Goal: Task Accomplishment & Management: Manage account settings

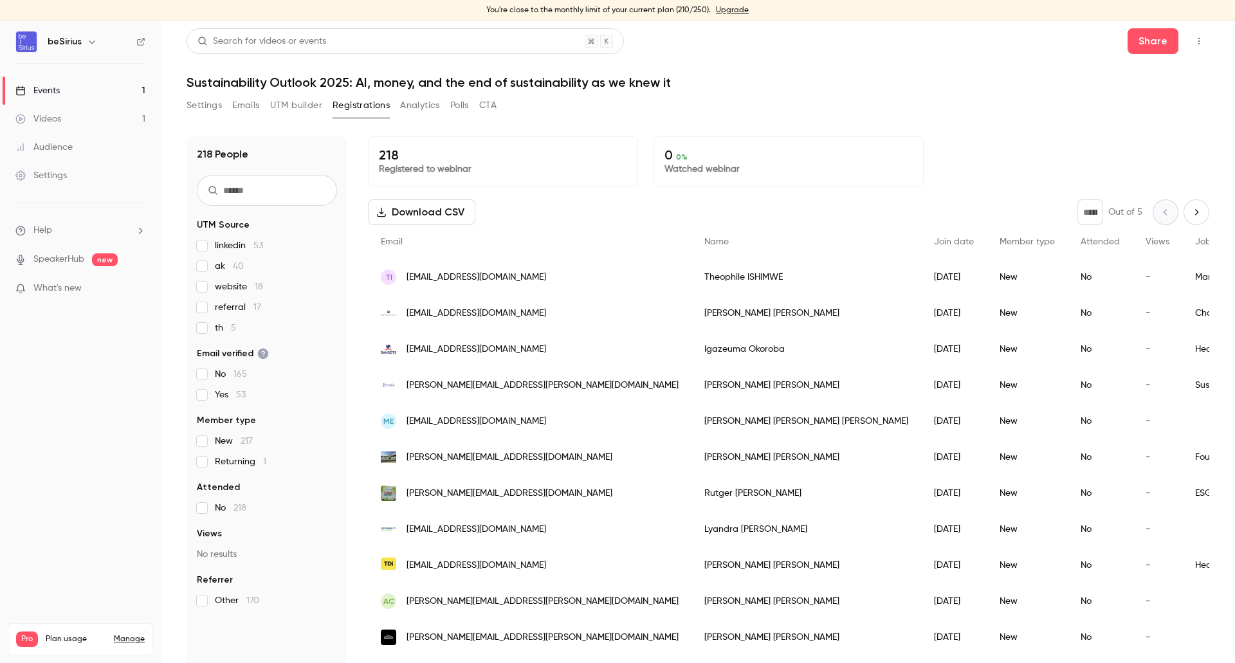
click at [59, 173] on div "Settings" at bounding box center [40, 175] width 51 height 13
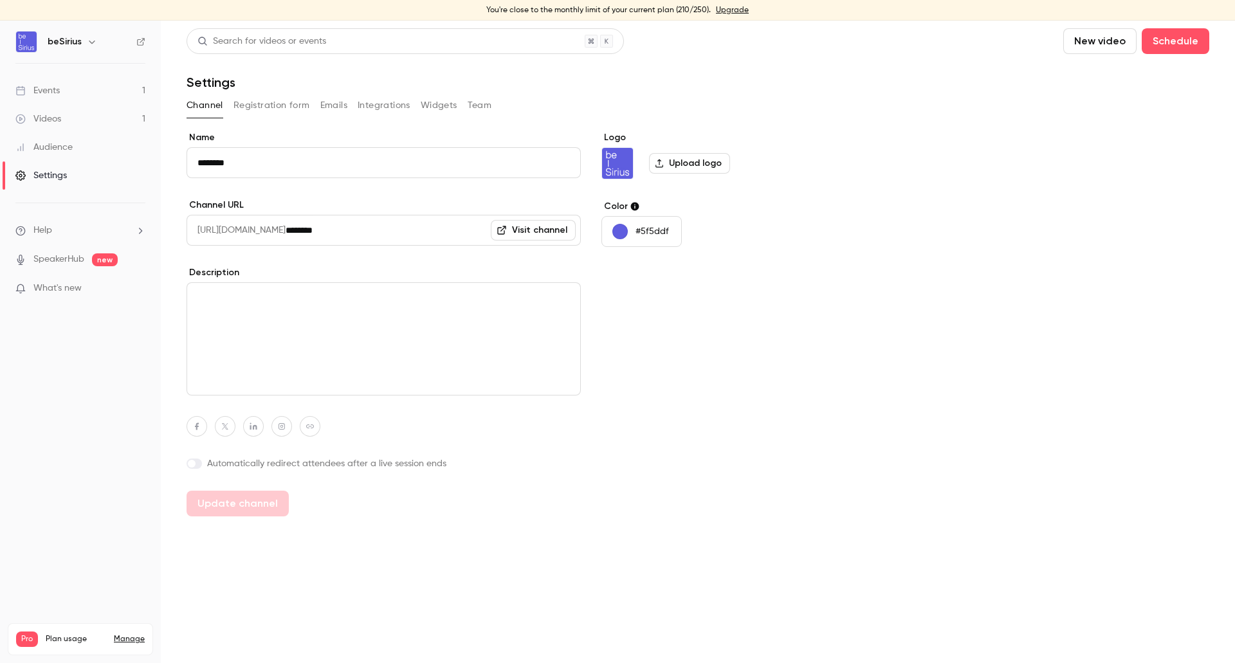
click at [383, 107] on button "Integrations" at bounding box center [384, 105] width 53 height 21
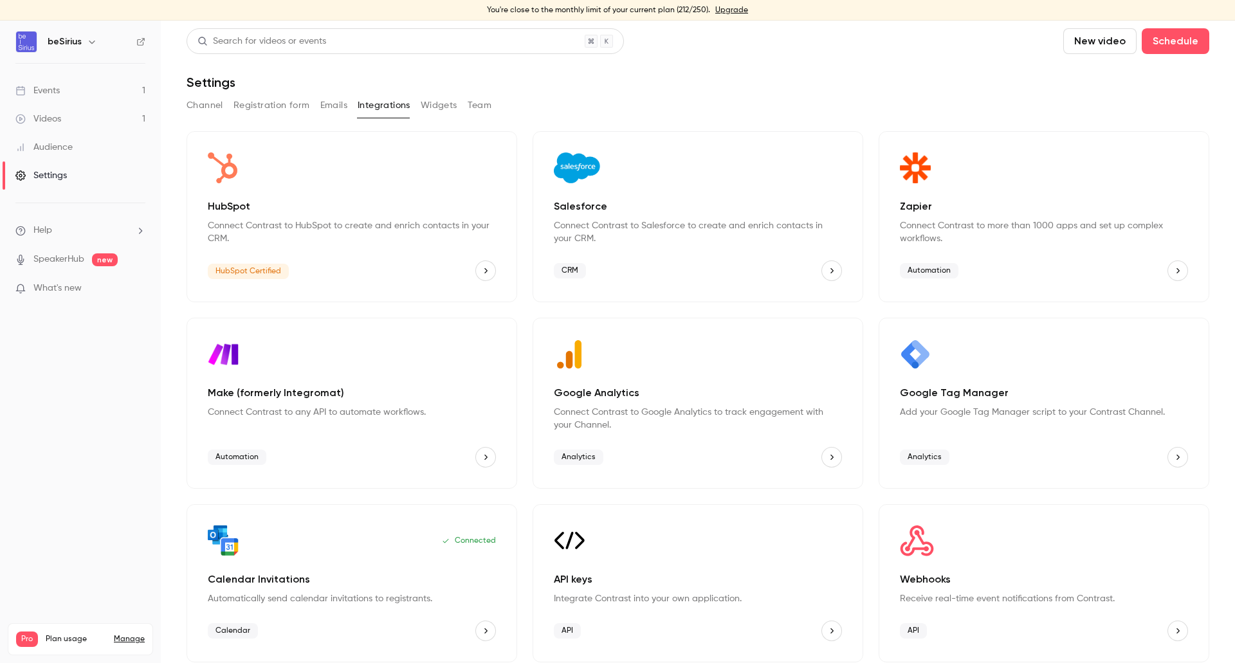
click at [302, 246] on div "HubSpot Connect Contrast to HubSpot to create and enrich contacts in your CRM. …" at bounding box center [352, 216] width 331 height 171
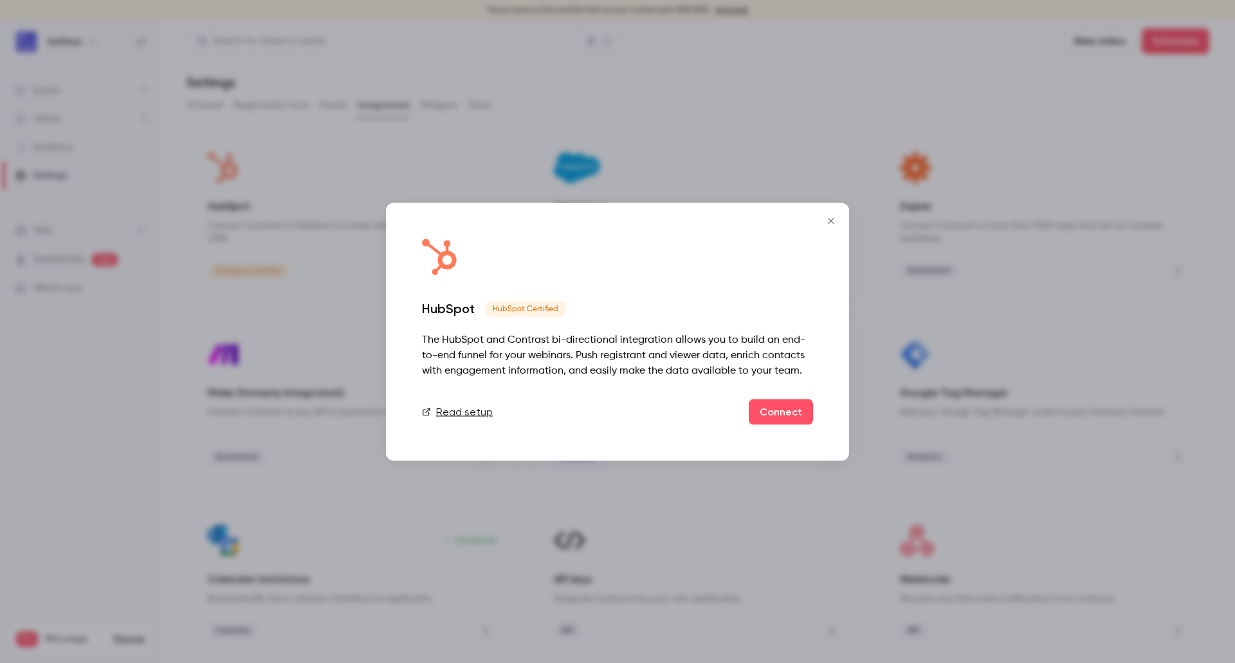
click at [836, 220] on icon "Close" at bounding box center [831, 221] width 15 height 10
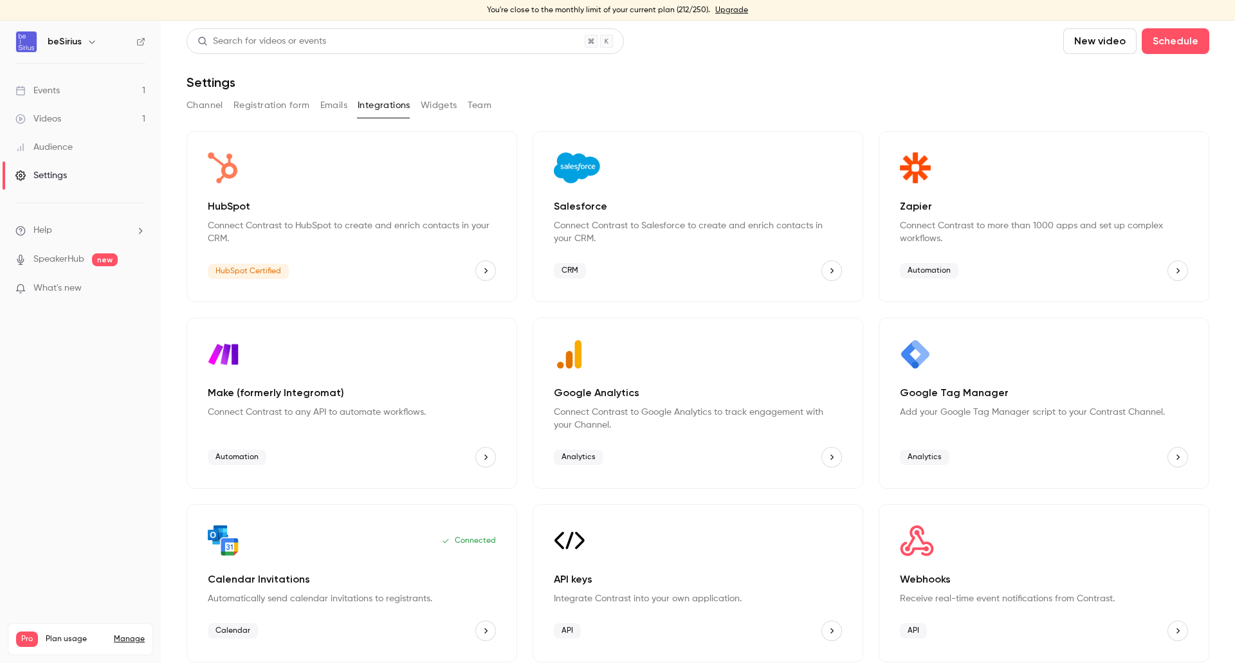
click at [39, 83] on link "Events 1" at bounding box center [80, 91] width 161 height 28
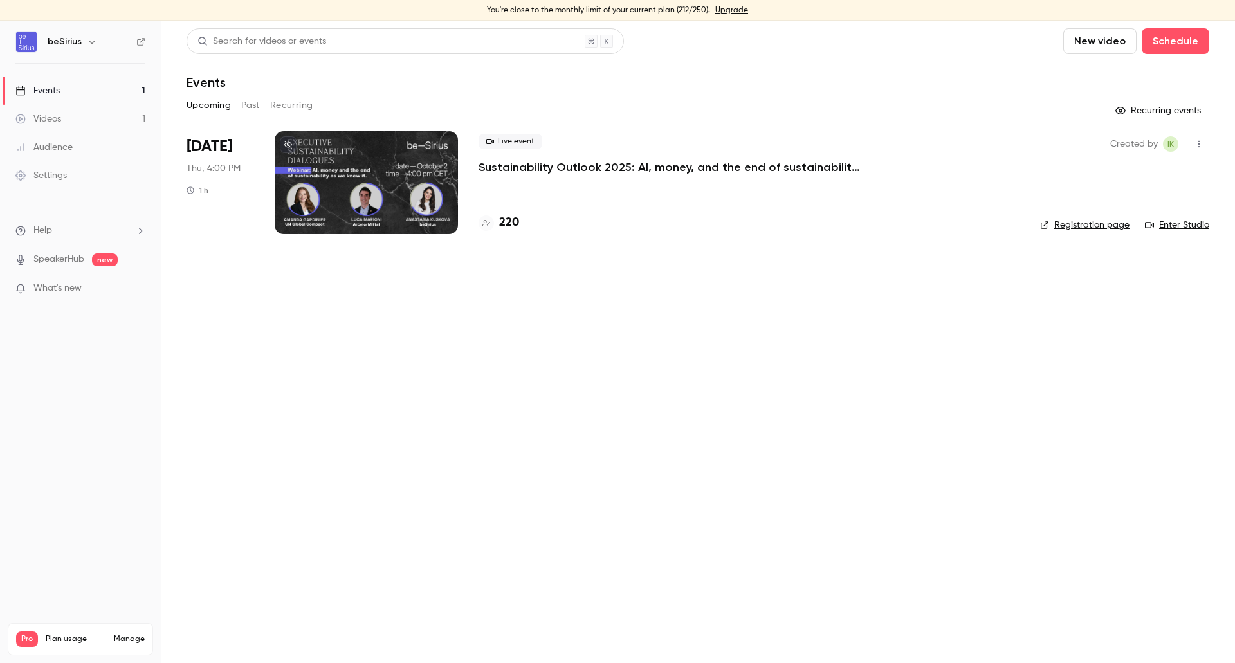
click at [387, 196] on div at bounding box center [366, 182] width 183 height 103
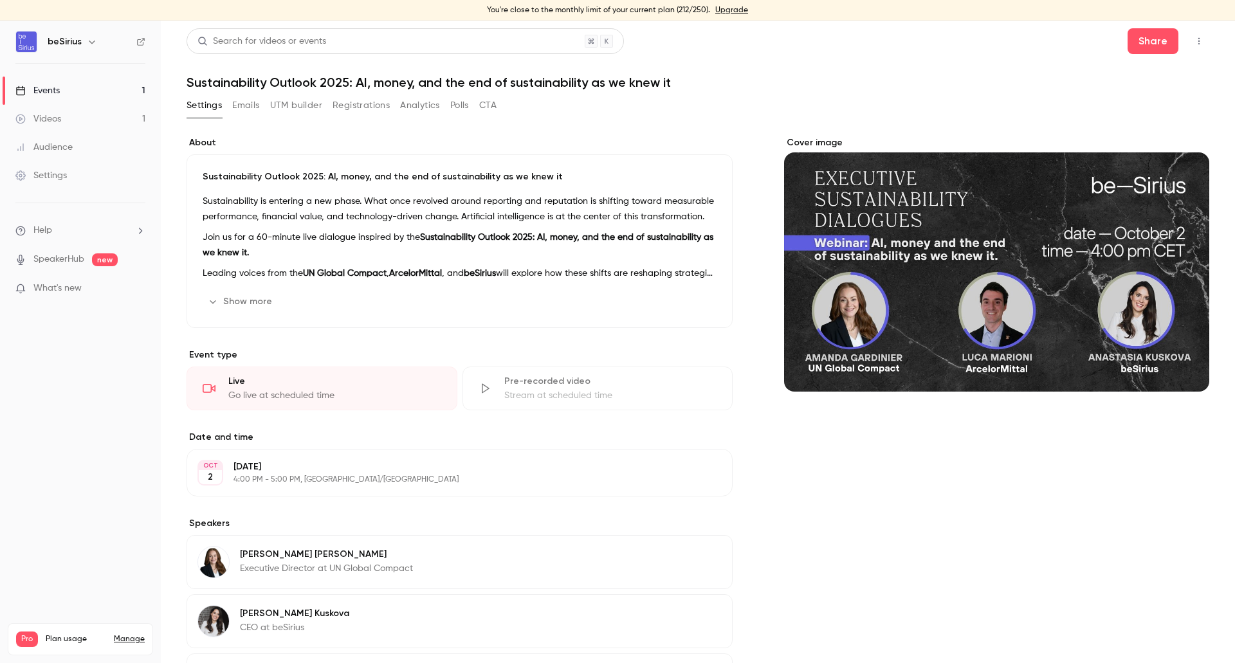
click at [26, 632] on span "Pro" at bounding box center [27, 639] width 22 height 15
click at [140, 634] on link "Manage" at bounding box center [129, 639] width 31 height 10
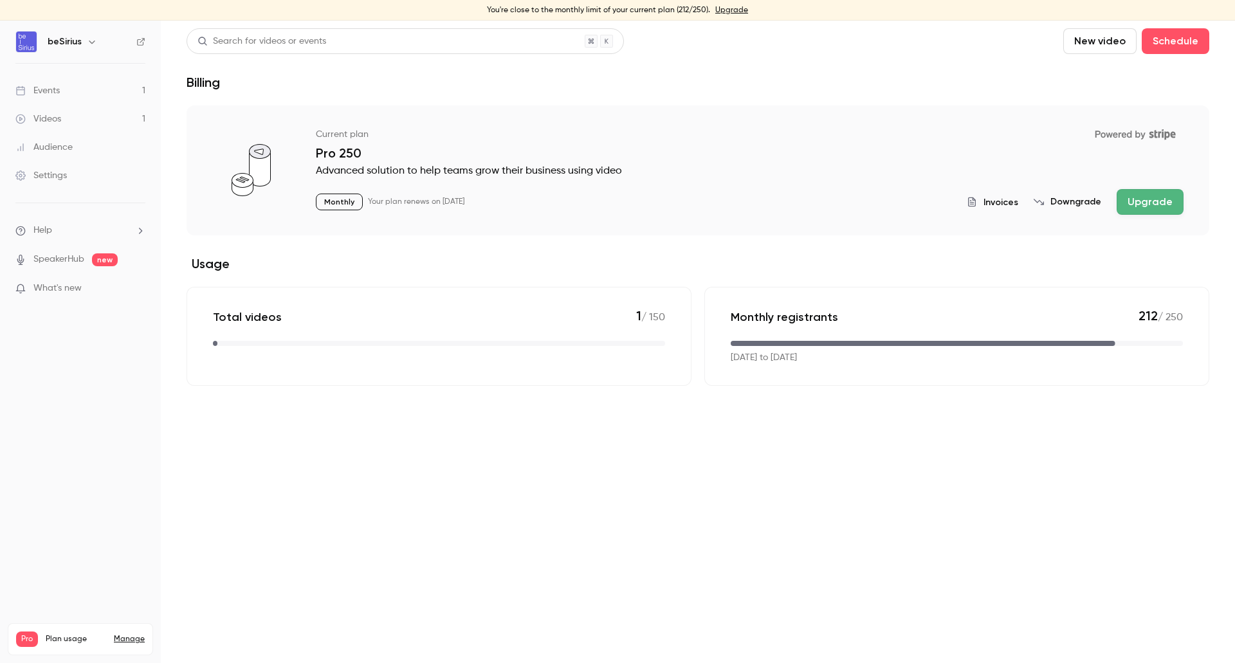
click at [93, 99] on link "Events 1" at bounding box center [80, 91] width 161 height 28
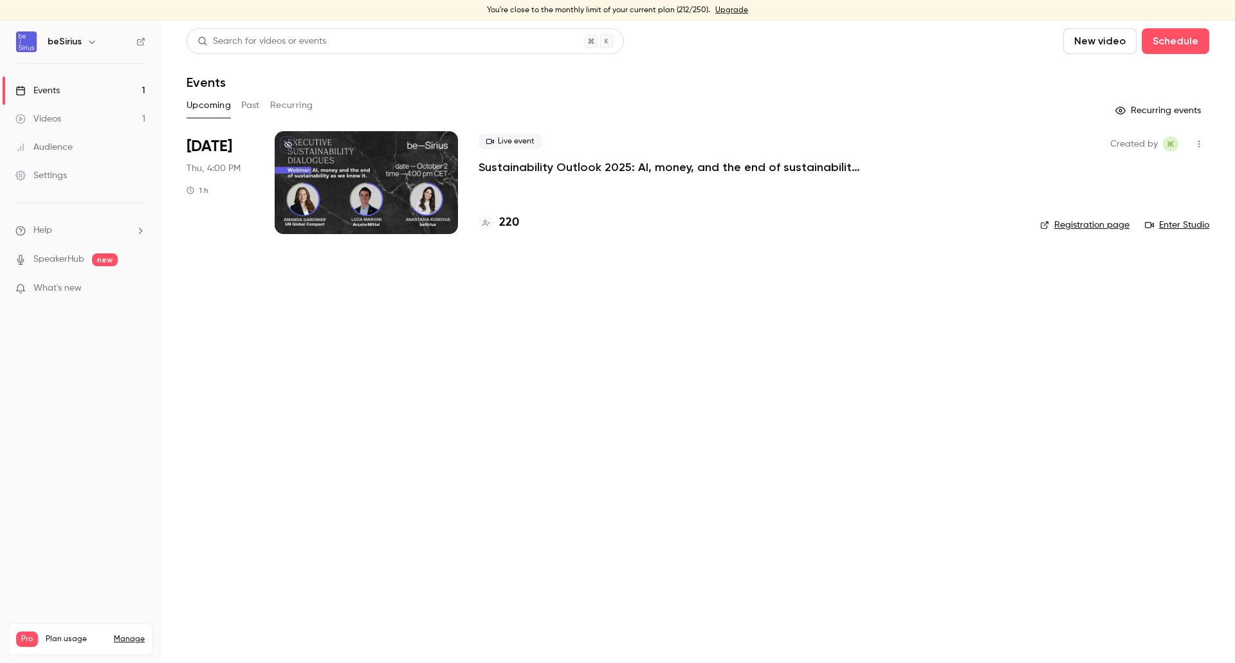
click at [30, 138] on link "Audience" at bounding box center [80, 147] width 161 height 28
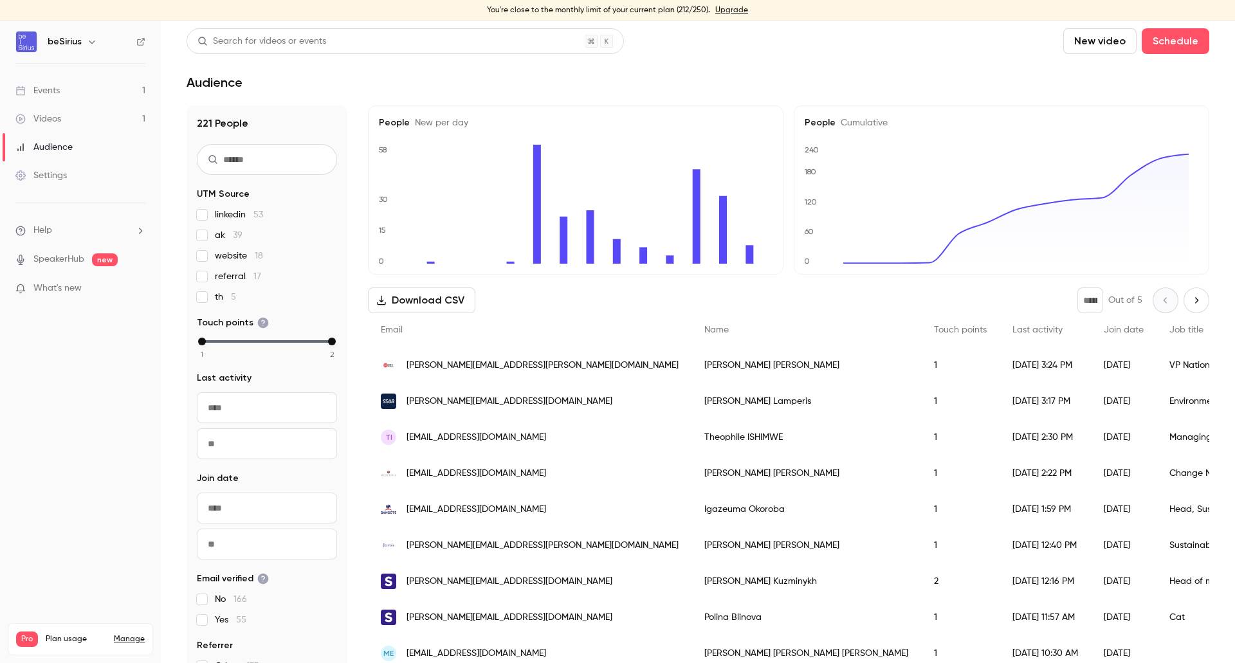
click at [57, 87] on div "Events" at bounding box center [37, 90] width 44 height 13
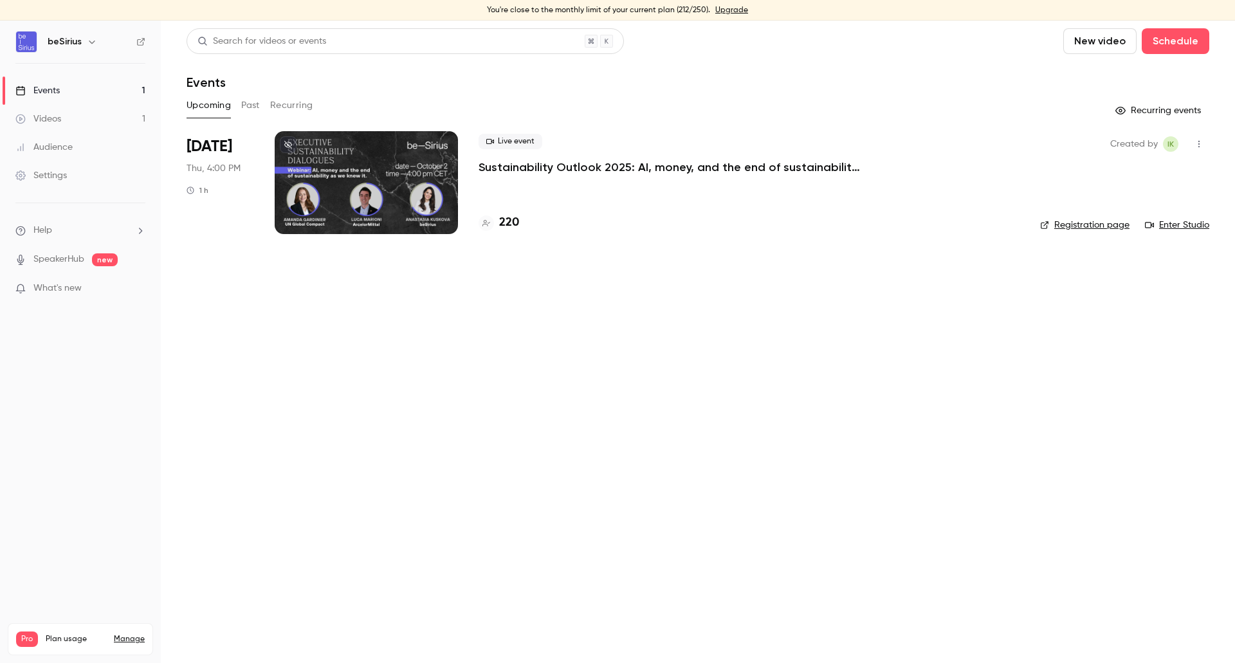
click at [396, 169] on div at bounding box center [366, 182] width 183 height 103
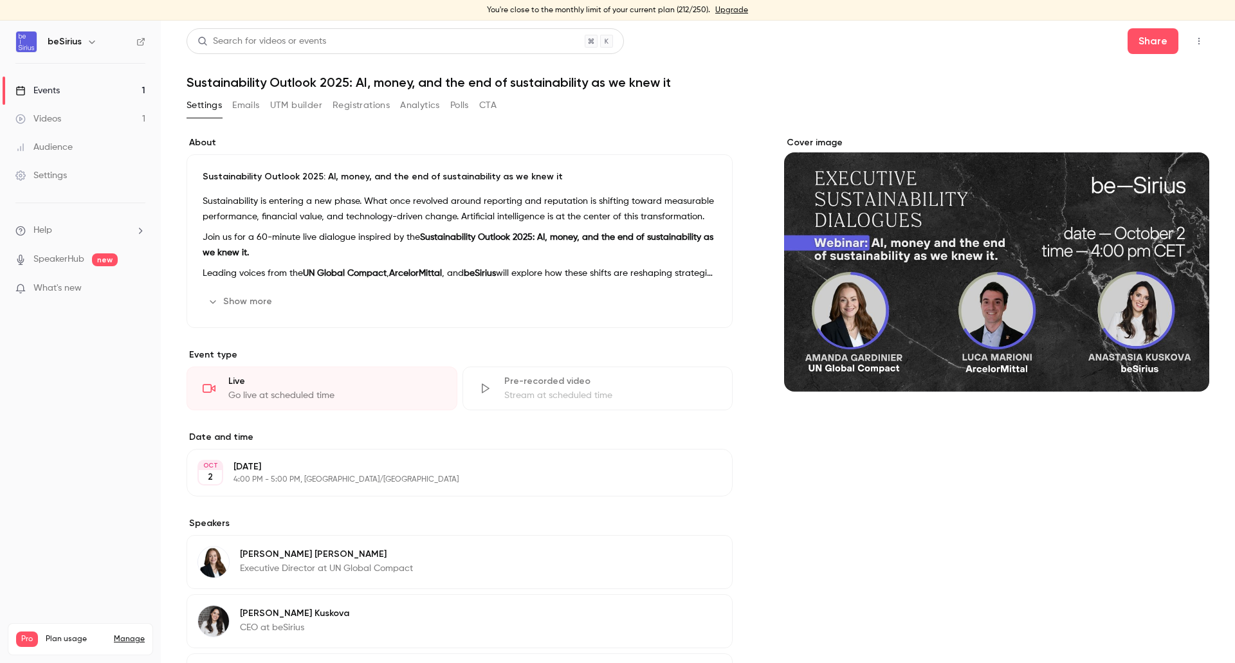
click at [75, 170] on link "Settings" at bounding box center [80, 175] width 161 height 28
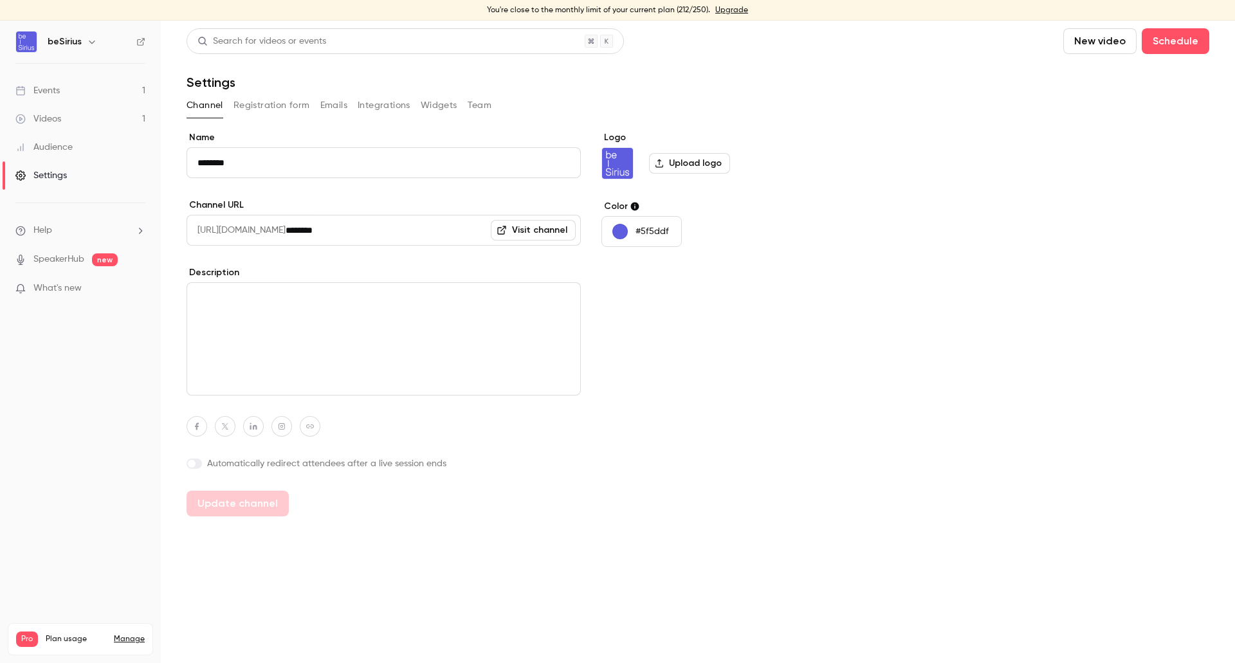
click at [63, 39] on h6 "beSirius" at bounding box center [65, 41] width 34 height 13
click at [87, 41] on icon "button" at bounding box center [92, 42] width 10 height 10
click at [415, 486] on div at bounding box center [617, 331] width 1235 height 663
click at [66, 181] on div "Settings" at bounding box center [40, 175] width 51 height 13
click at [44, 149] on div "Audience" at bounding box center [43, 147] width 57 height 13
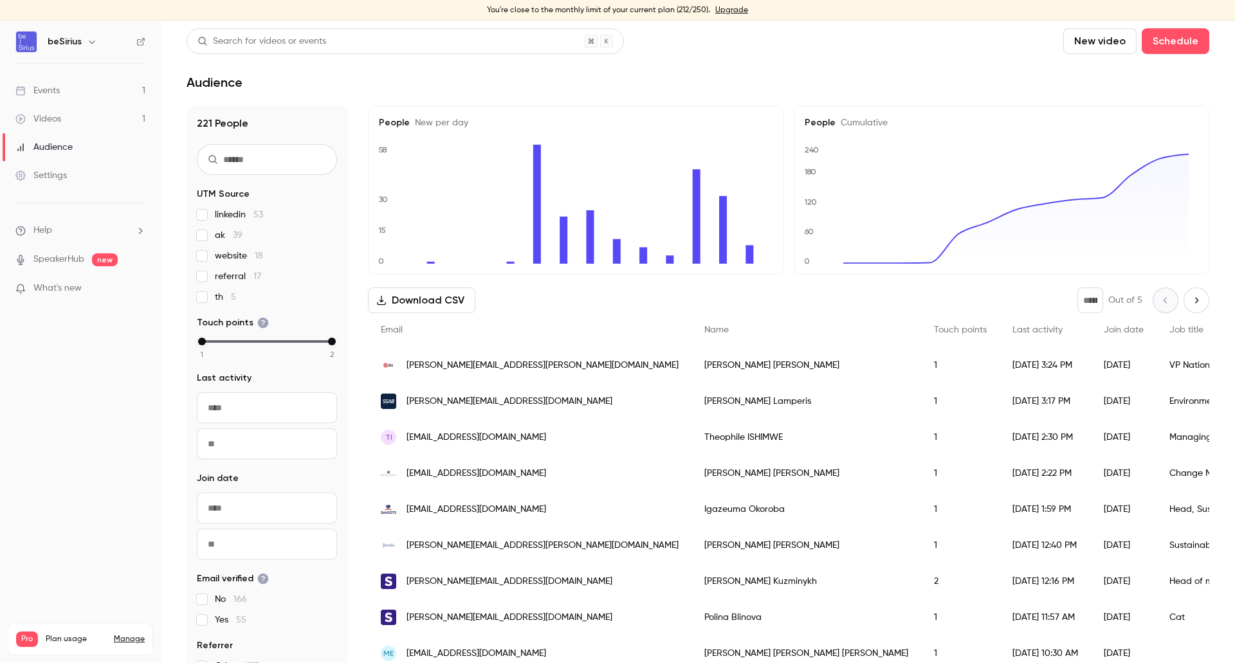
click at [57, 87] on div "Events" at bounding box center [37, 90] width 44 height 13
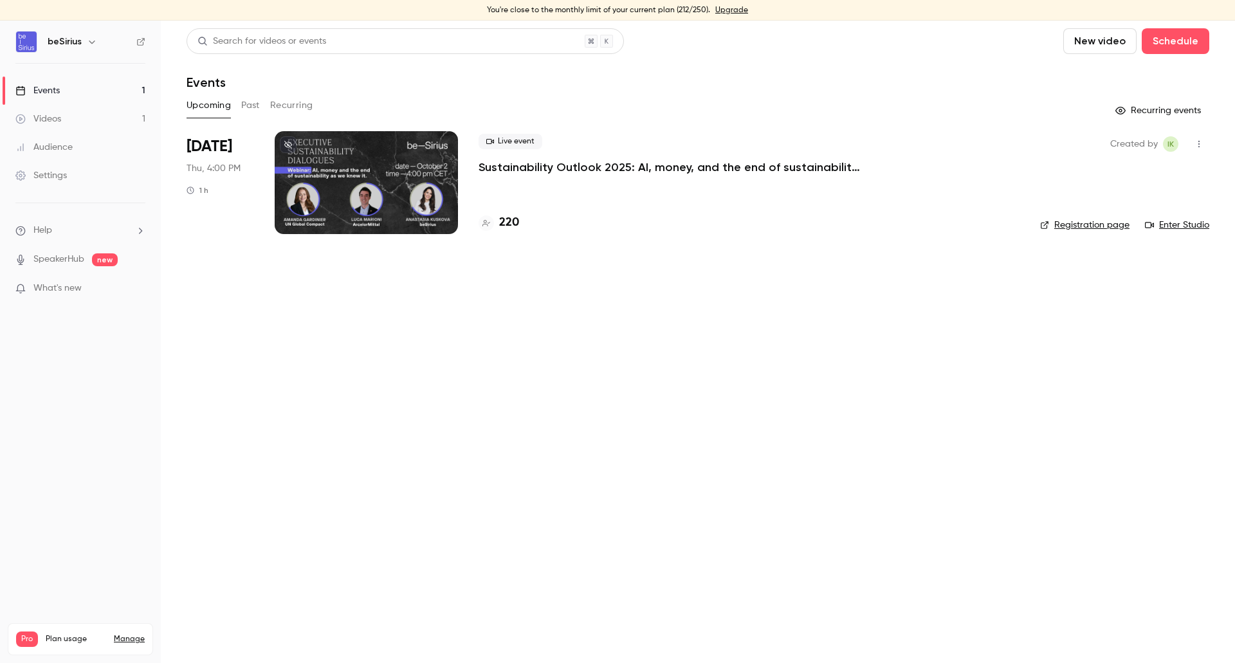
click at [54, 140] on link "Audience" at bounding box center [80, 147] width 161 height 28
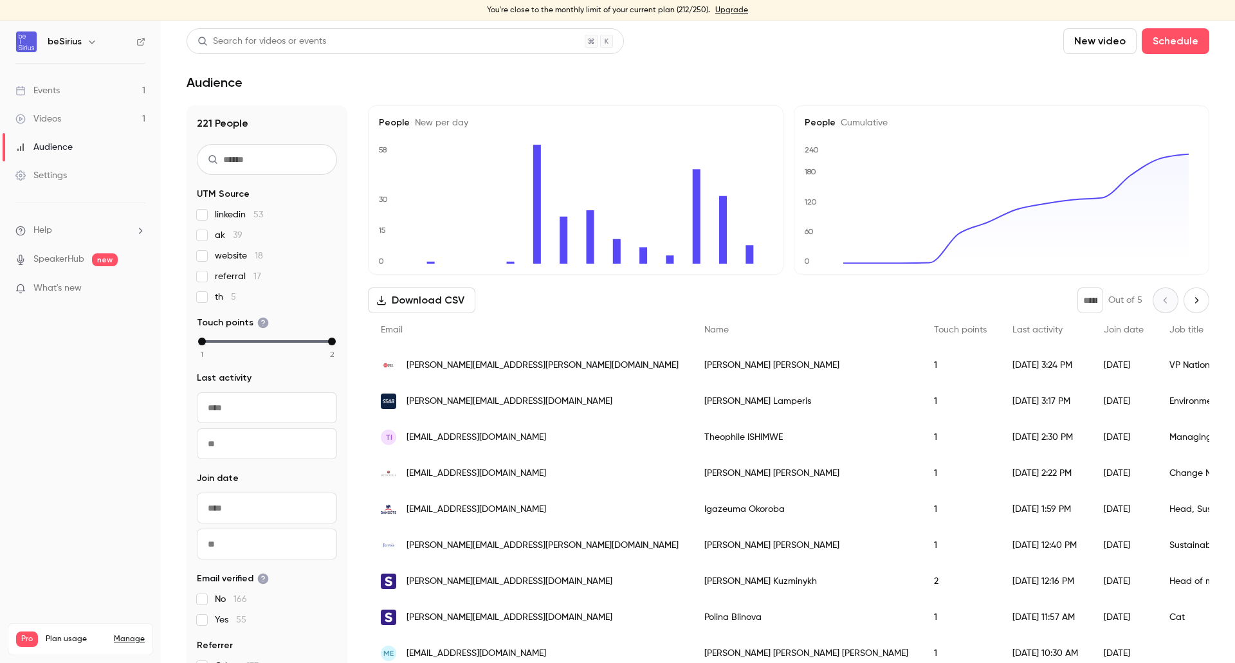
click at [30, 171] on div "Settings" at bounding box center [40, 175] width 51 height 13
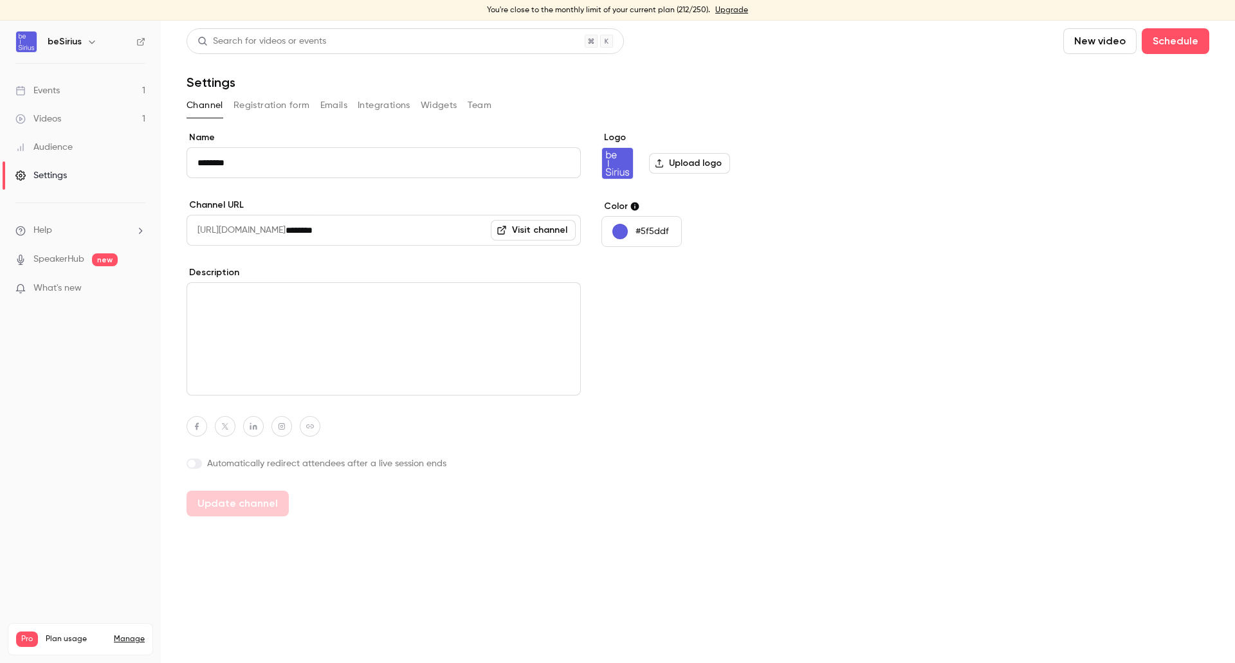
click at [293, 111] on button "Registration form" at bounding box center [272, 105] width 77 height 21
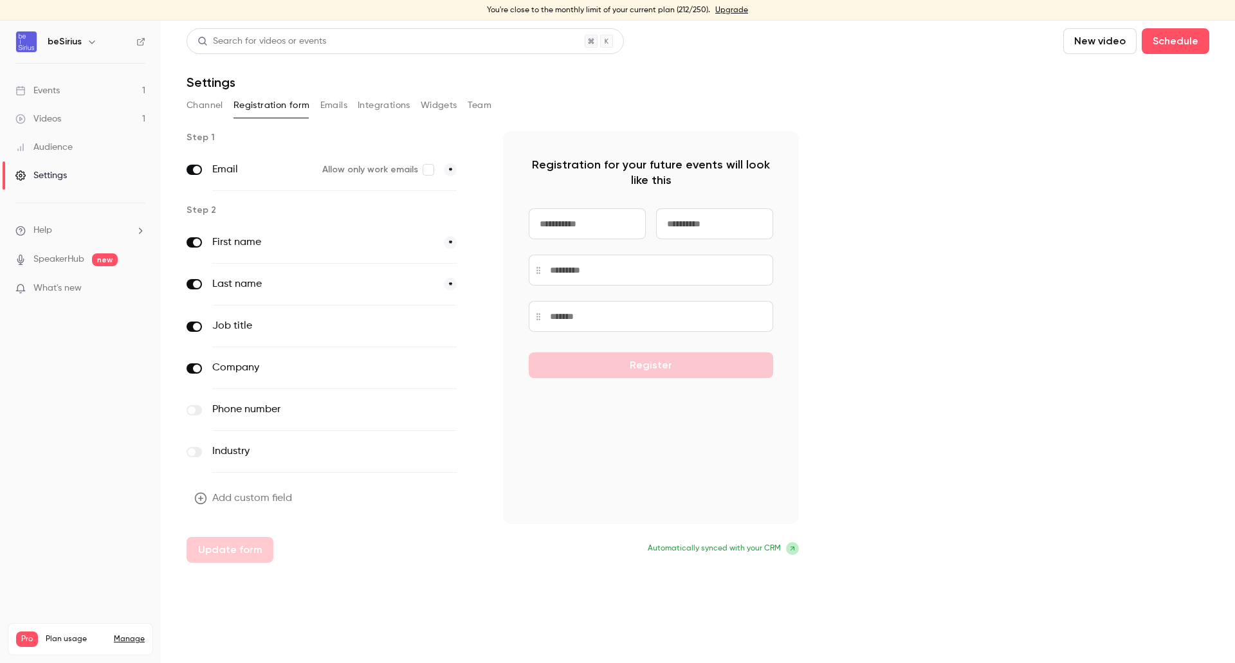
click at [64, 85] on link "Events 1" at bounding box center [80, 91] width 161 height 28
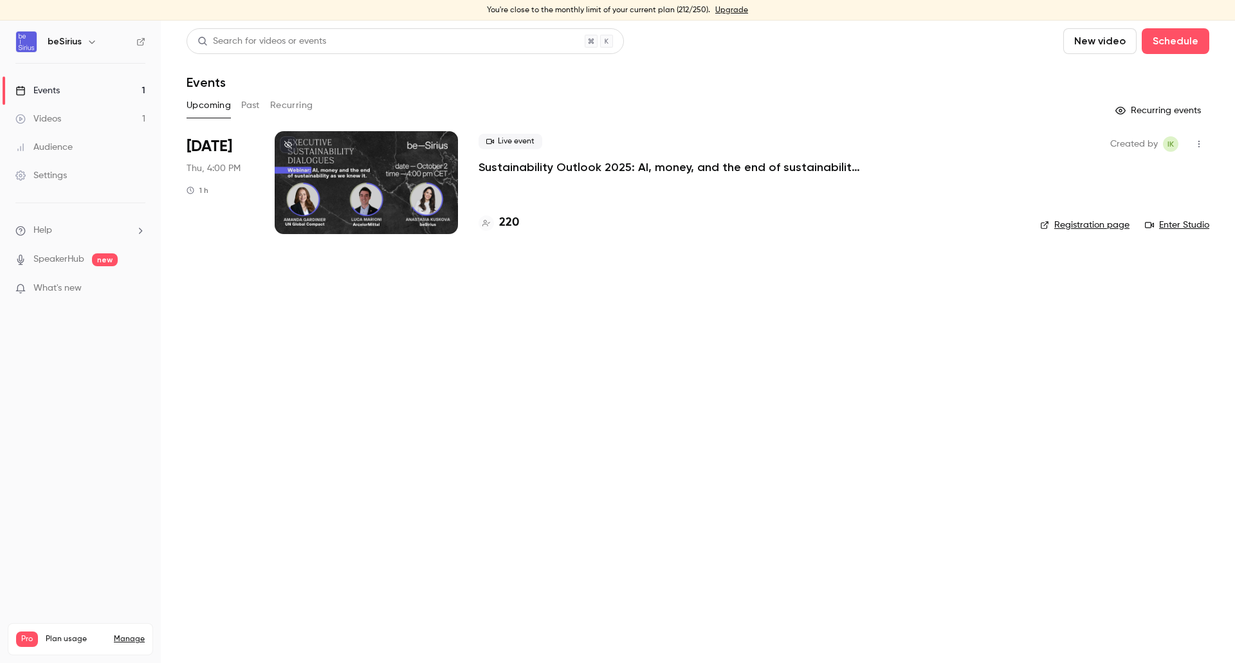
click at [47, 175] on div "Settings" at bounding box center [40, 175] width 51 height 13
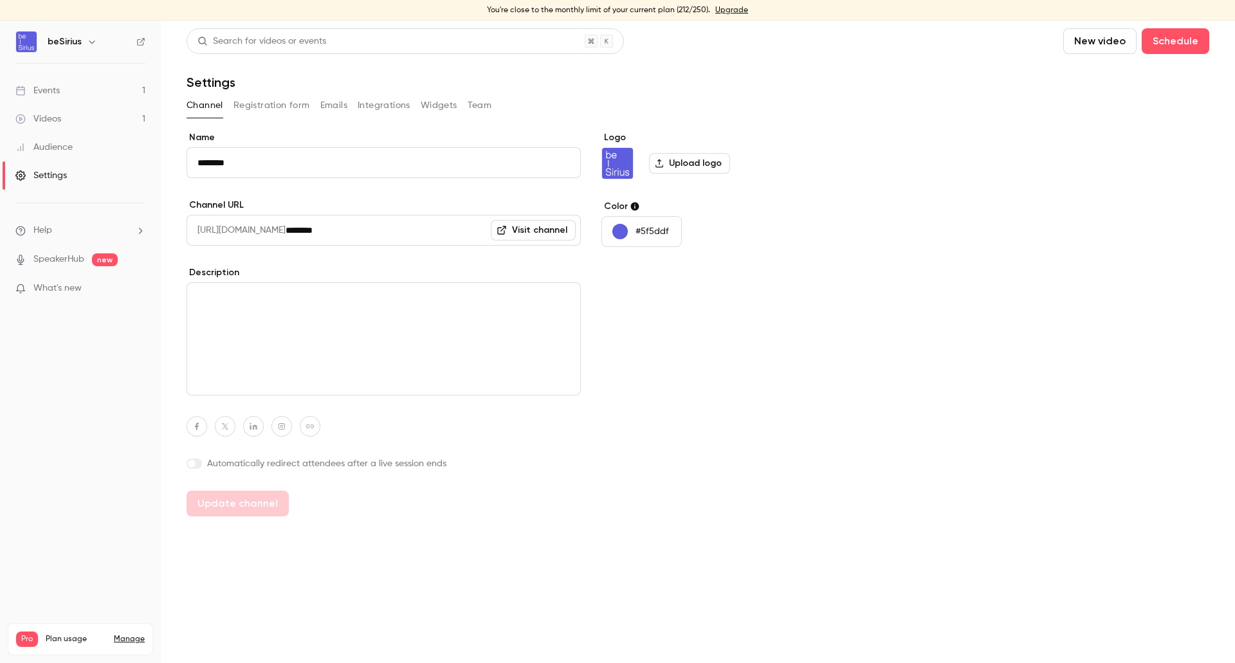
click at [48, 90] on div "Events" at bounding box center [37, 90] width 44 height 13
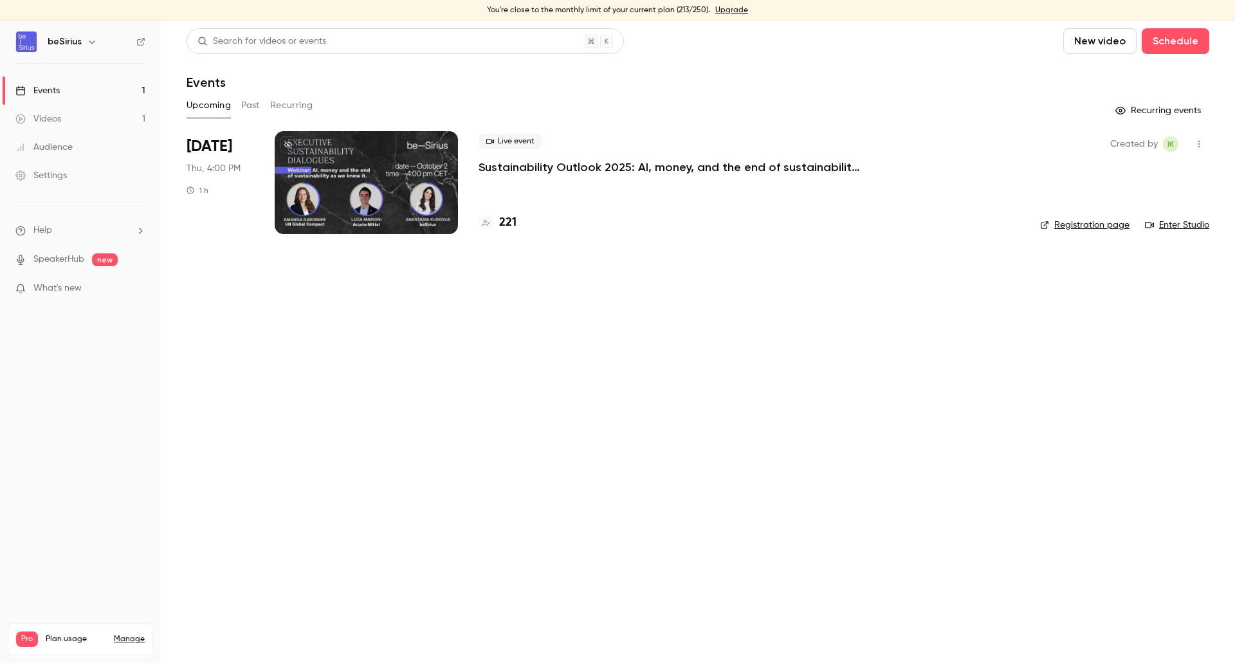
click at [57, 174] on div "Settings" at bounding box center [40, 175] width 51 height 13
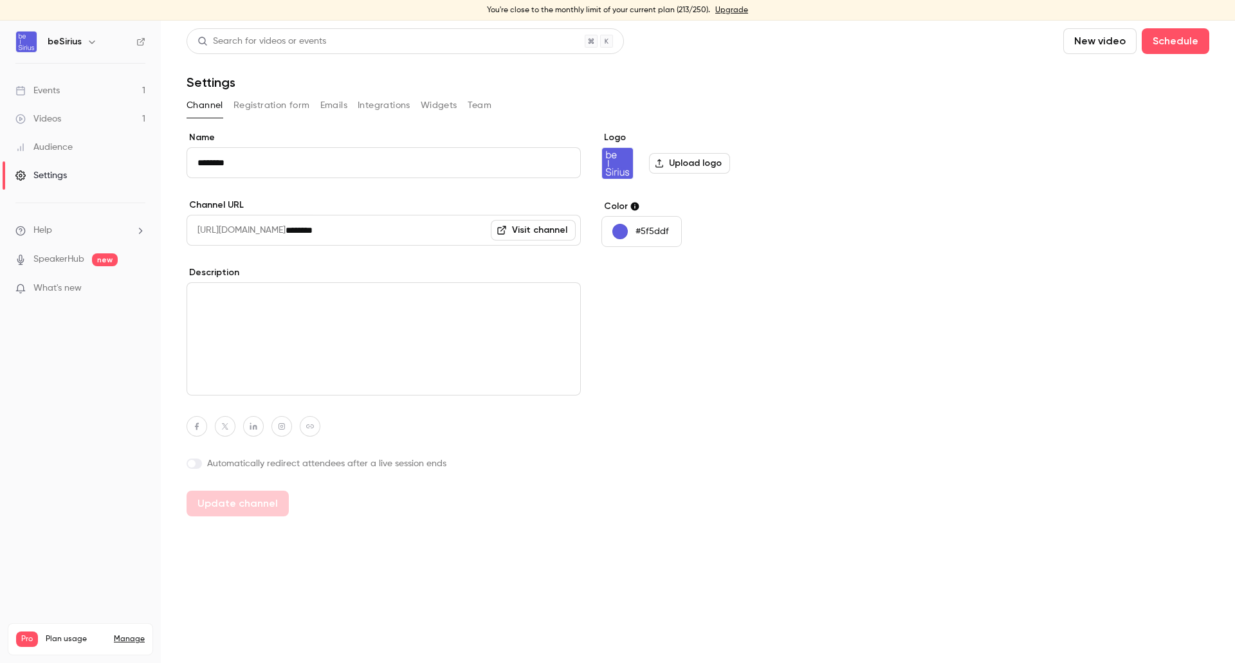
click at [385, 102] on button "Integrations" at bounding box center [384, 105] width 53 height 21
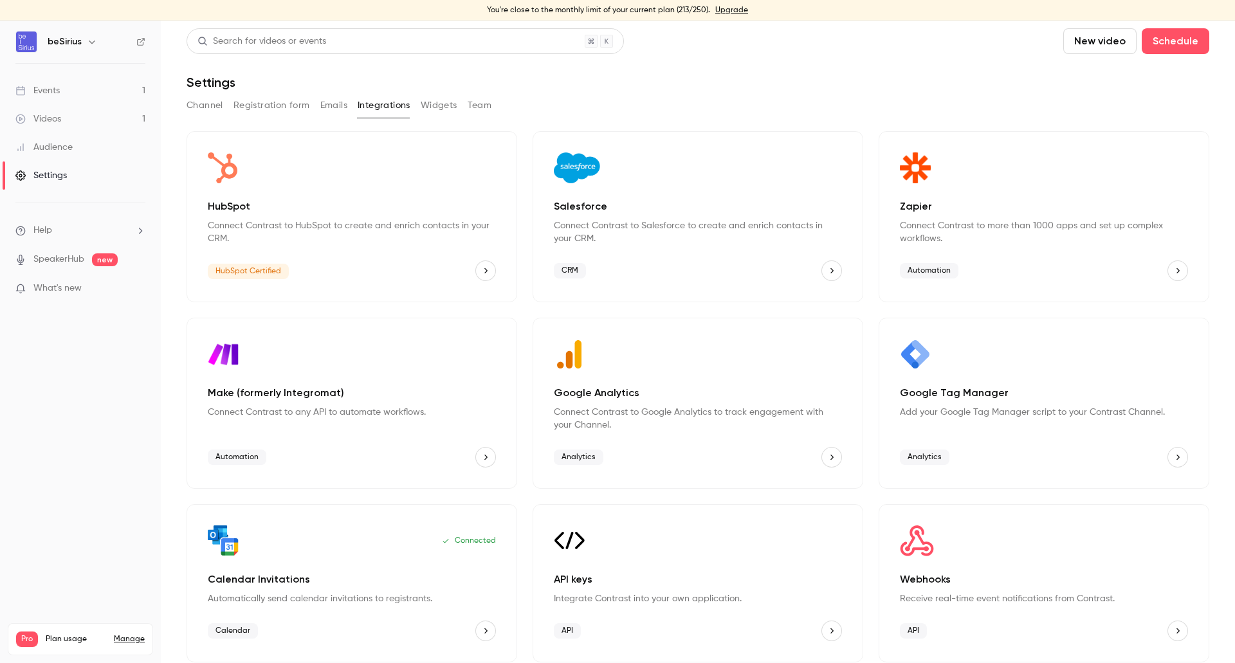
click at [303, 246] on div "HubSpot Connect Contrast to HubSpot to create and enrich contacts in your CRM. …" at bounding box center [352, 216] width 331 height 171
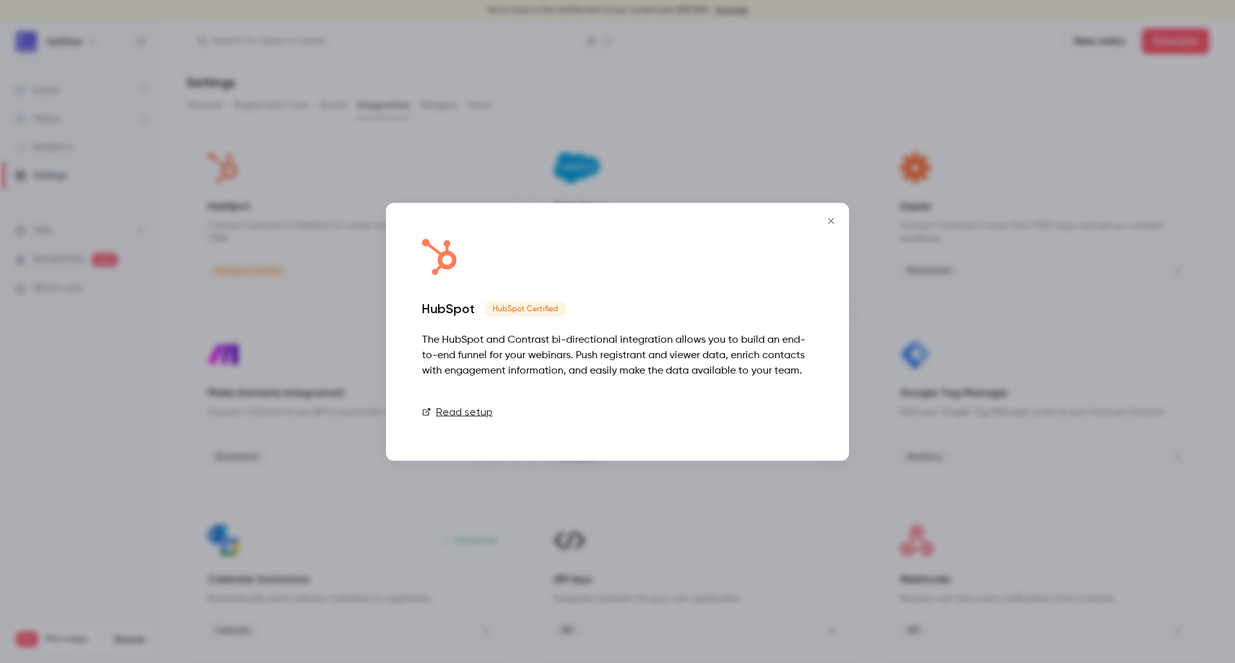
click at [777, 414] on link "Connect" at bounding box center [781, 412] width 64 height 26
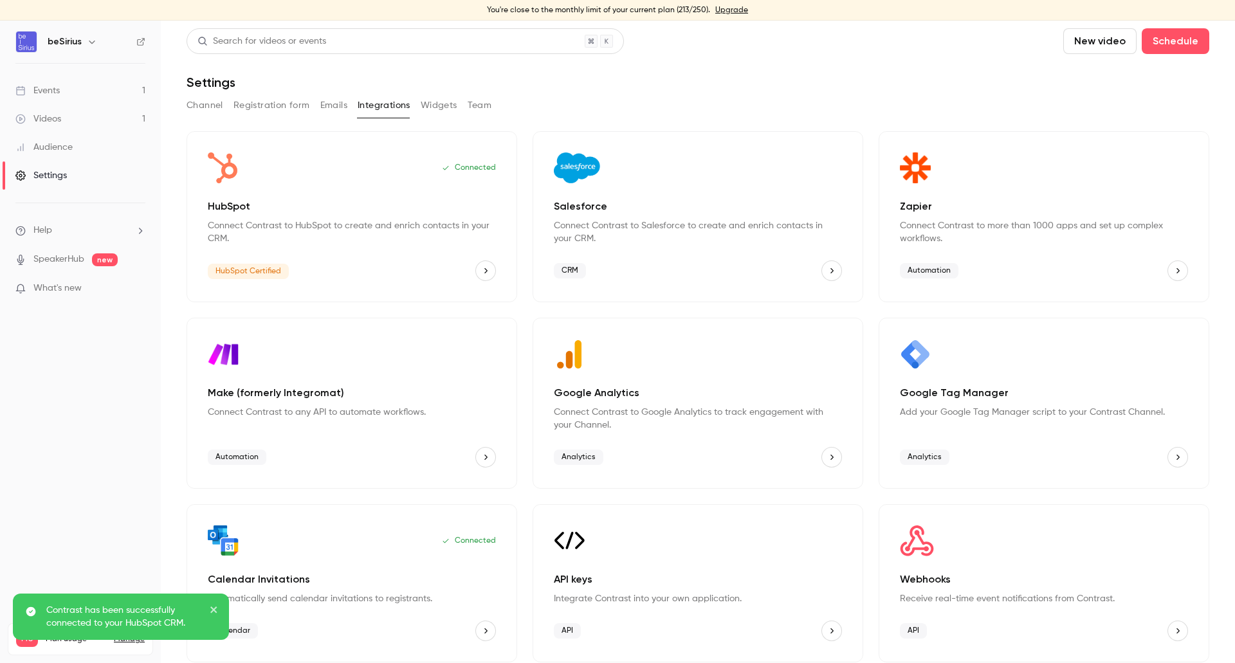
click at [98, 89] on link "Events 1" at bounding box center [80, 91] width 161 height 28
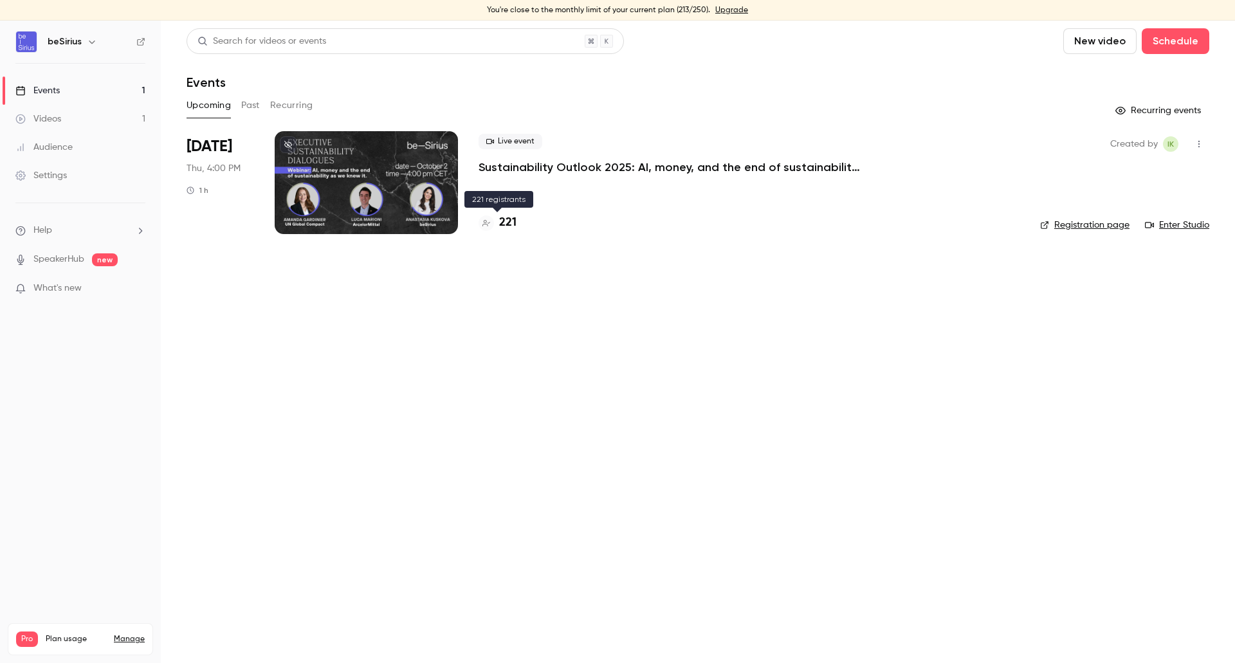
click at [508, 220] on h4 "221" at bounding box center [507, 222] width 17 height 17
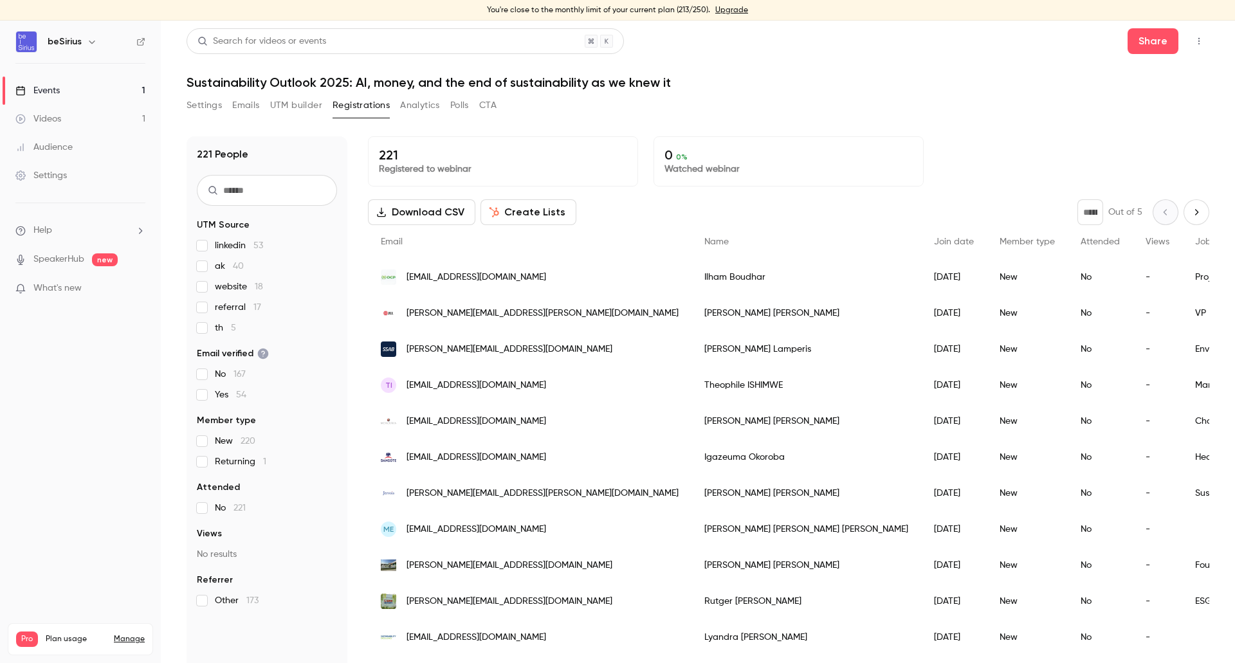
click at [495, 284] on span "ilham.boudhar@ocpgroup.ma" at bounding box center [477, 278] width 140 height 14
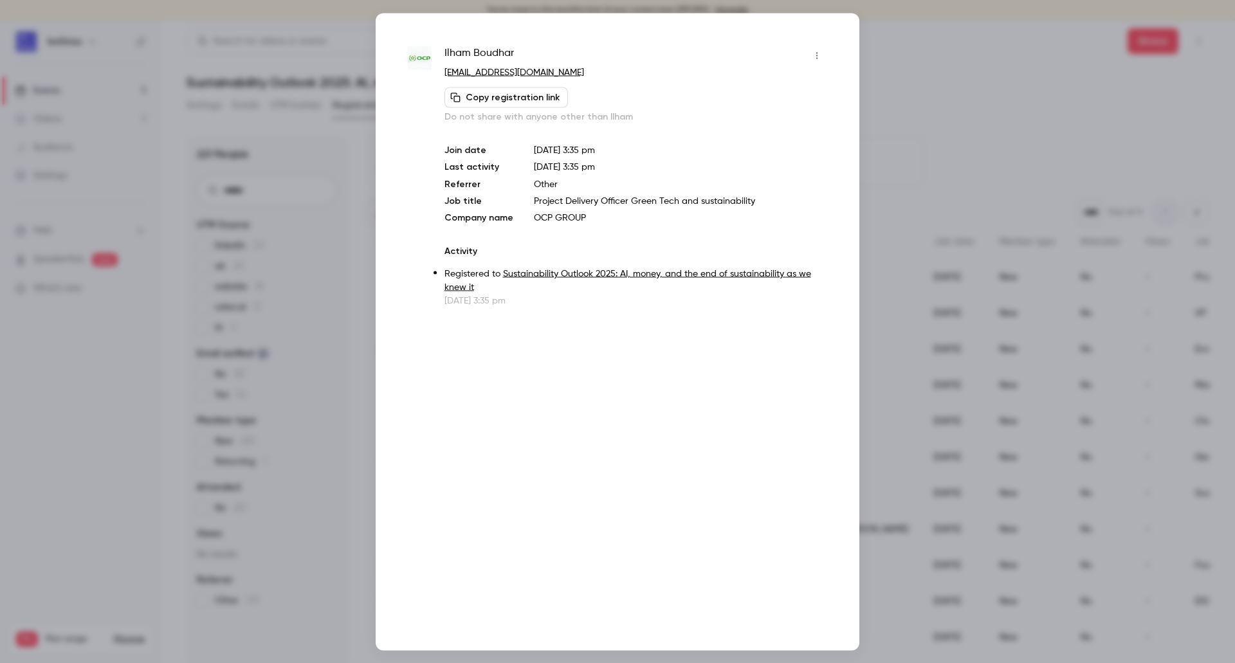
click at [944, 82] on div at bounding box center [617, 331] width 1235 height 663
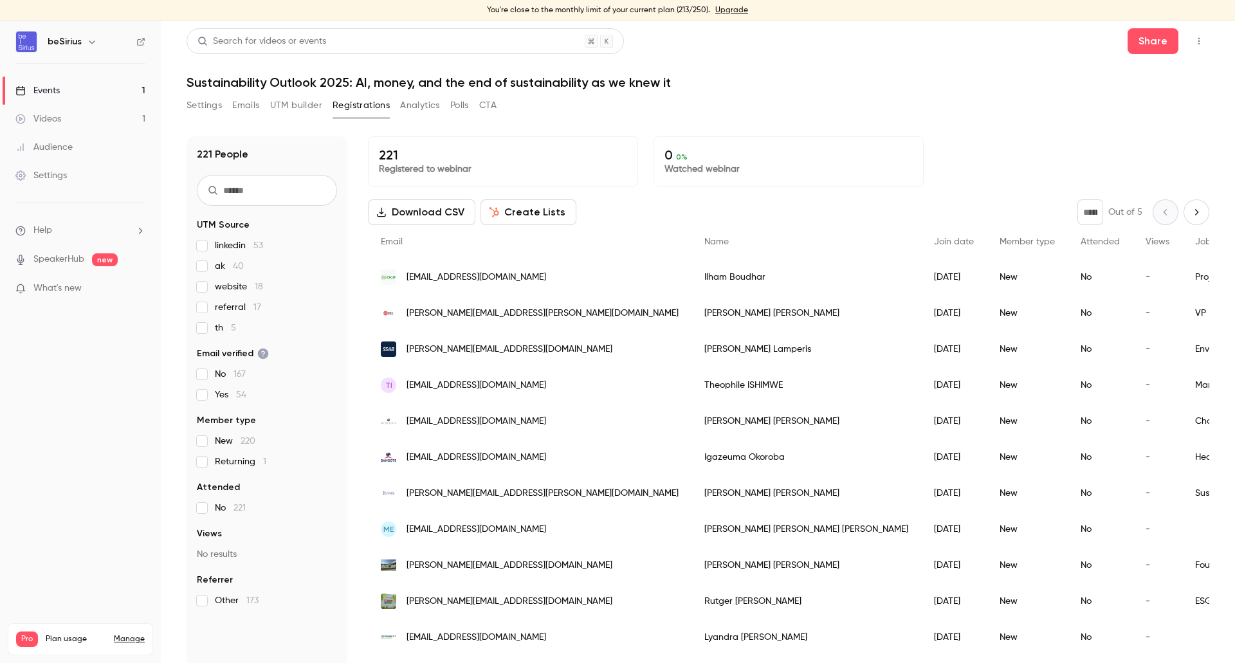
click at [447, 277] on span "[EMAIL_ADDRESS][DOMAIN_NAME]" at bounding box center [477, 278] width 140 height 14
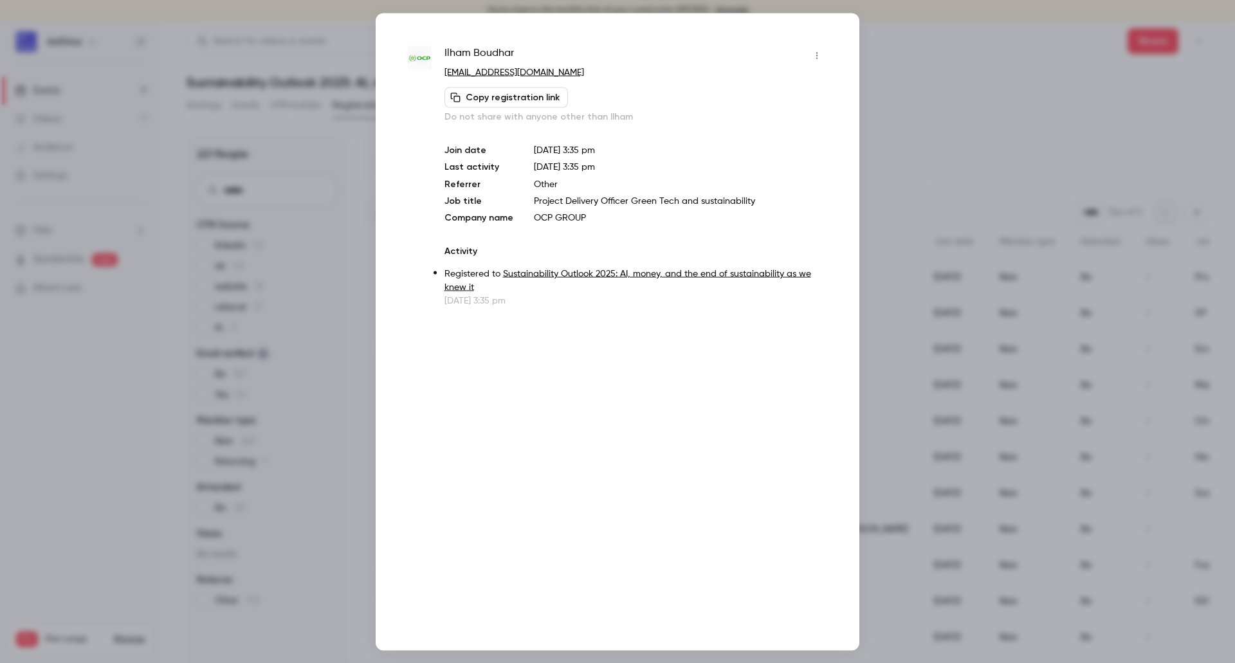
click at [495, 57] on span "Ilham Boudhar" at bounding box center [479, 55] width 69 height 21
copy span "Boudhar"
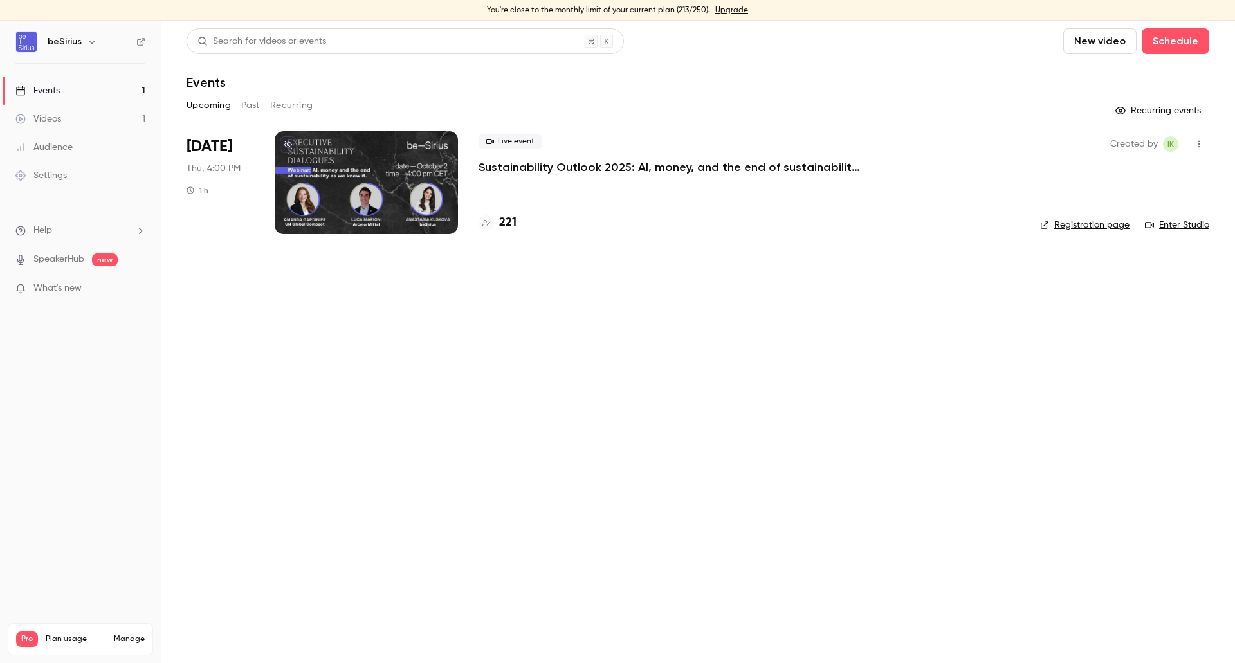
click at [416, 189] on div at bounding box center [366, 182] width 183 height 103
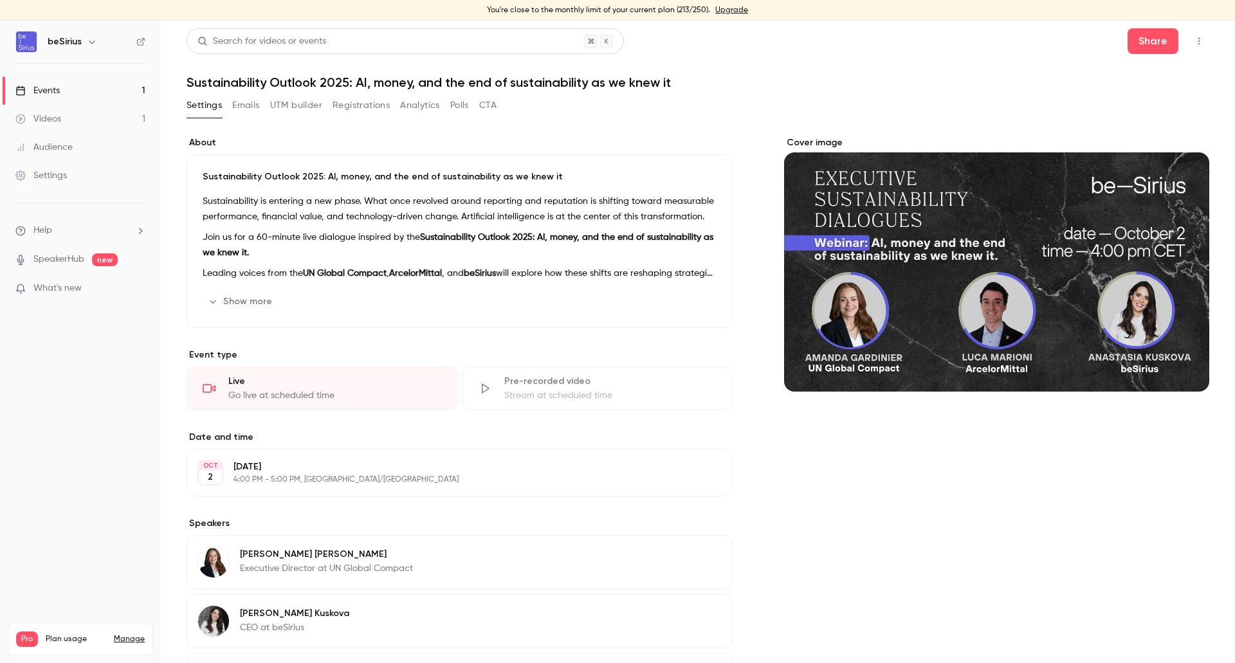
click at [65, 94] on link "Events 1" at bounding box center [80, 91] width 161 height 28
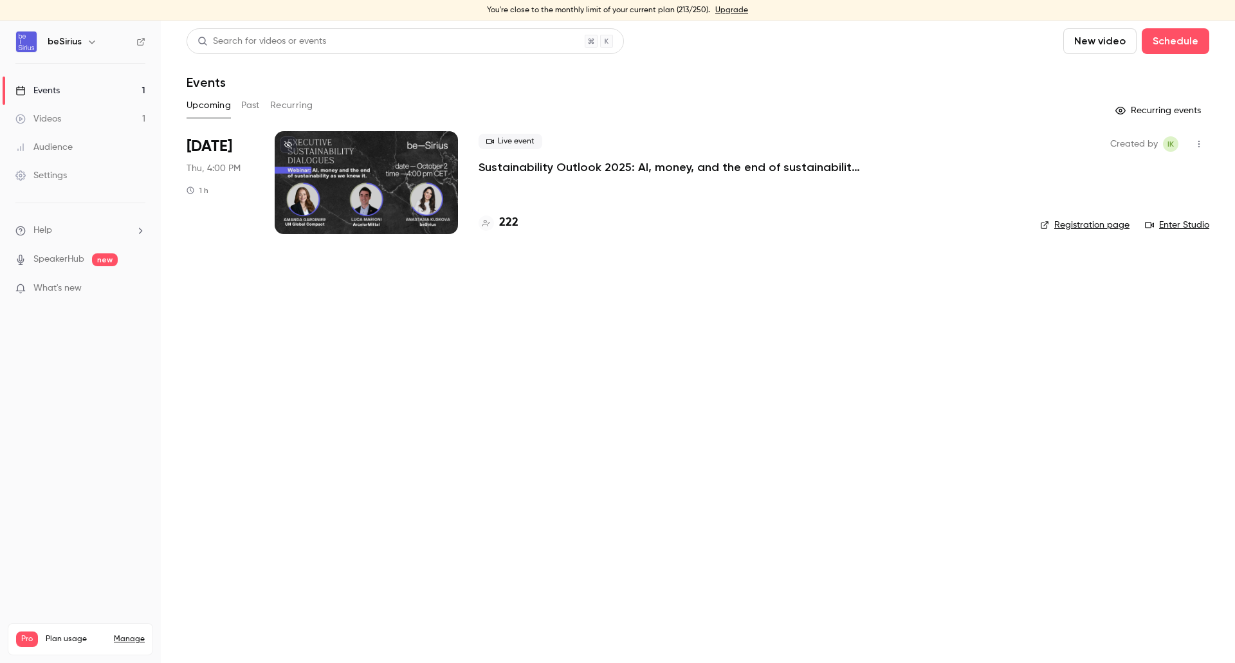
click at [505, 225] on h4 "222" at bounding box center [508, 222] width 19 height 17
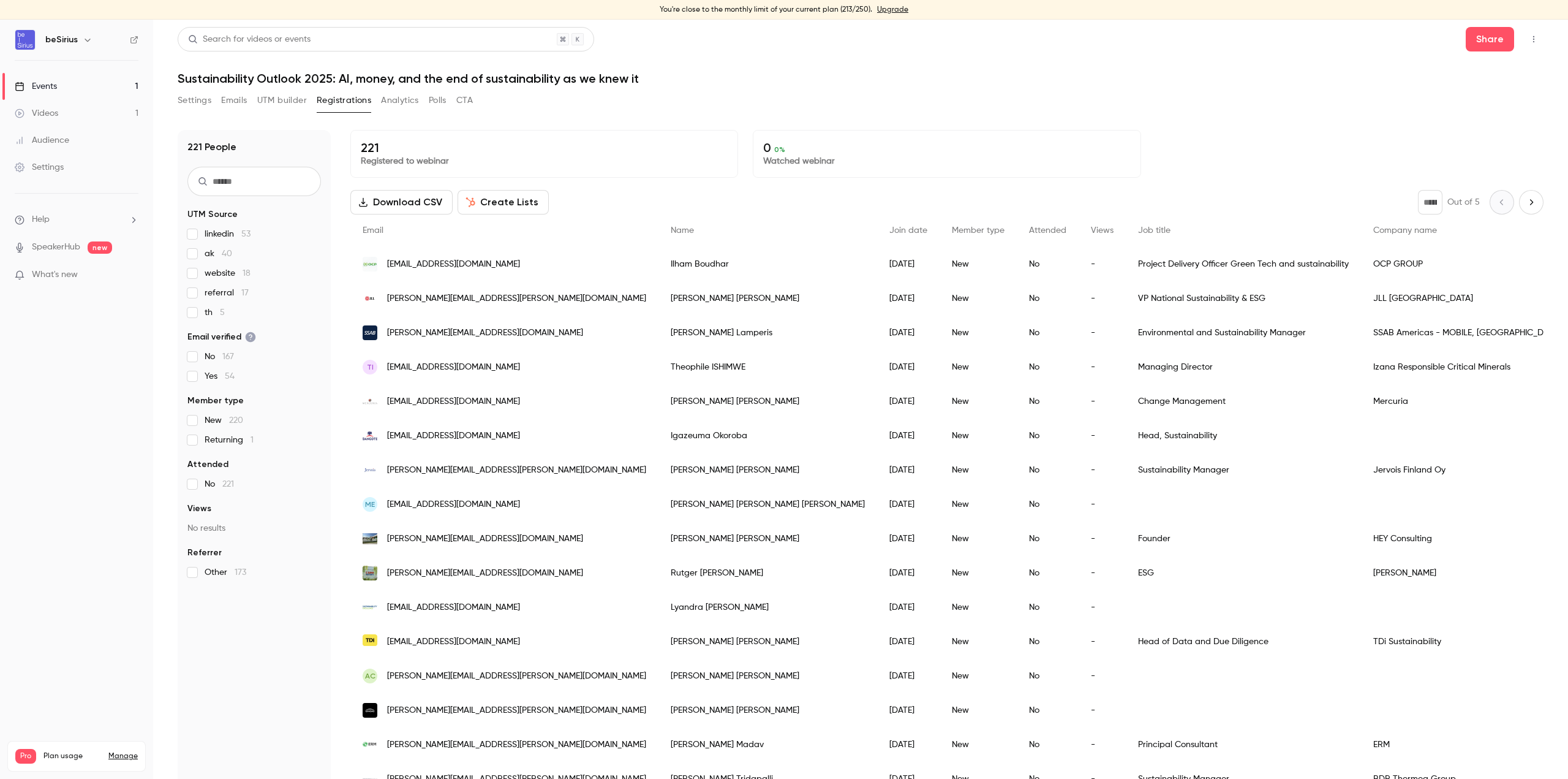
click at [238, 185] on input "text" at bounding box center [254, 181] width 133 height 30
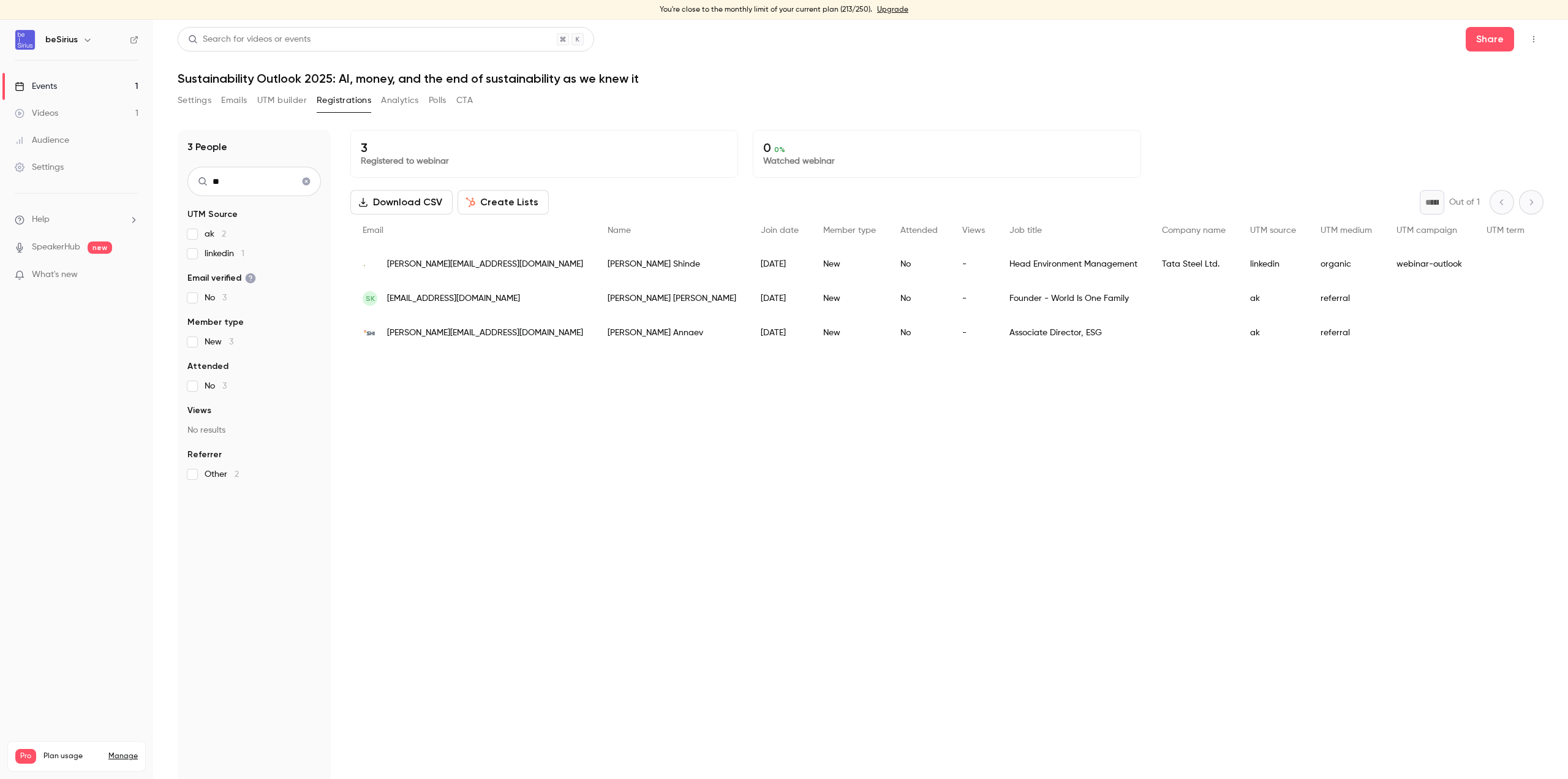
type input "*"
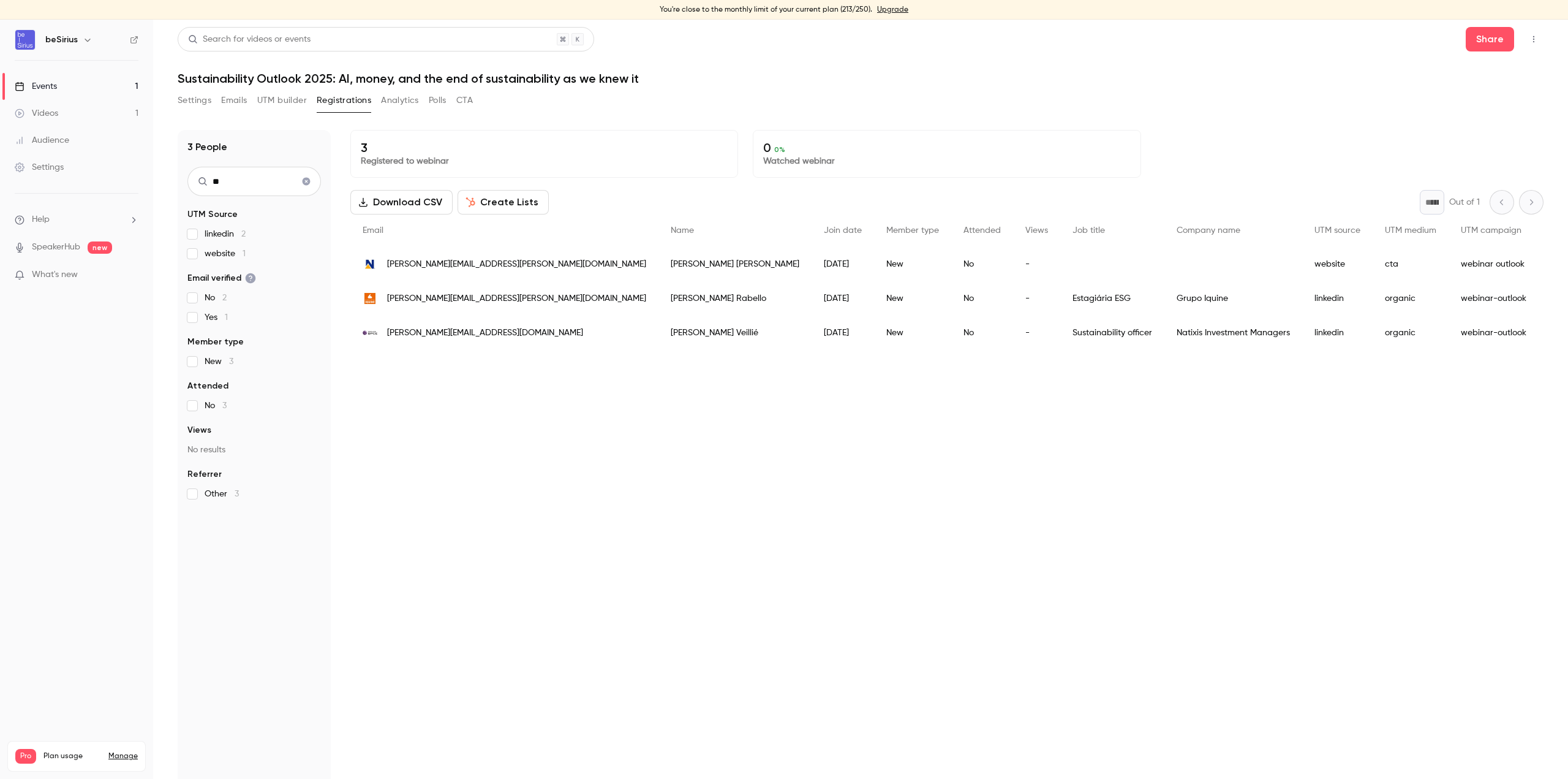
type input "*"
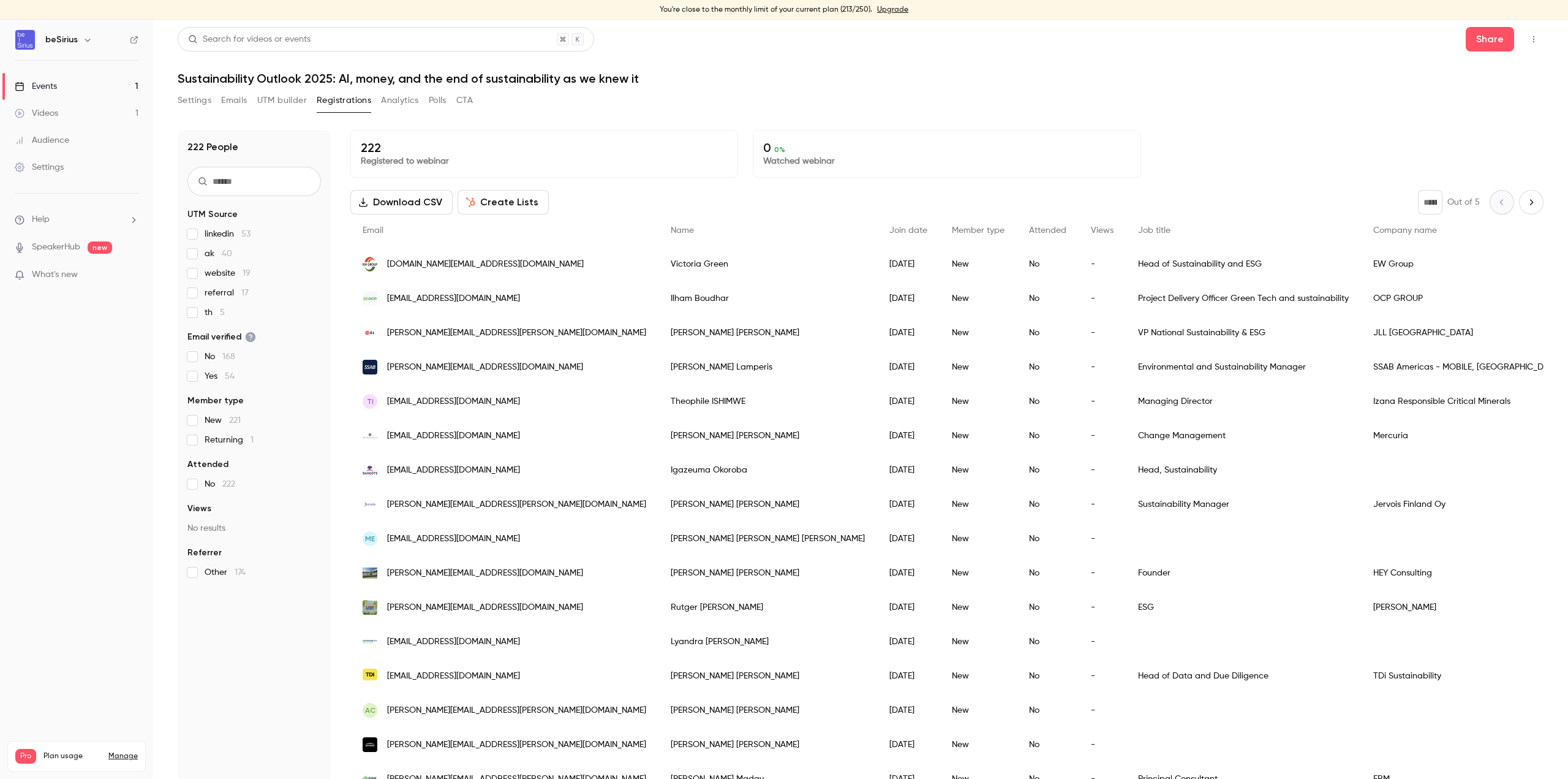
click at [50, 80] on div "Events" at bounding box center [35, 86] width 42 height 12
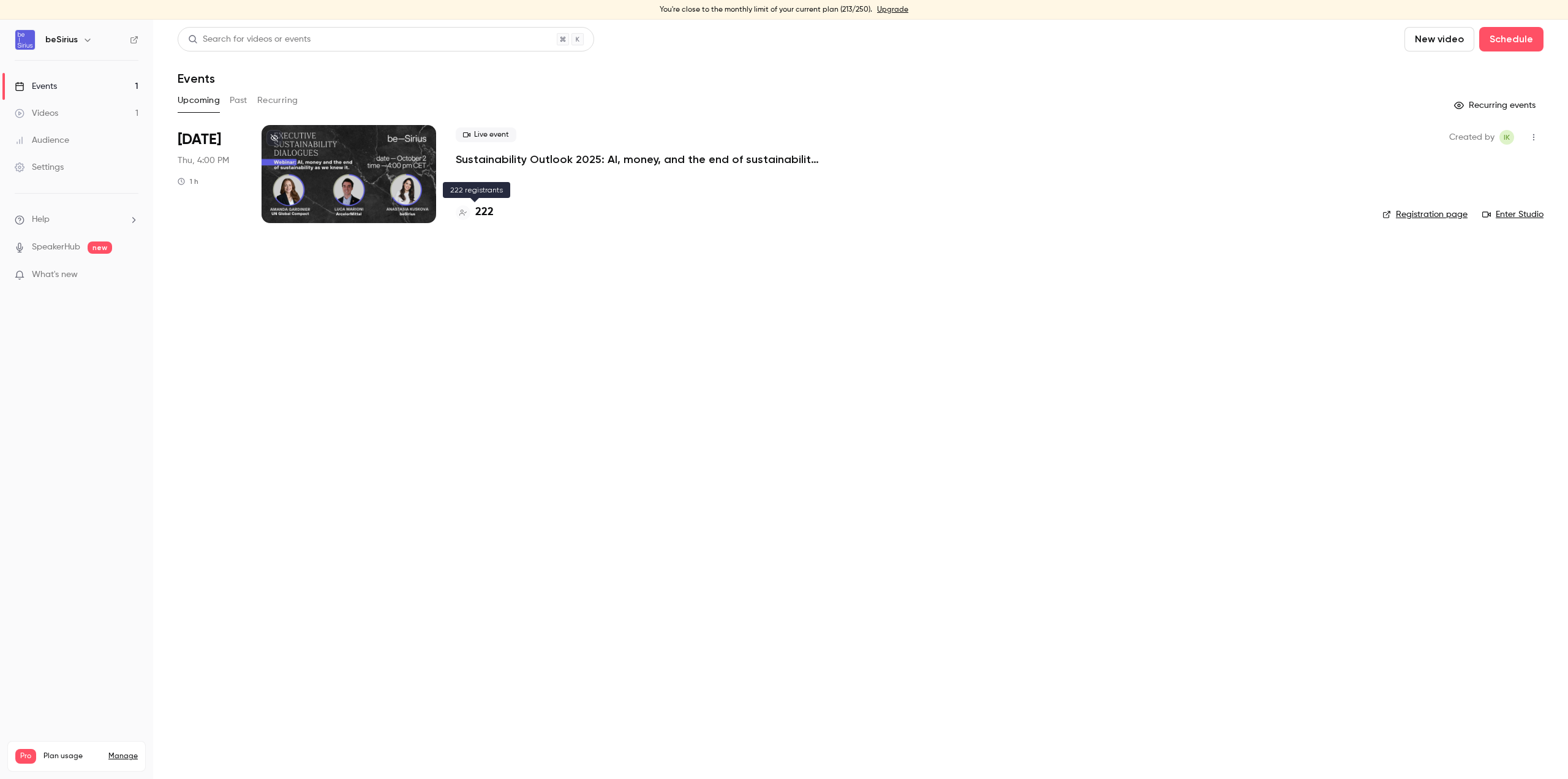
click at [480, 210] on h4 "222" at bounding box center [484, 211] width 18 height 16
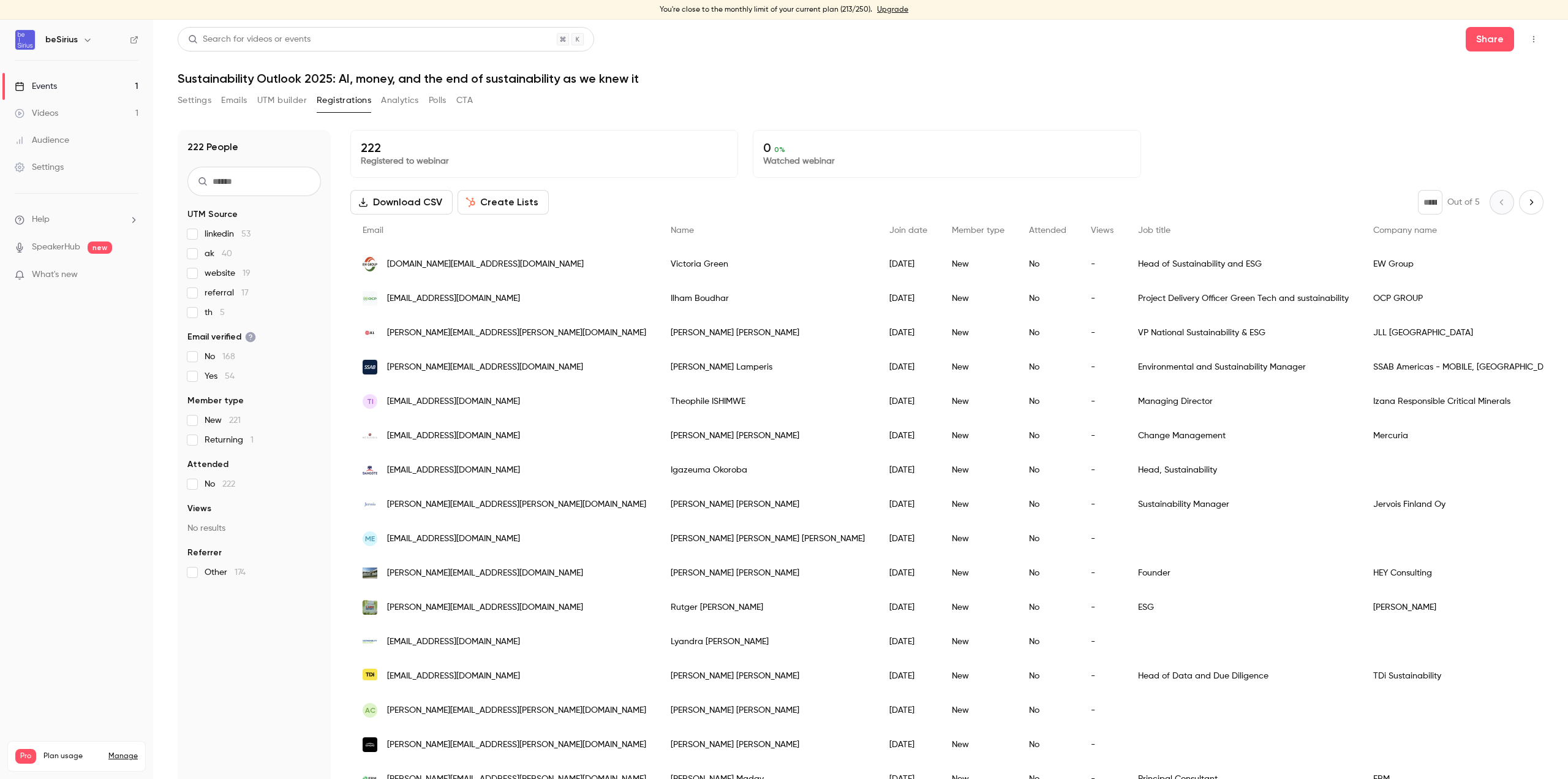
click at [402, 197] on button "Download CSV" at bounding box center [401, 202] width 102 height 25
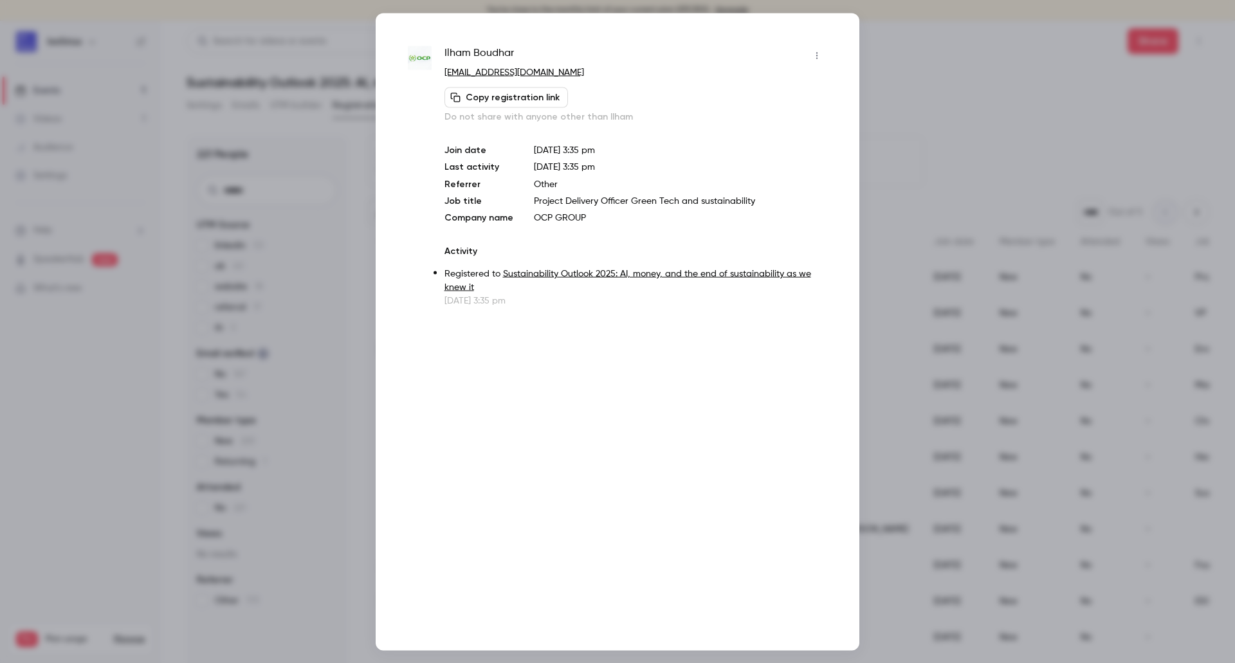
click at [967, 122] on div at bounding box center [617, 331] width 1235 height 663
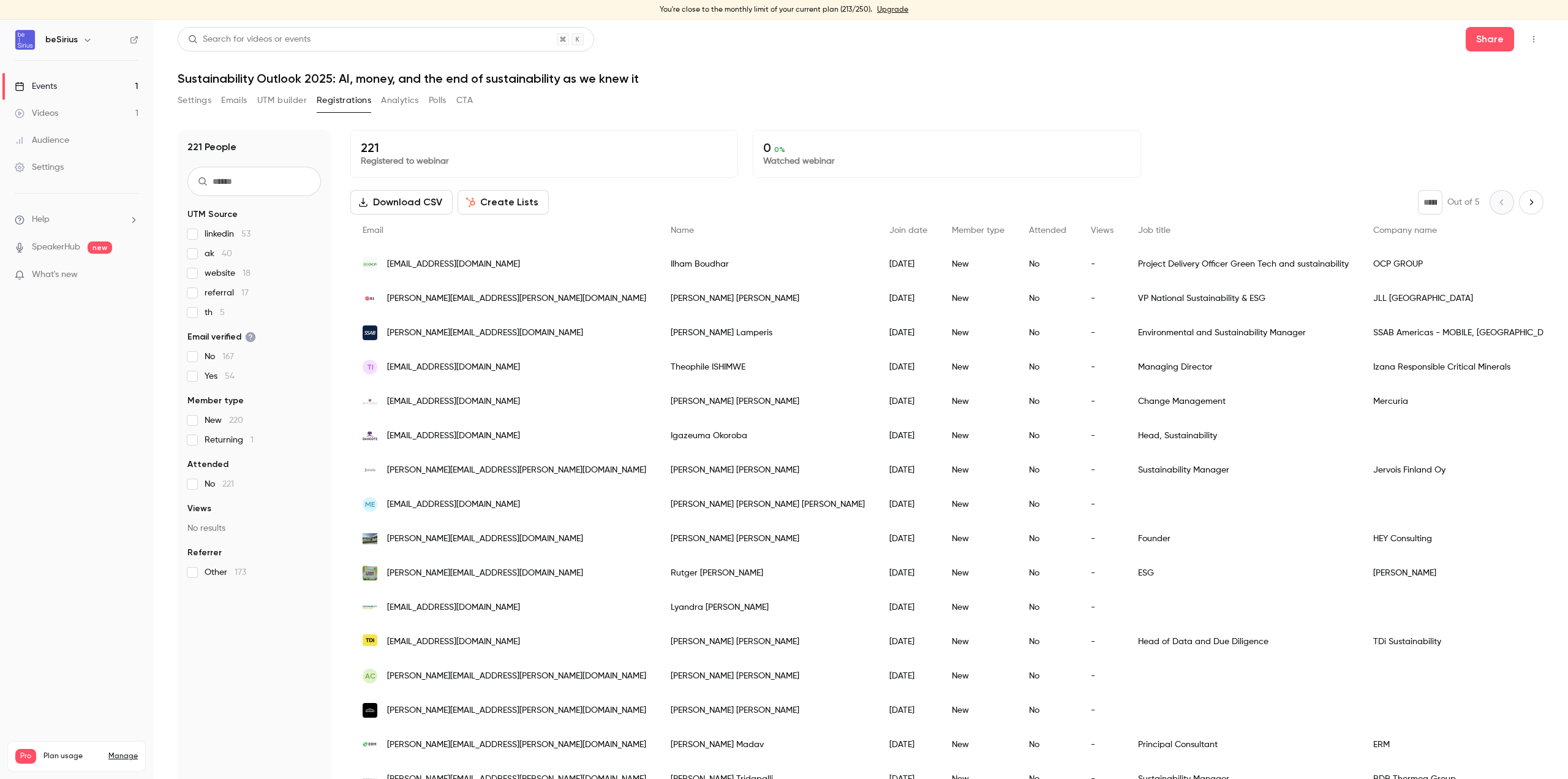
click at [48, 88] on div "Events" at bounding box center [35, 86] width 42 height 12
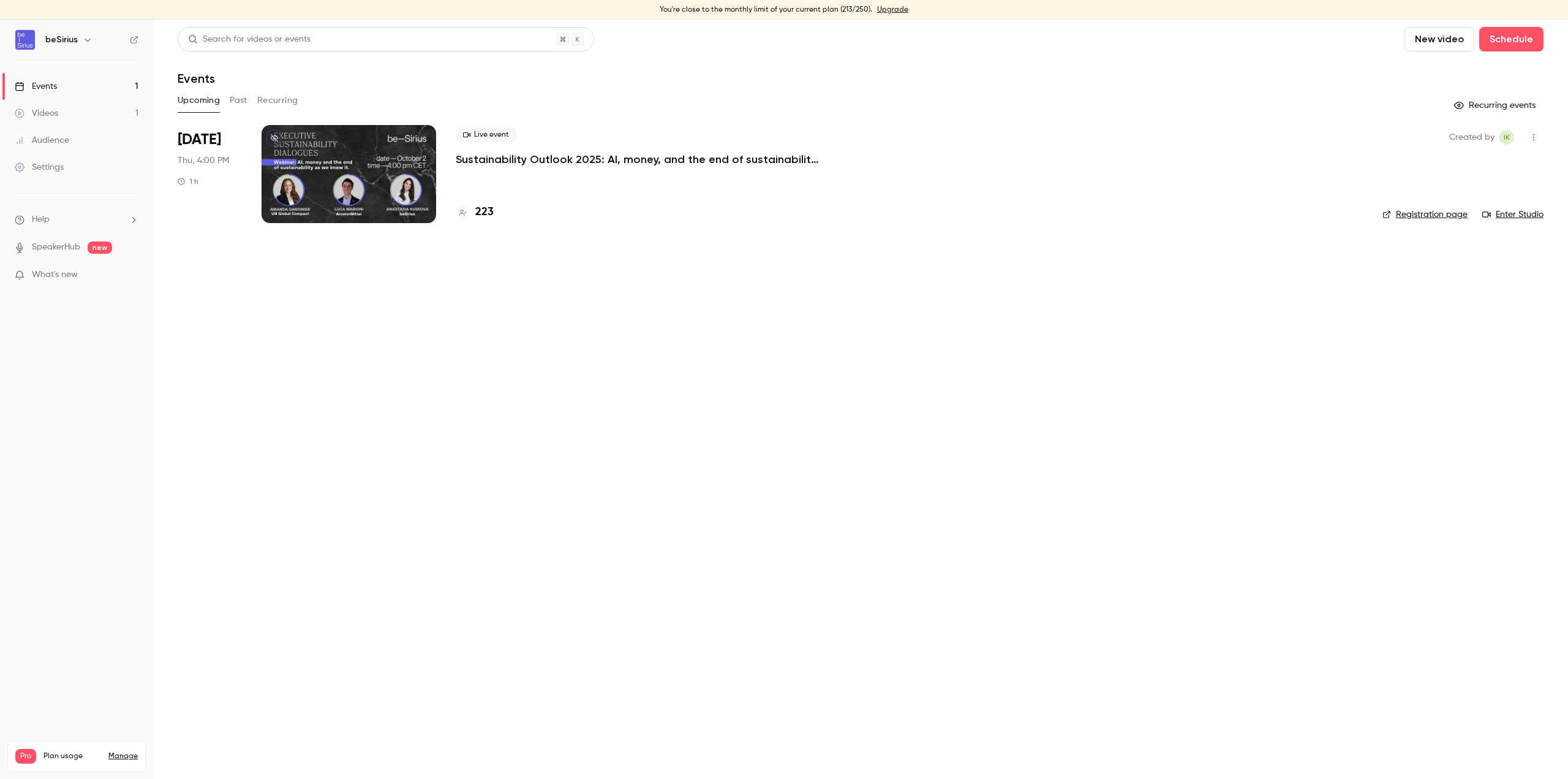
click at [331, 178] on div at bounding box center [348, 173] width 174 height 98
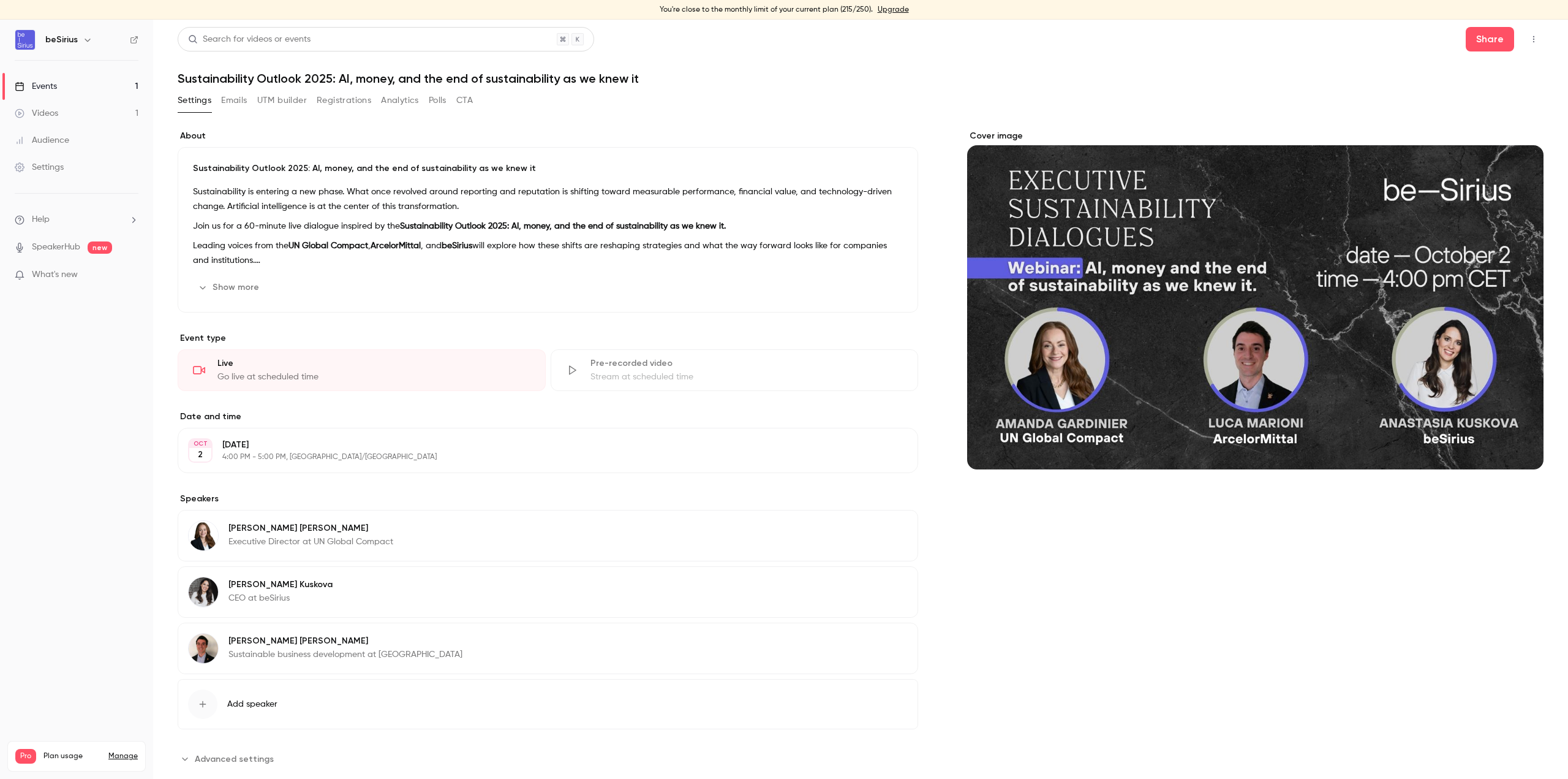
click at [399, 371] on div "Go live at scheduled time" at bounding box center [373, 376] width 313 height 12
click at [667, 358] on div "Pre-recorded video" at bounding box center [746, 363] width 313 height 12
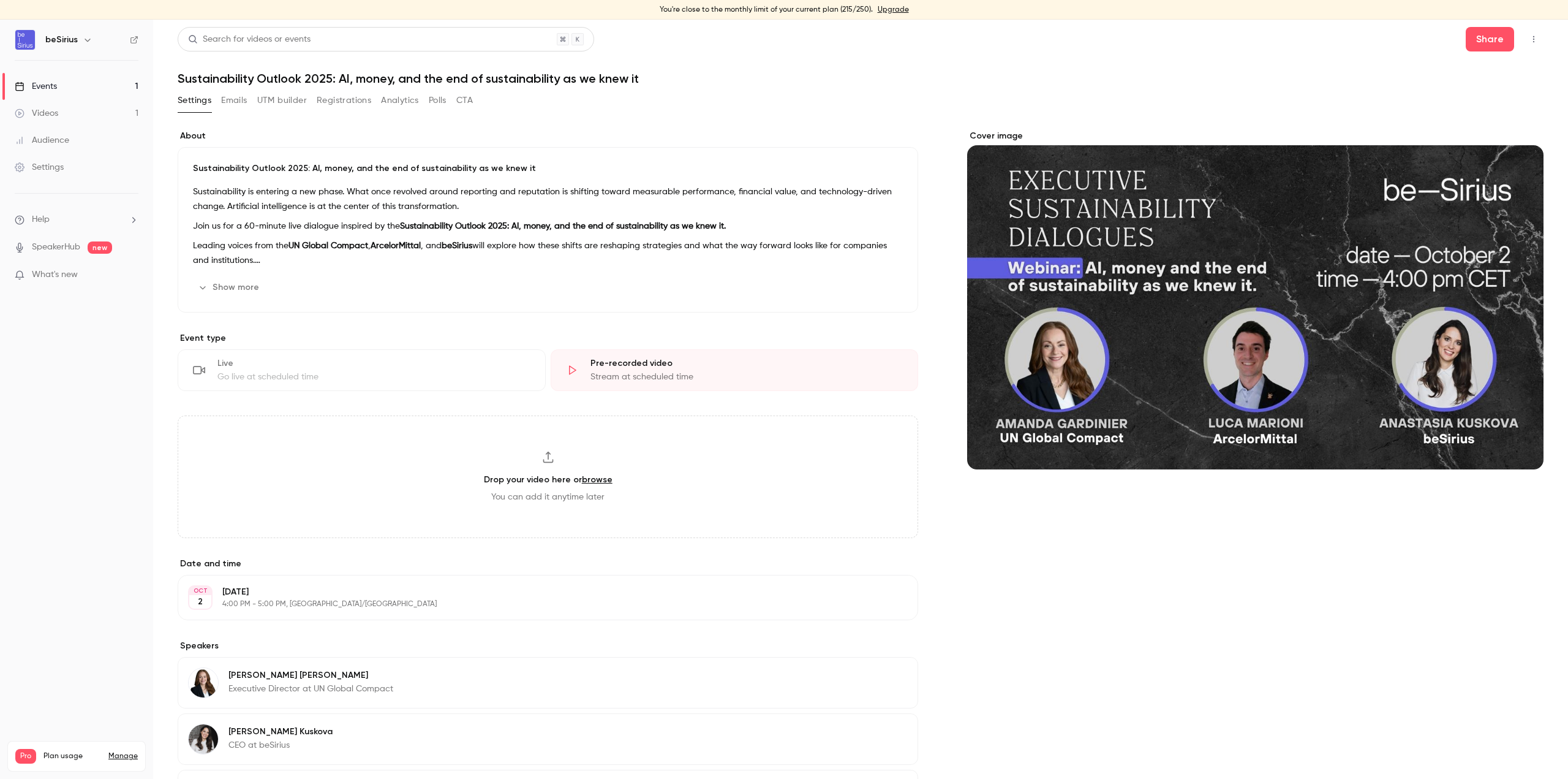
click at [430, 355] on div "Live Go live at scheduled time" at bounding box center [362, 370] width 368 height 42
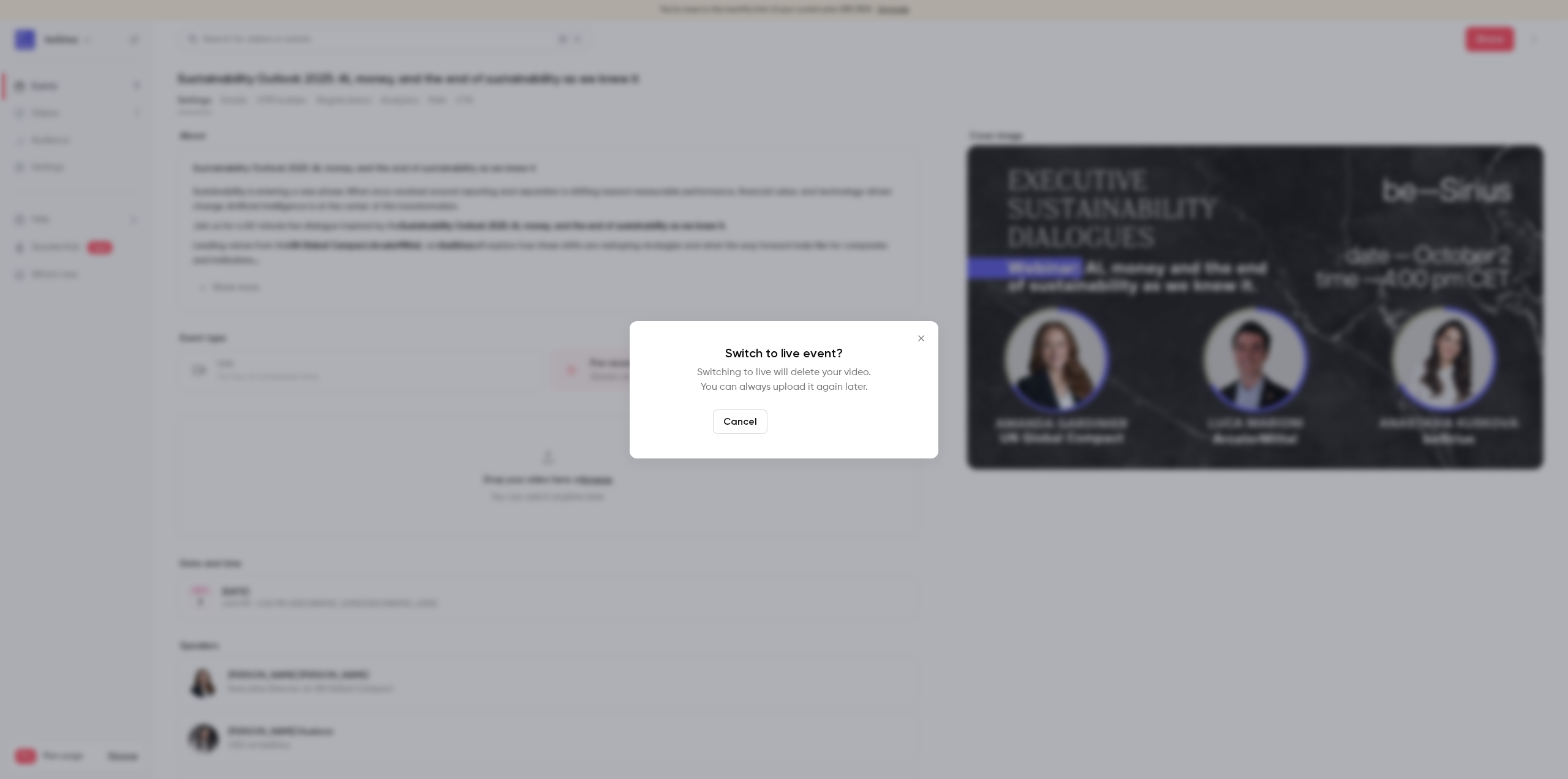
click at [794, 422] on button "Switch to live" at bounding box center [813, 422] width 83 height 25
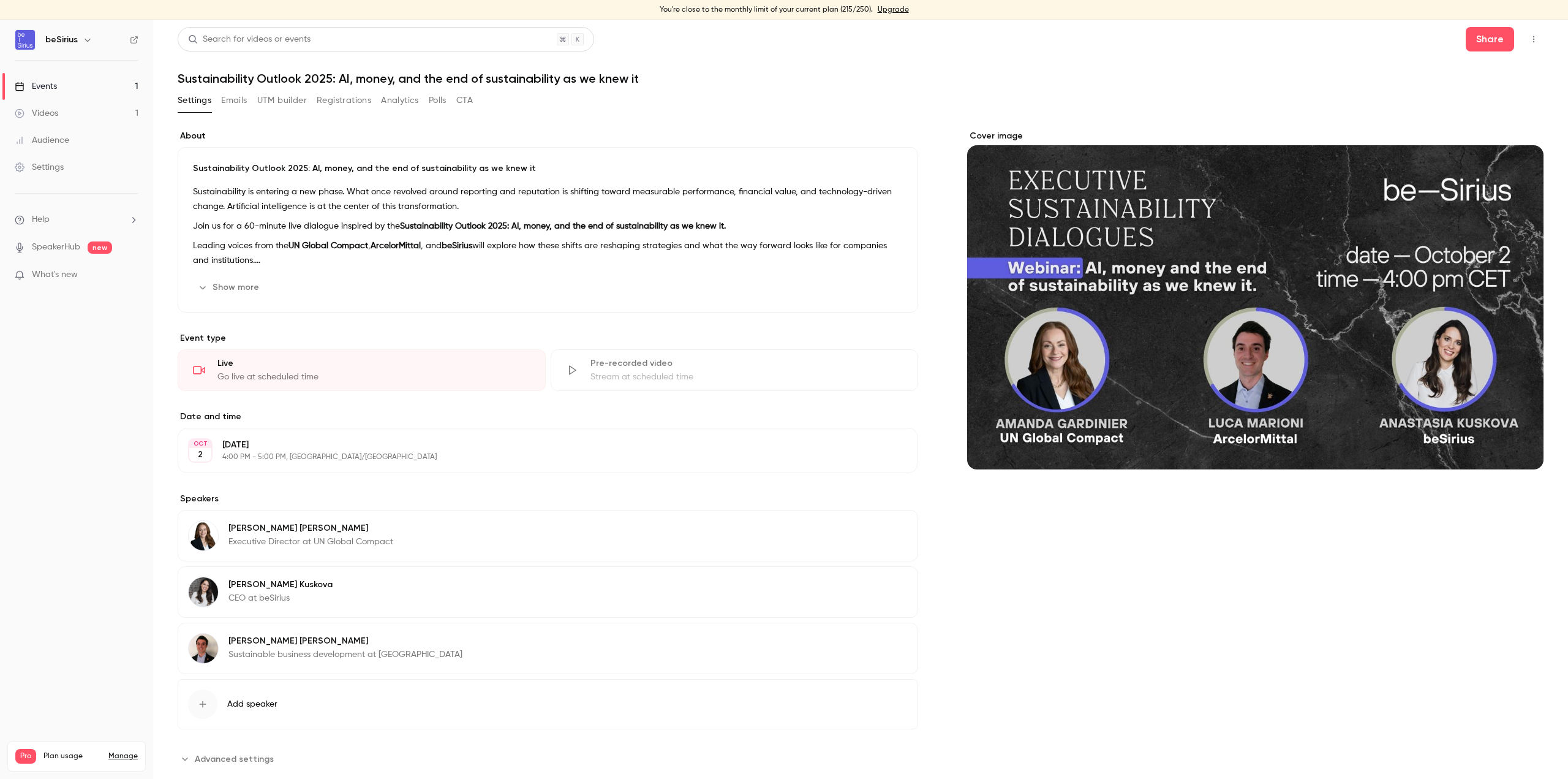
click at [66, 88] on link "Events 1" at bounding box center [76, 87] width 153 height 27
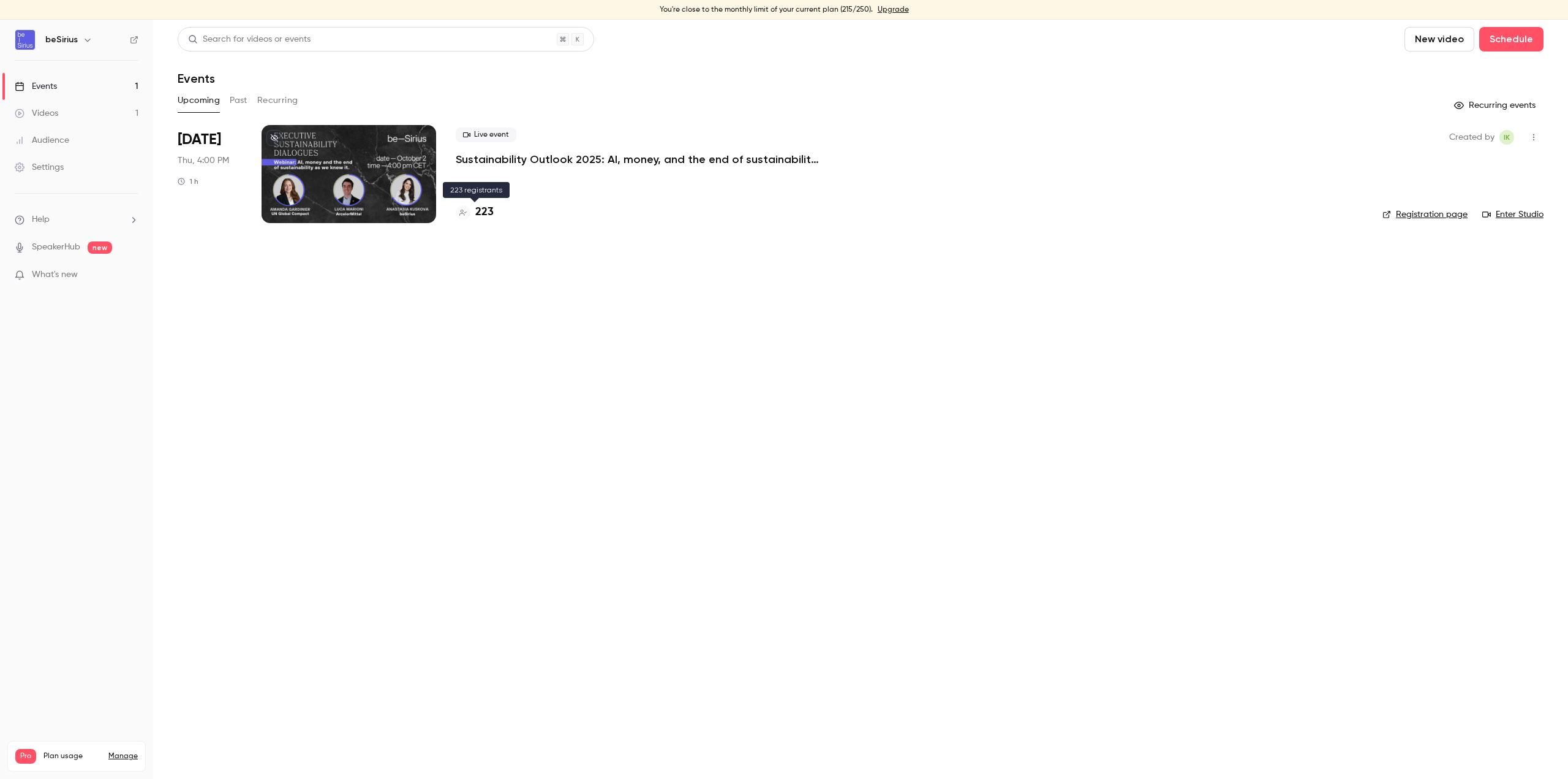
click at [483, 207] on h4 "223" at bounding box center [484, 211] width 18 height 16
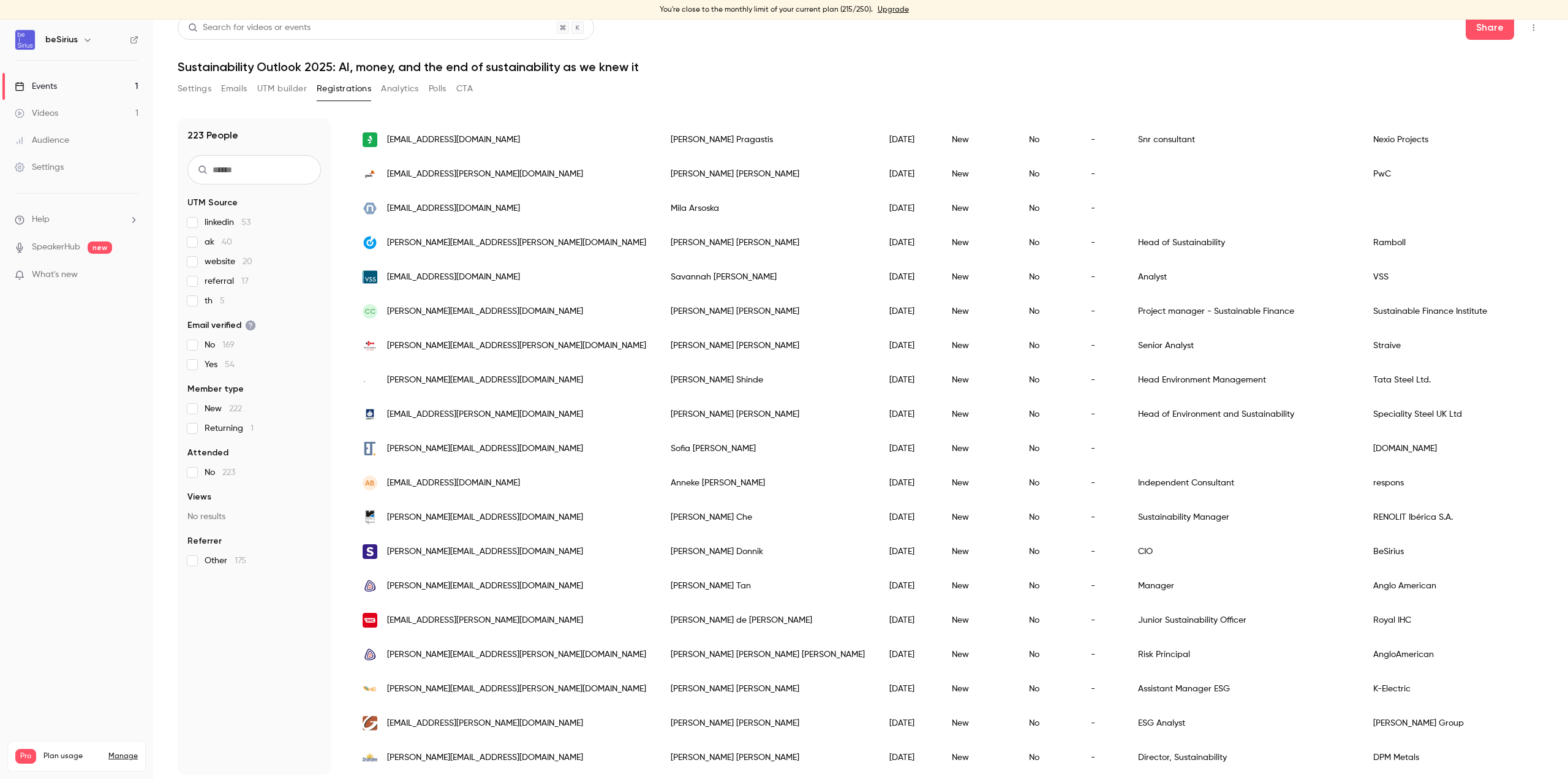
scroll to position [14, 0]
click at [54, 32] on div "beSirius" at bounding box center [83, 39] width 74 height 14
click at [14, 42] on div at bounding box center [25, 40] width 21 height 21
click at [22, 40] on img at bounding box center [25, 40] width 20 height 20
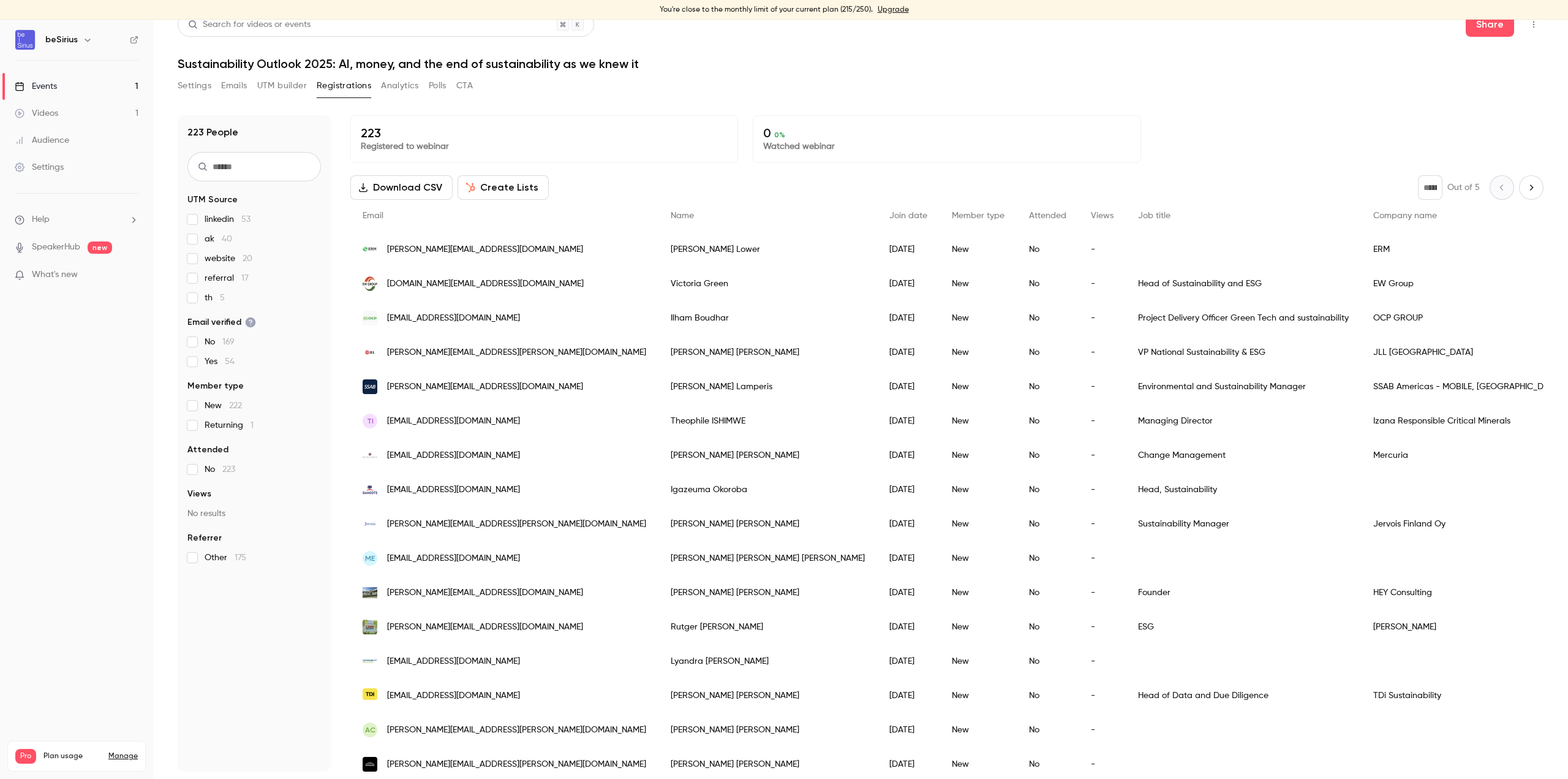
scroll to position [0, 0]
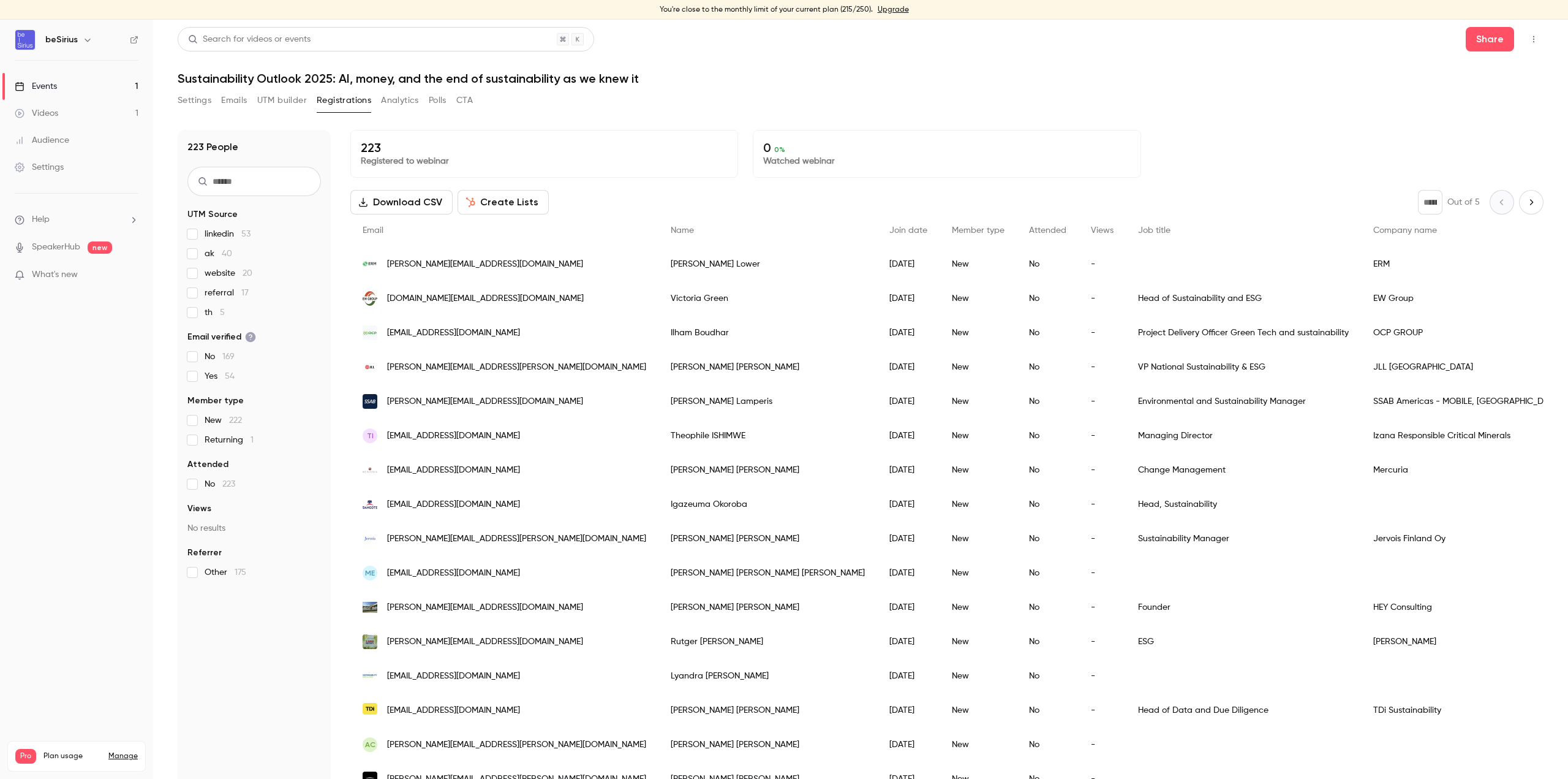
click at [64, 85] on link "Events 1" at bounding box center [76, 87] width 153 height 27
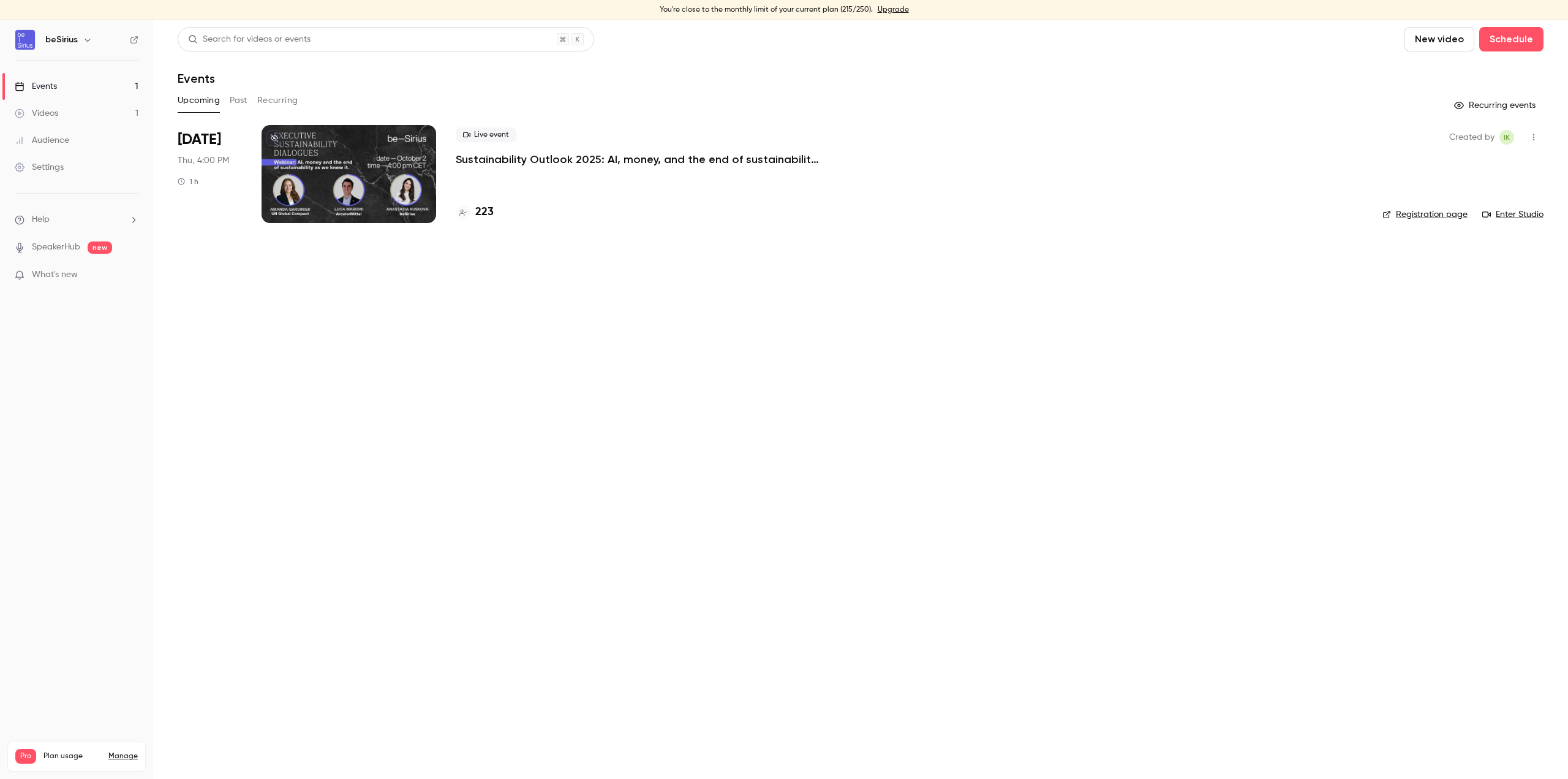
click at [1176, 37] on button "New video" at bounding box center [1439, 39] width 69 height 25
click at [960, 184] on div at bounding box center [784, 390] width 1568 height 779
click at [296, 631] on main "Search for videos or events New video Schedule Events Upcoming Past Recurring R…" at bounding box center [861, 399] width 1415 height 759
click at [120, 631] on p "1 / 150" at bounding box center [128, 769] width 20 height 11
click at [193, 631] on main "Search for videos or events New video Schedule Events Upcoming Past Recurring R…" at bounding box center [861, 399] width 1415 height 759
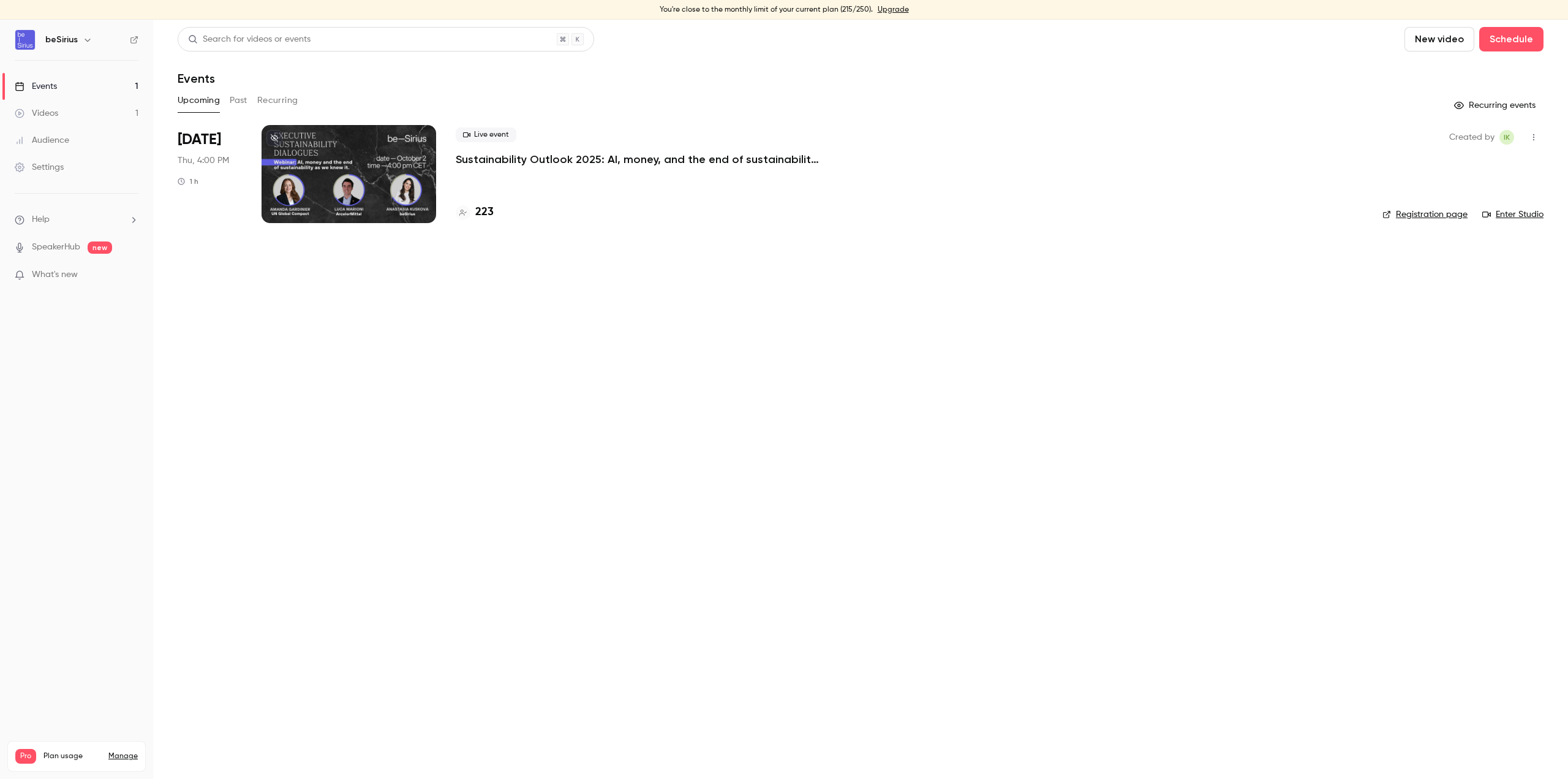
click at [121, 631] on link "Manage" at bounding box center [123, 756] width 30 height 10
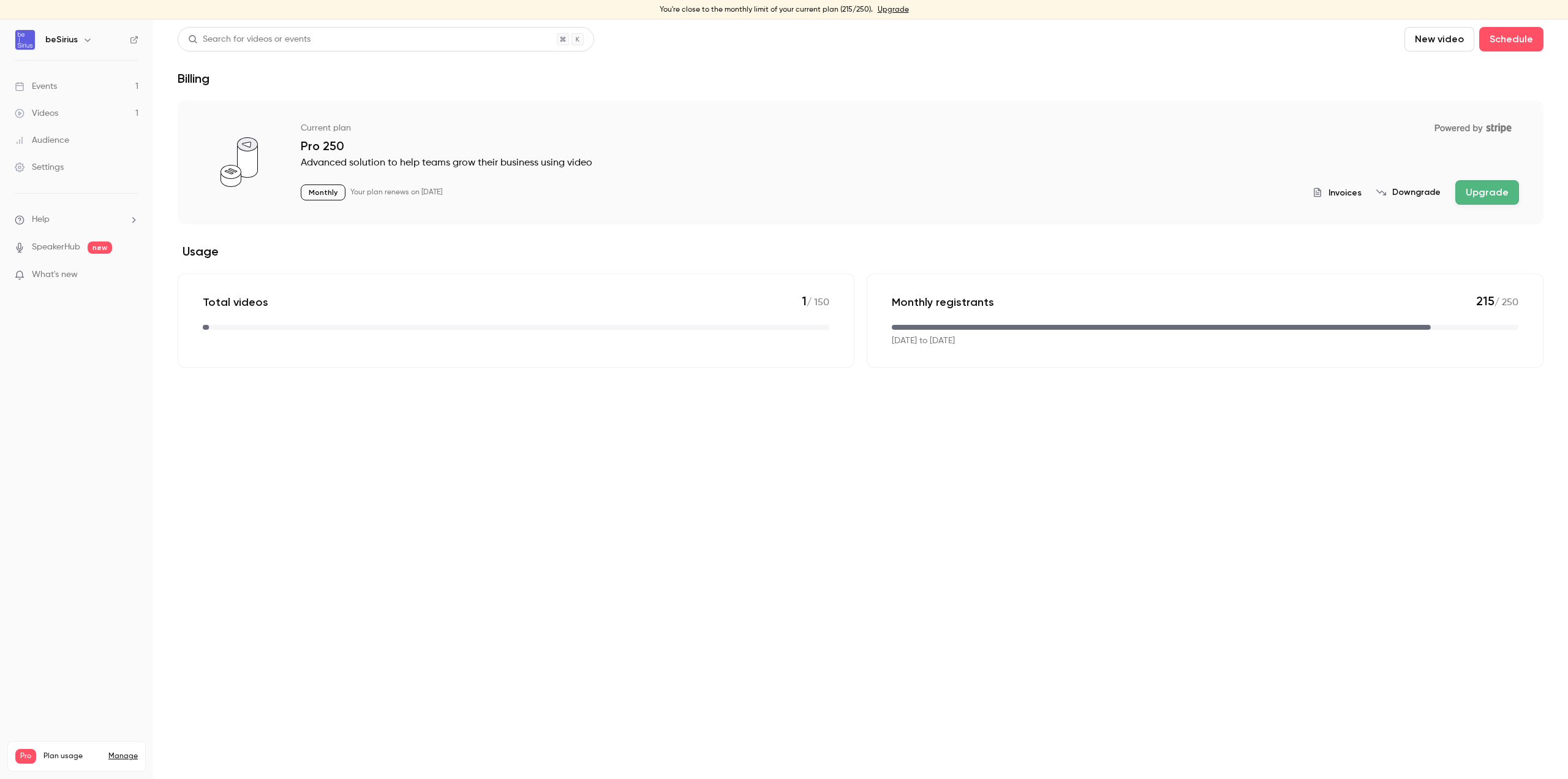
click at [770, 306] on div "Total videos 1 / 150" at bounding box center [516, 301] width 626 height 16
click at [802, 300] on span "1" at bounding box center [804, 300] width 5 height 14
click at [81, 80] on link "Events 1" at bounding box center [76, 87] width 153 height 27
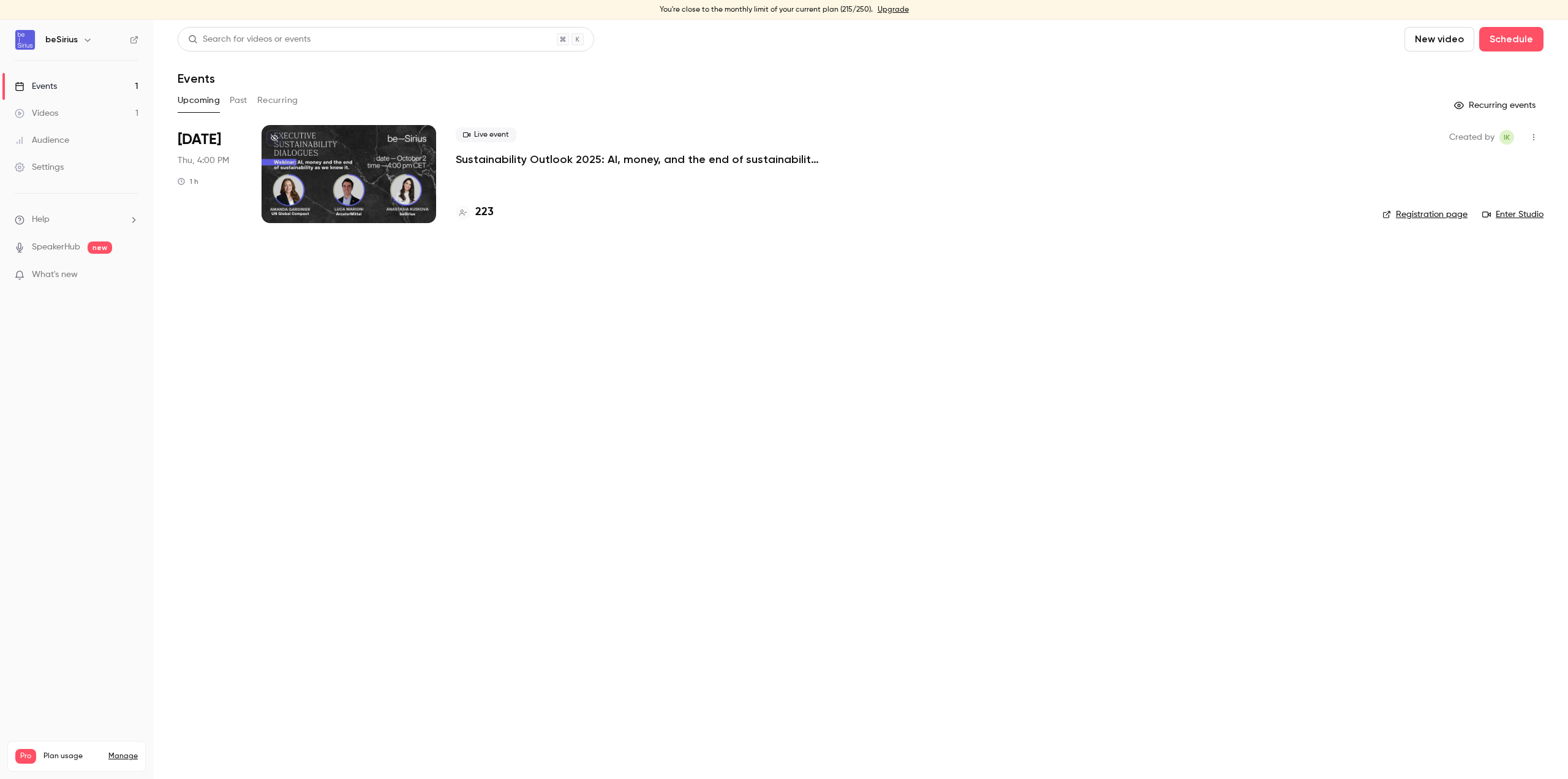
click at [239, 102] on button "Past" at bounding box center [238, 100] width 18 height 20
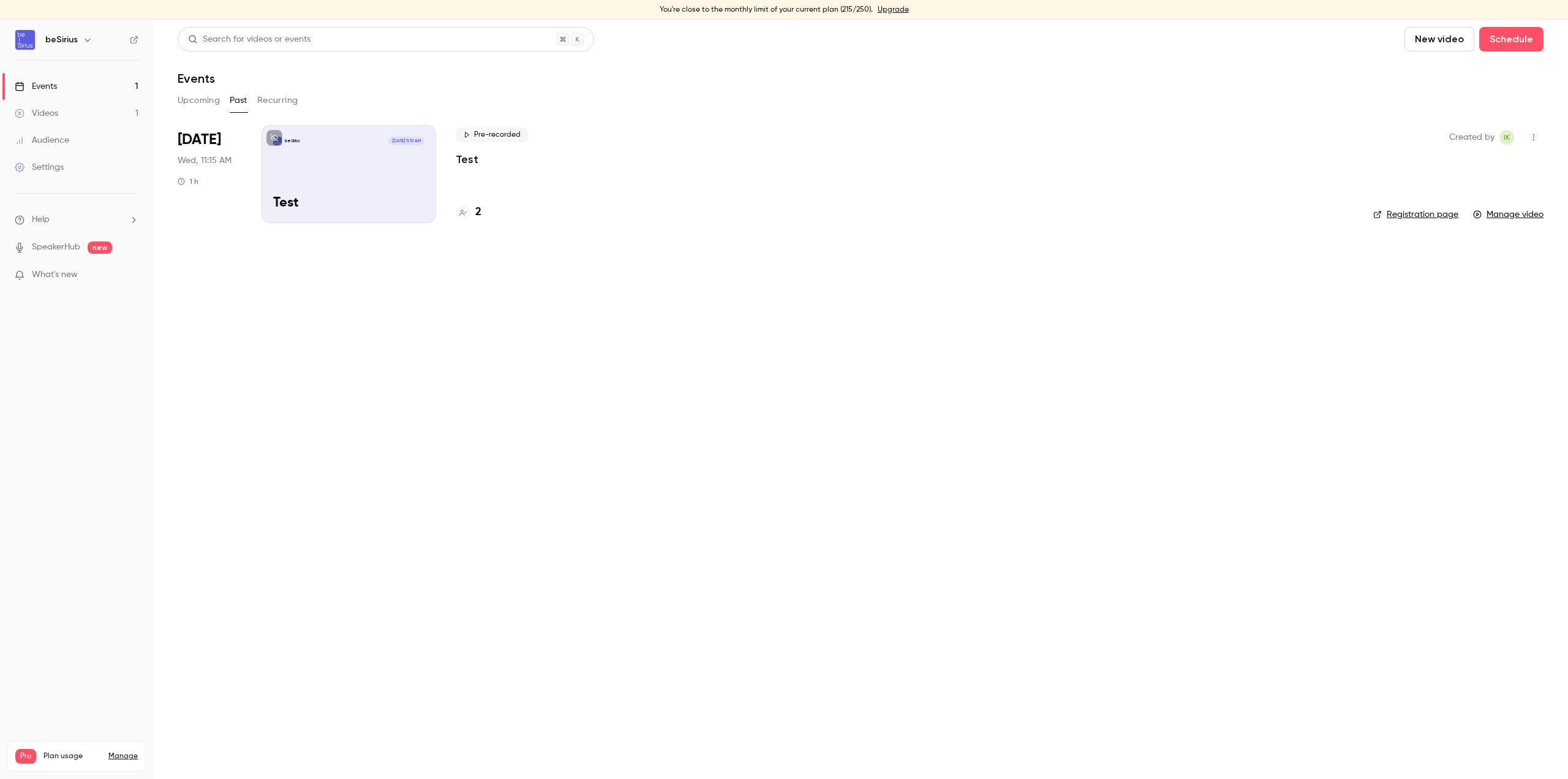
click at [369, 185] on div "beSirius Oct 1, 11:15 AM Test" at bounding box center [348, 173] width 174 height 98
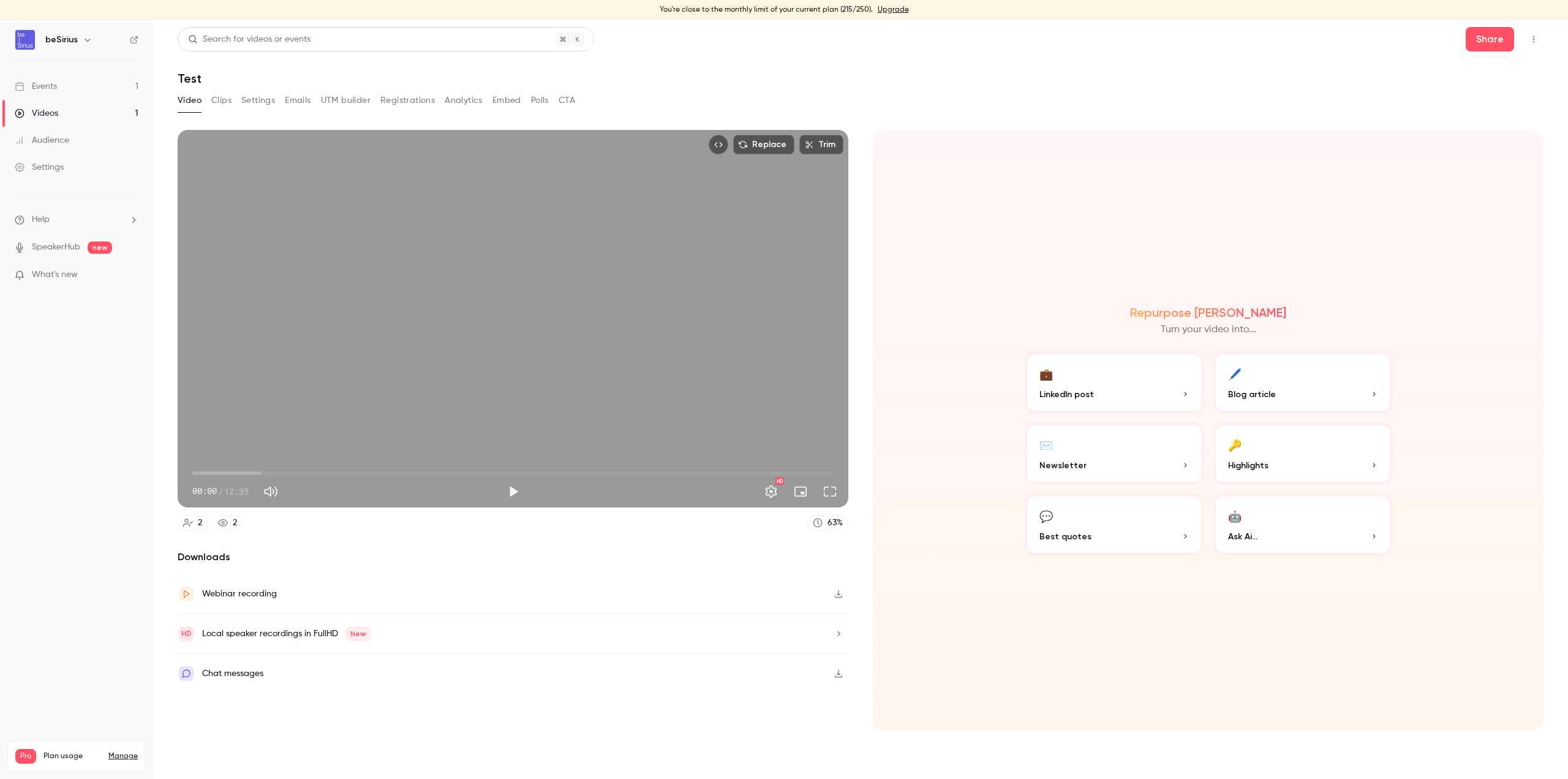
click at [836, 139] on button "Trim" at bounding box center [822, 145] width 44 height 20
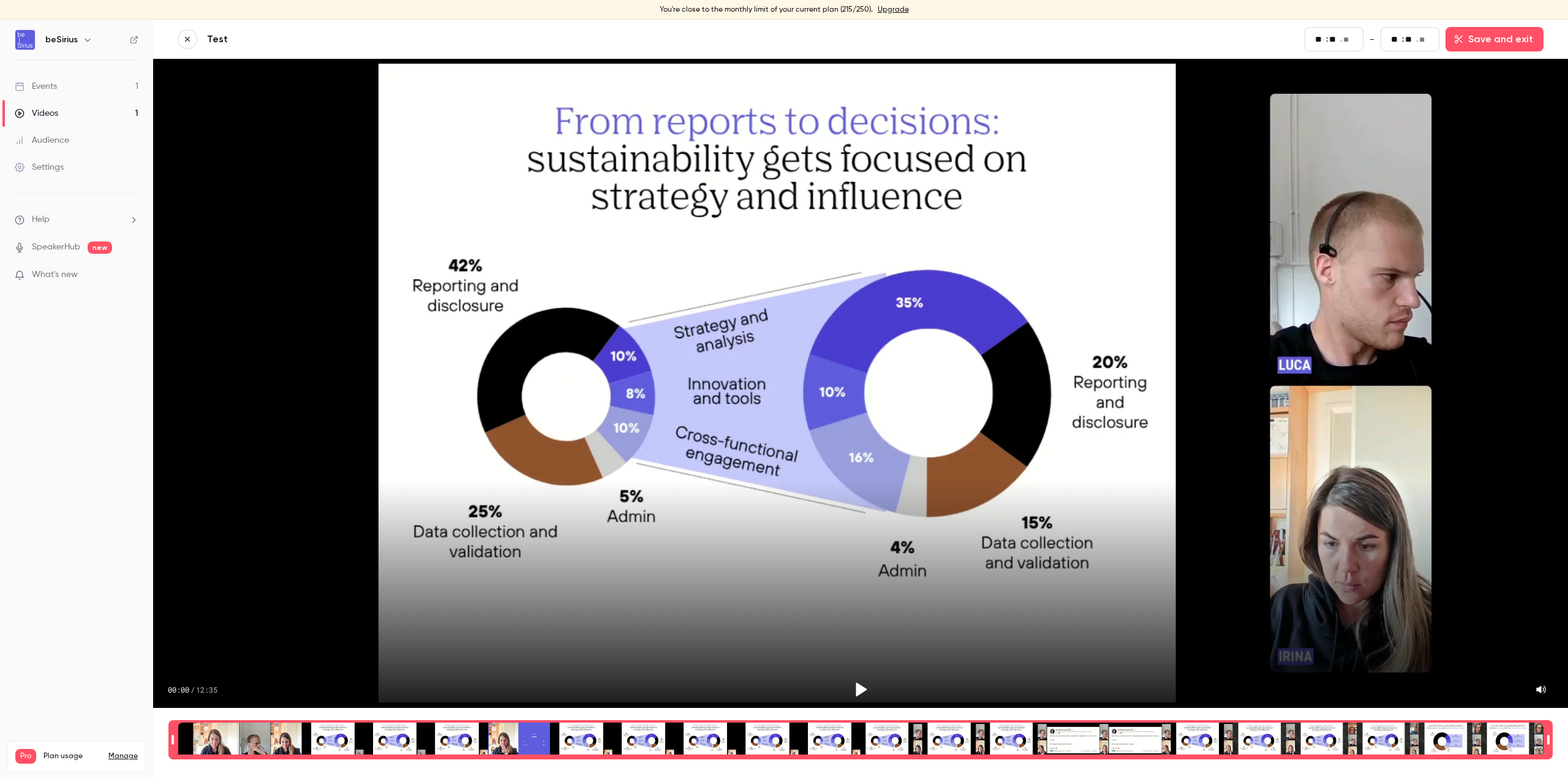
type input "**"
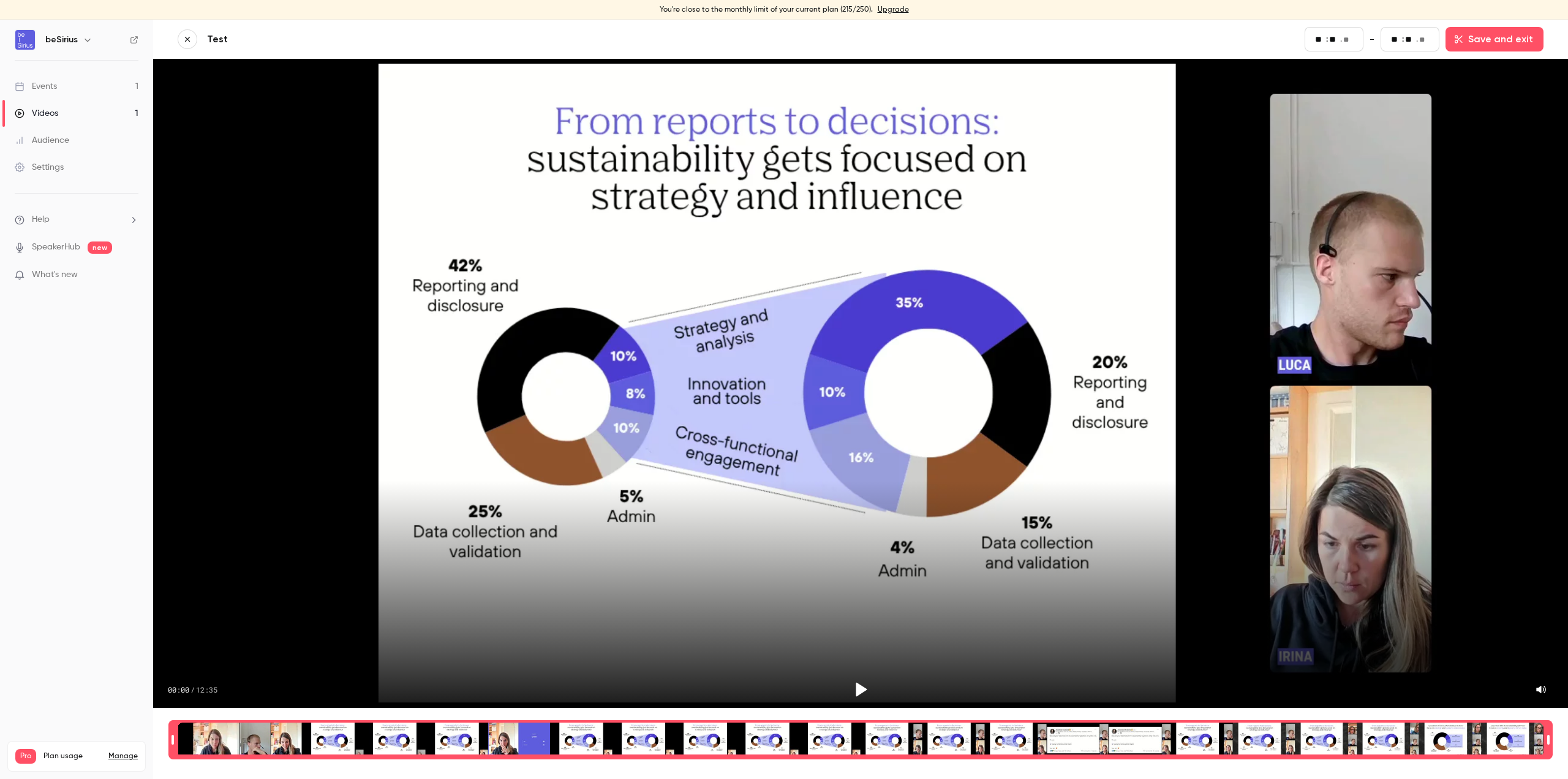
type input "**"
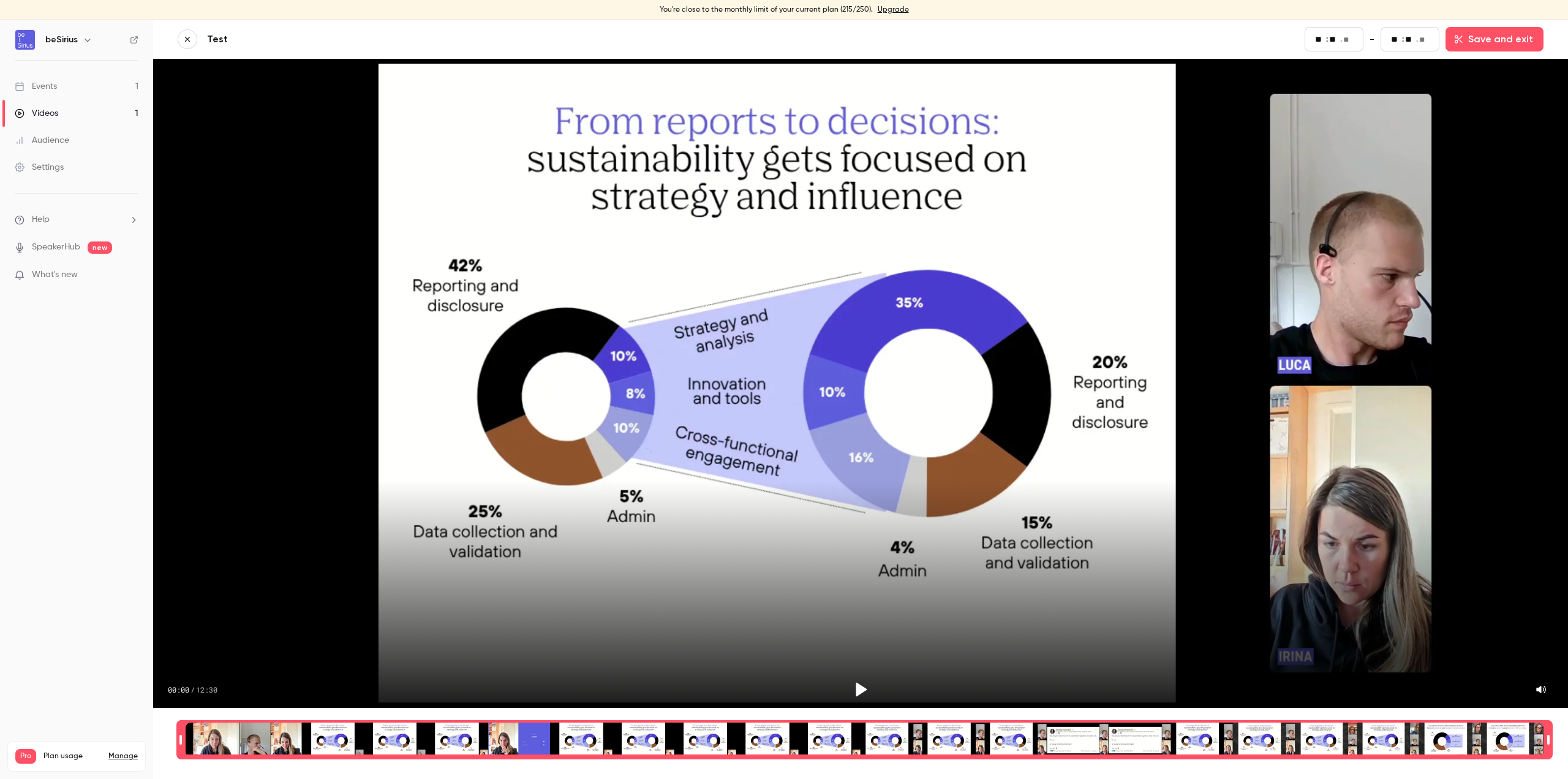
type input "*"
type input "**"
type input "*"
type input "**"
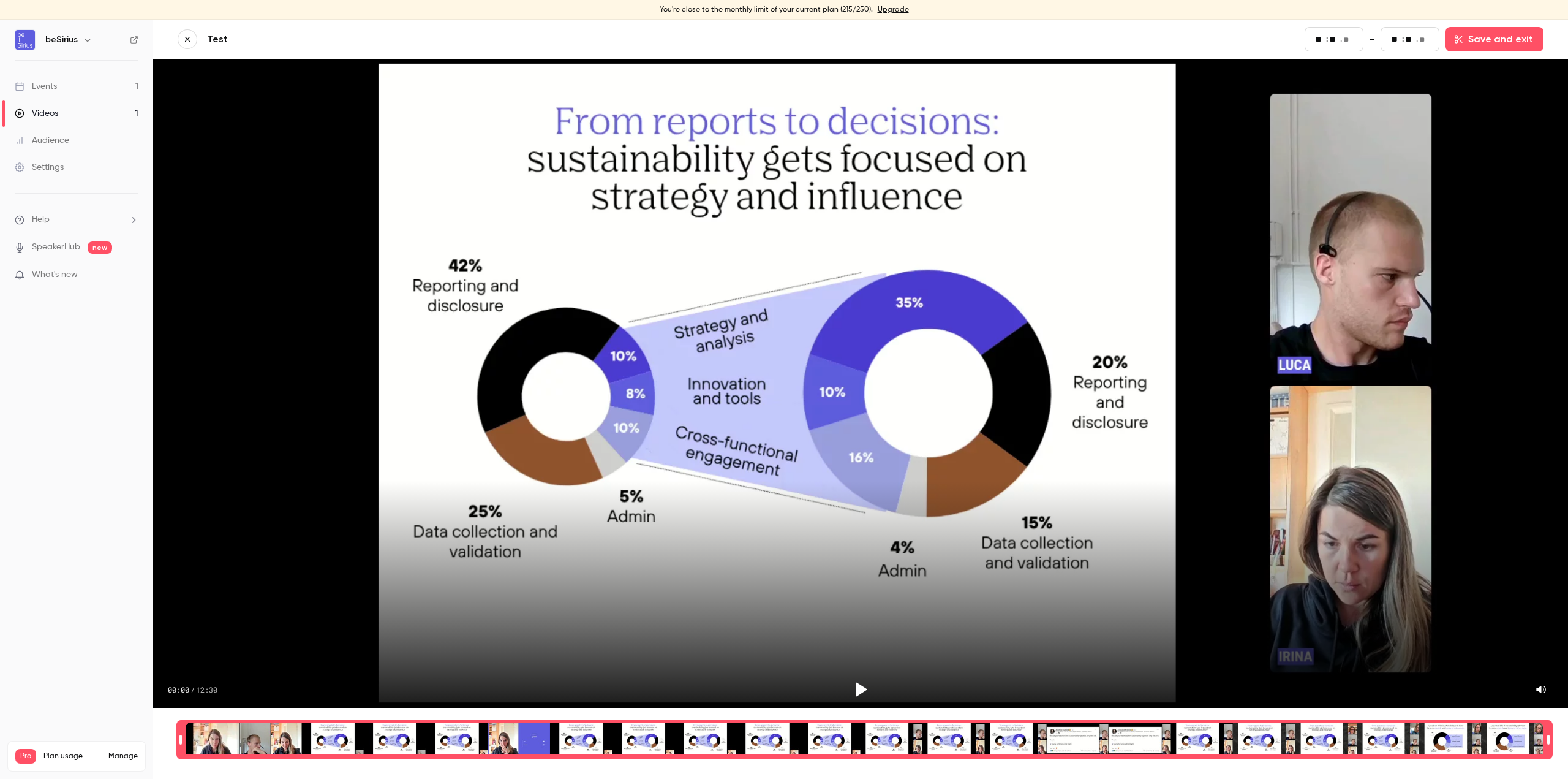
type input "**"
type input "*"
type input "**"
type input "*"
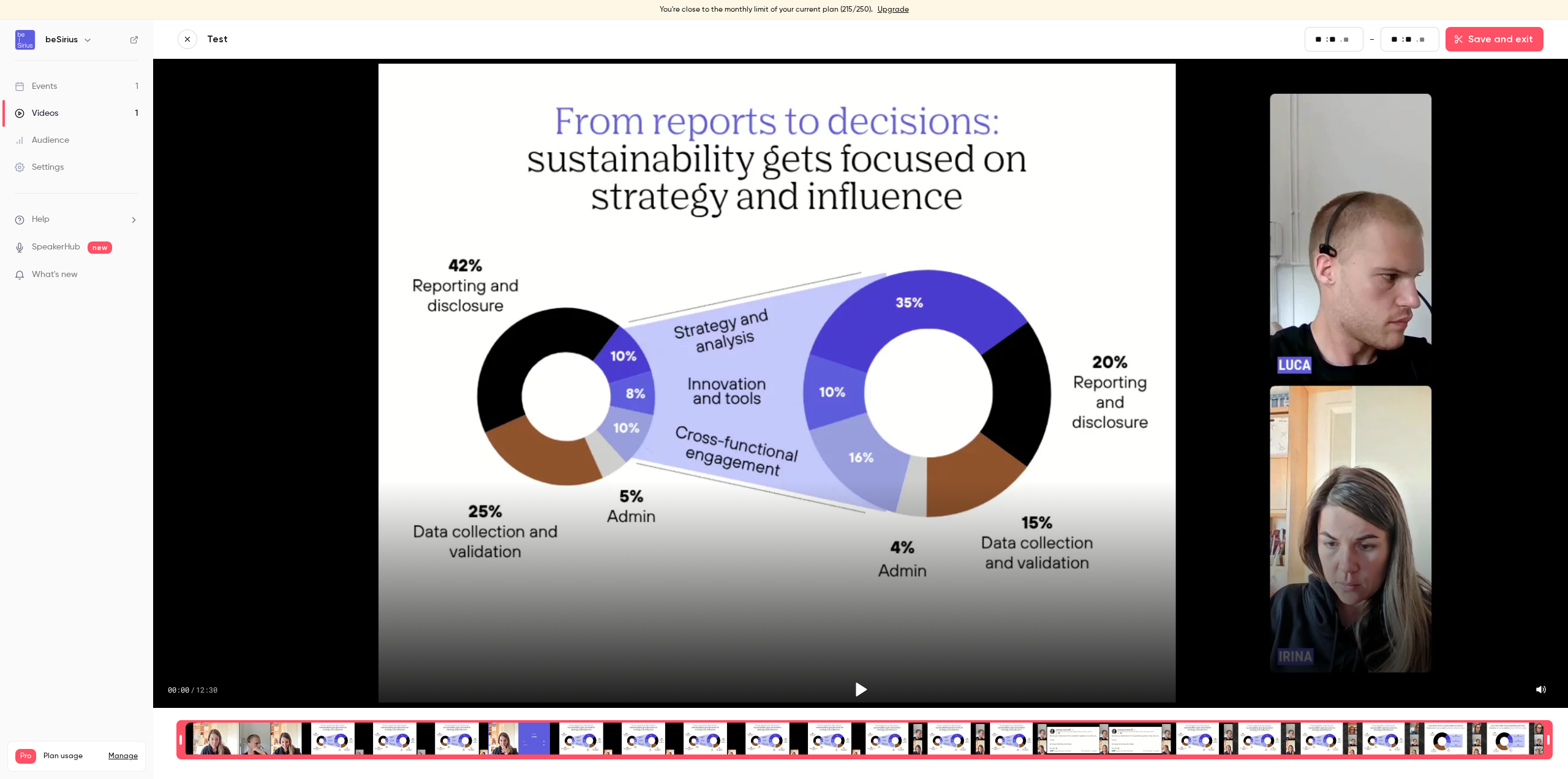
type input "**"
type input "*"
type input "**"
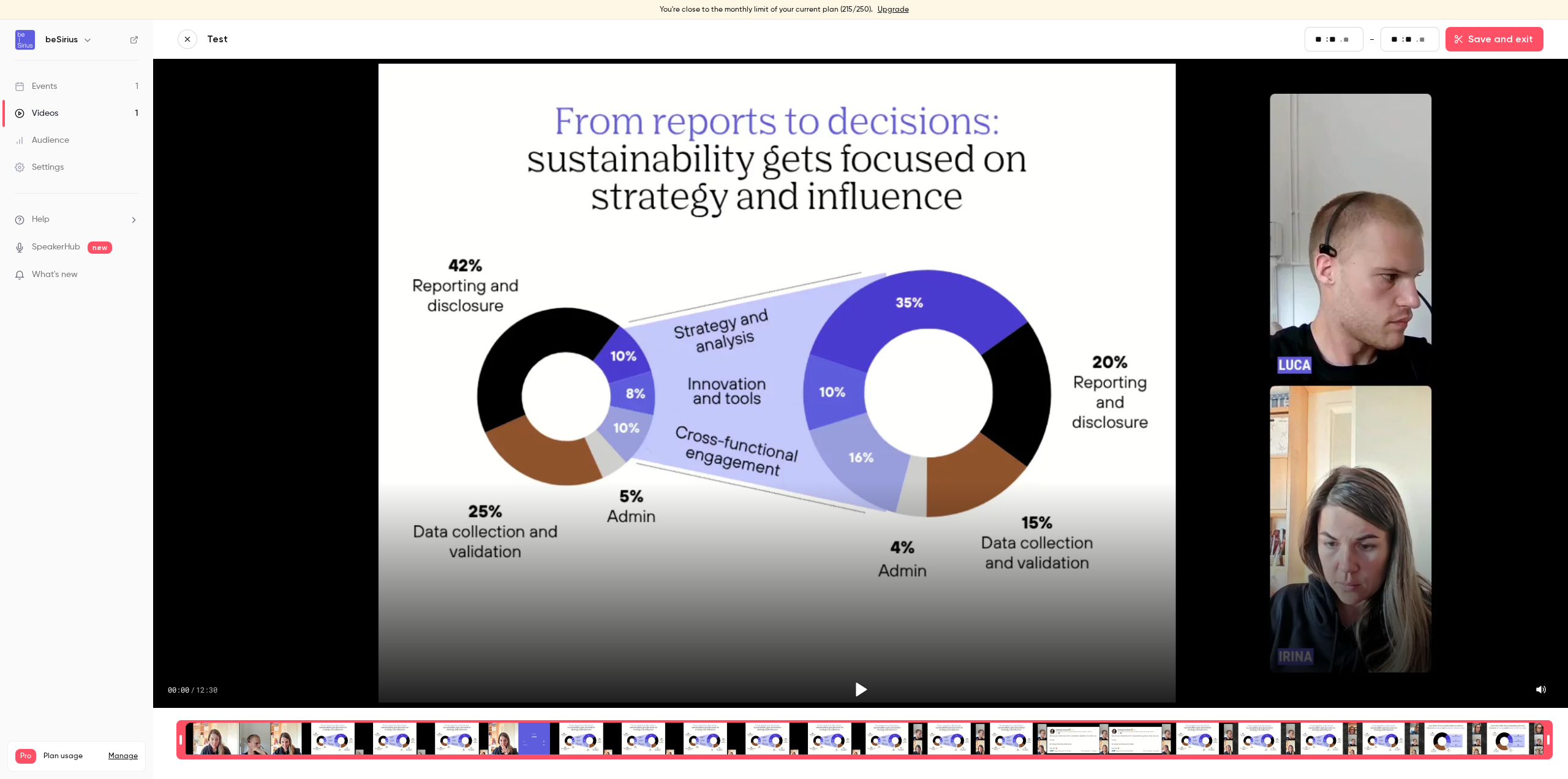
type input "**"
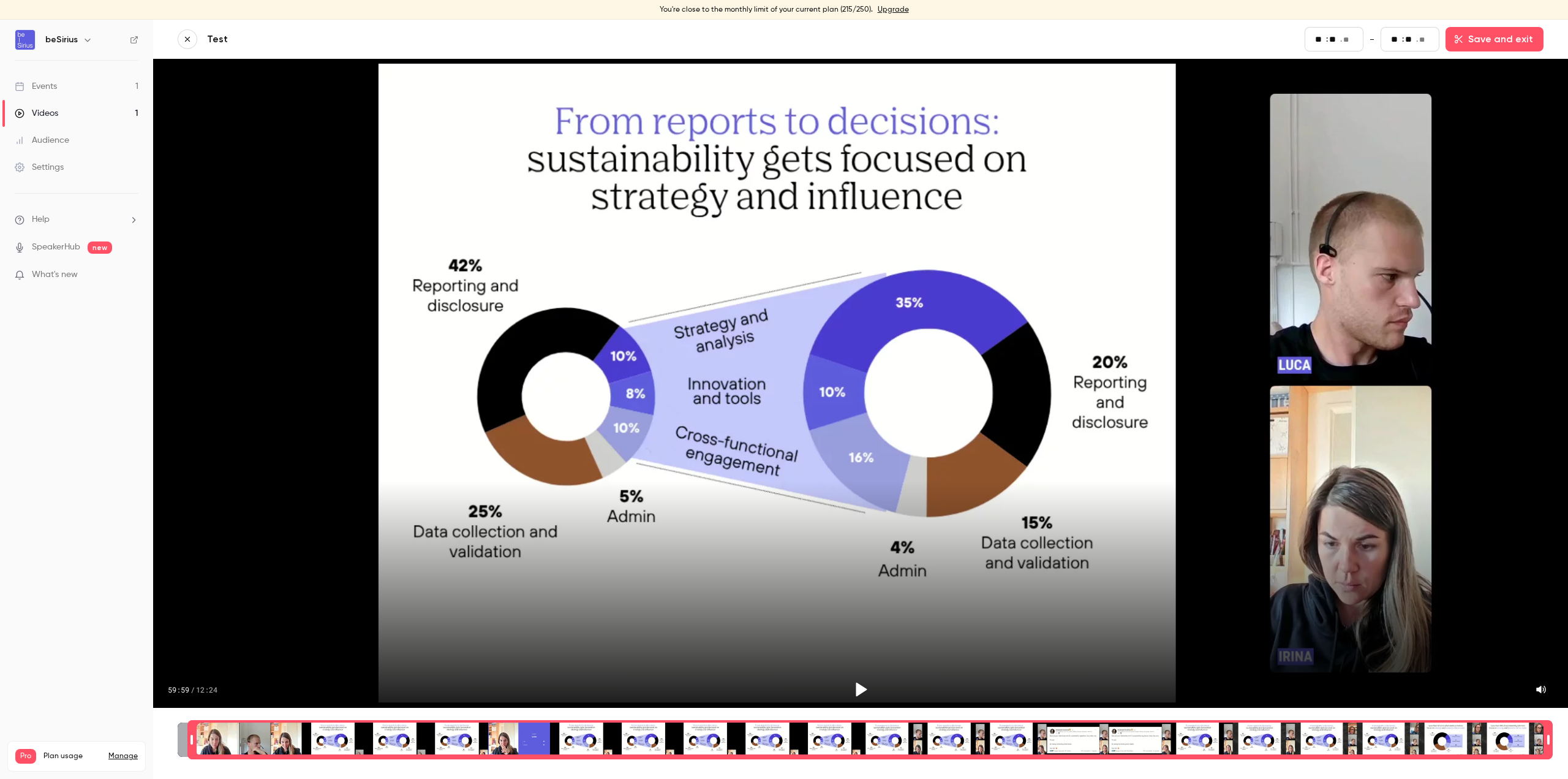
type input "**"
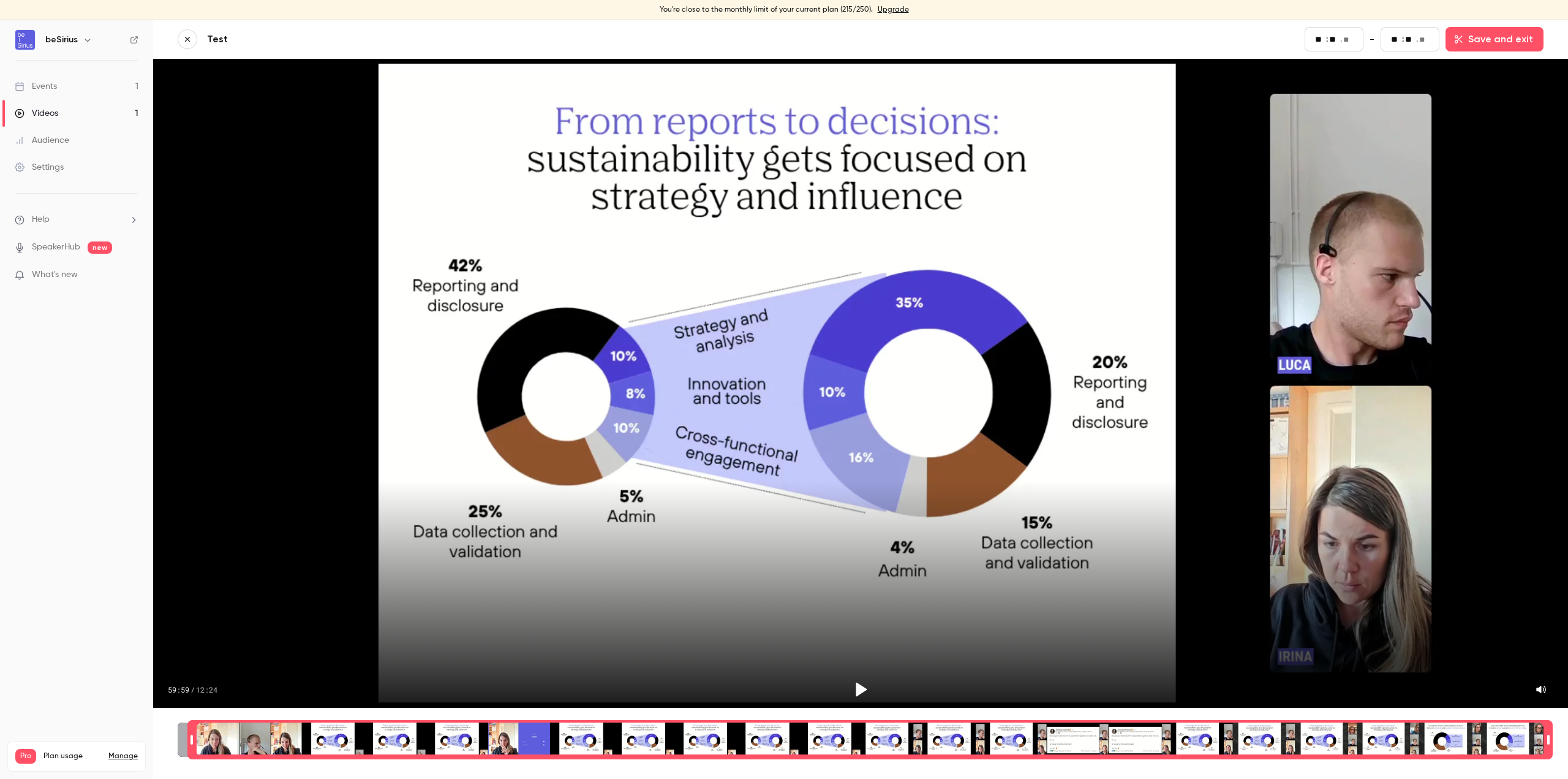
type input "**"
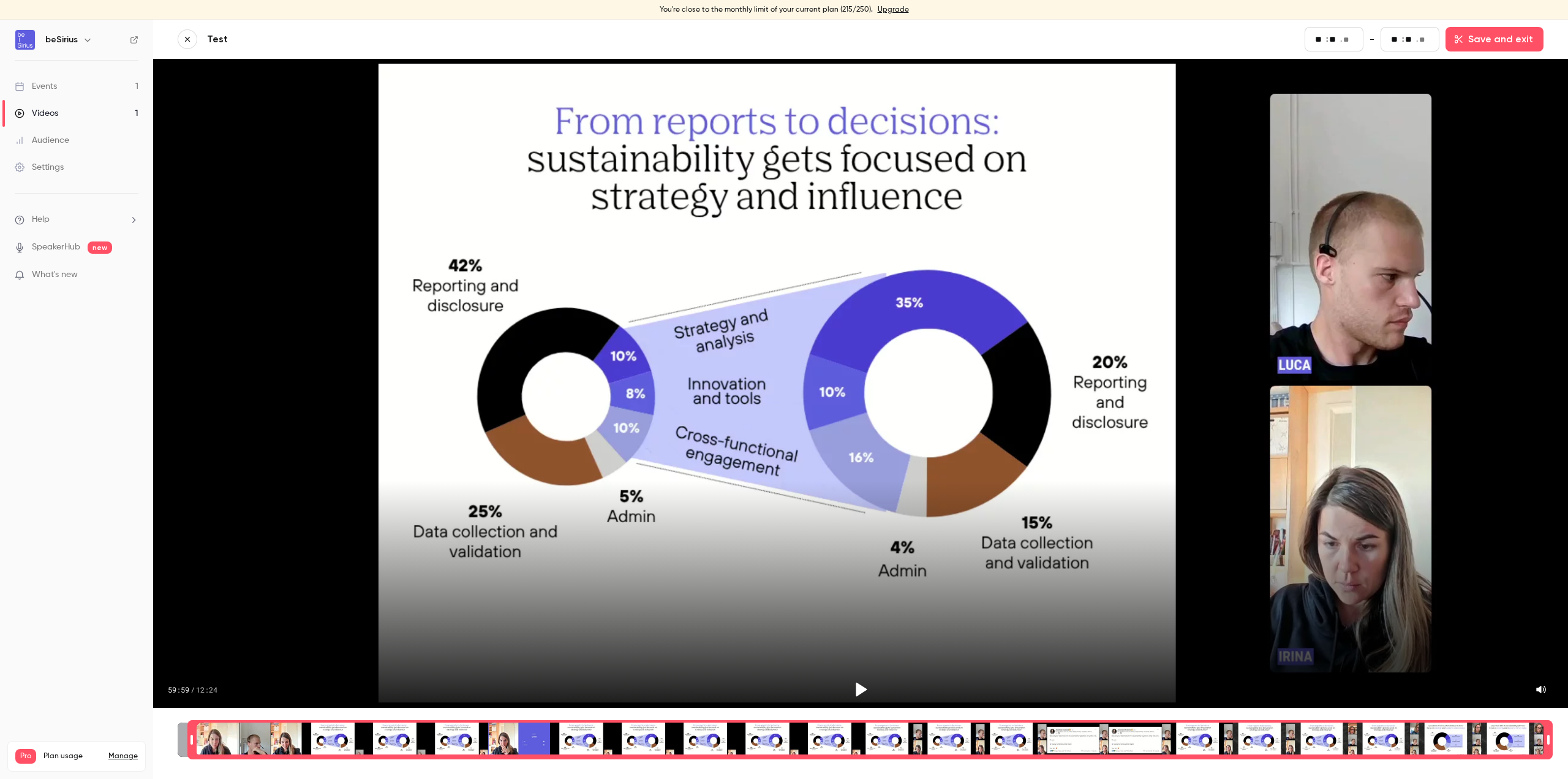
type input "**"
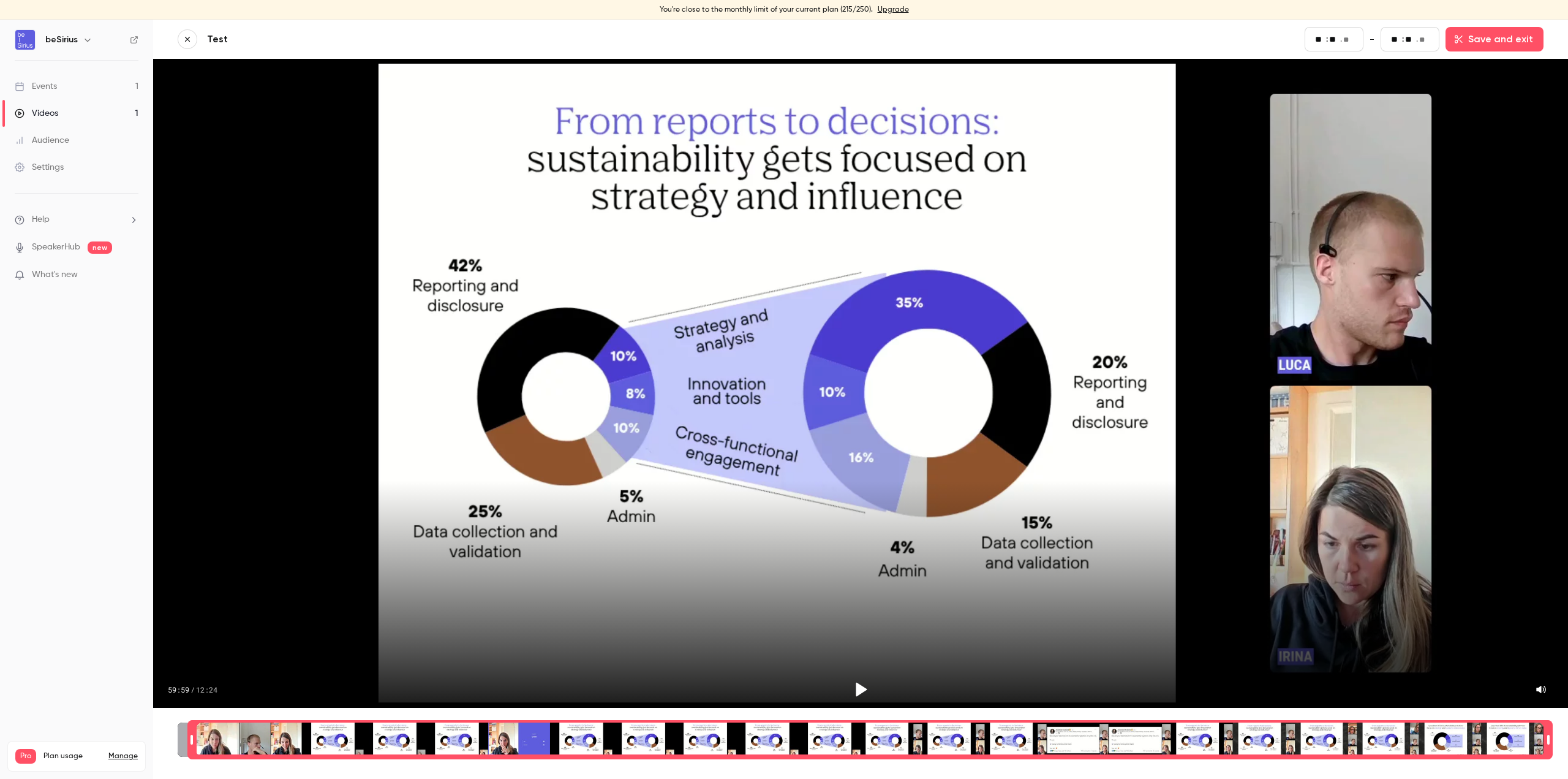
type input "**"
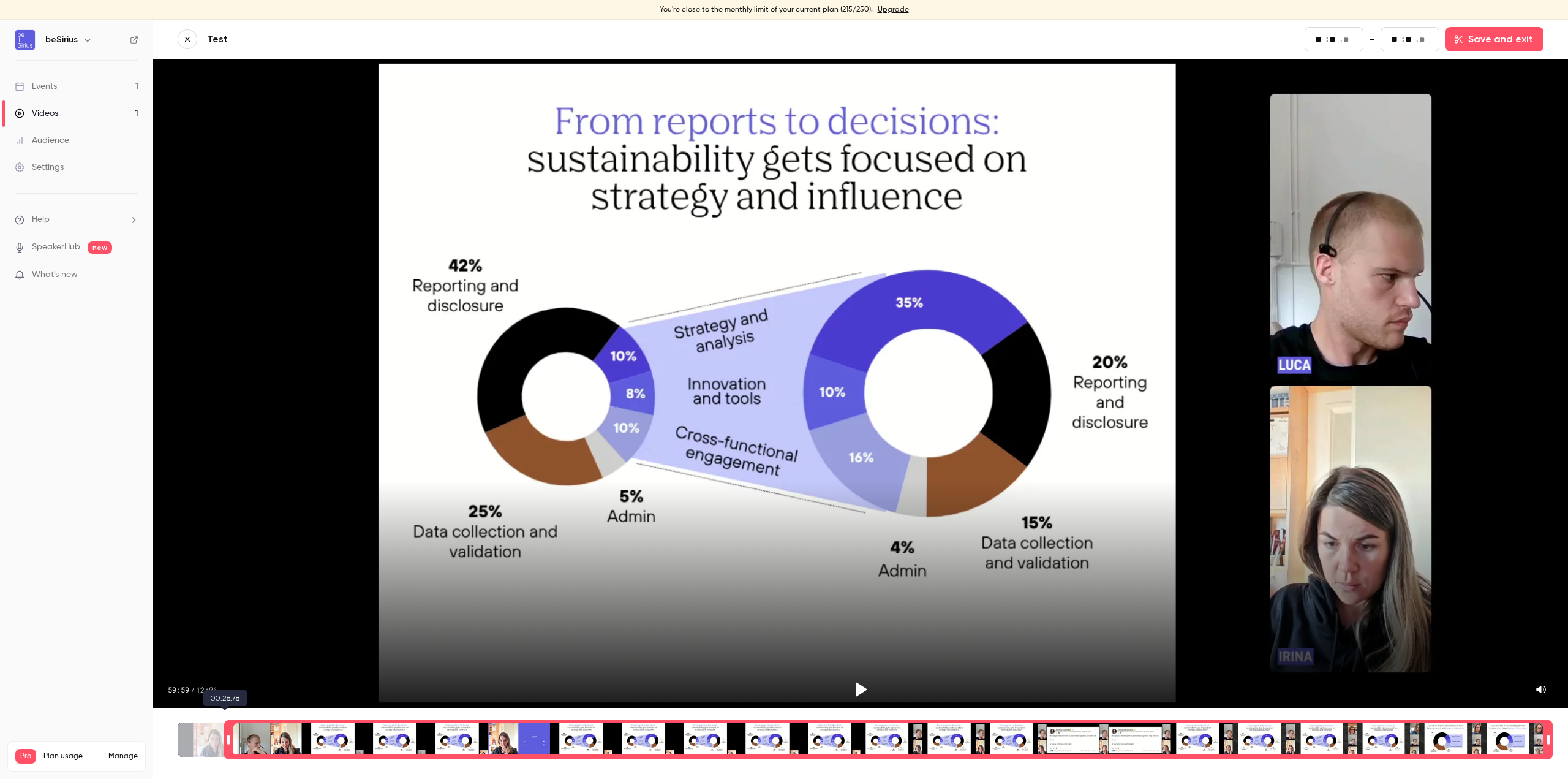
type input "**"
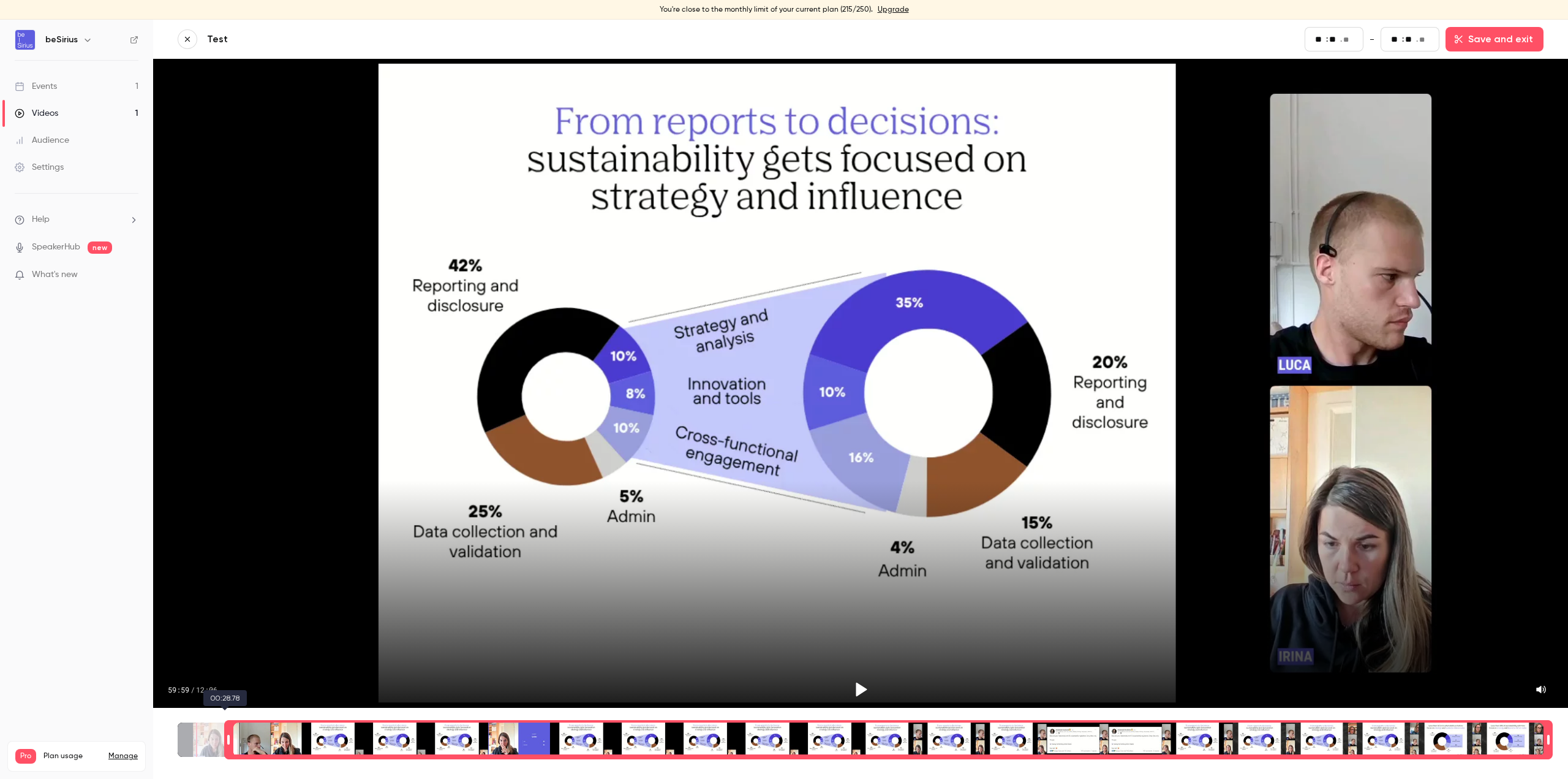
type input "**"
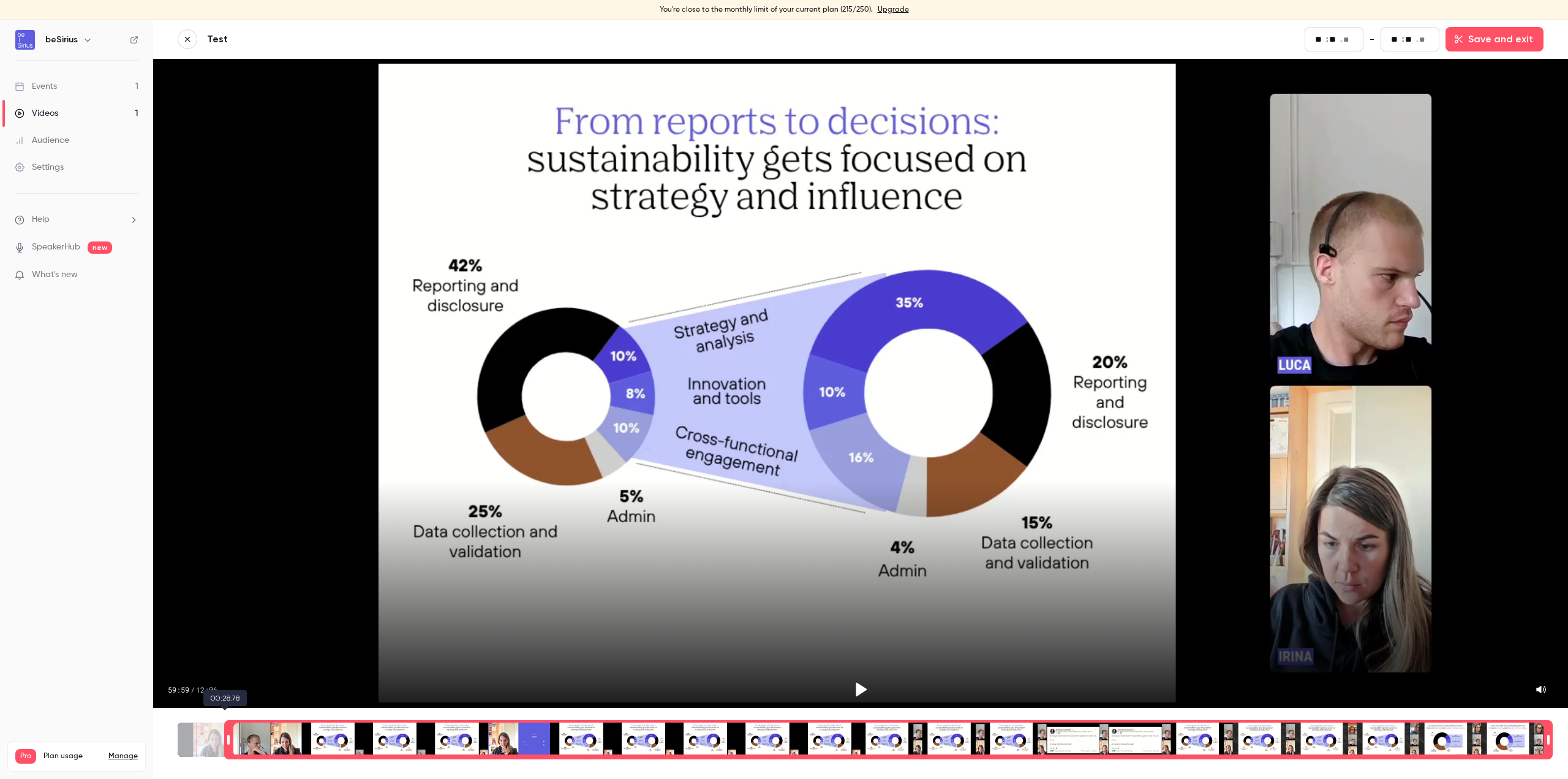
type input "**"
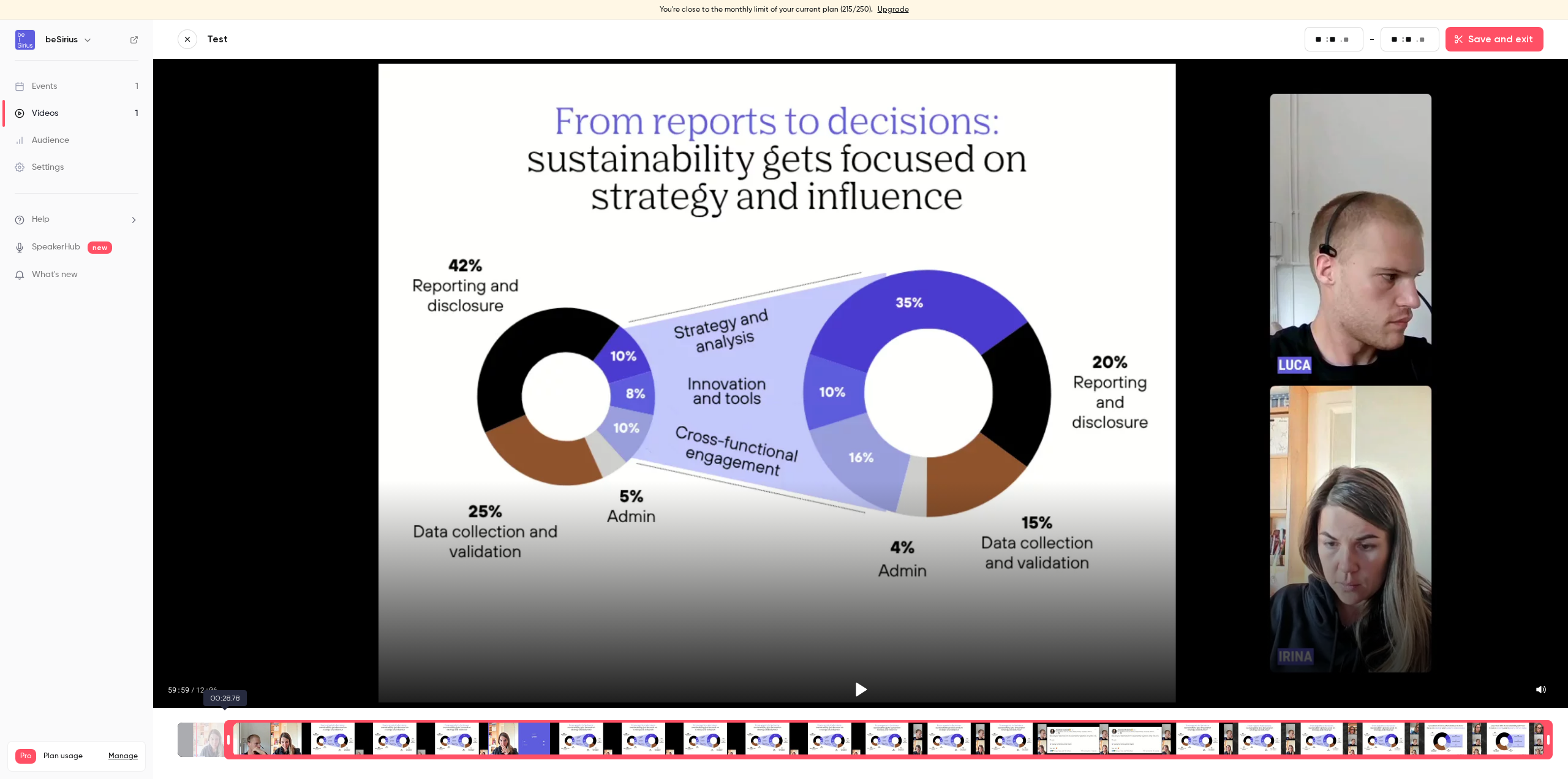
type input "**"
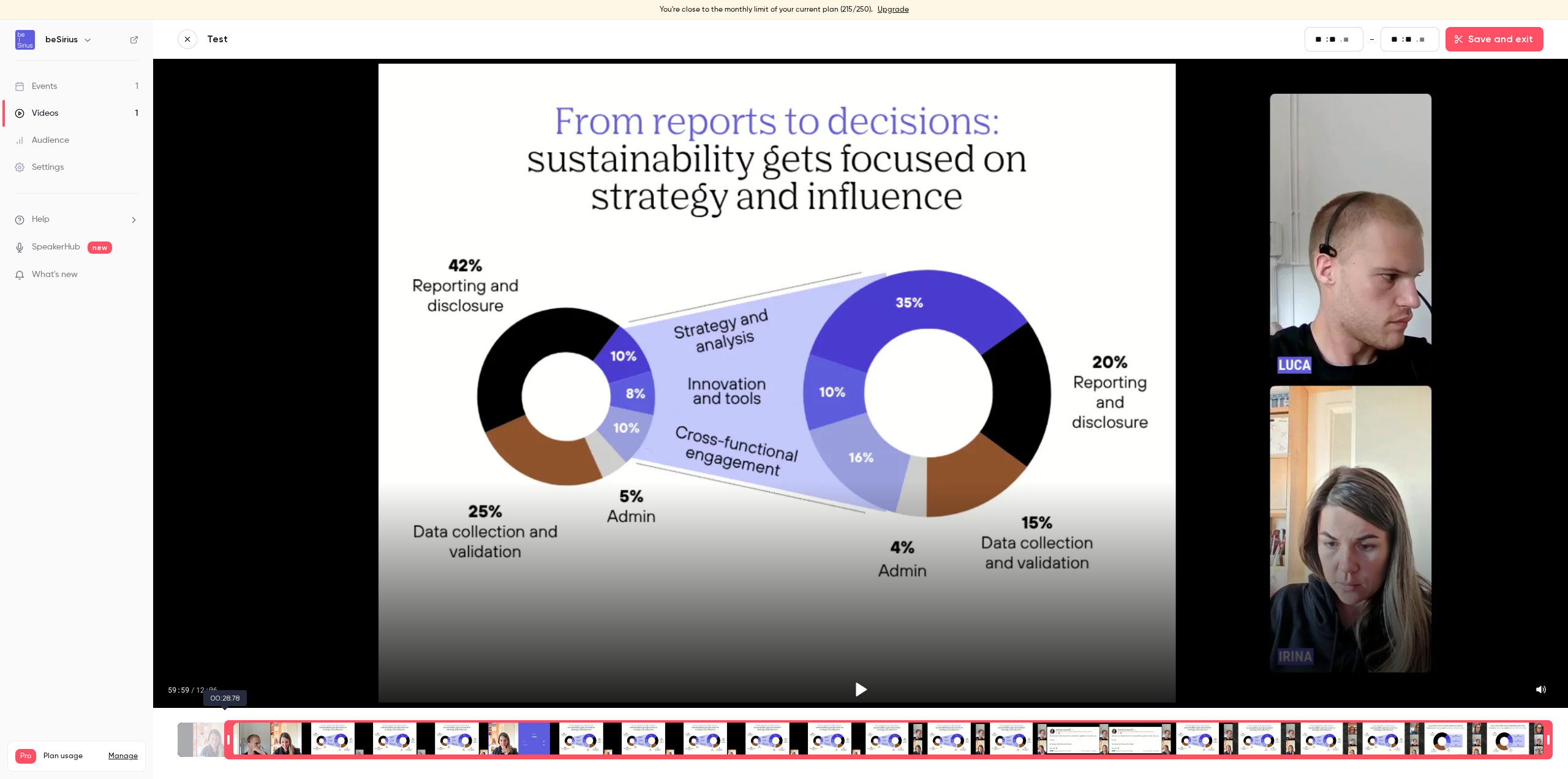
type input "**"
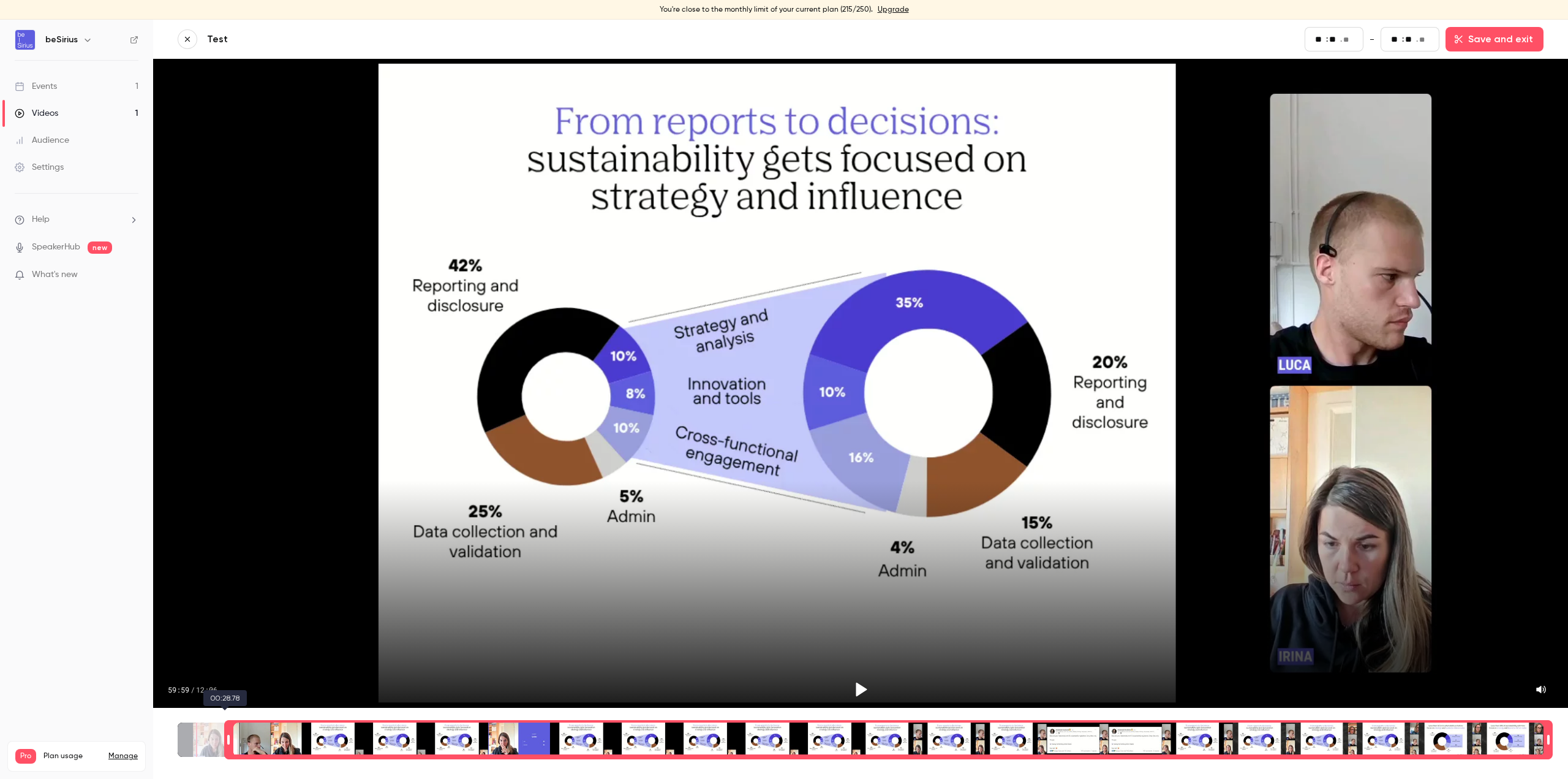
type input "**"
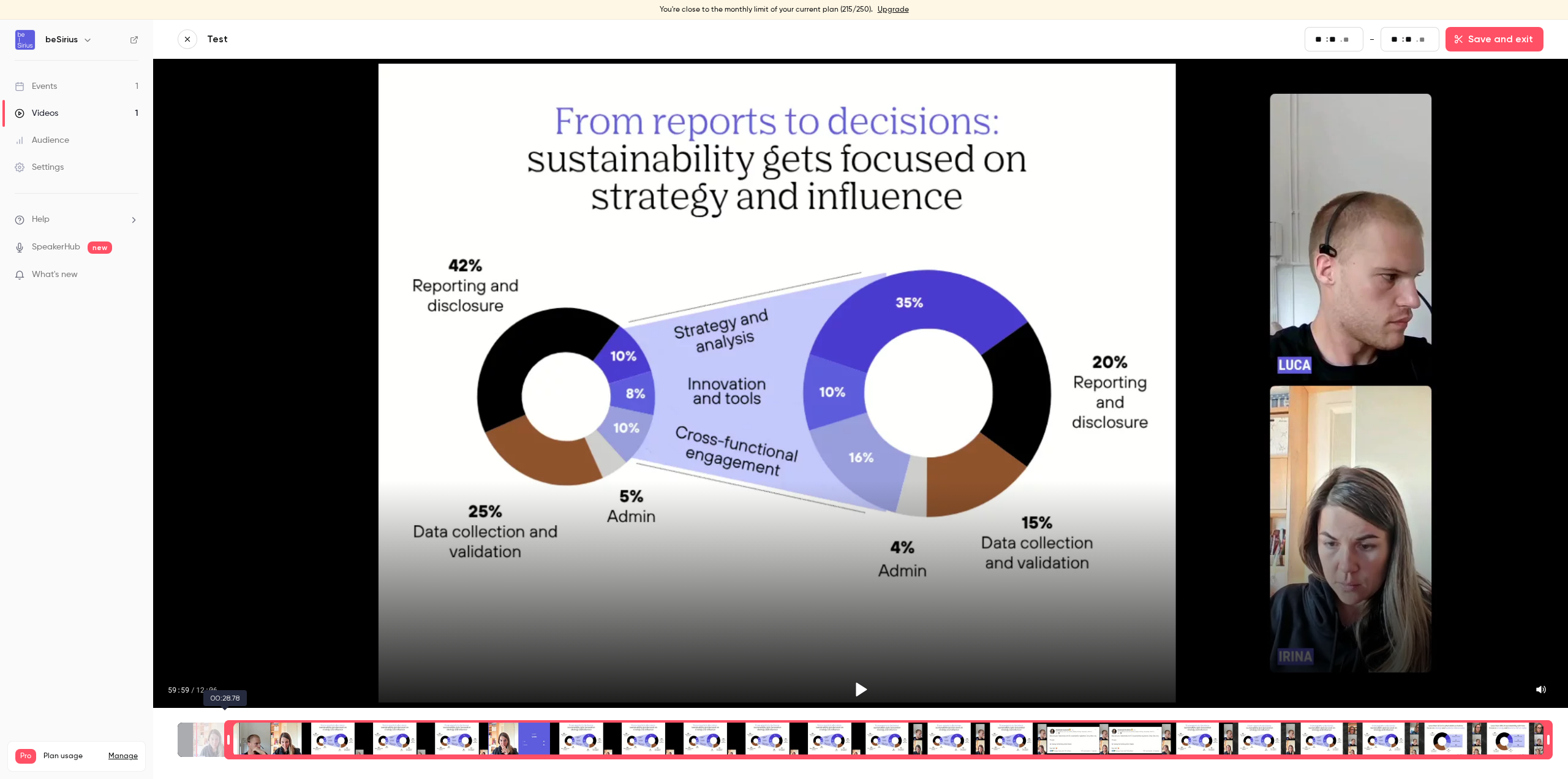
type input "**"
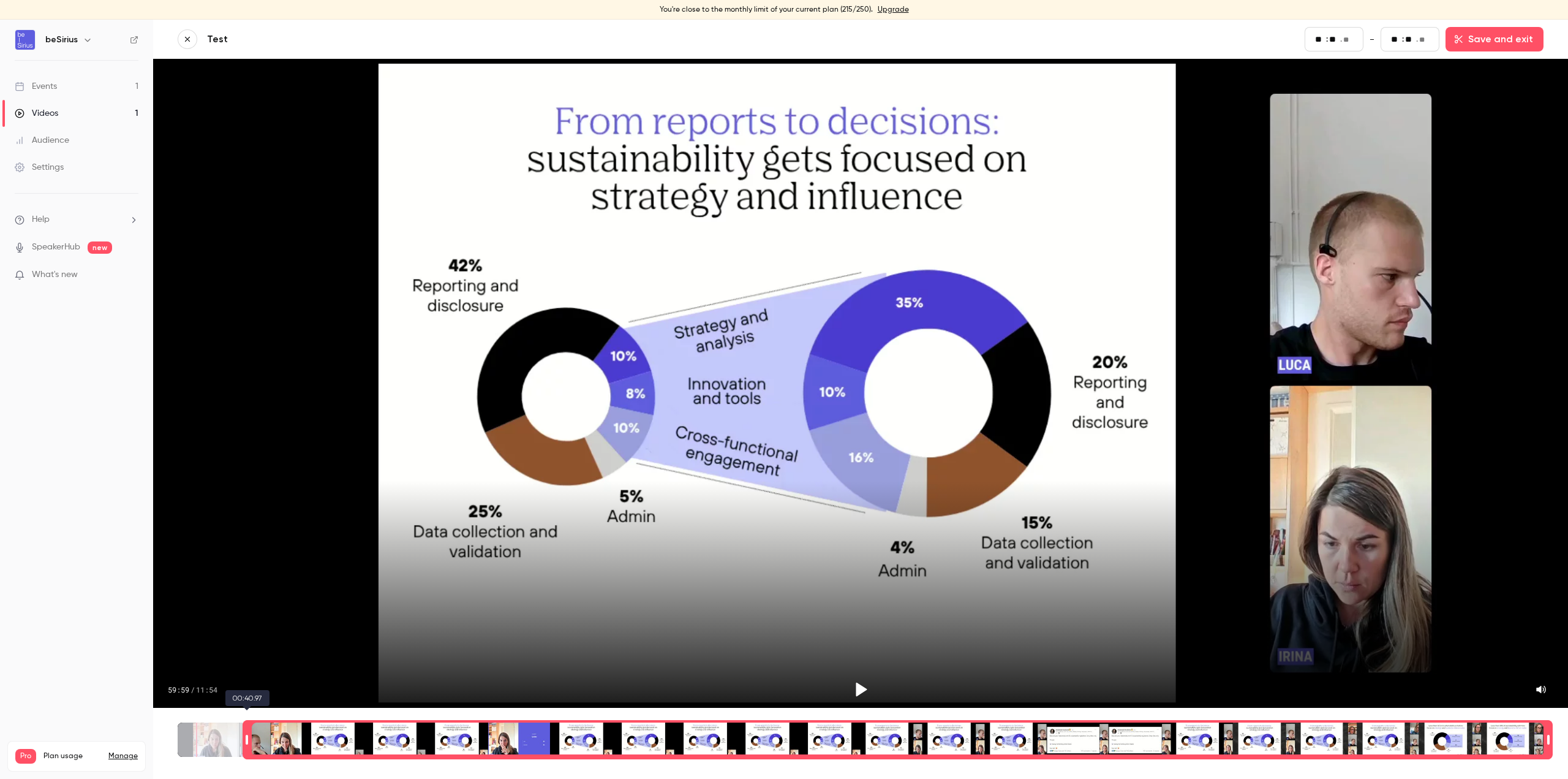
type input "**"
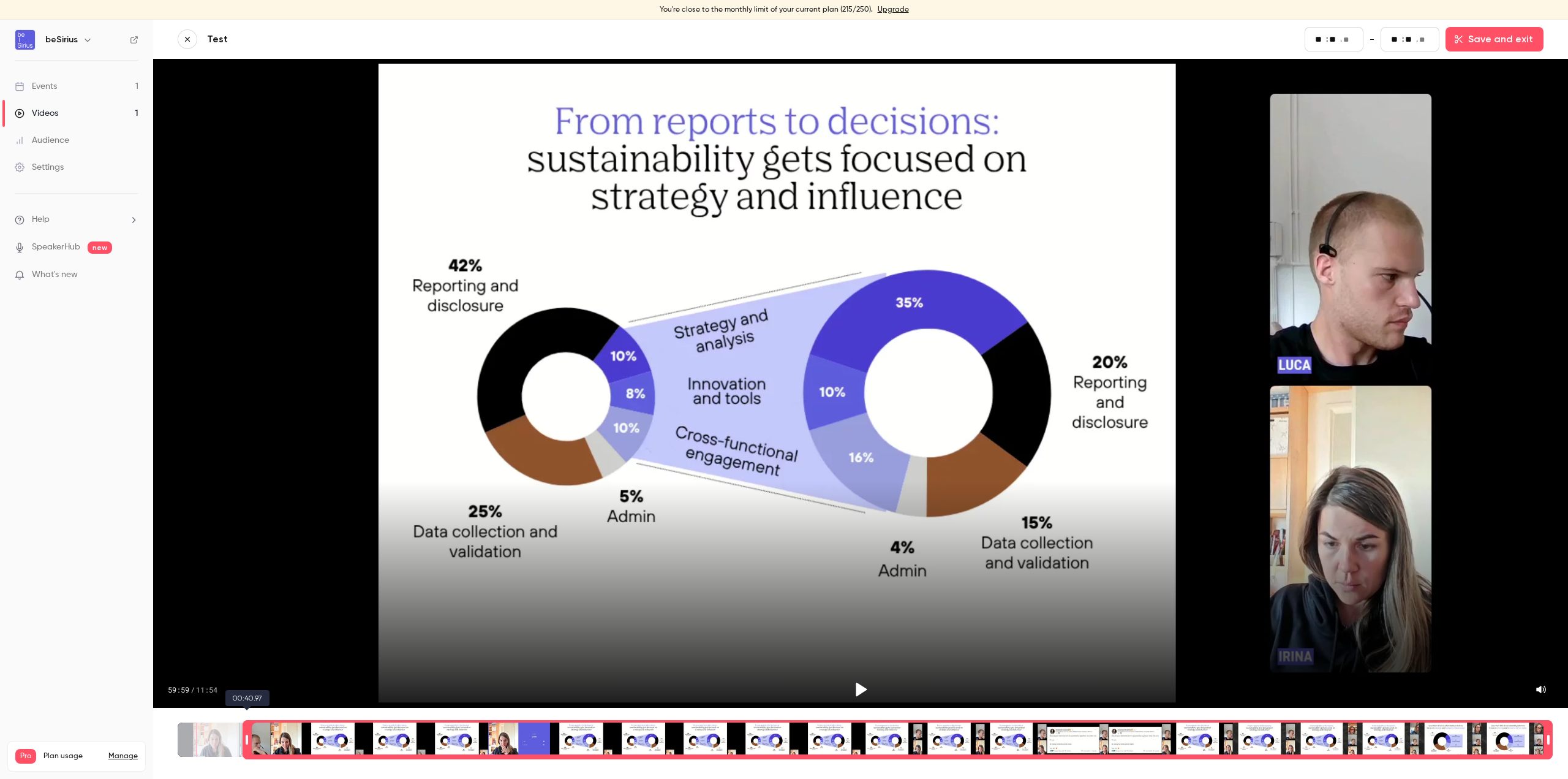
type input "**"
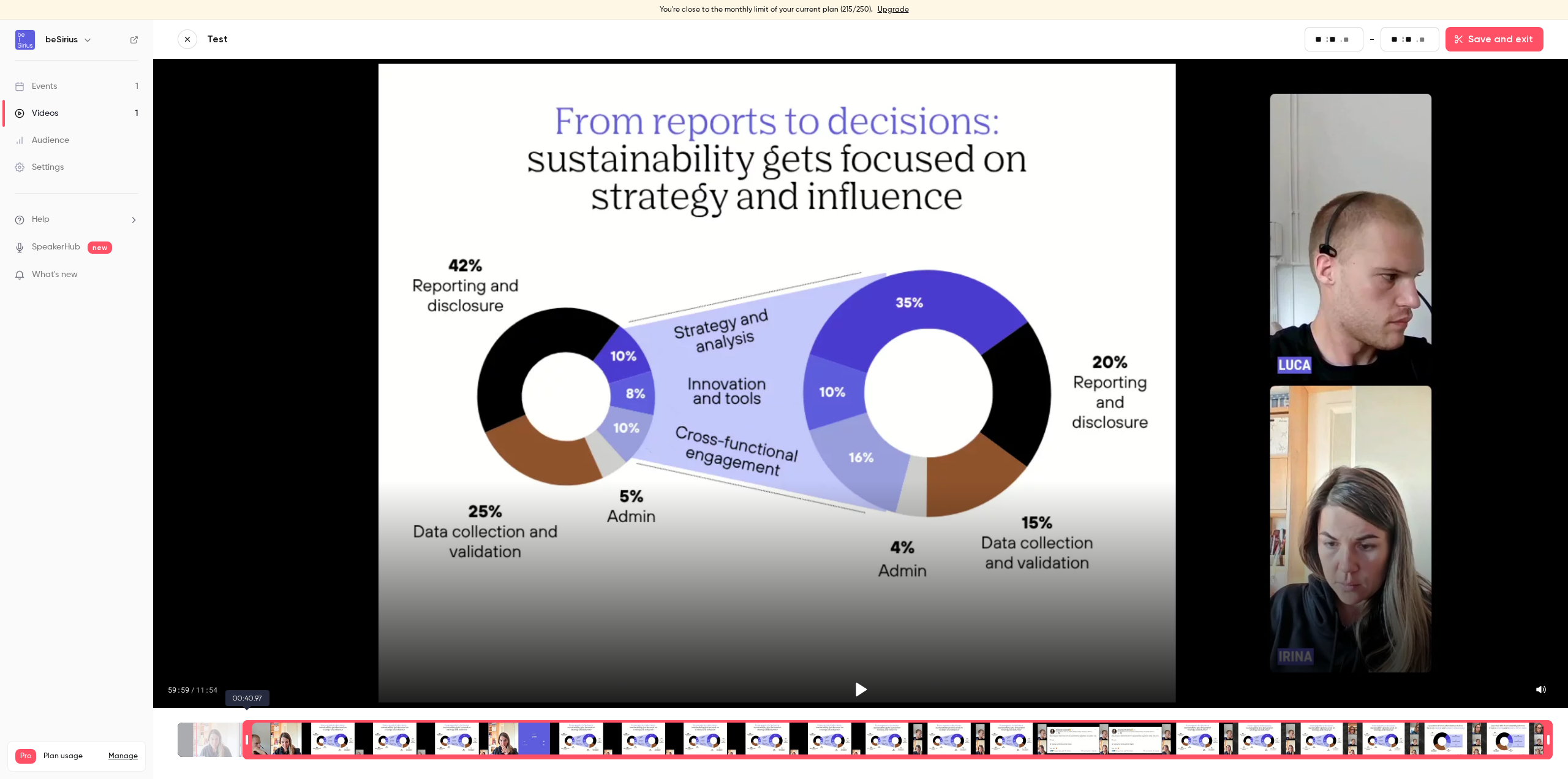
type input "**"
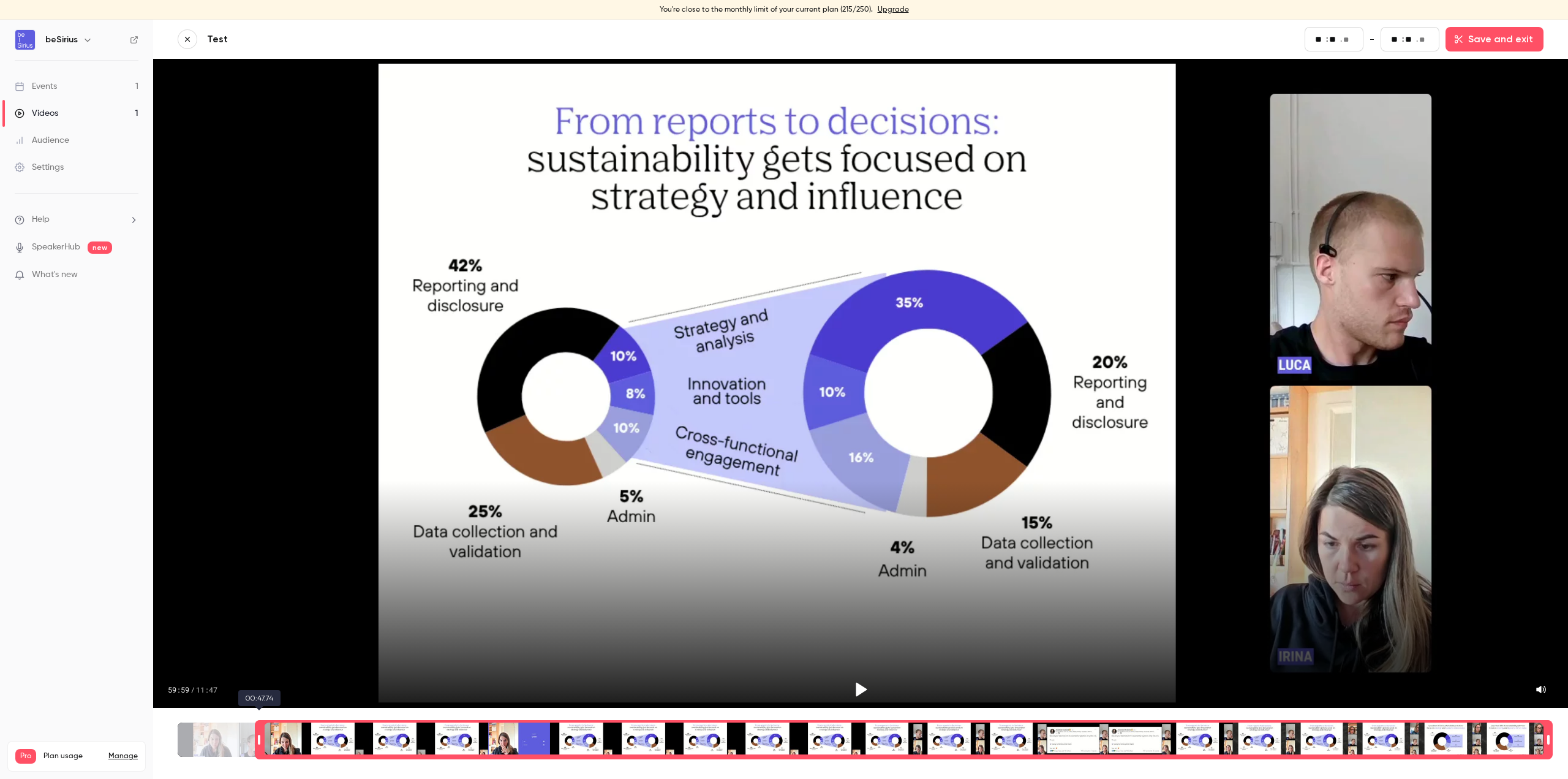
type input "**"
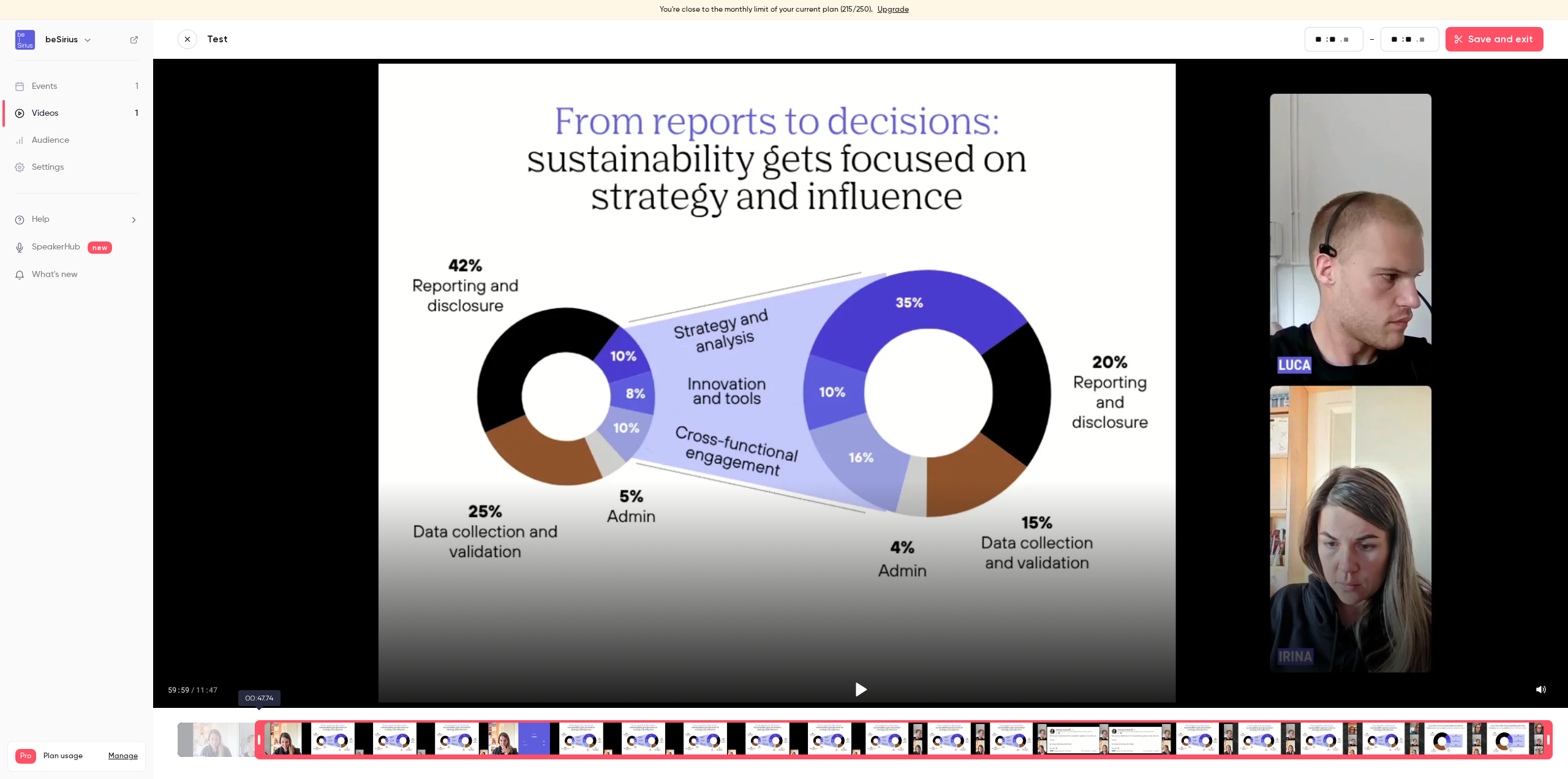
type input "**"
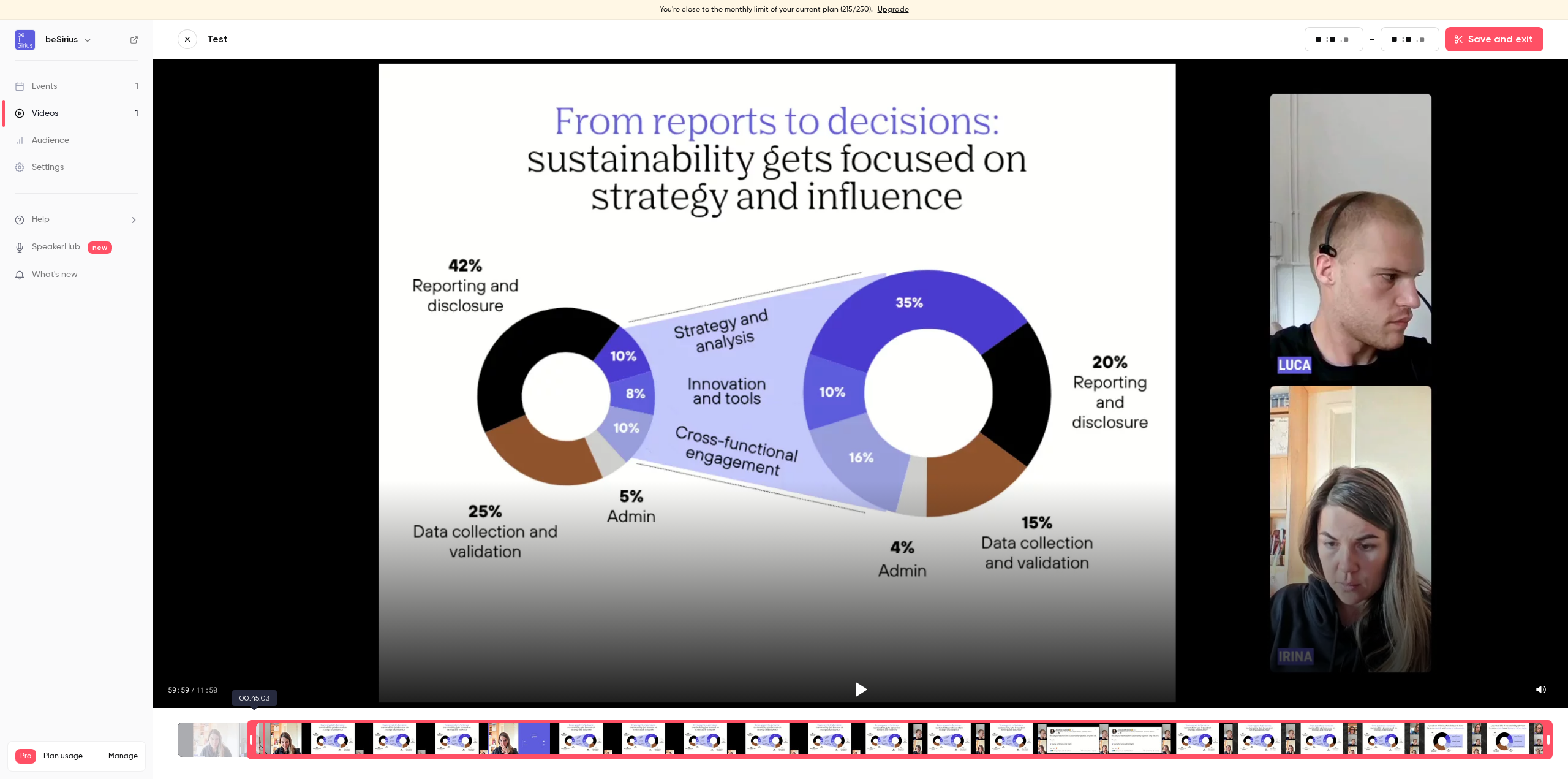
type input "**"
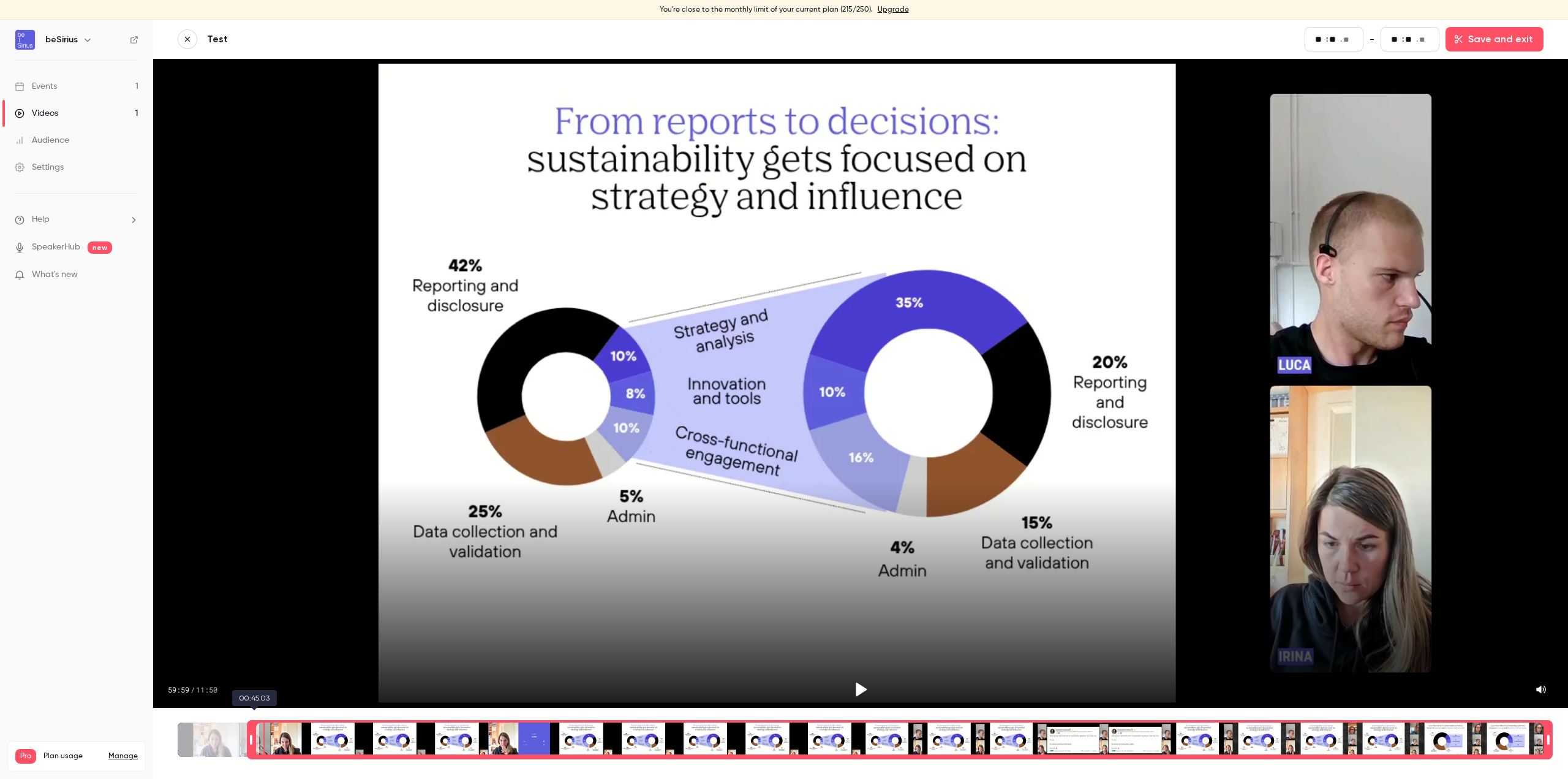
type input "**"
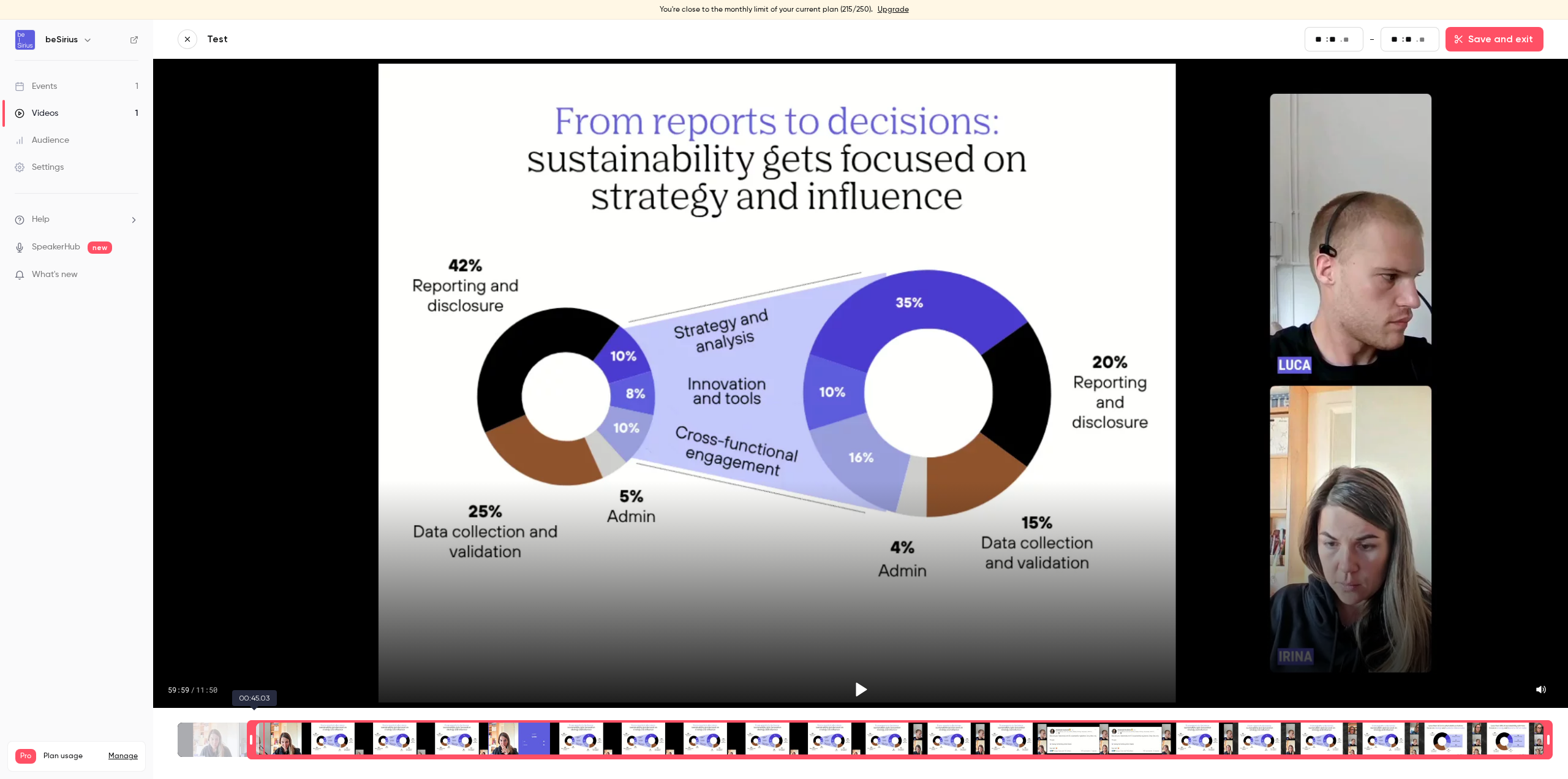
type input "**"
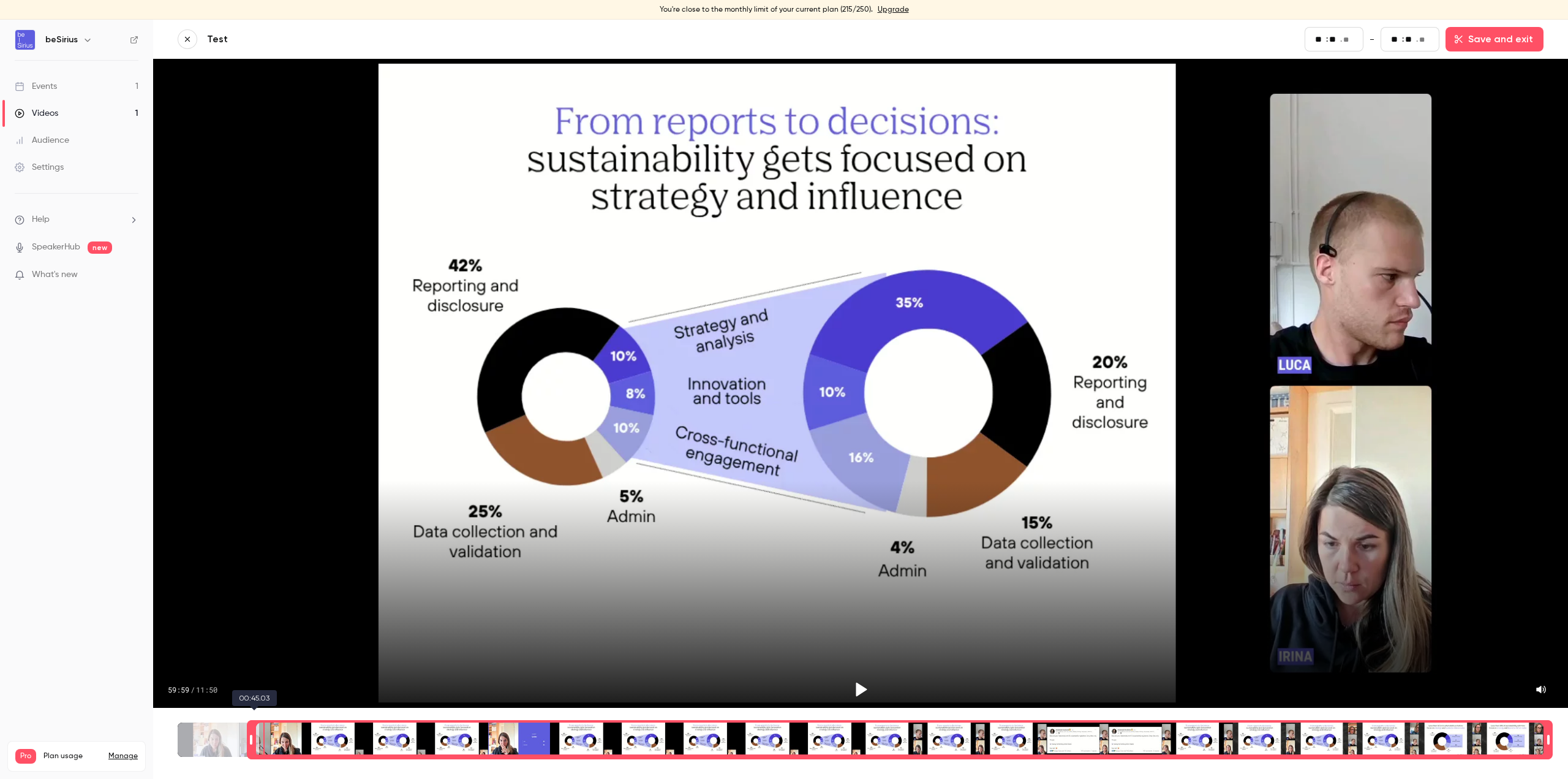
type input "**"
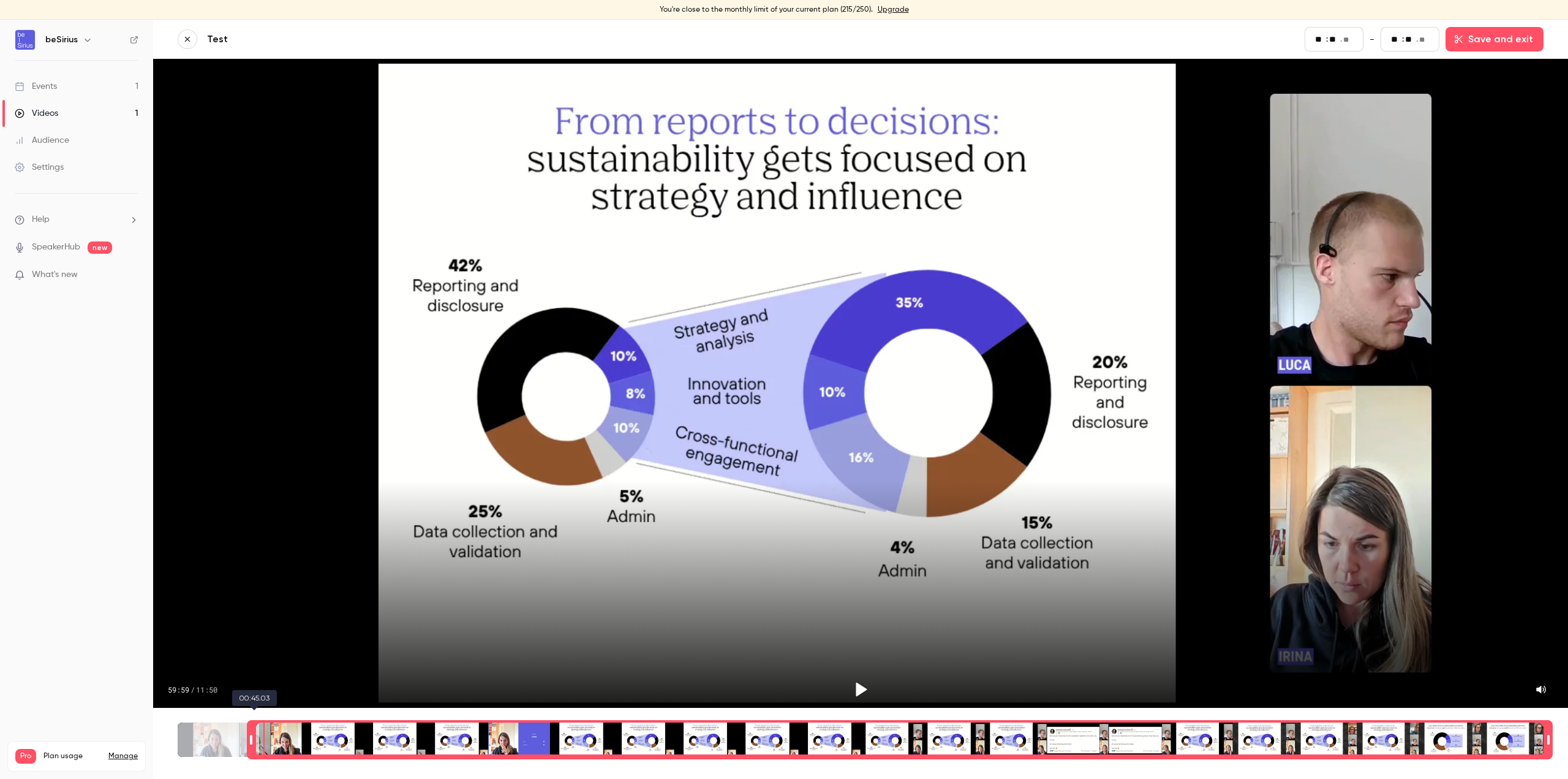
type input "**"
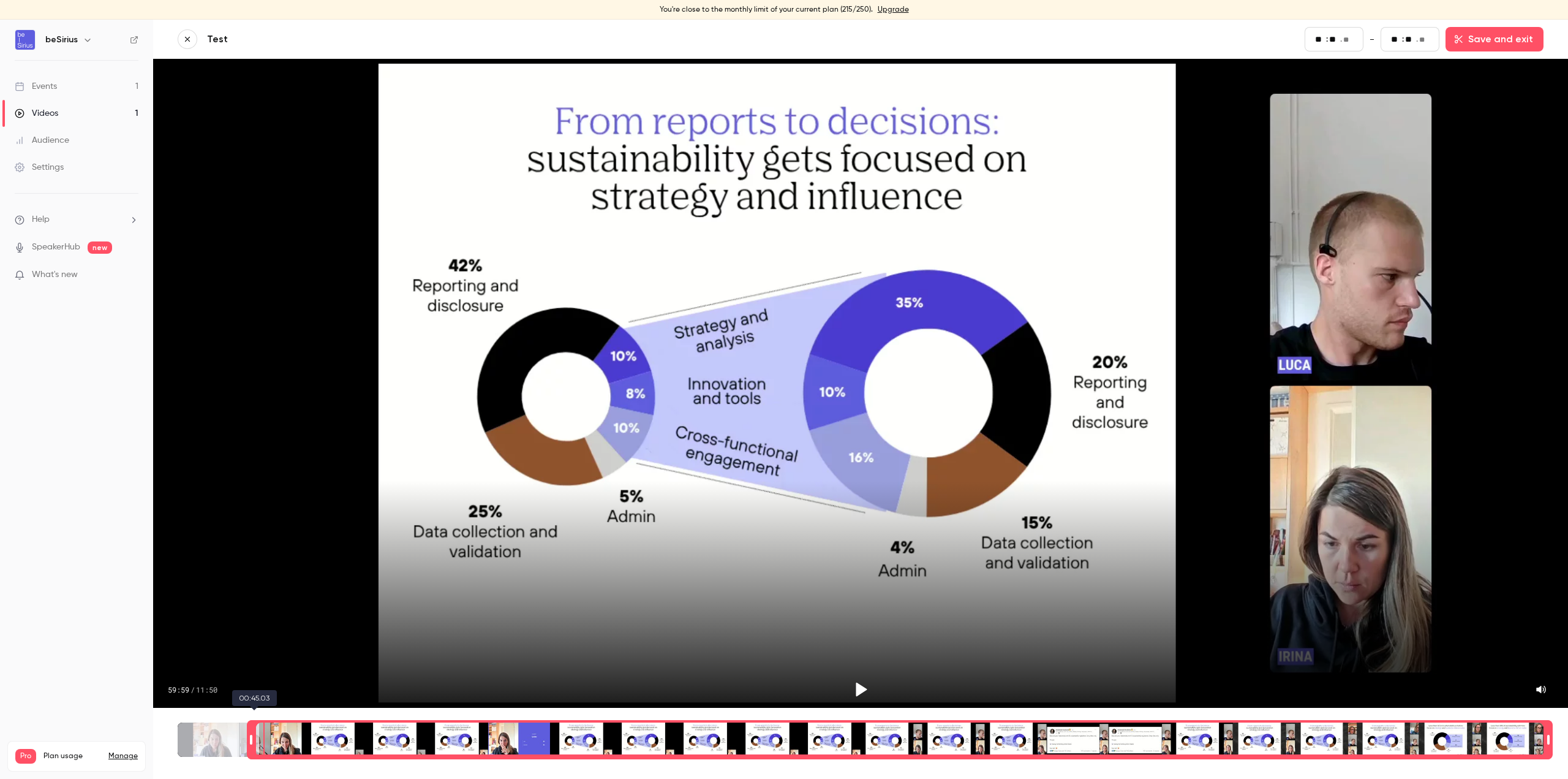
type input "**"
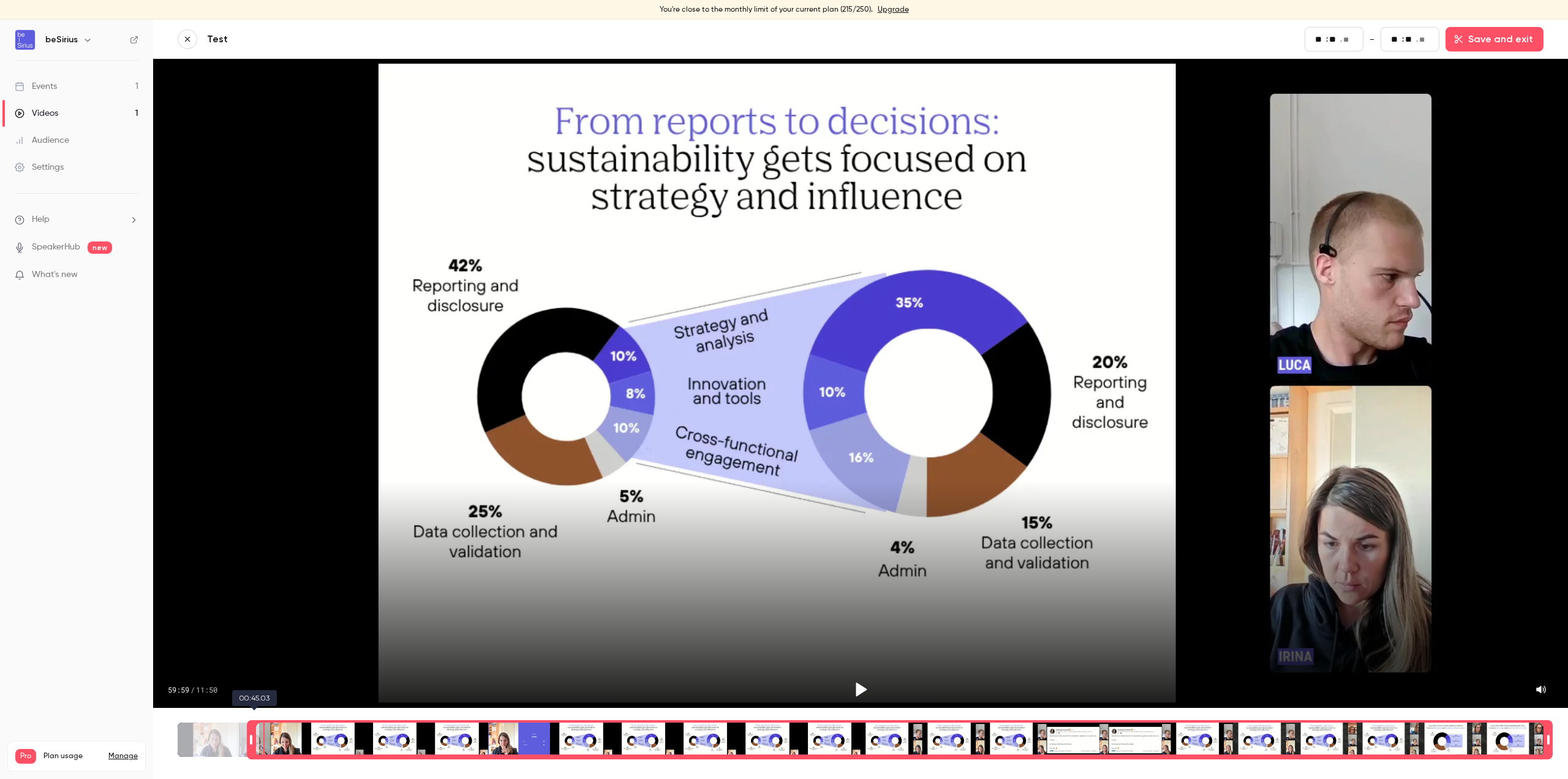
type input "**"
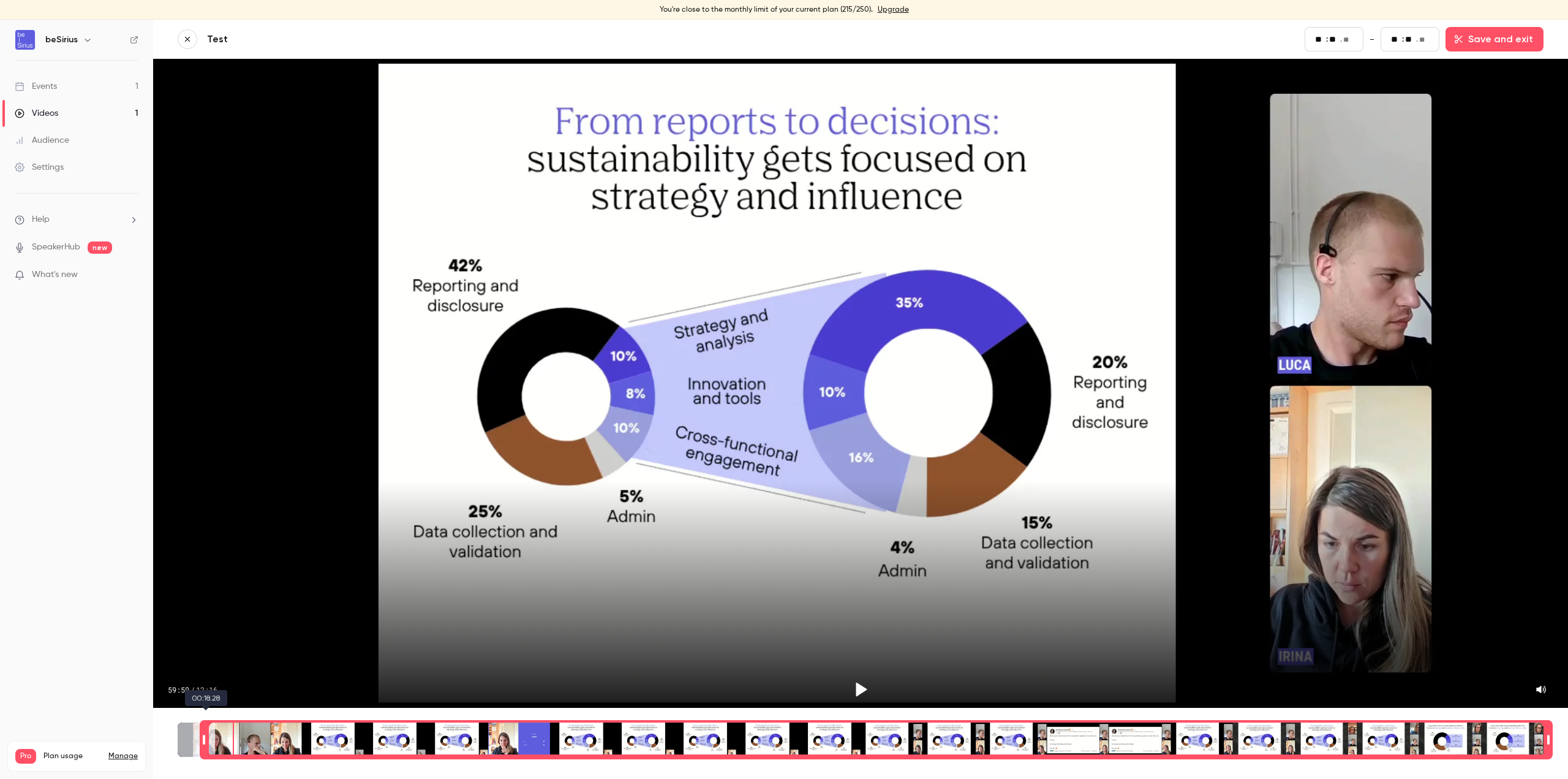
type input "**"
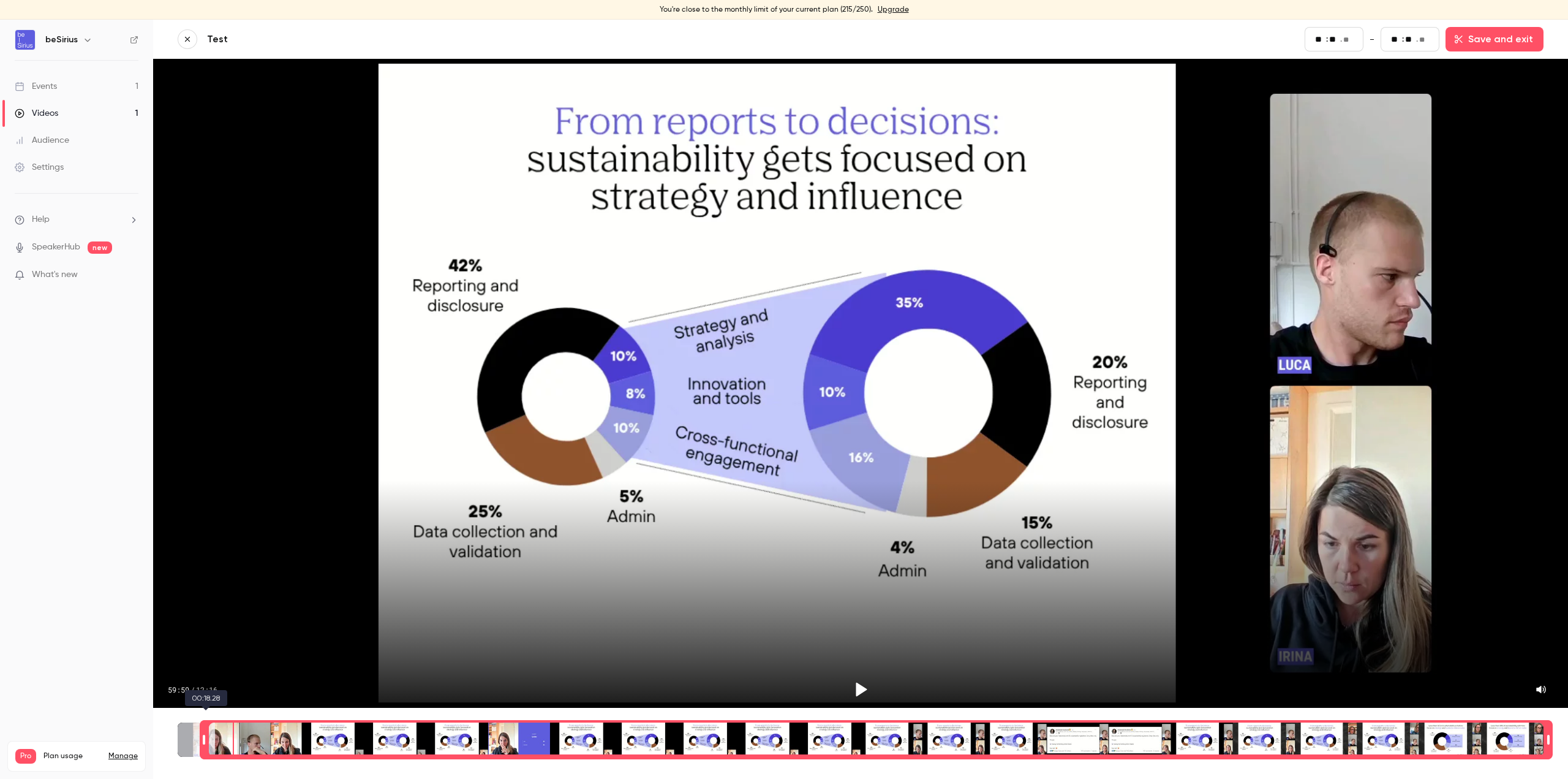
type input "**"
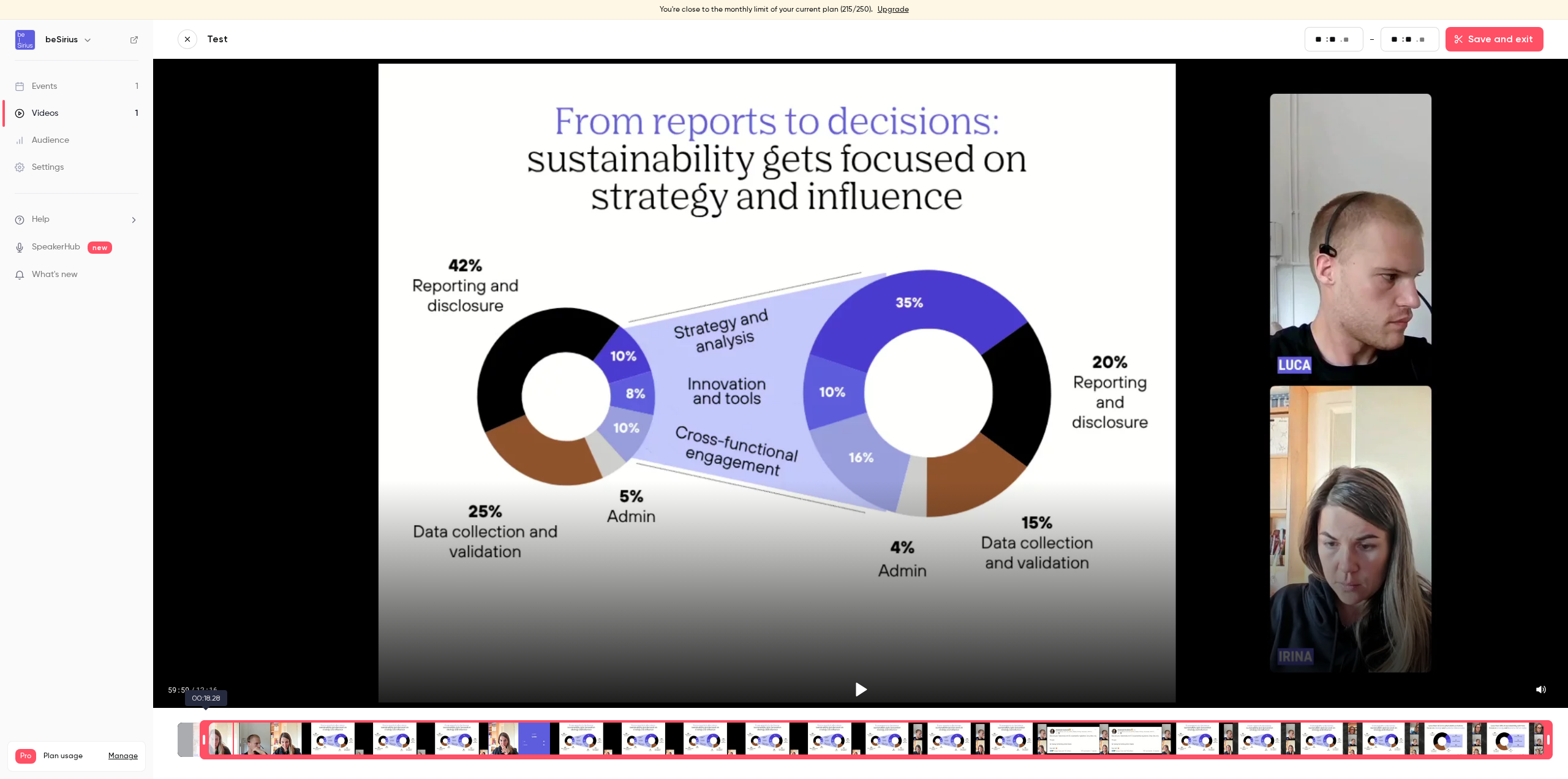
type input "**"
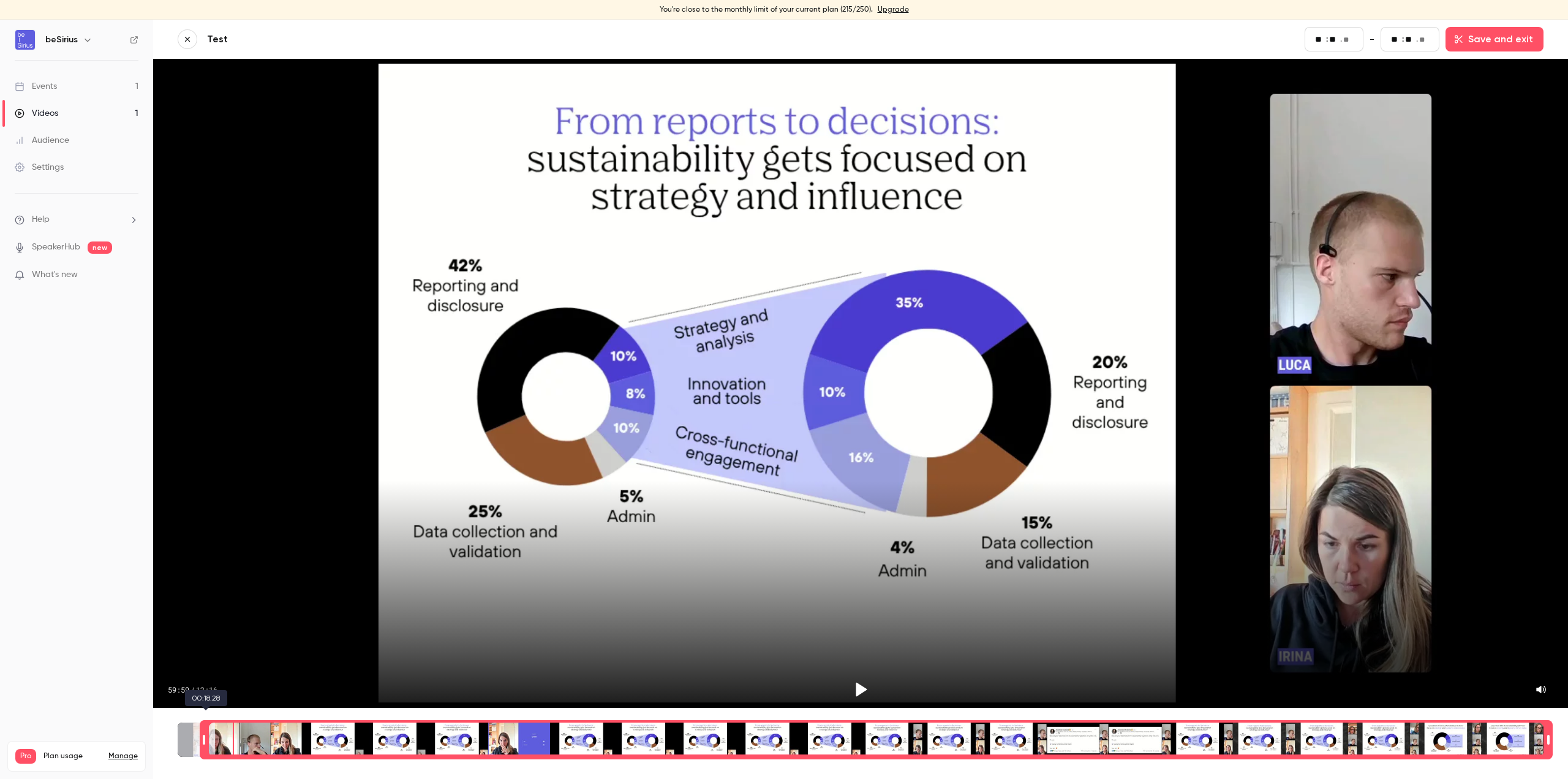
type input "**"
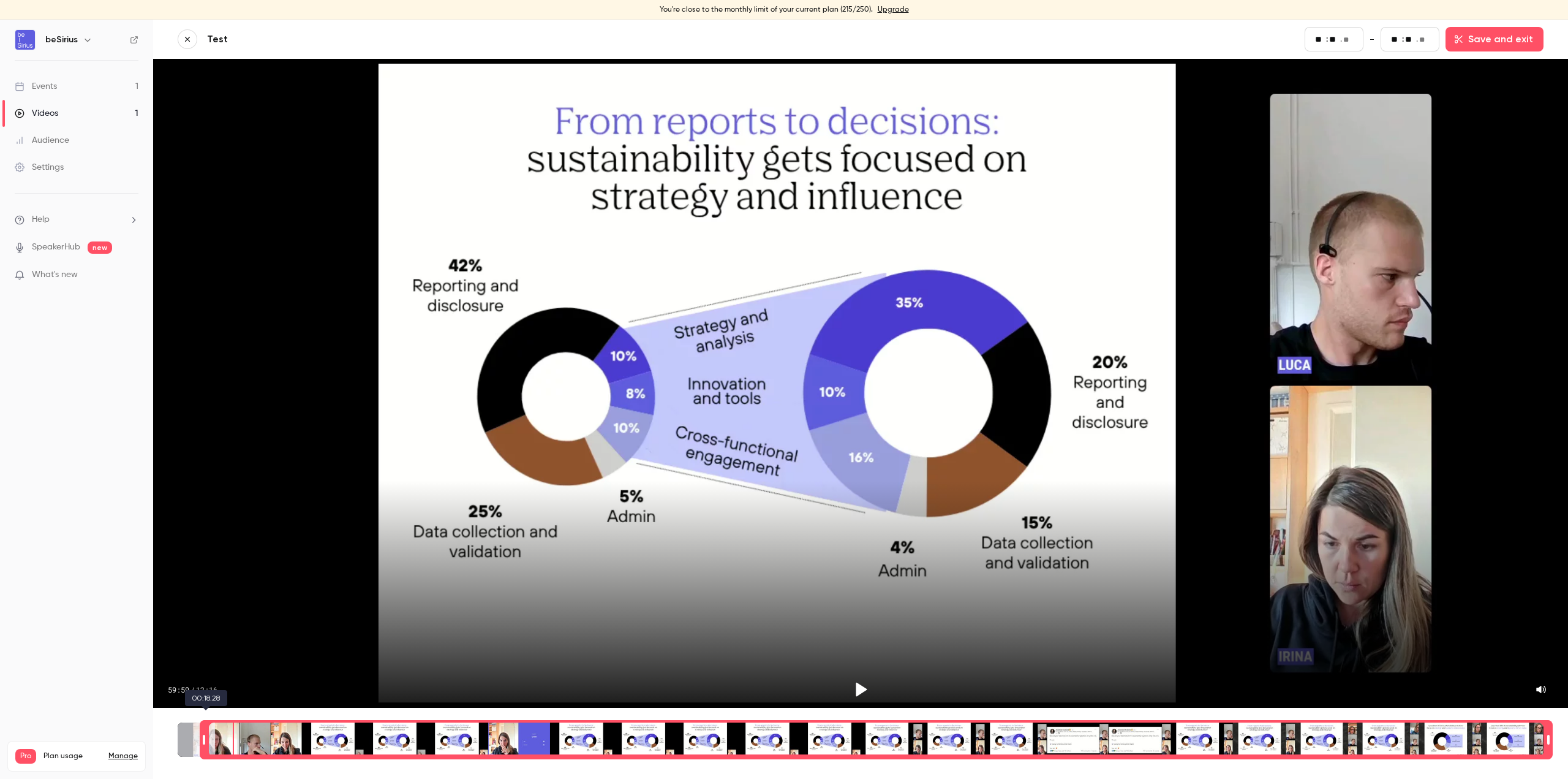
type input "**"
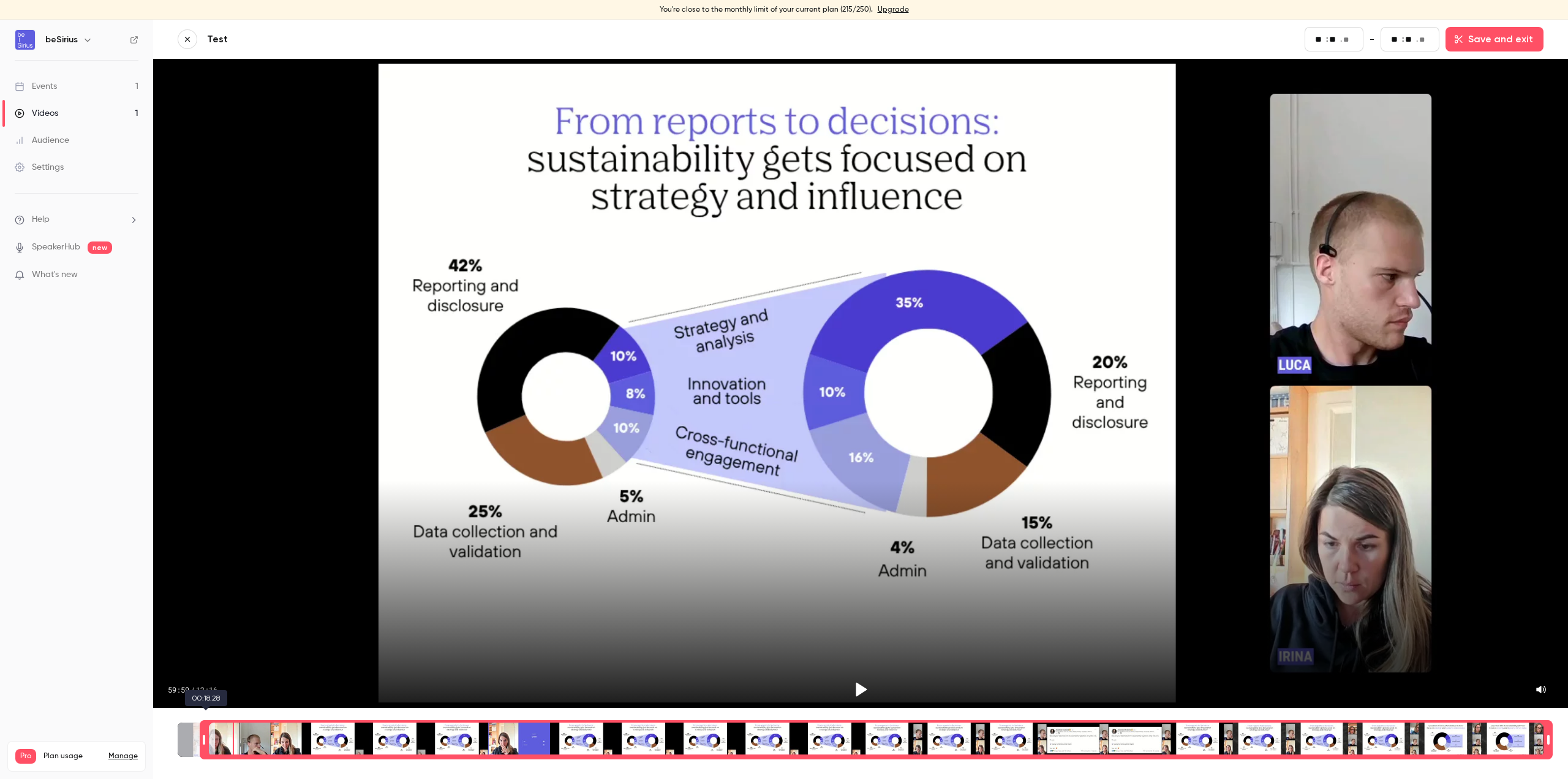
type input "**"
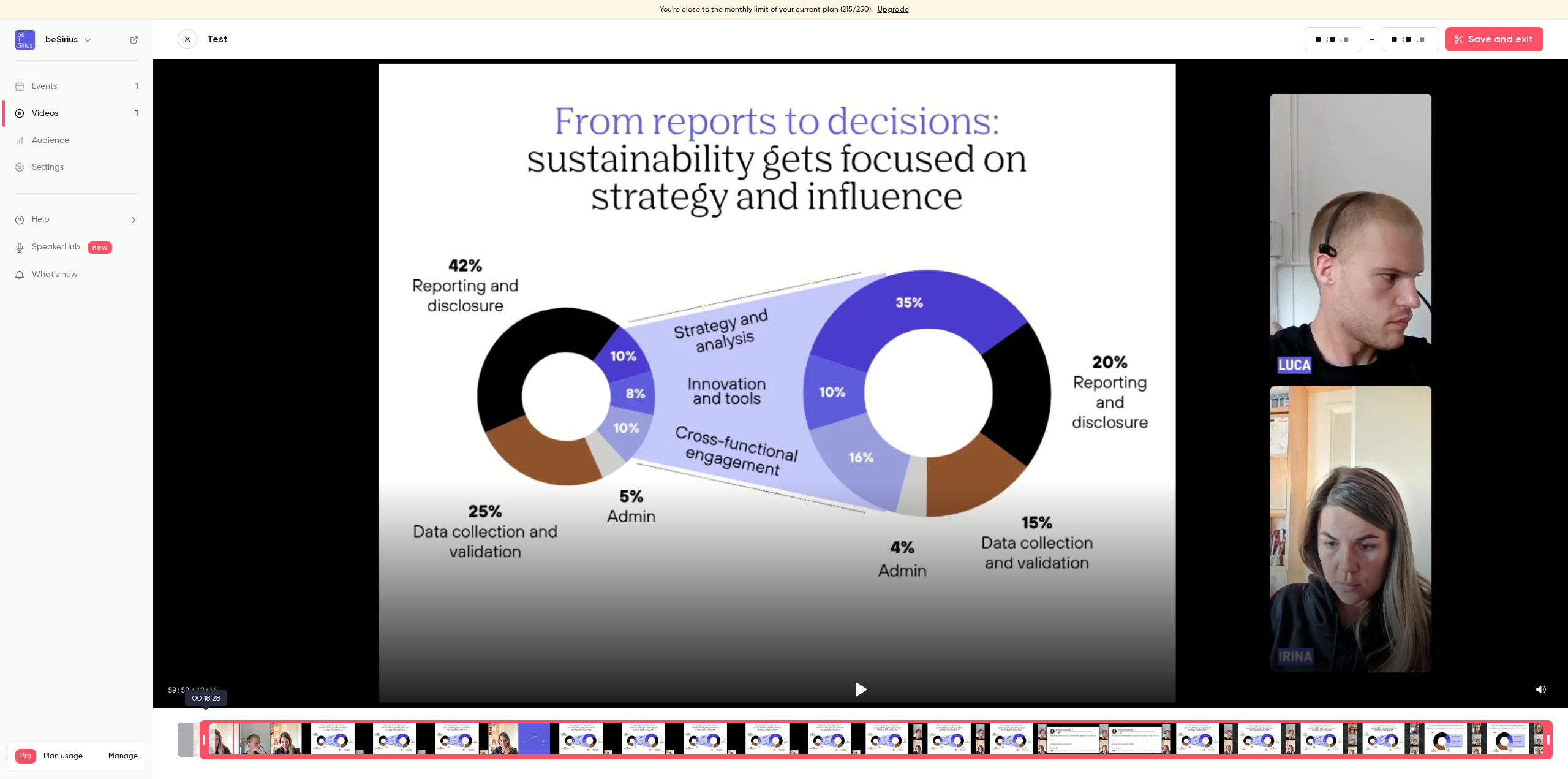
type input "**"
type input "*"
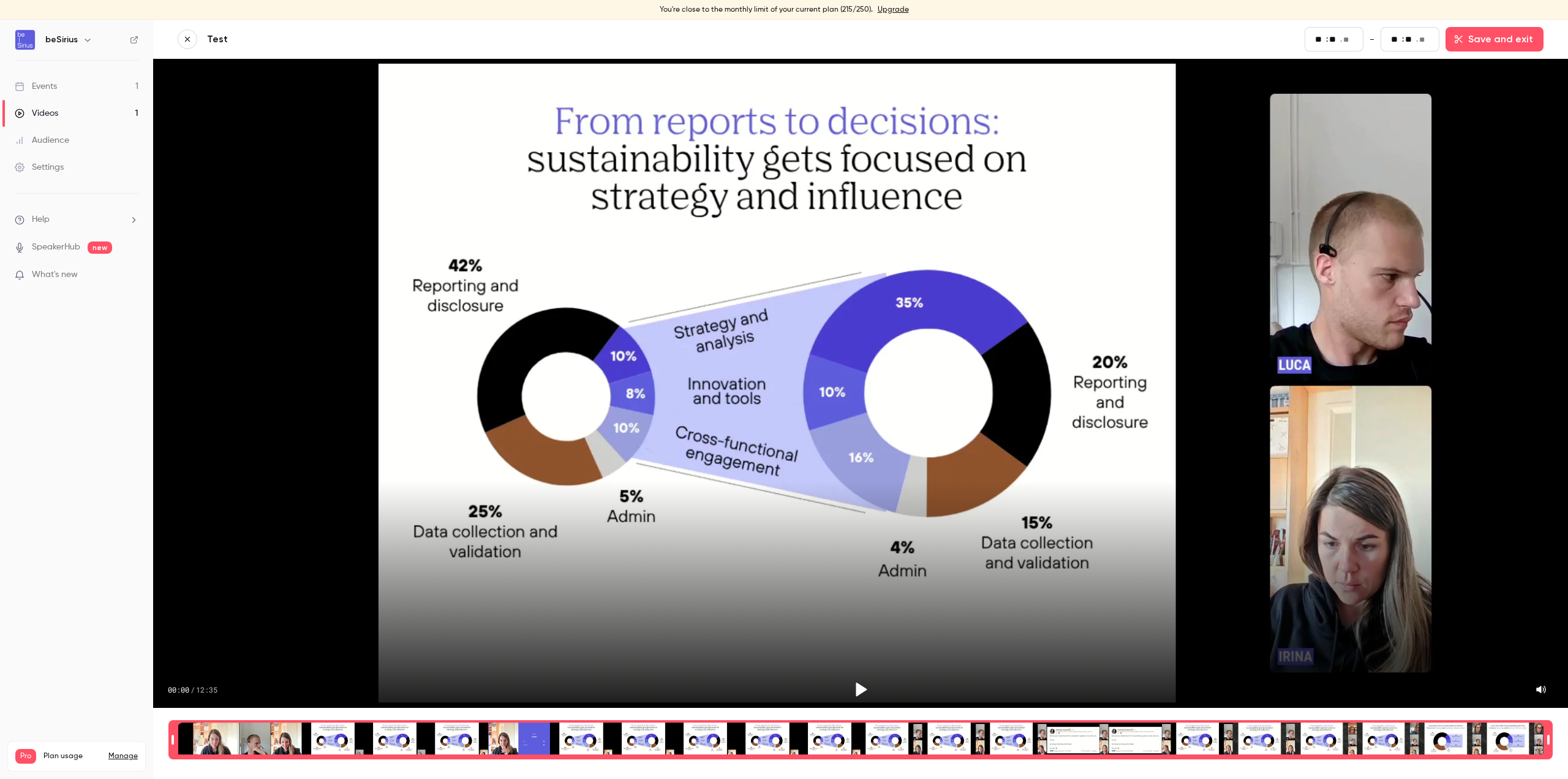
type input "**"
type input "*"
type input "**"
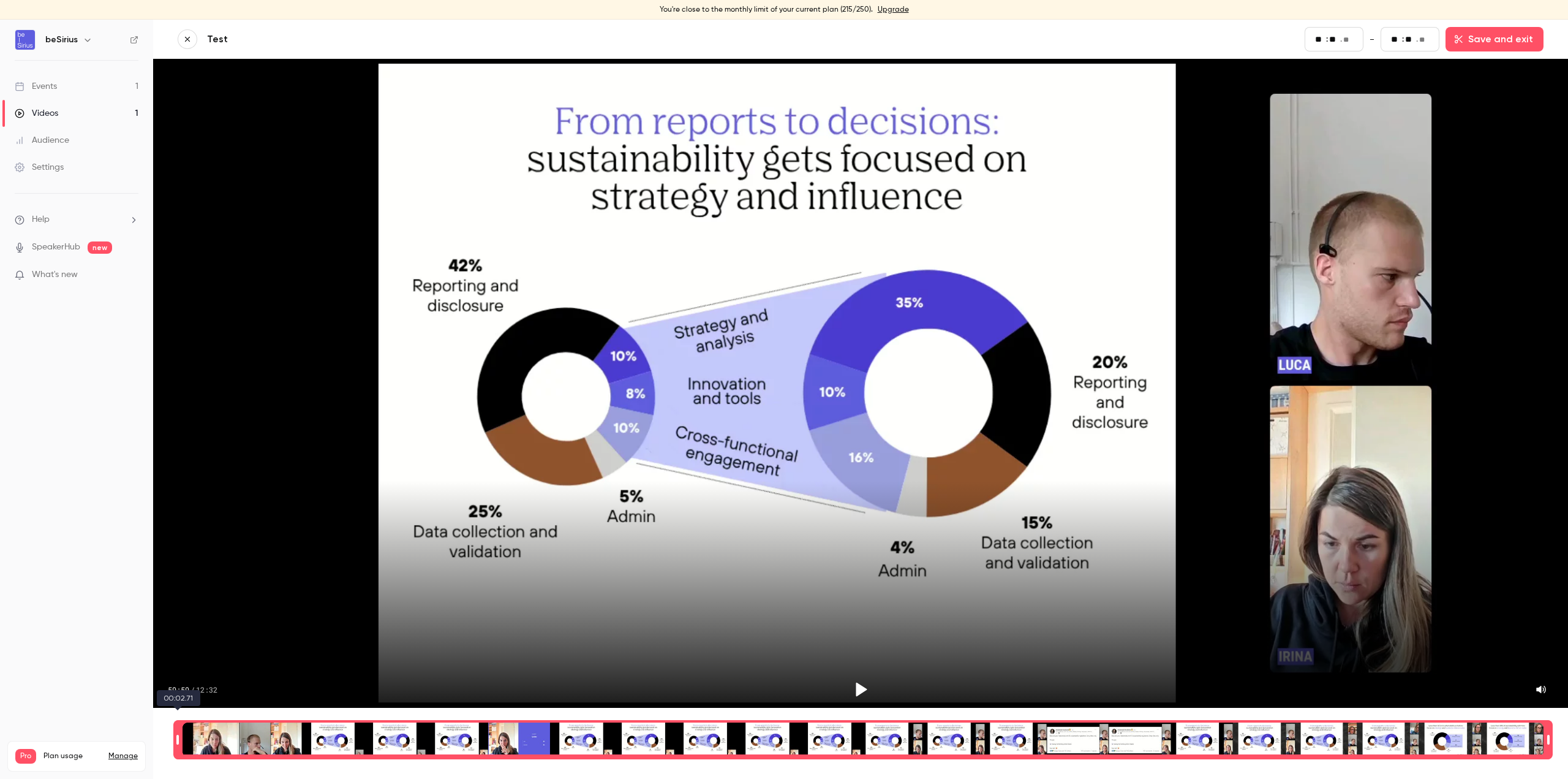
type input "*"
type input "**"
type input "*"
type input "**"
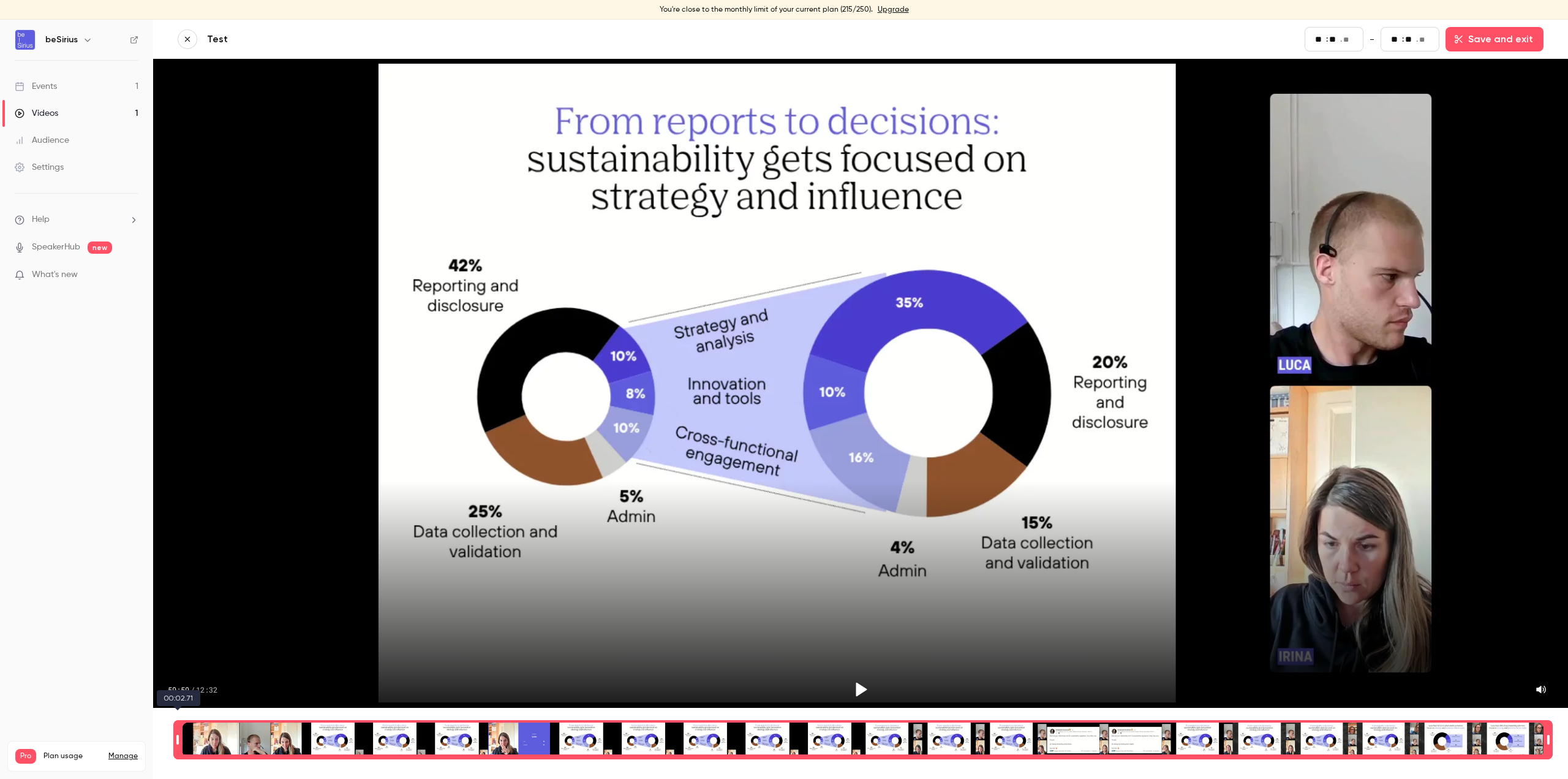
type input "*"
type input "**"
type input "*"
type input "**"
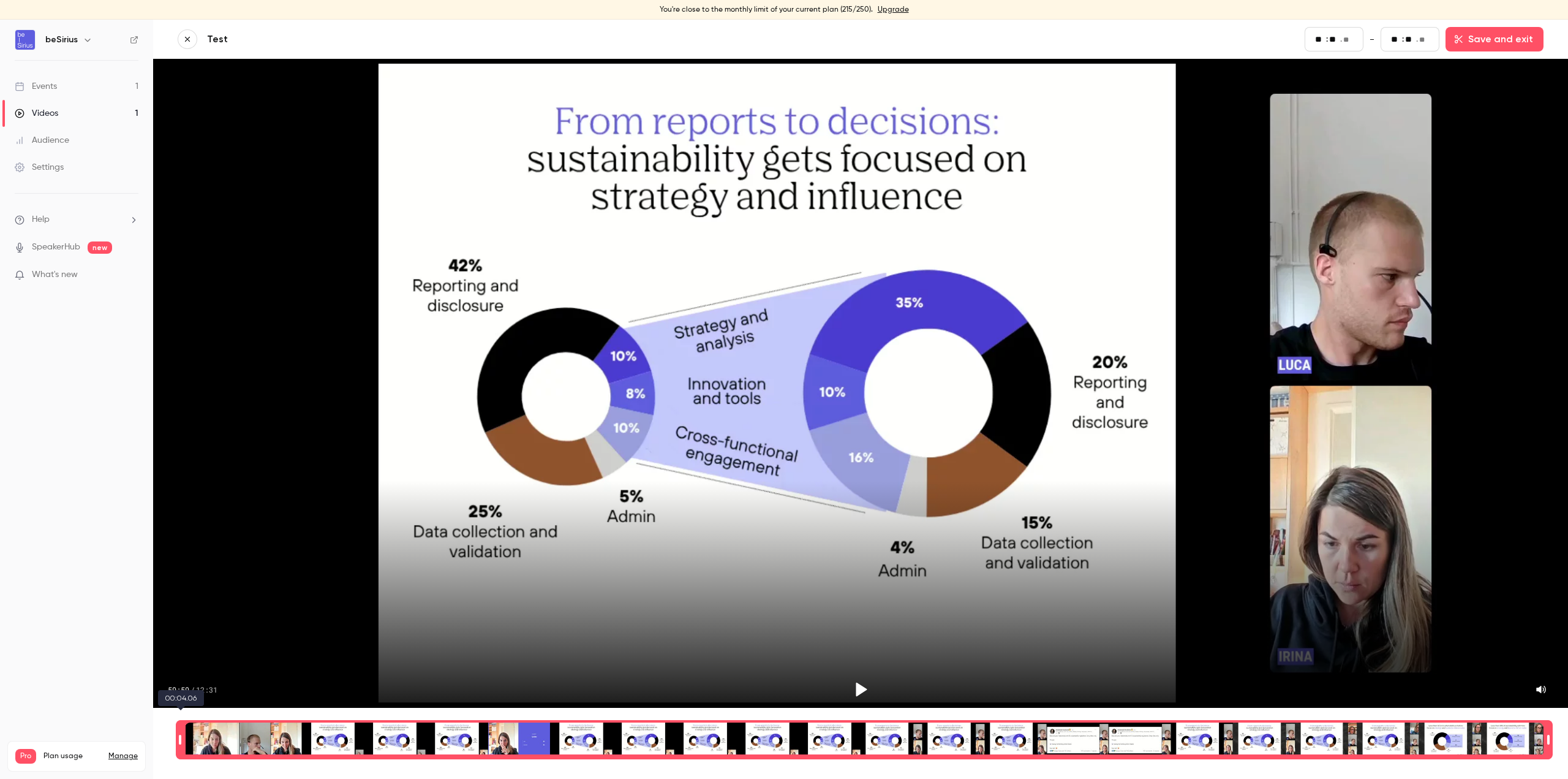
type input "*"
type input "**"
type input "*"
type input "**"
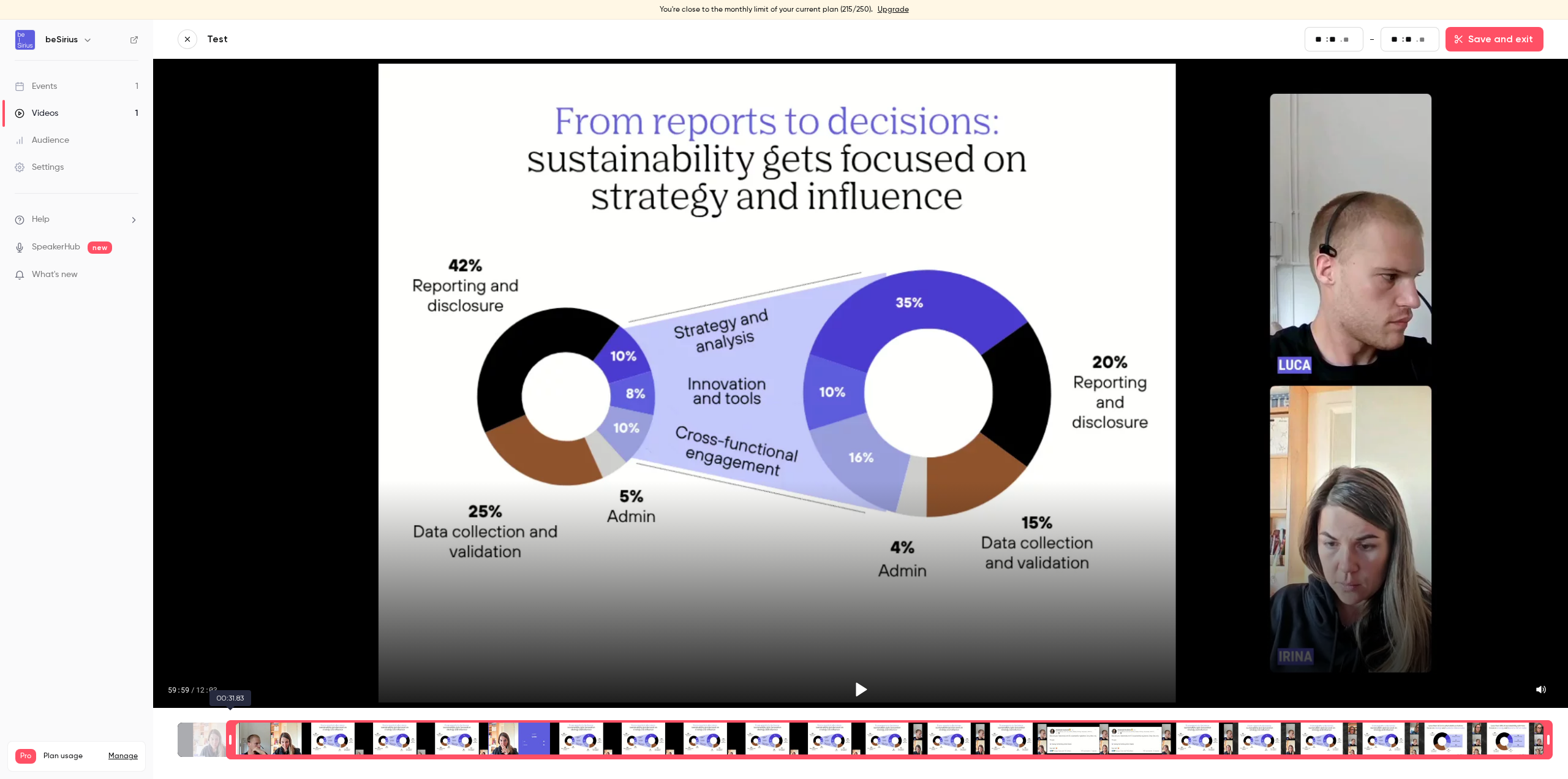
drag, startPoint x: 171, startPoint y: 729, endPoint x: 229, endPoint y: 734, distance: 58.2
click at [229, 631] on div "Time range seconds start time" at bounding box center [229, 739] width 9 height 37
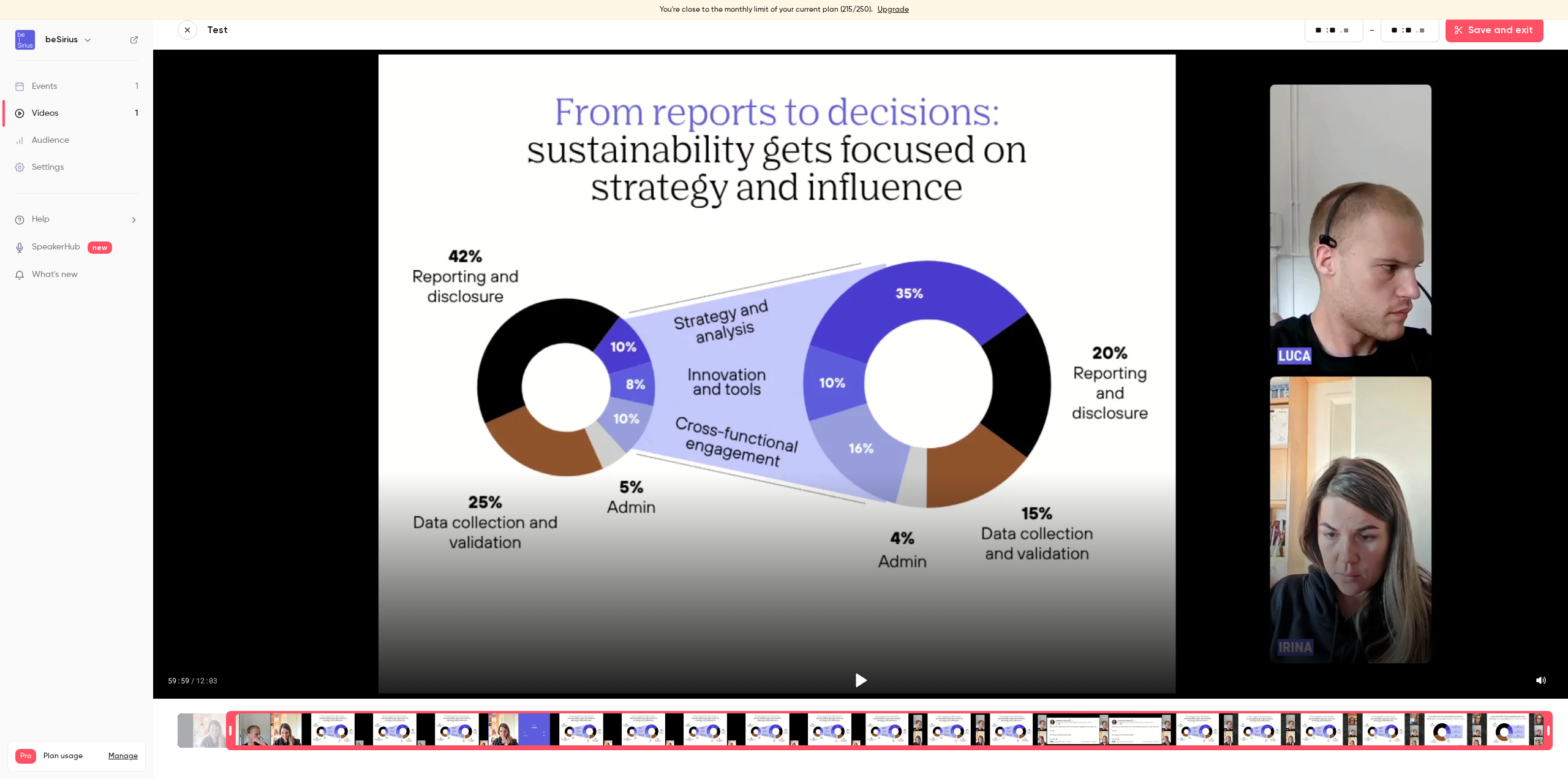
scroll to position [12, 0]
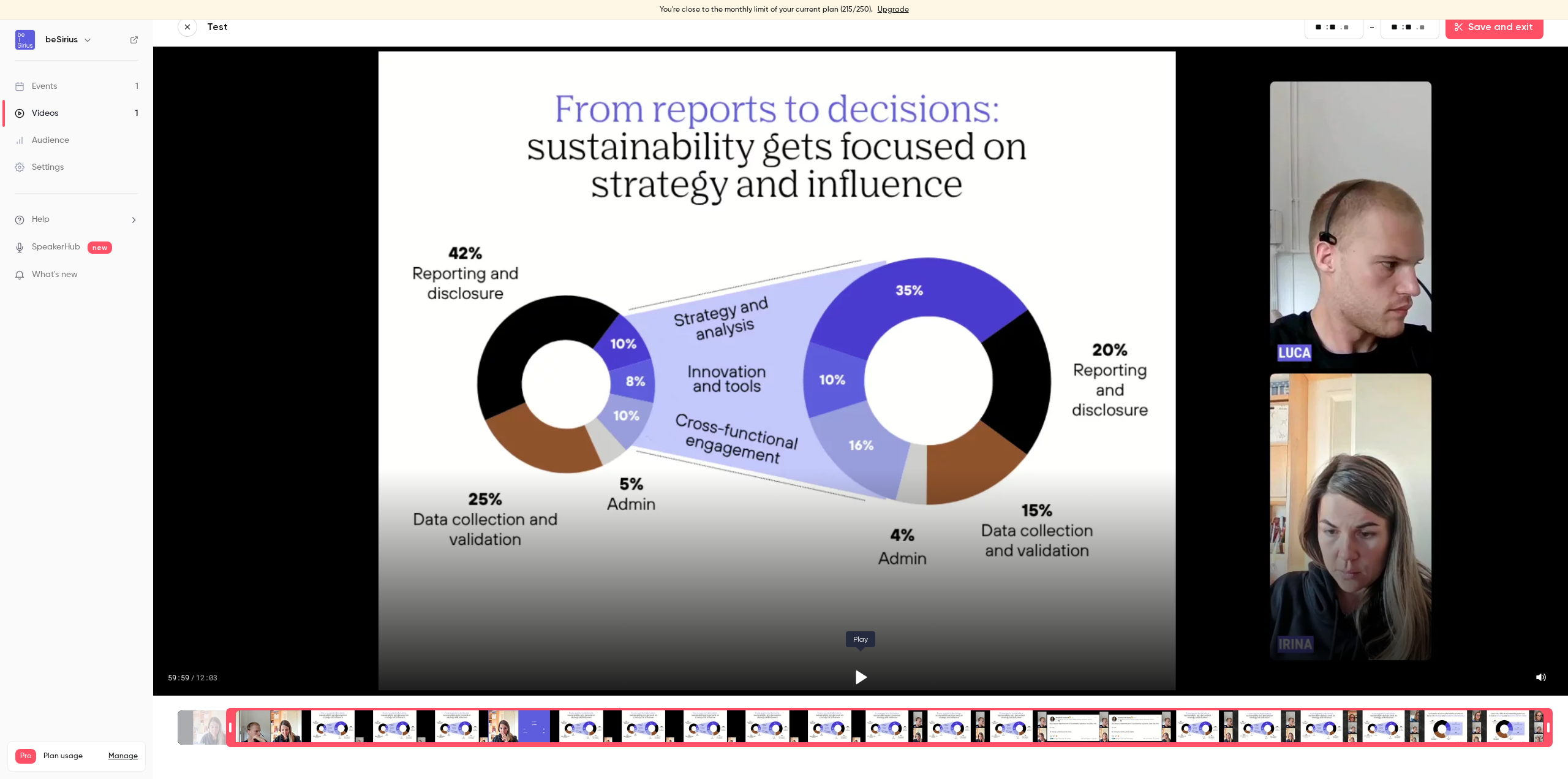
click at [856, 631] on icon "Play" at bounding box center [862, 677] width 11 height 14
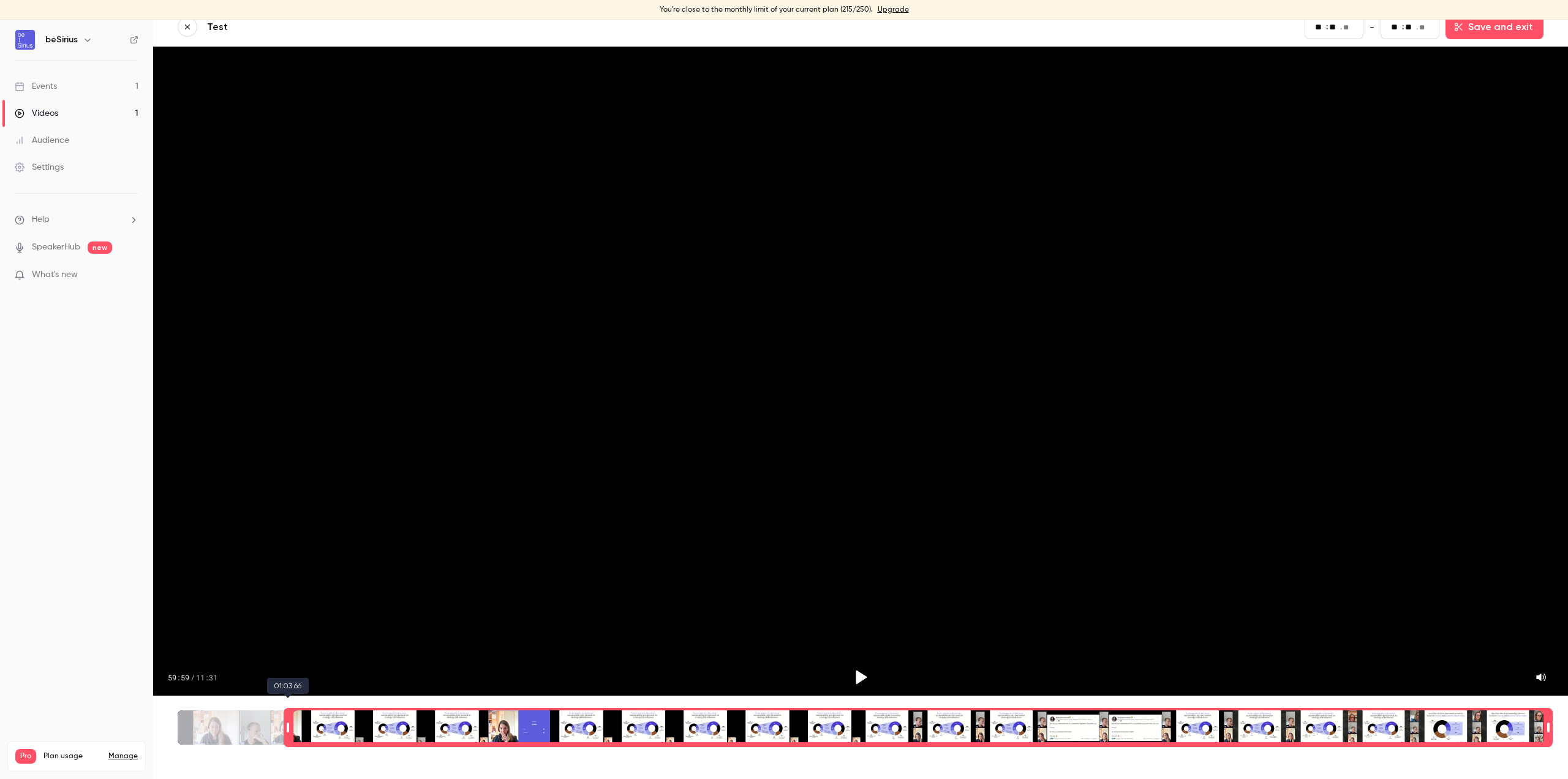
drag, startPoint x: 232, startPoint y: 717, endPoint x: 289, endPoint y: 720, distance: 57.1
click at [289, 631] on div "Time range seconds start time" at bounding box center [288, 727] width 9 height 37
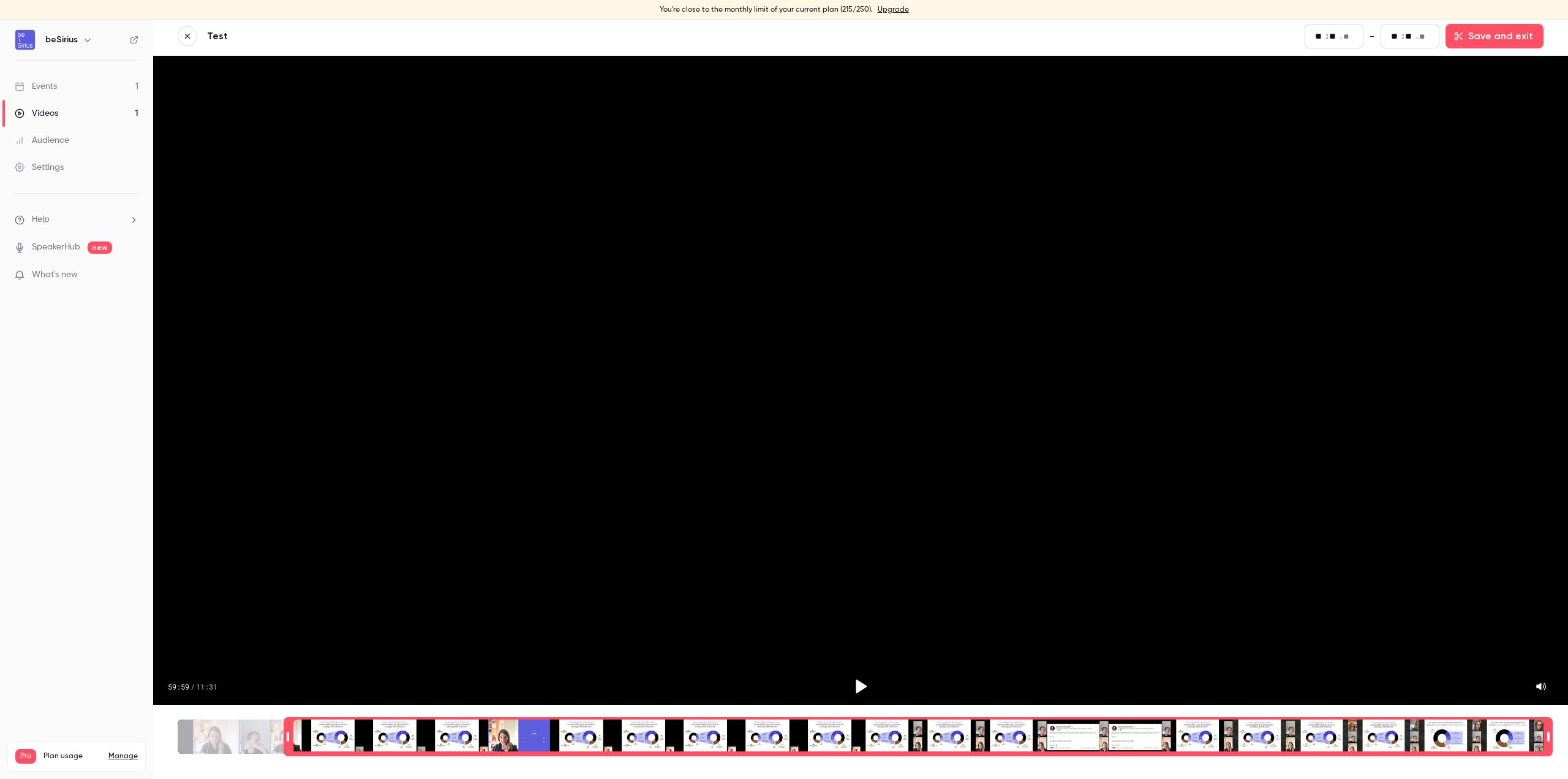
scroll to position [0, 0]
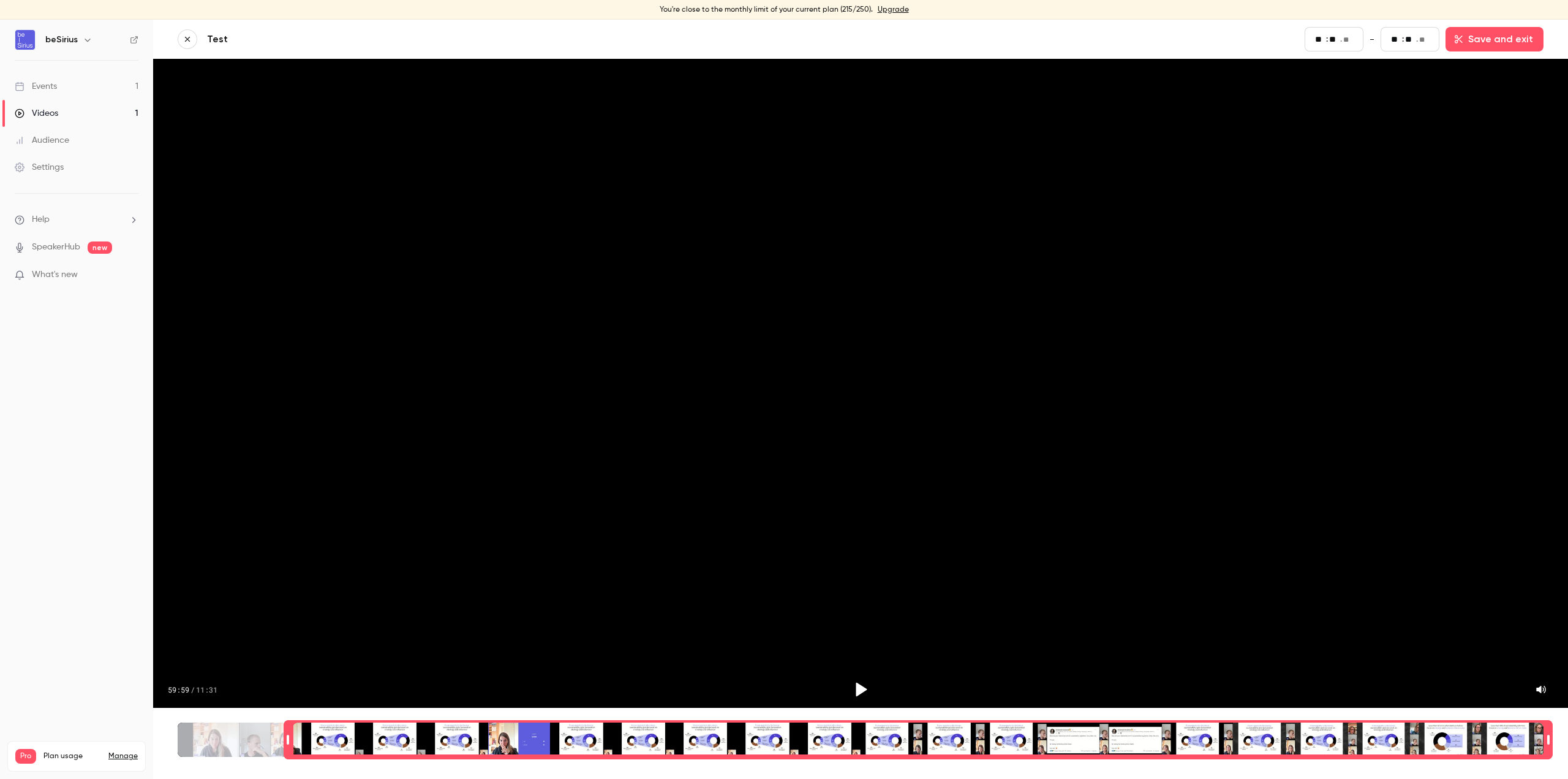
click at [182, 34] on button "button" at bounding box center [188, 39] width 20 height 20
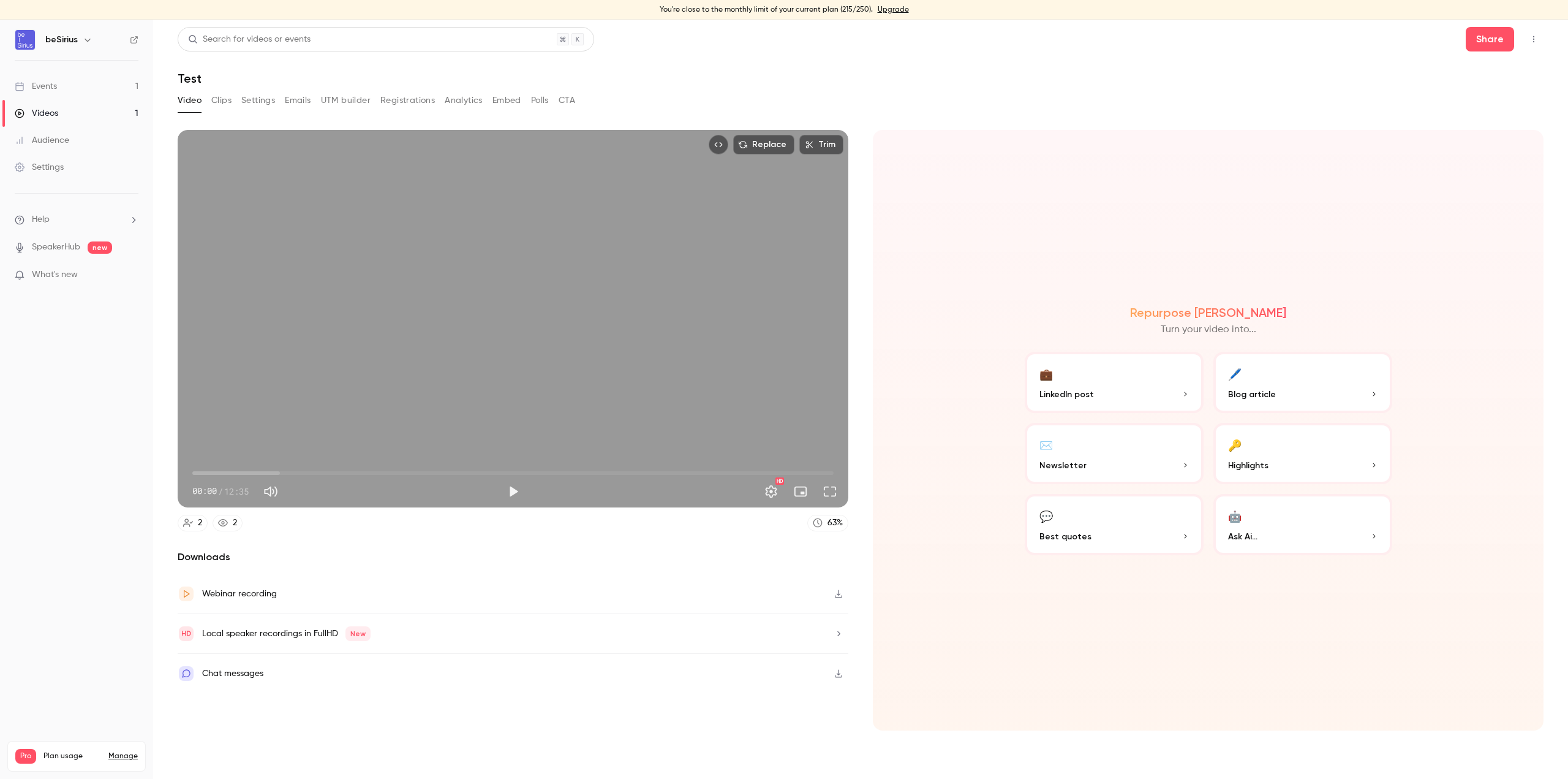
click at [263, 631] on div "Local speaker recordings in FullHD New" at bounding box center [286, 633] width 169 height 14
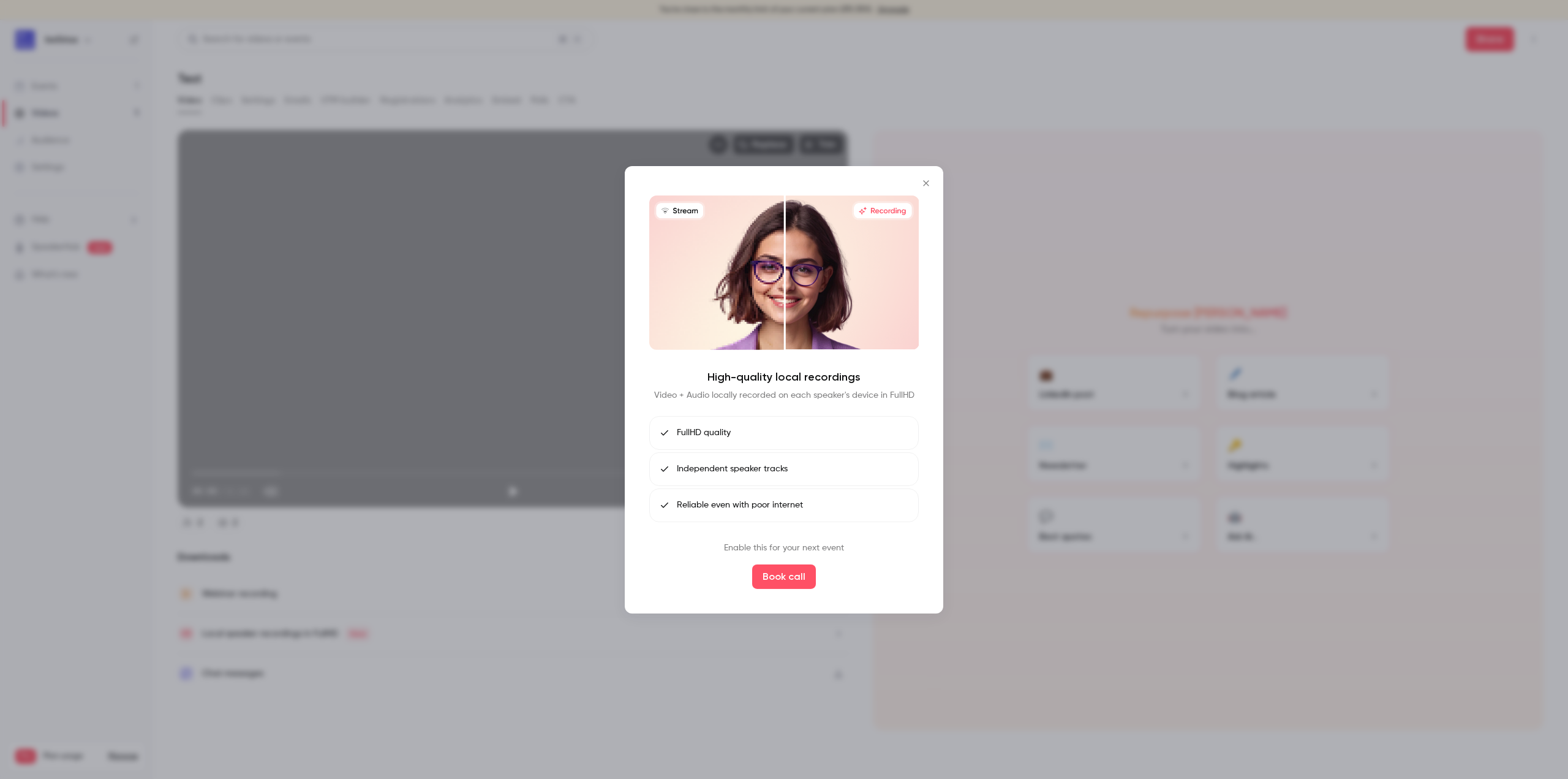
click at [695, 434] on span "FullHD quality" at bounding box center [704, 433] width 54 height 13
click at [788, 582] on button "Book call" at bounding box center [784, 577] width 64 height 25
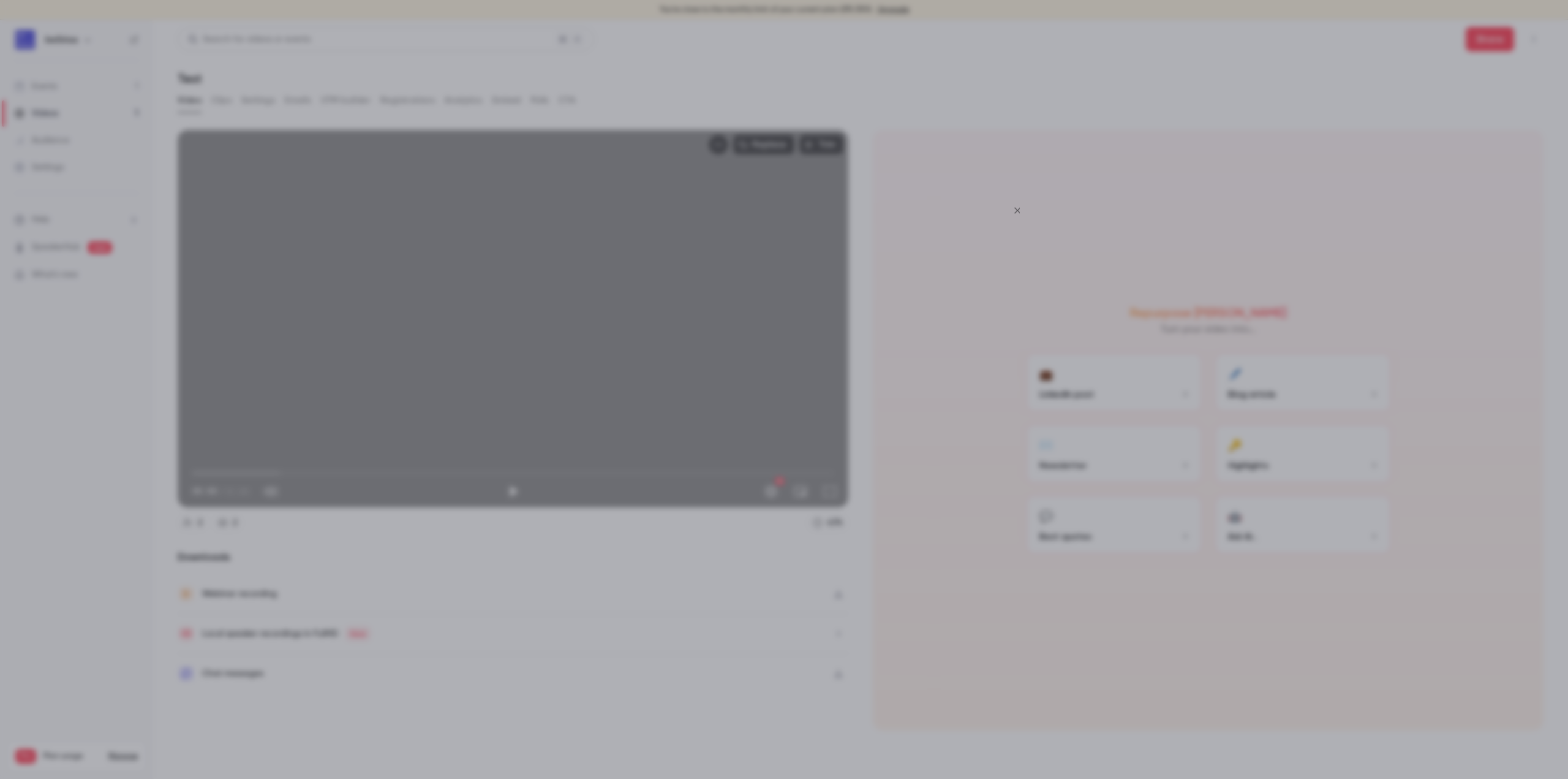
click at [1019, 211] on icon "Close" at bounding box center [1017, 210] width 6 height 6
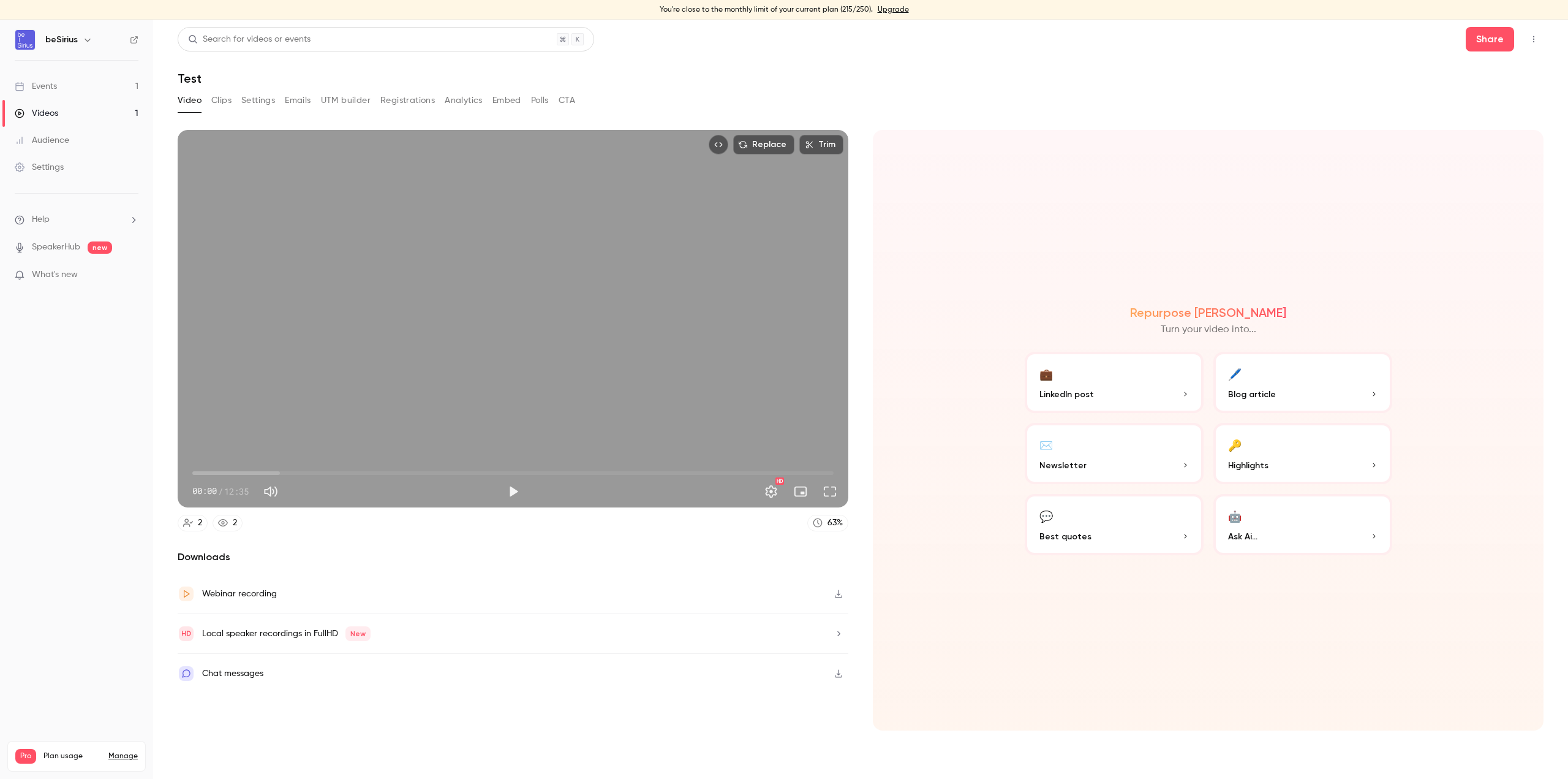
click at [253, 631] on div "Chat messages" at bounding box center [232, 672] width 61 height 14
click at [206, 631] on icon "close" at bounding box center [204, 715] width 9 height 10
click at [220, 105] on button "Clips" at bounding box center [221, 100] width 20 height 20
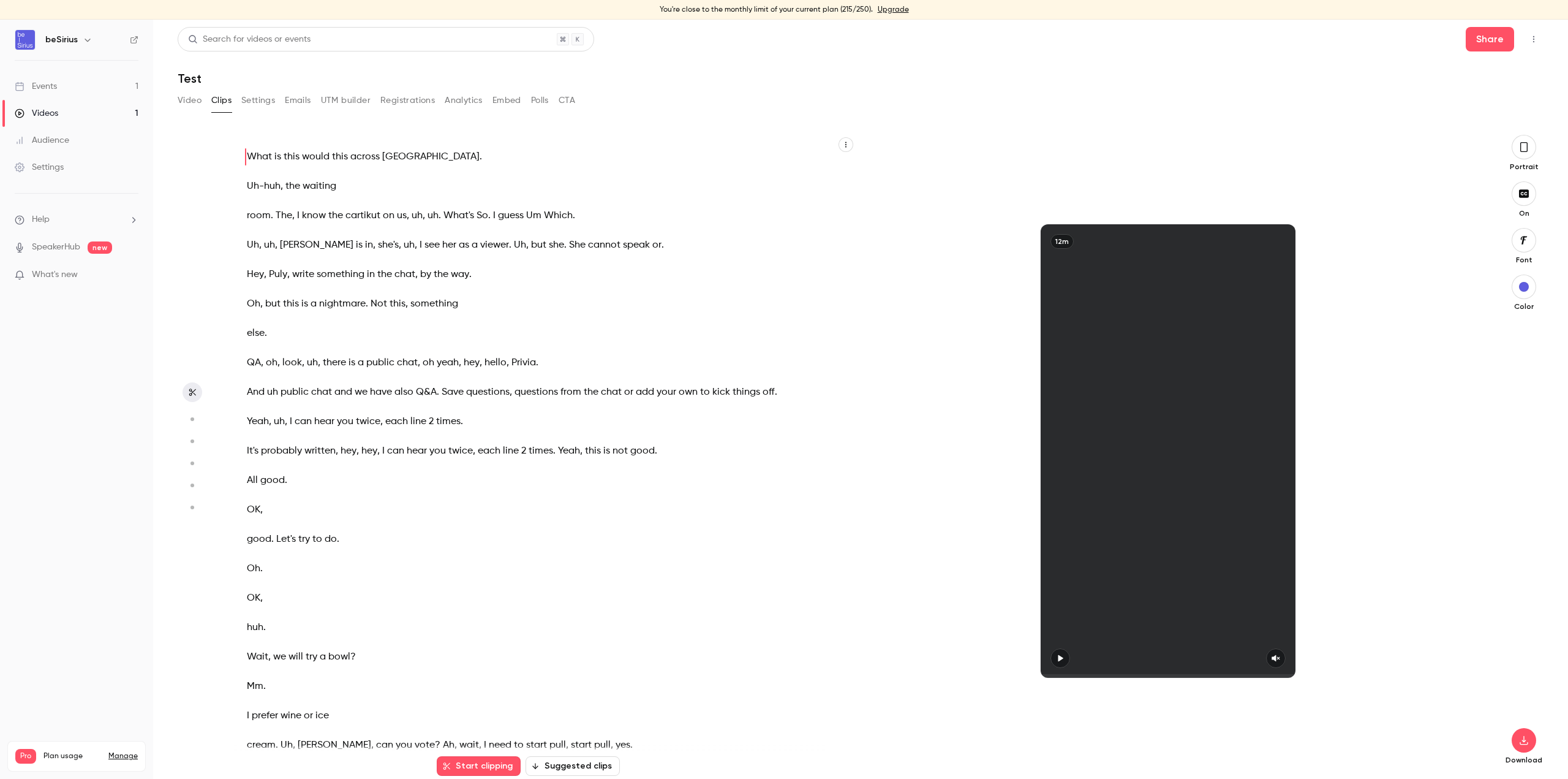
scroll to position [20, 0]
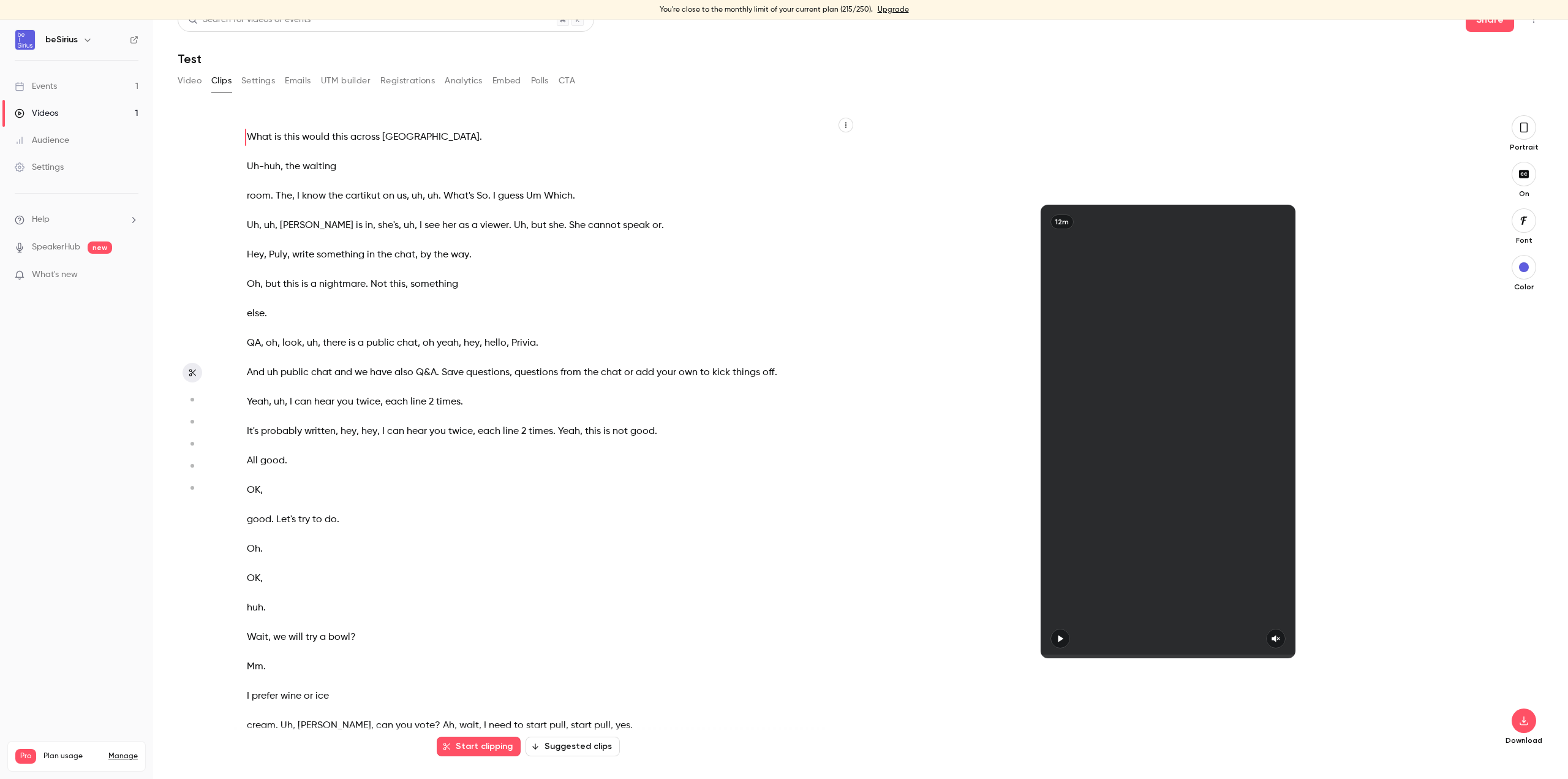
click at [261, 84] on button "Settings" at bounding box center [257, 81] width 33 height 20
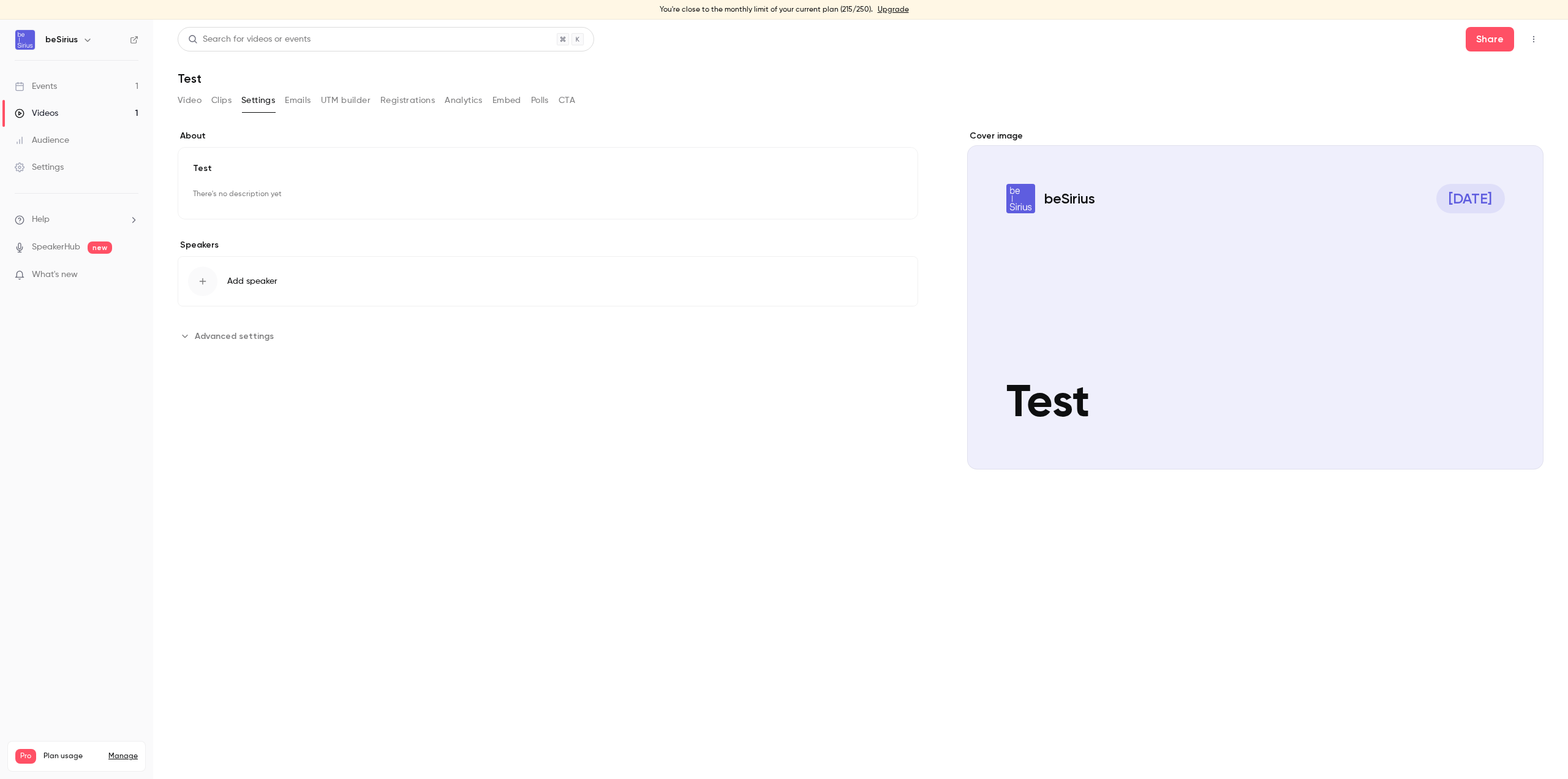
click at [189, 101] on button "Video" at bounding box center [189, 100] width 24 height 20
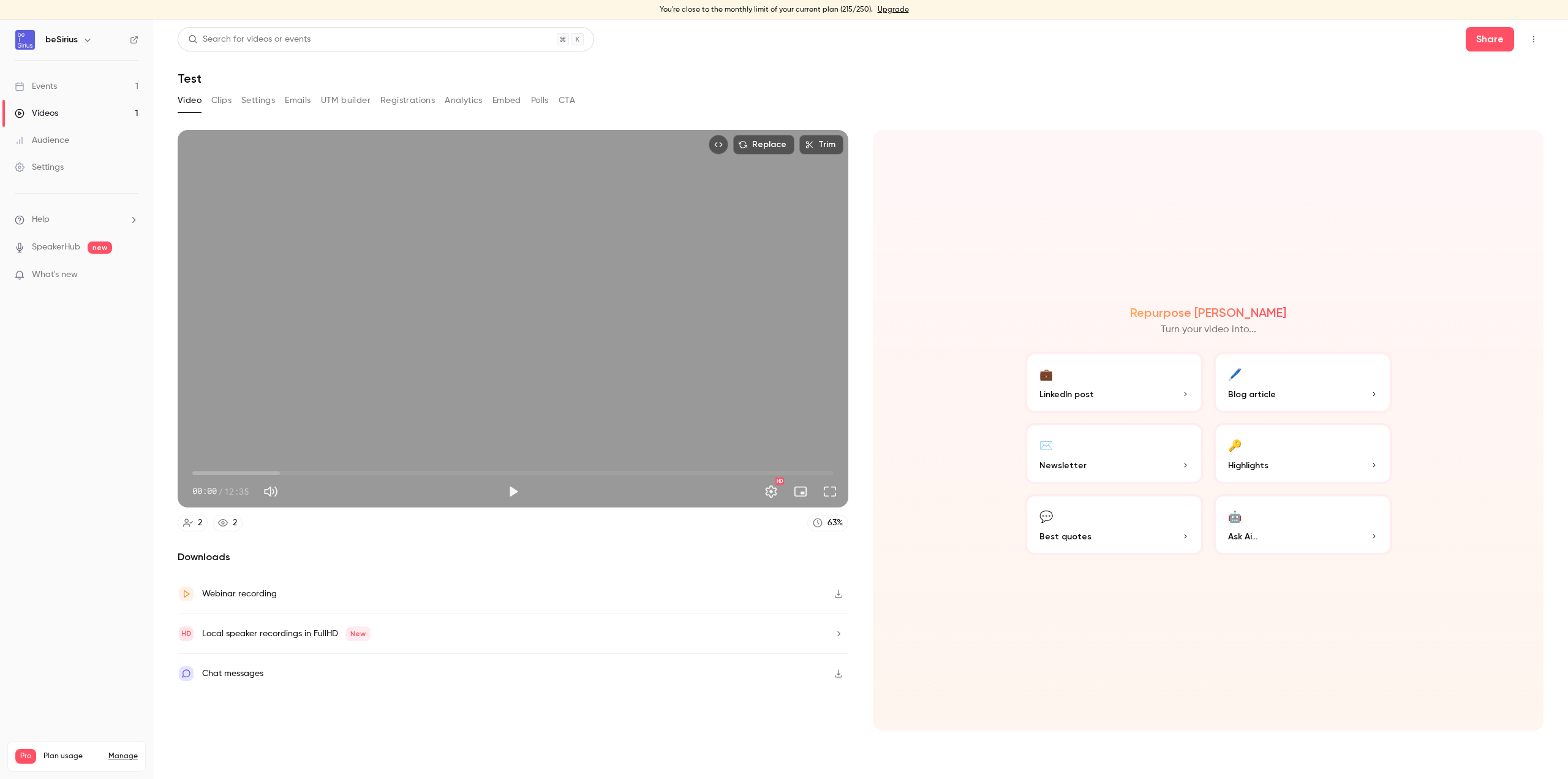
click at [441, 101] on div "Video Clips Settings Emails UTM builder Registrations Analytics Embed Polls CTA" at bounding box center [377, 100] width 398 height 20
click at [420, 102] on button "Registrations" at bounding box center [407, 100] width 54 height 20
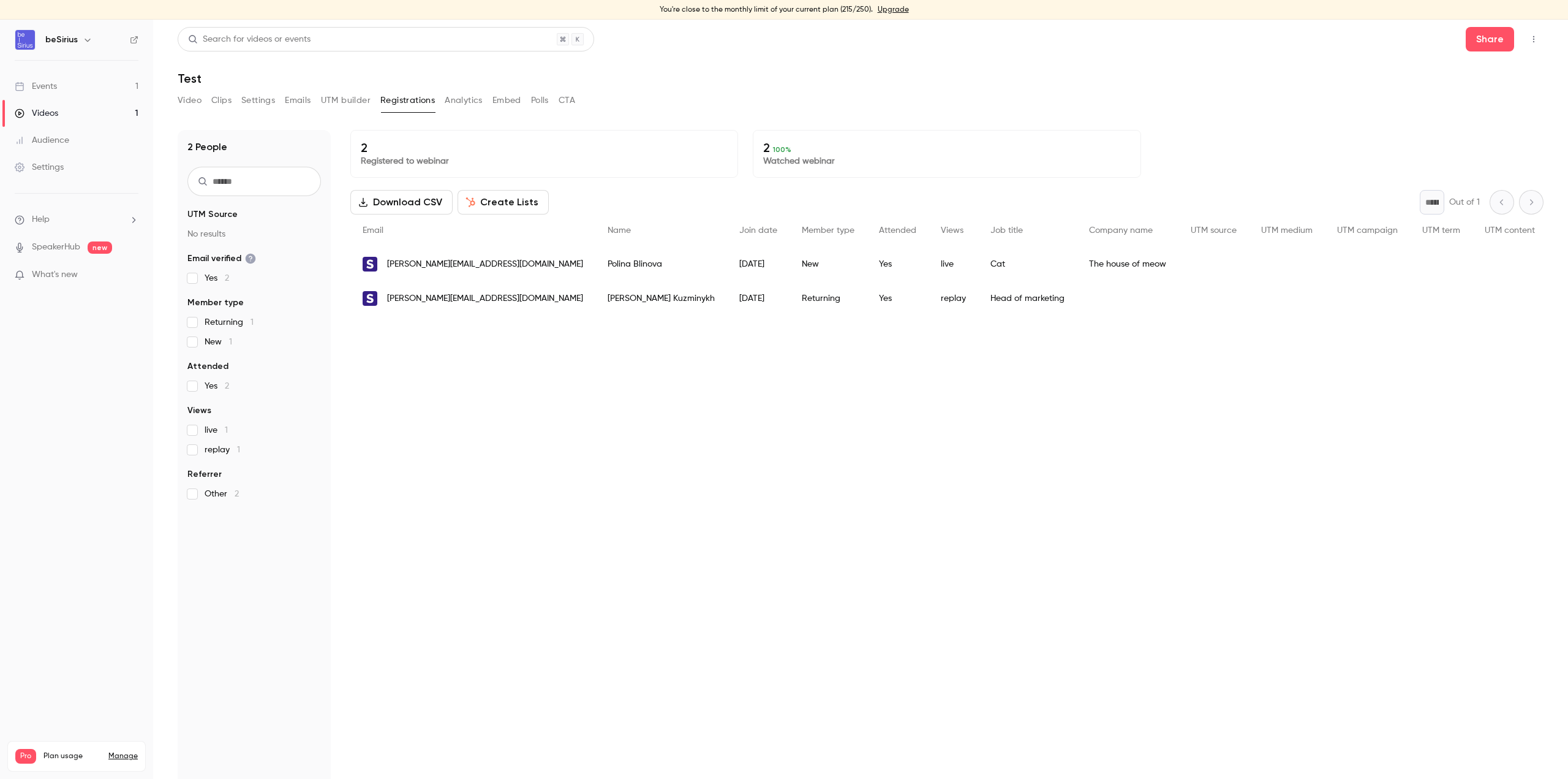
click at [198, 104] on button "Video" at bounding box center [189, 100] width 24 height 20
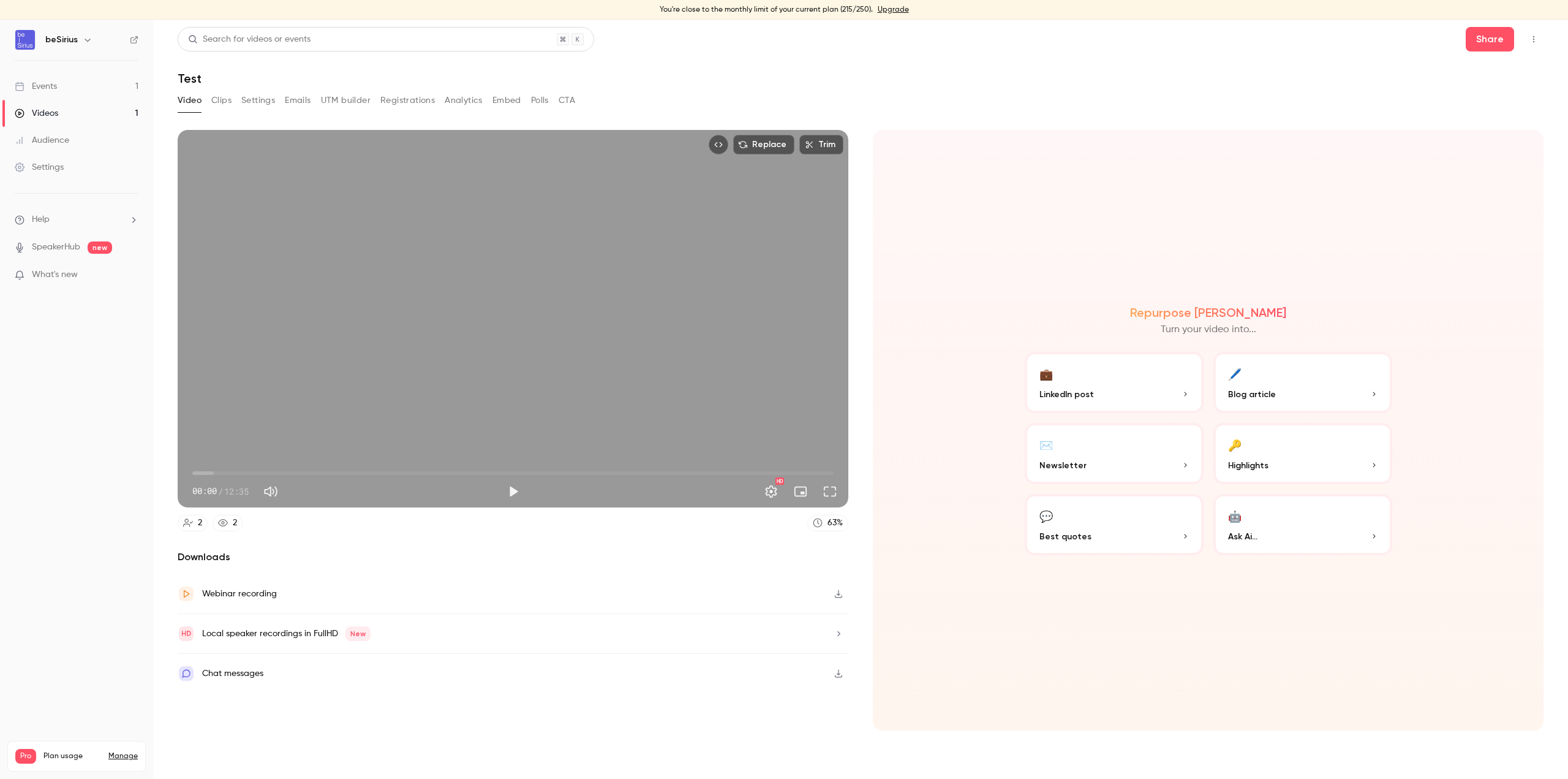
click at [220, 101] on button "Clips" at bounding box center [221, 100] width 20 height 20
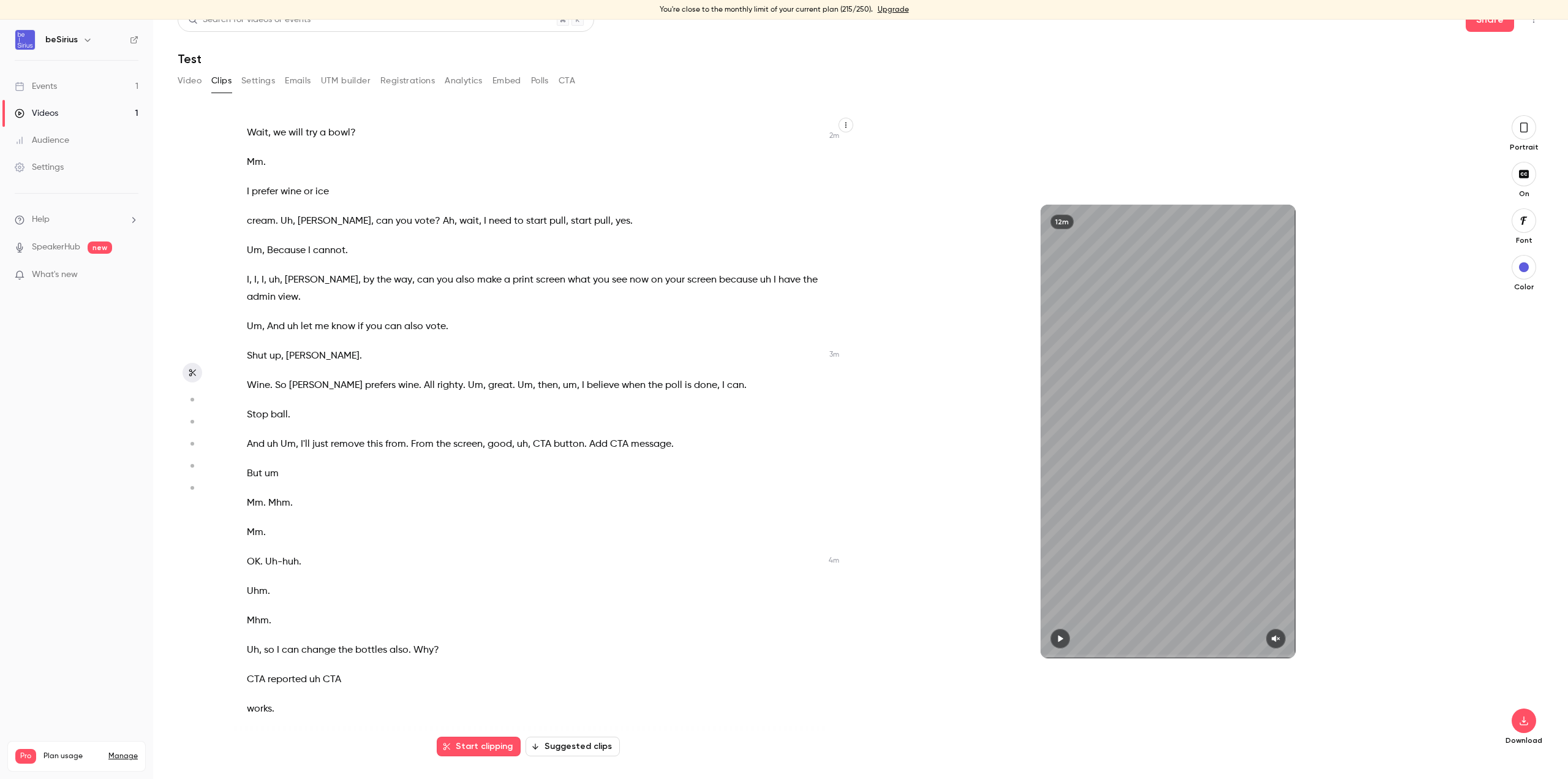
scroll to position [612, 0]
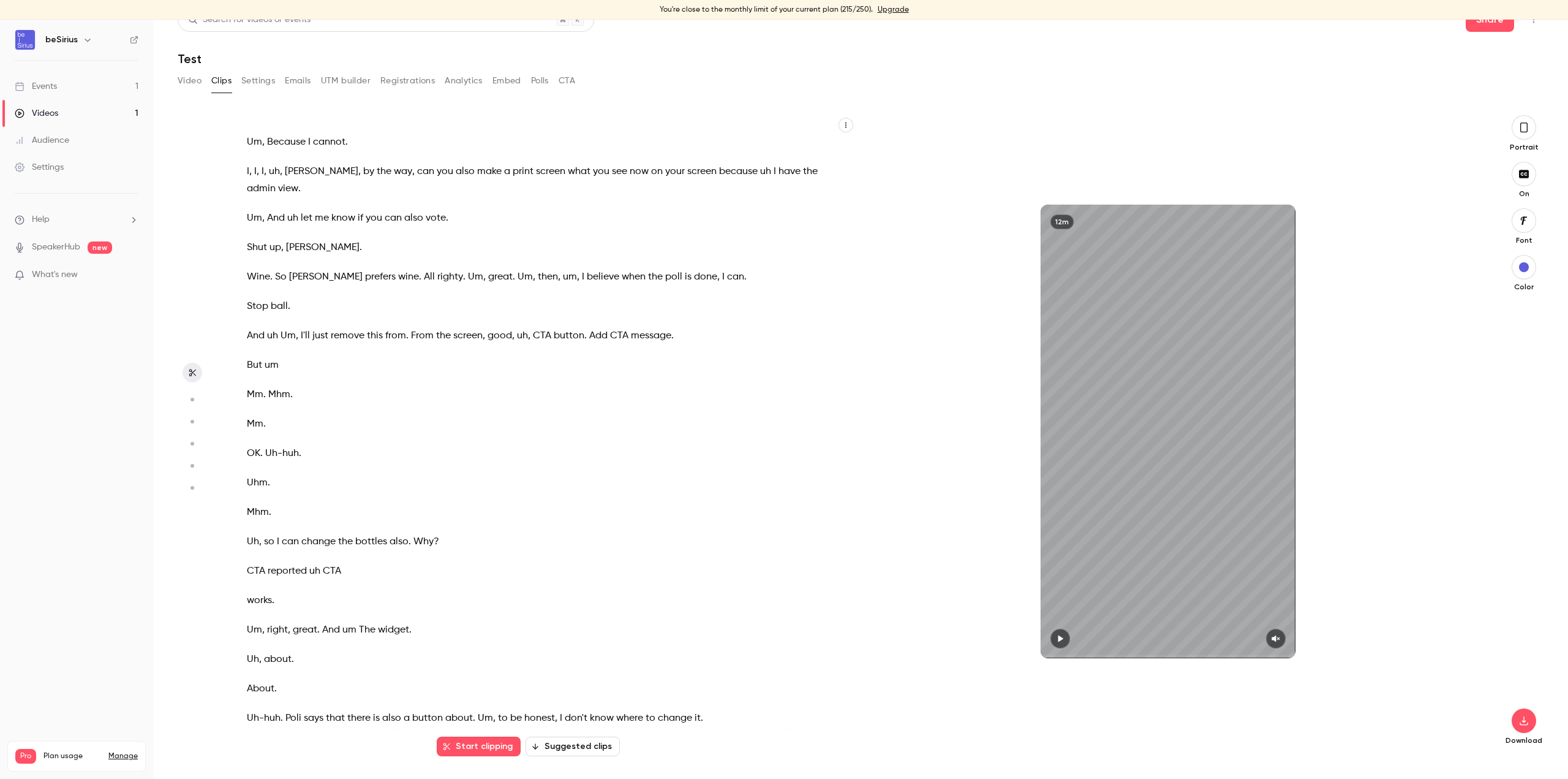
click at [367, 222] on span "you" at bounding box center [373, 218] width 16 height 17
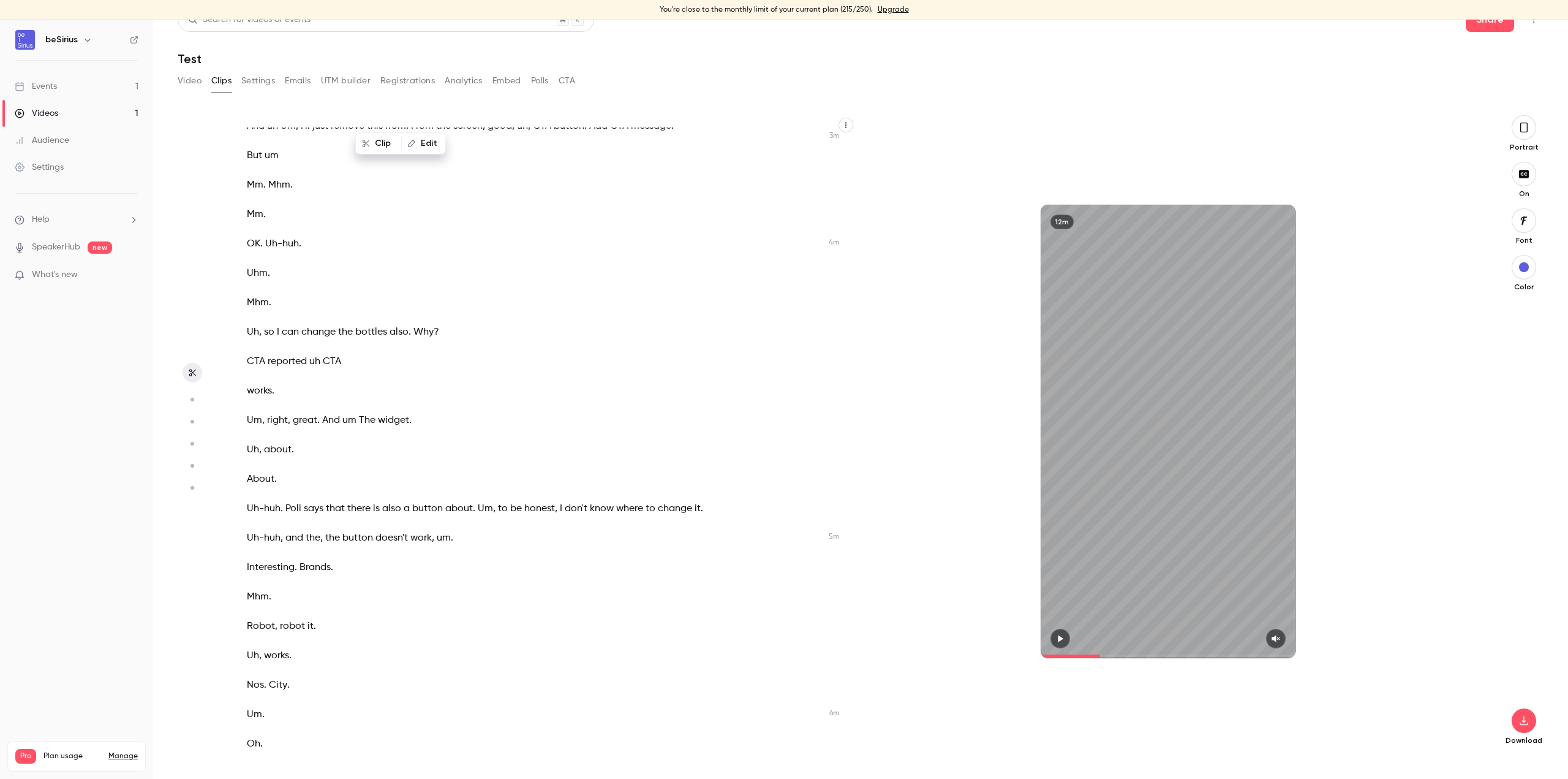
click at [336, 297] on p "Mhm ." at bounding box center [534, 303] width 575 height 17
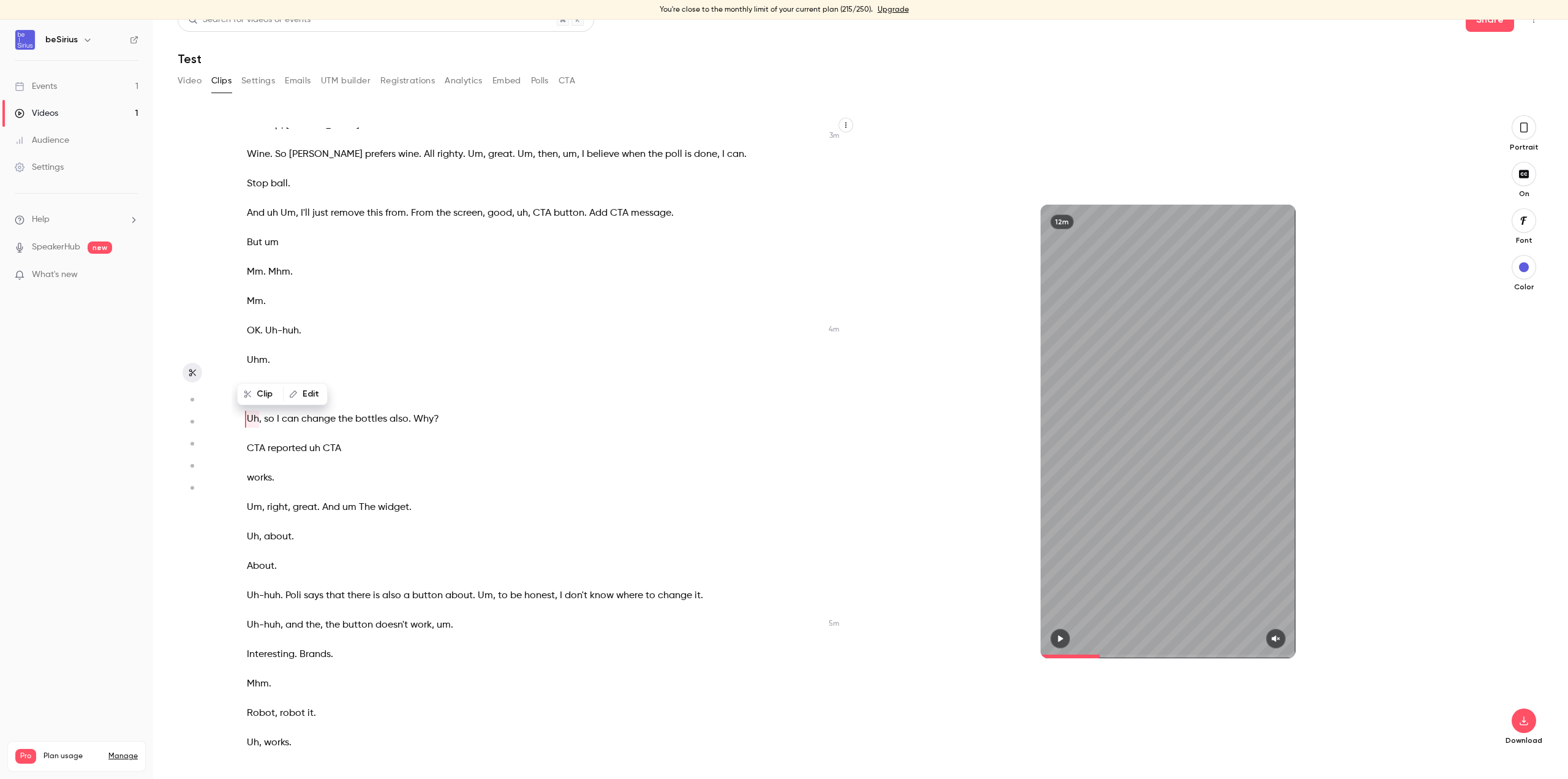
scroll to position [717, 0]
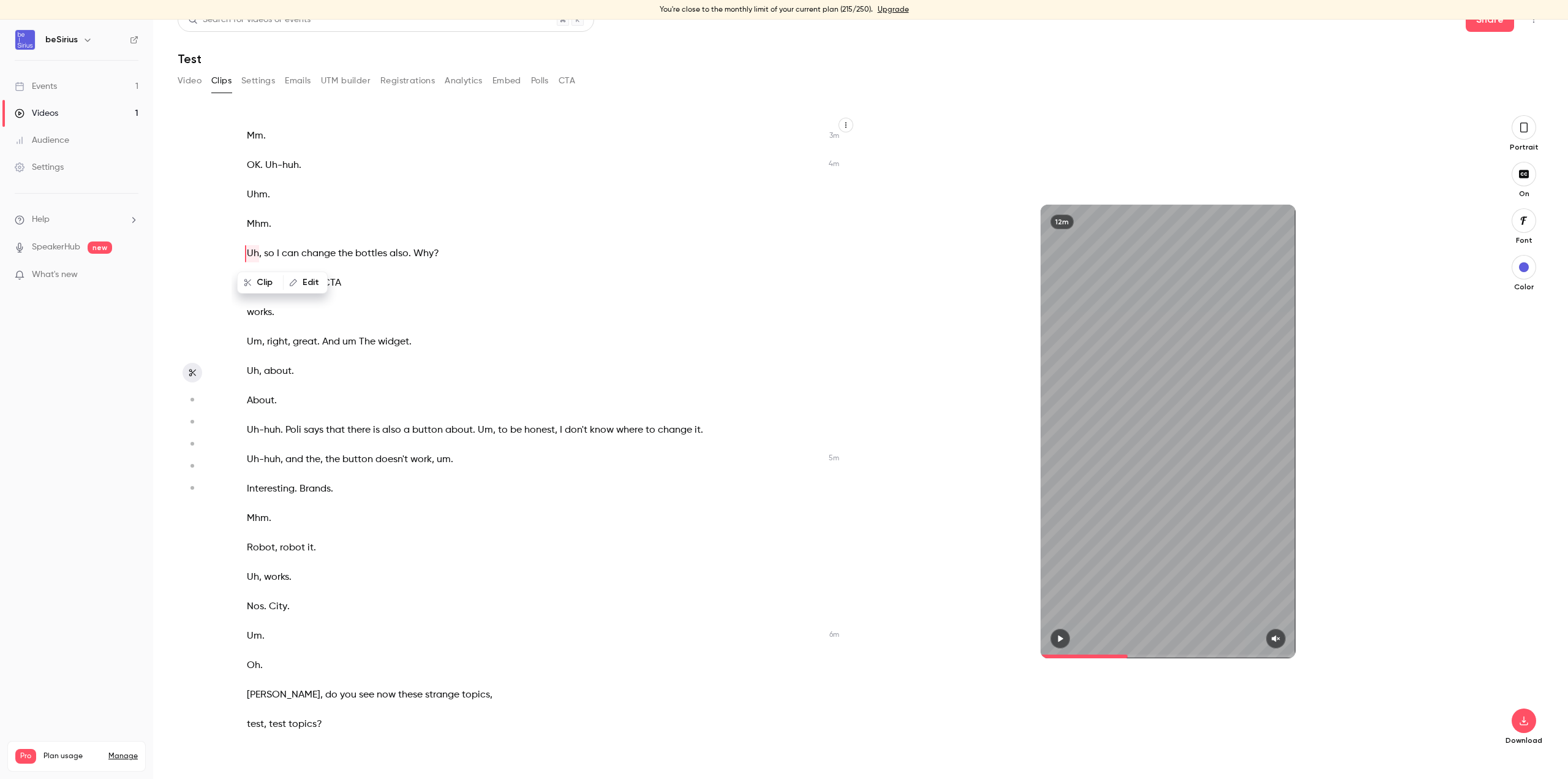
click at [336, 250] on span at bounding box center [337, 253] width 3 height 10
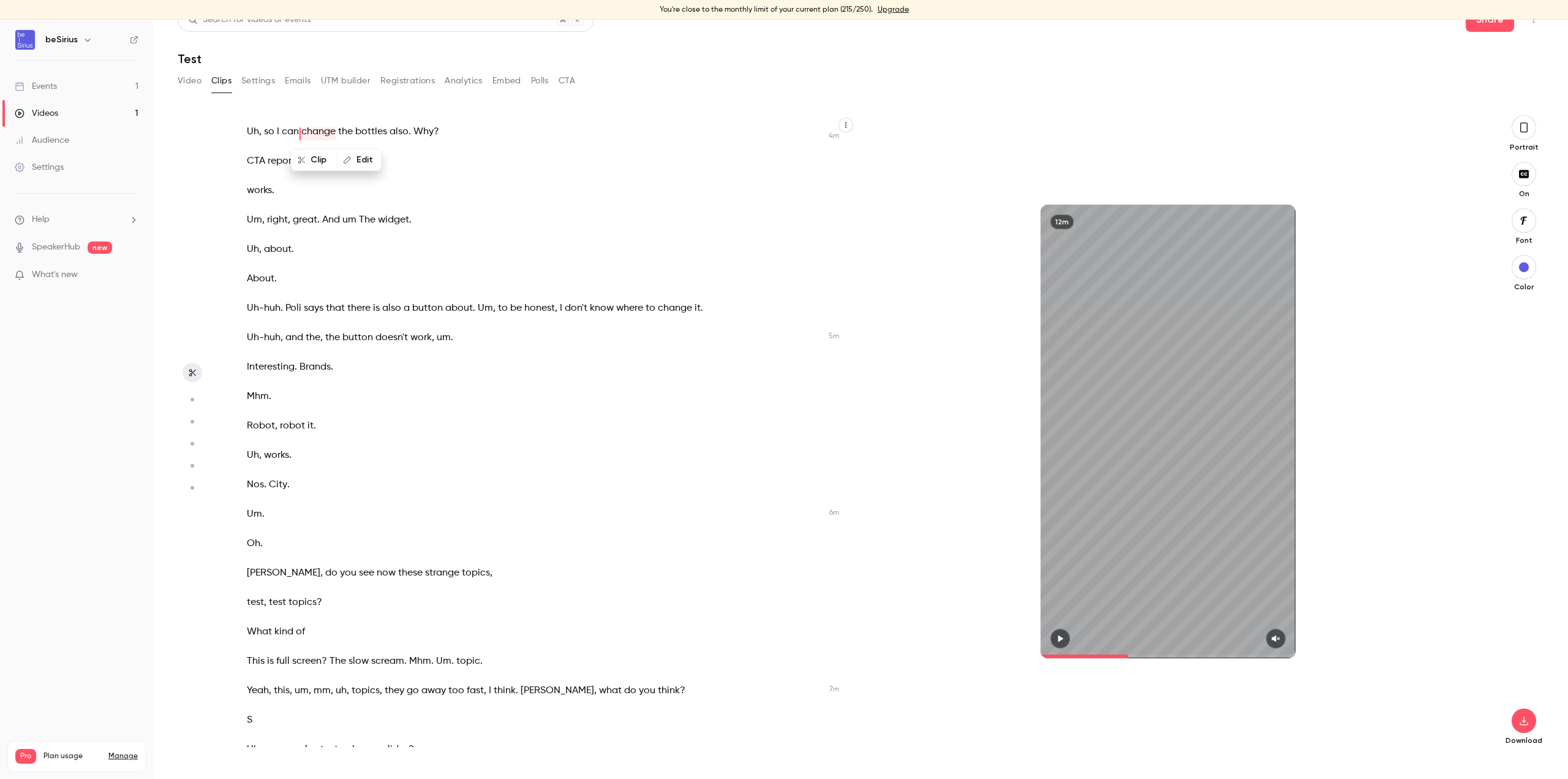
scroll to position [1023, 0]
click at [1058, 631] on icon "button" at bounding box center [1060, 638] width 5 height 7
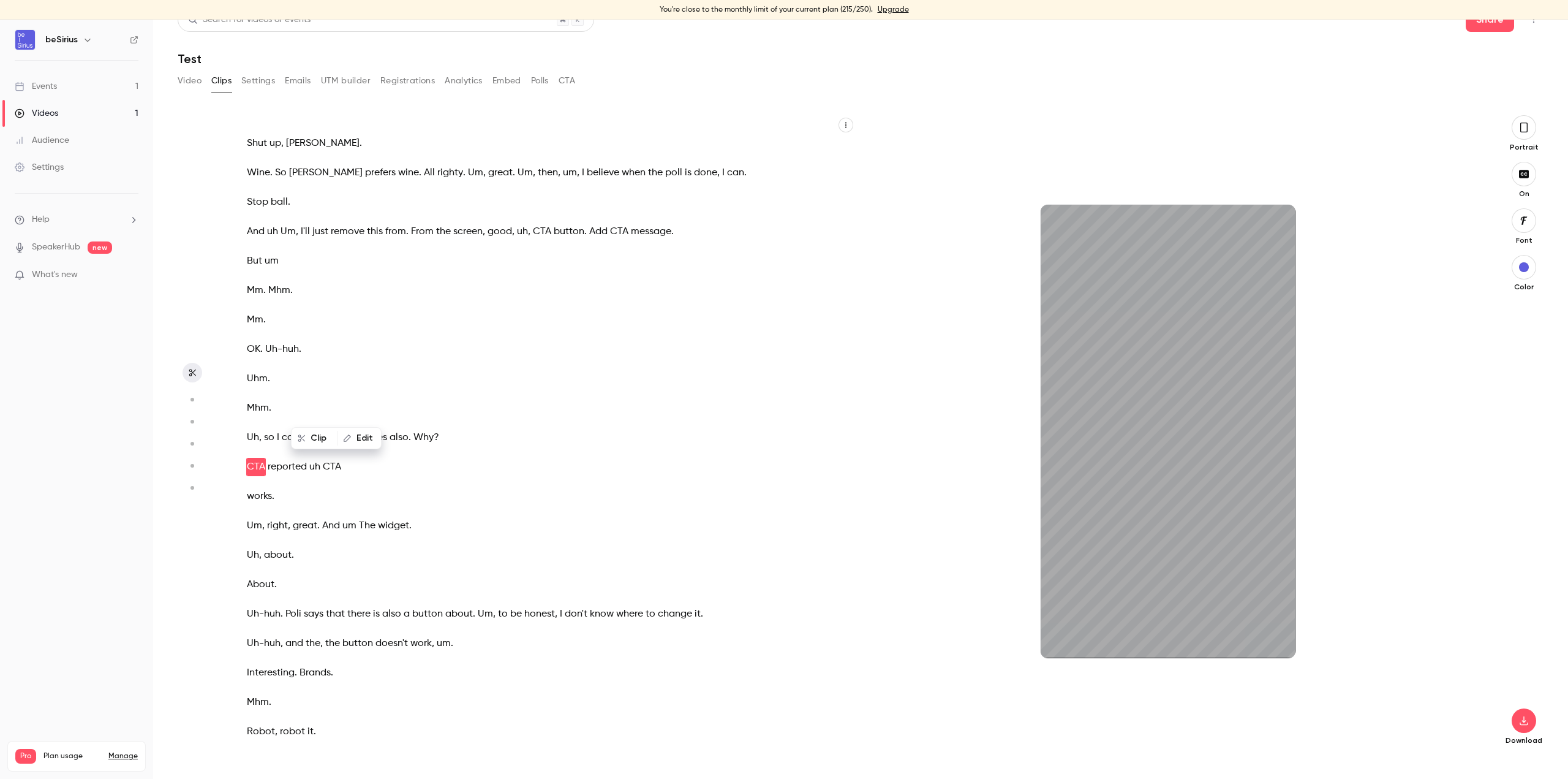
scroll to position [747, 0]
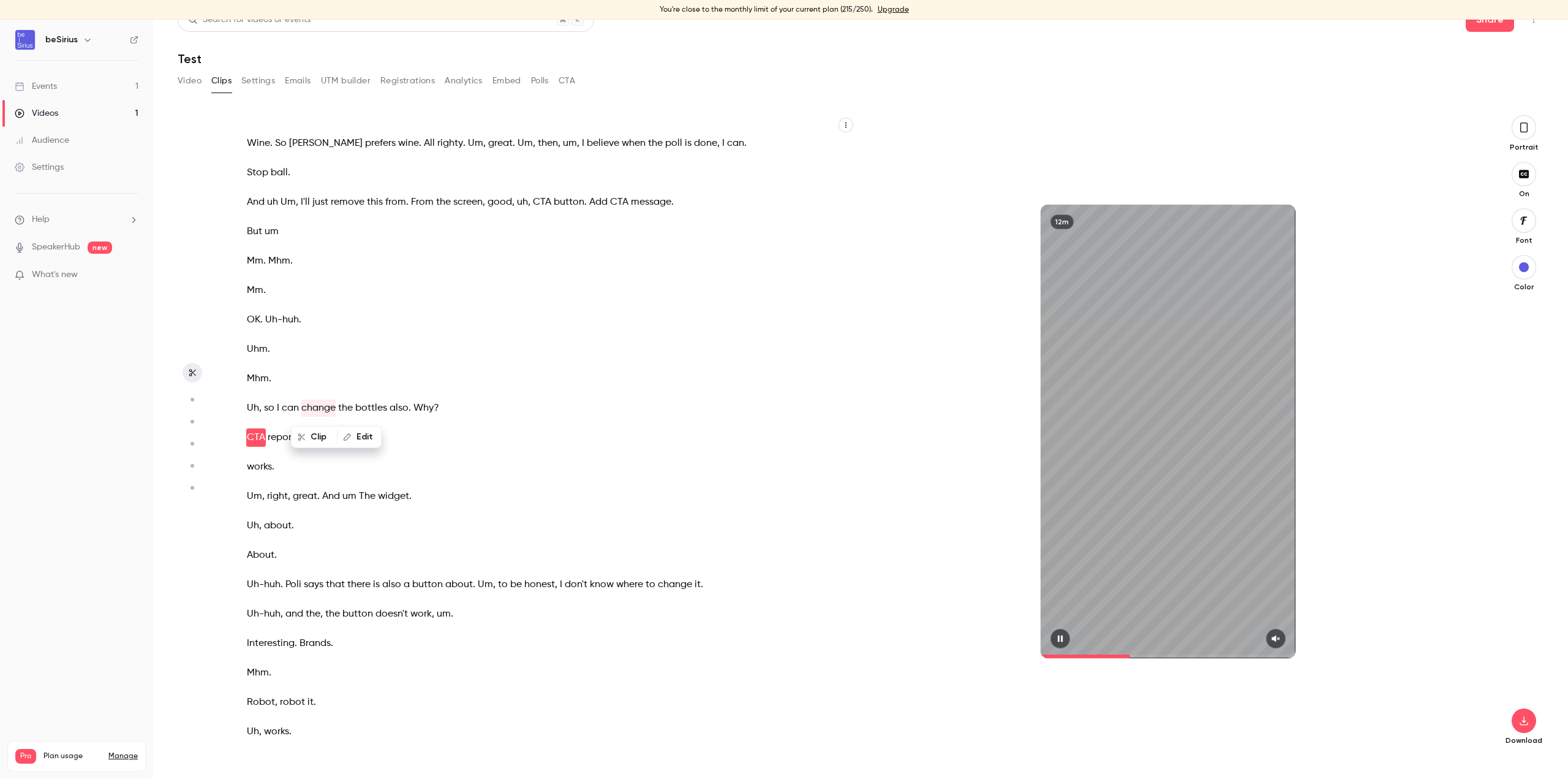
drag, startPoint x: 1048, startPoint y: 638, endPoint x: 1043, endPoint y: 653, distance: 15.8
click at [1056, 631] on icon "button" at bounding box center [1061, 638] width 10 height 9
click at [1050, 631] on button "button" at bounding box center [1060, 638] width 20 height 20
click at [1176, 631] on button "button" at bounding box center [1276, 638] width 20 height 20
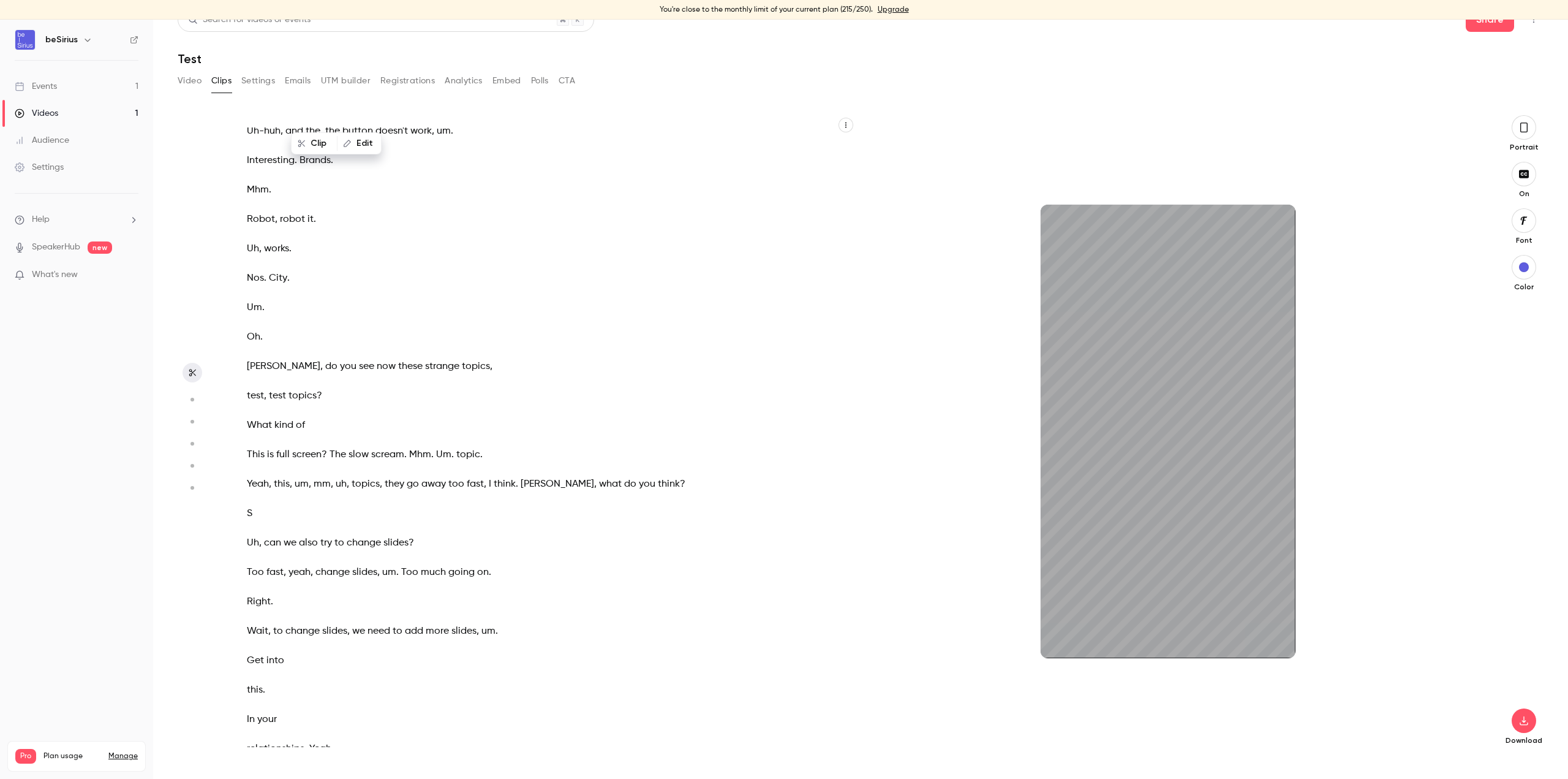
scroll to position [1503, 0]
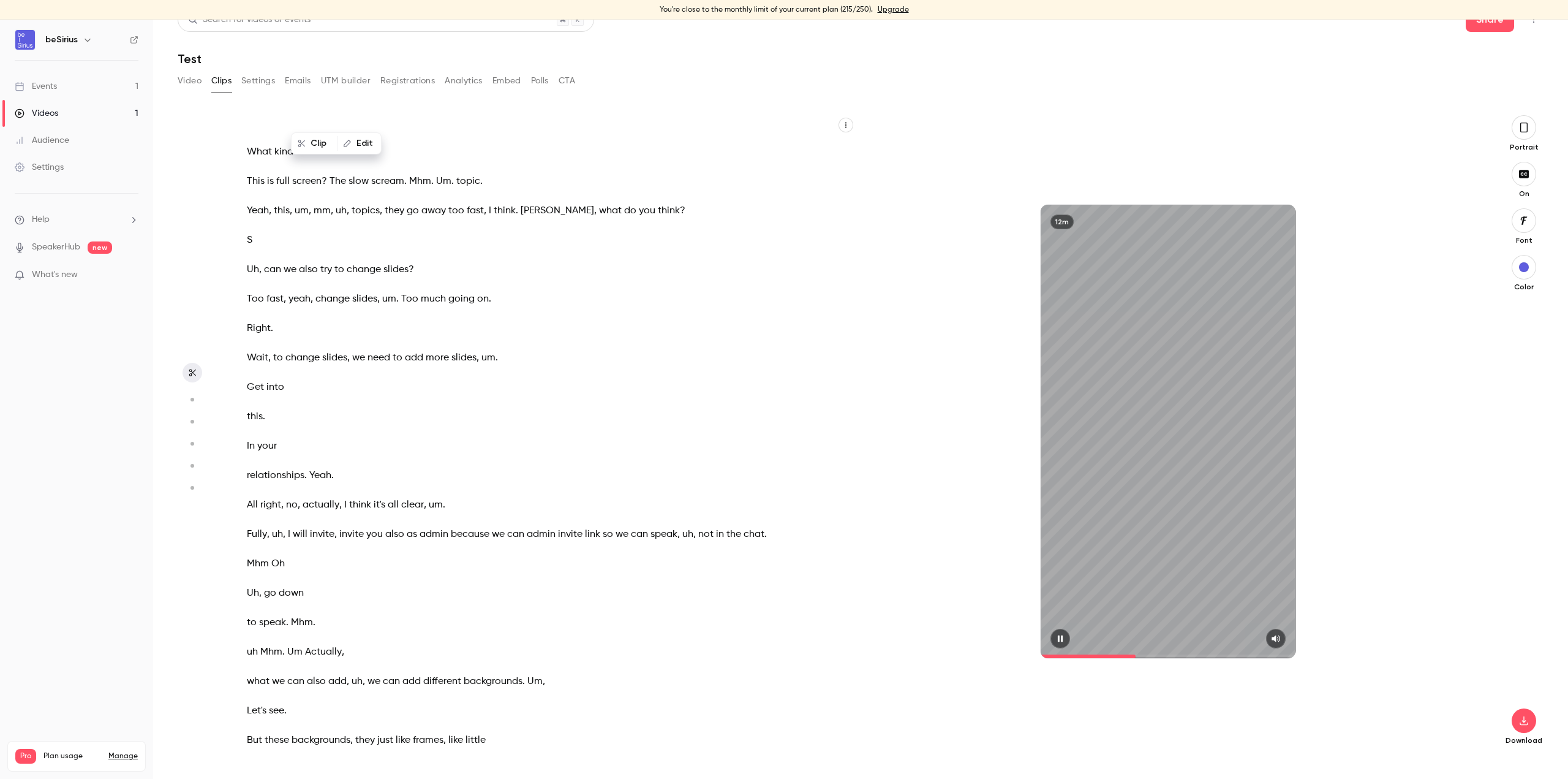
click at [1058, 631] on icon "button" at bounding box center [1061, 638] width 10 height 9
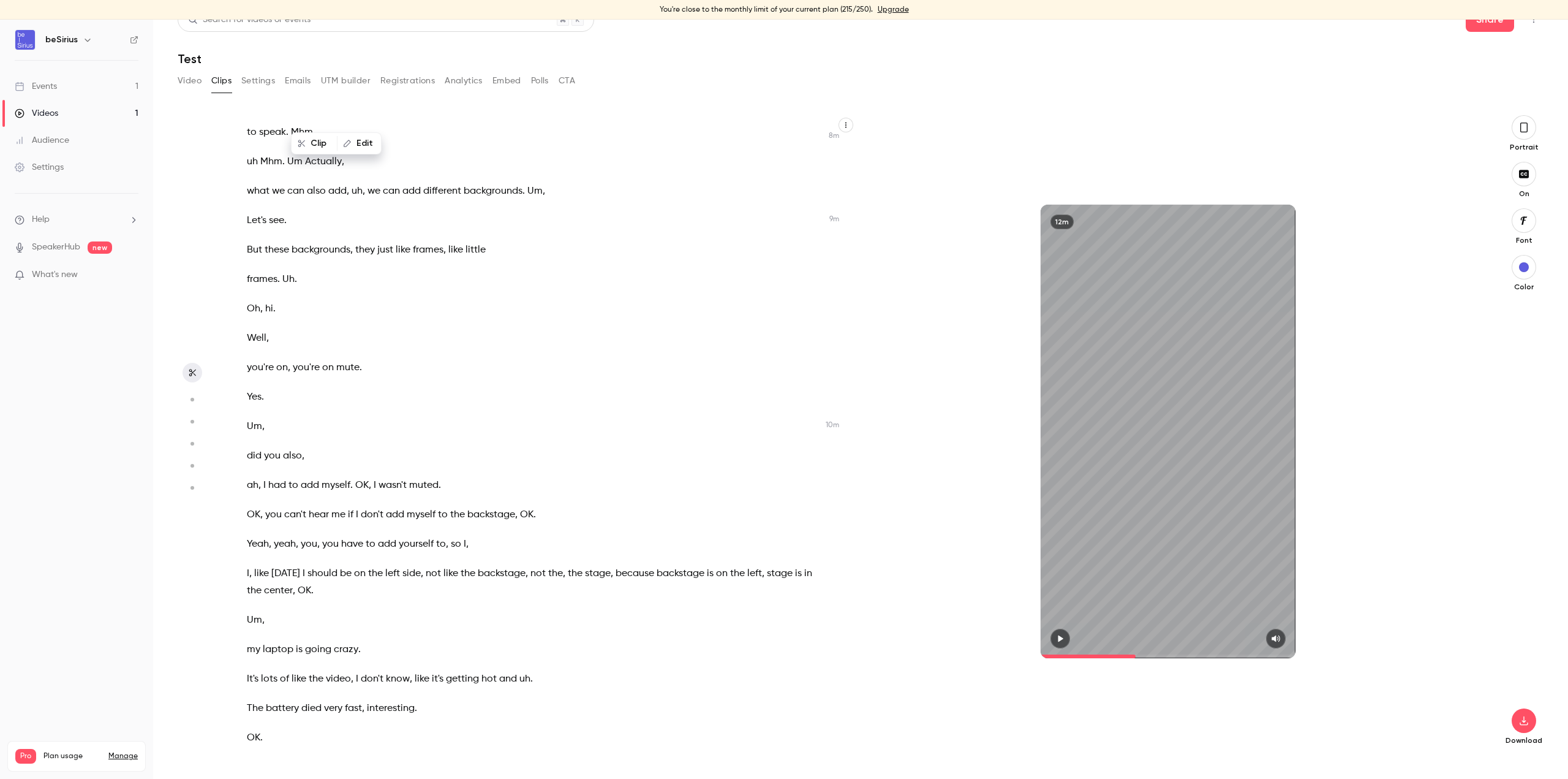
click at [288, 568] on span "tomorrow" at bounding box center [286, 573] width 29 height 17
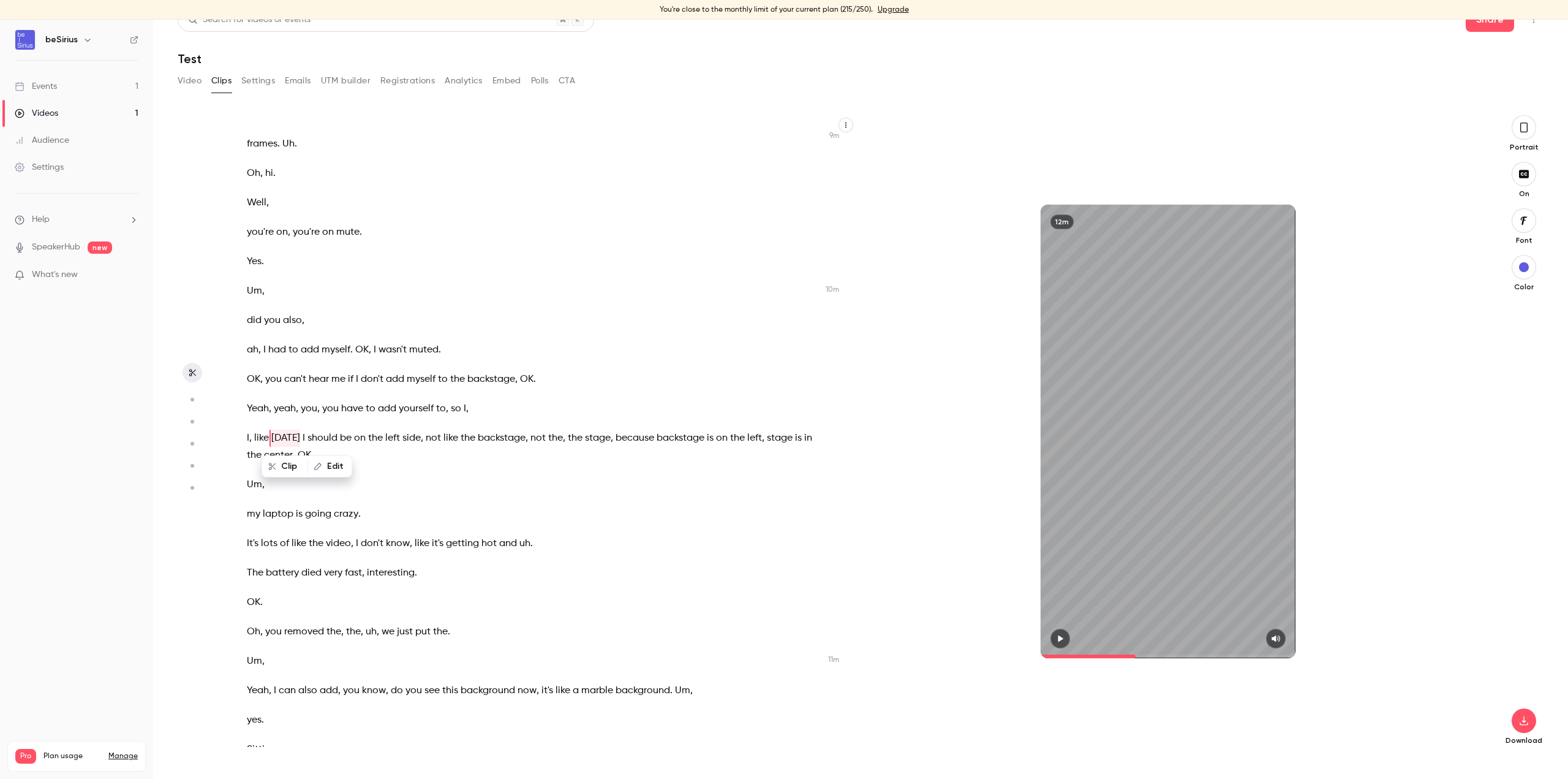
scroll to position [2128, 0]
click at [1048, 629] on div at bounding box center [1168, 638] width 255 height 20
click at [1058, 631] on icon "button" at bounding box center [1060, 638] width 5 height 7
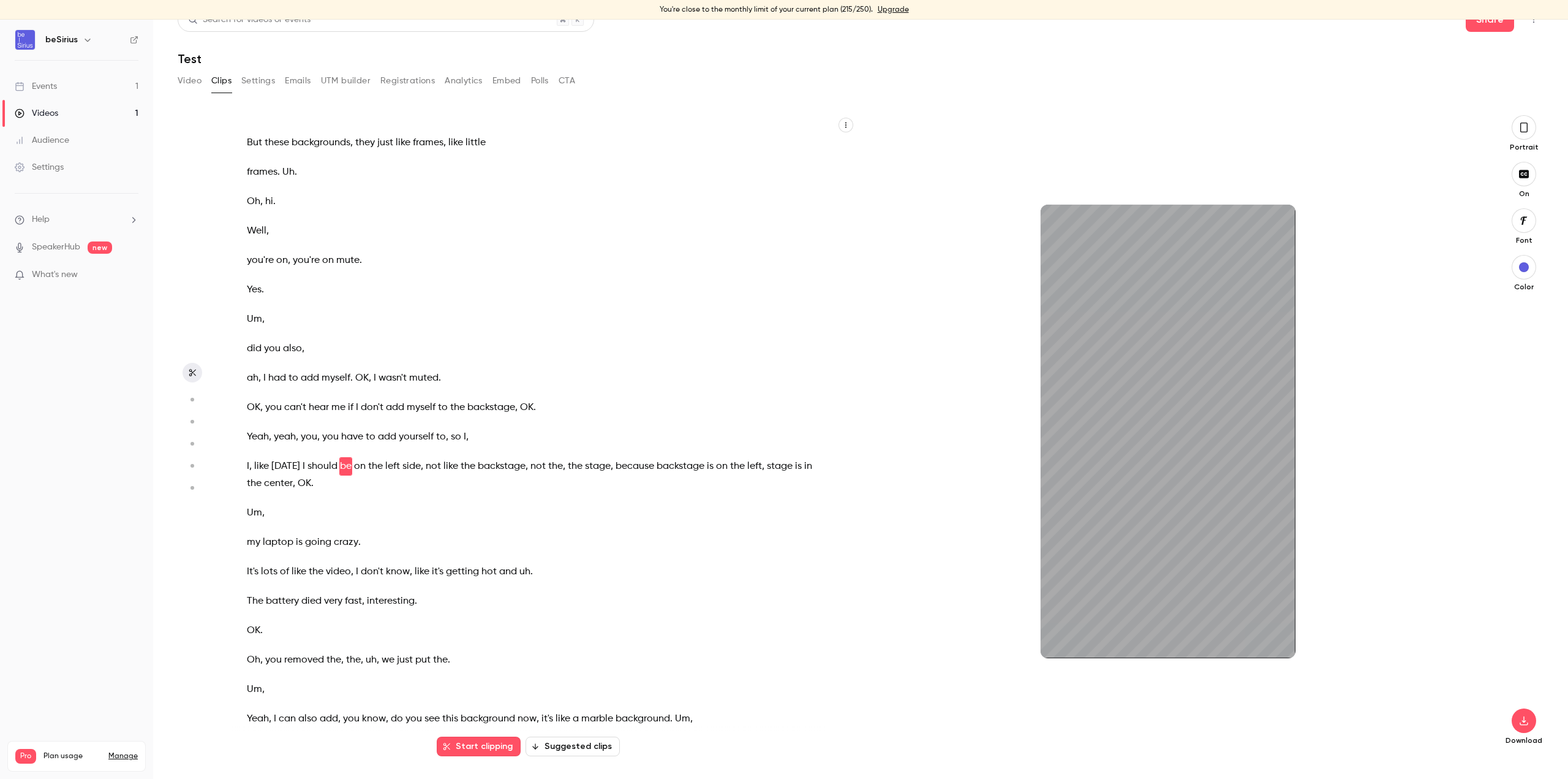
scroll to position [2127, 0]
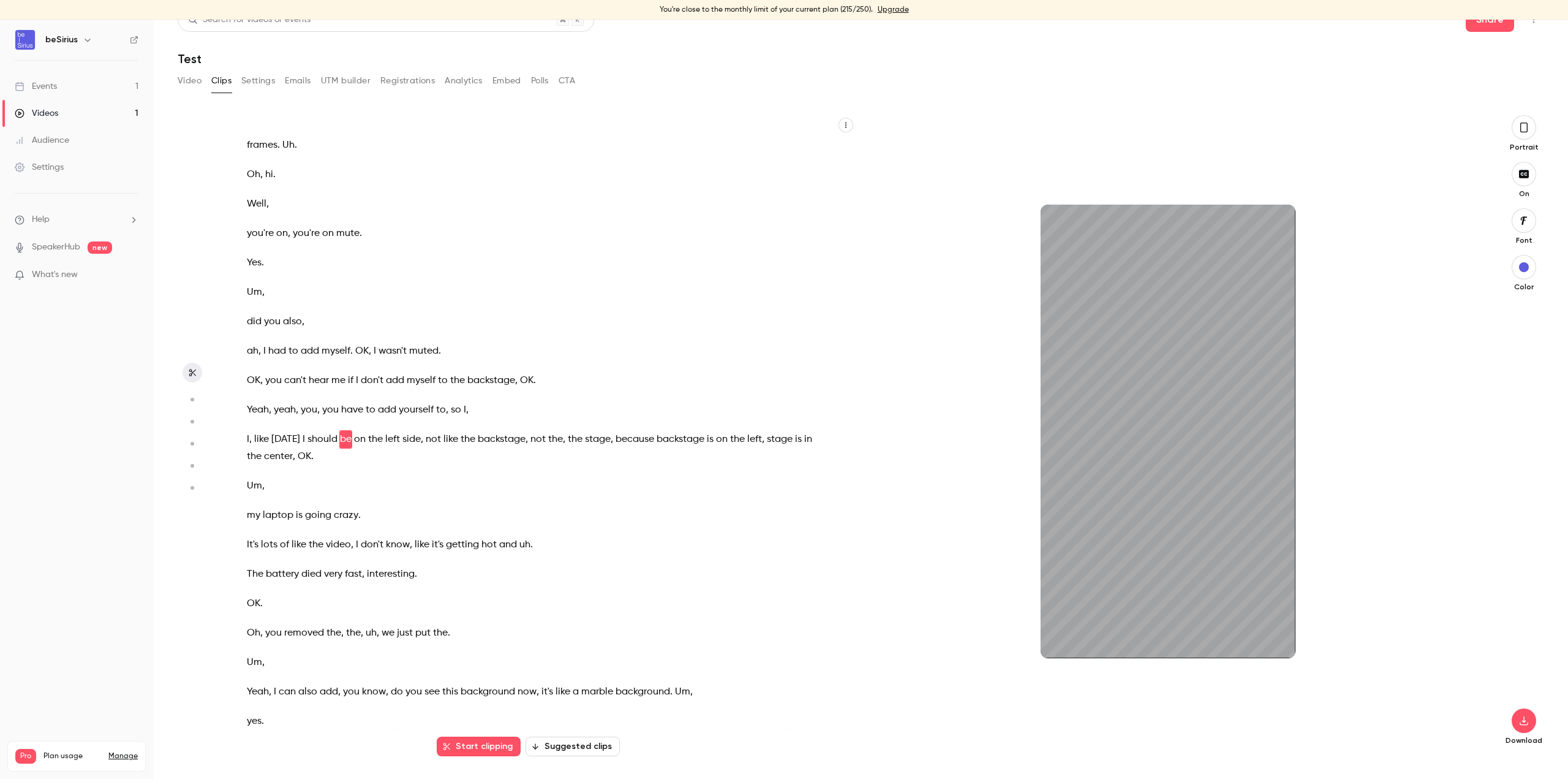
click at [194, 78] on button "Video" at bounding box center [189, 81] width 24 height 20
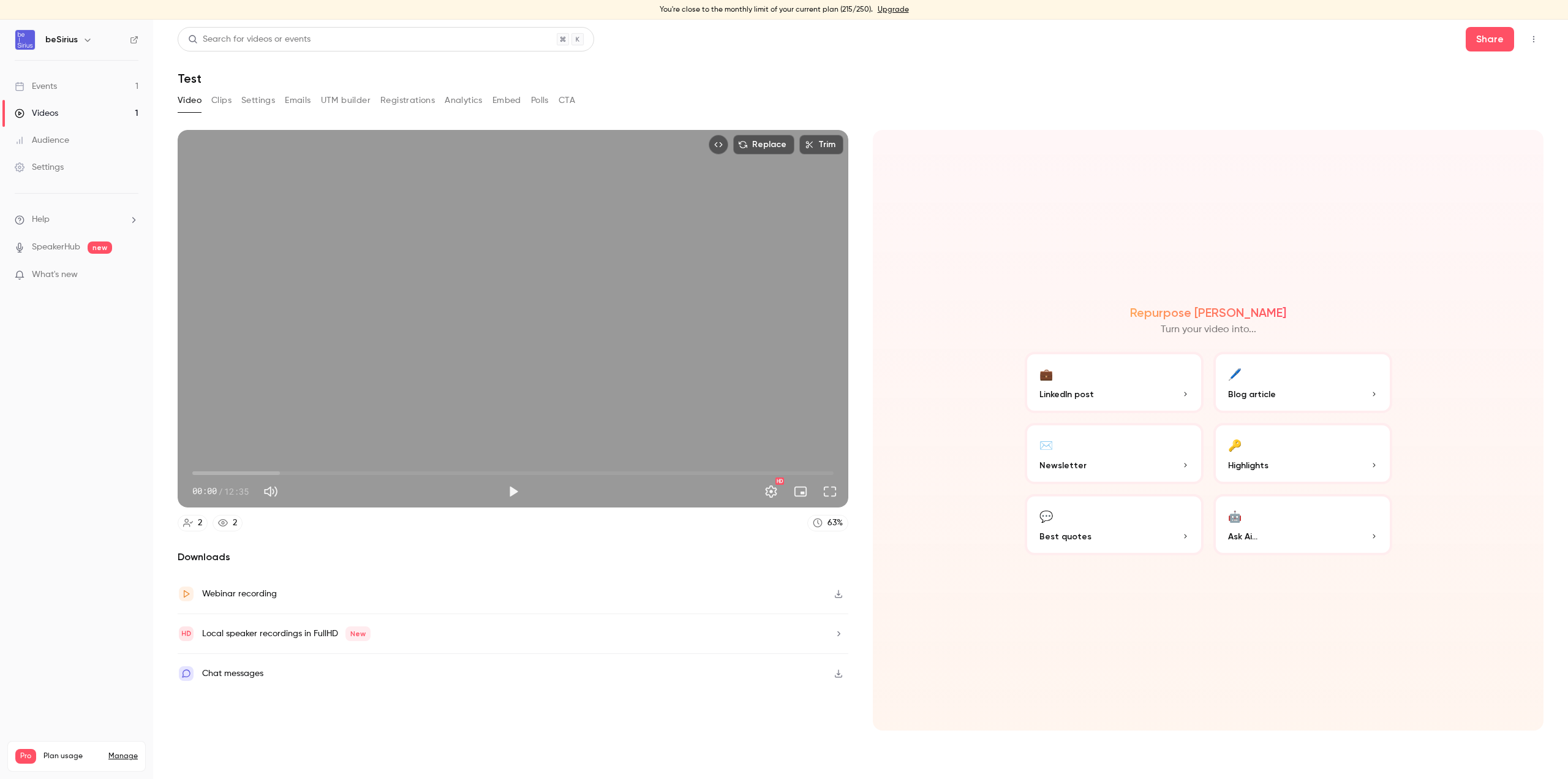
click at [513, 488] on button "Play" at bounding box center [513, 491] width 25 height 25
click at [296, 469] on span "02:02" at bounding box center [513, 472] width 642 height 20
click at [401, 467] on span "02:05" at bounding box center [513, 472] width 642 height 20
click at [437, 470] on span "04:47" at bounding box center [513, 472] width 642 height 20
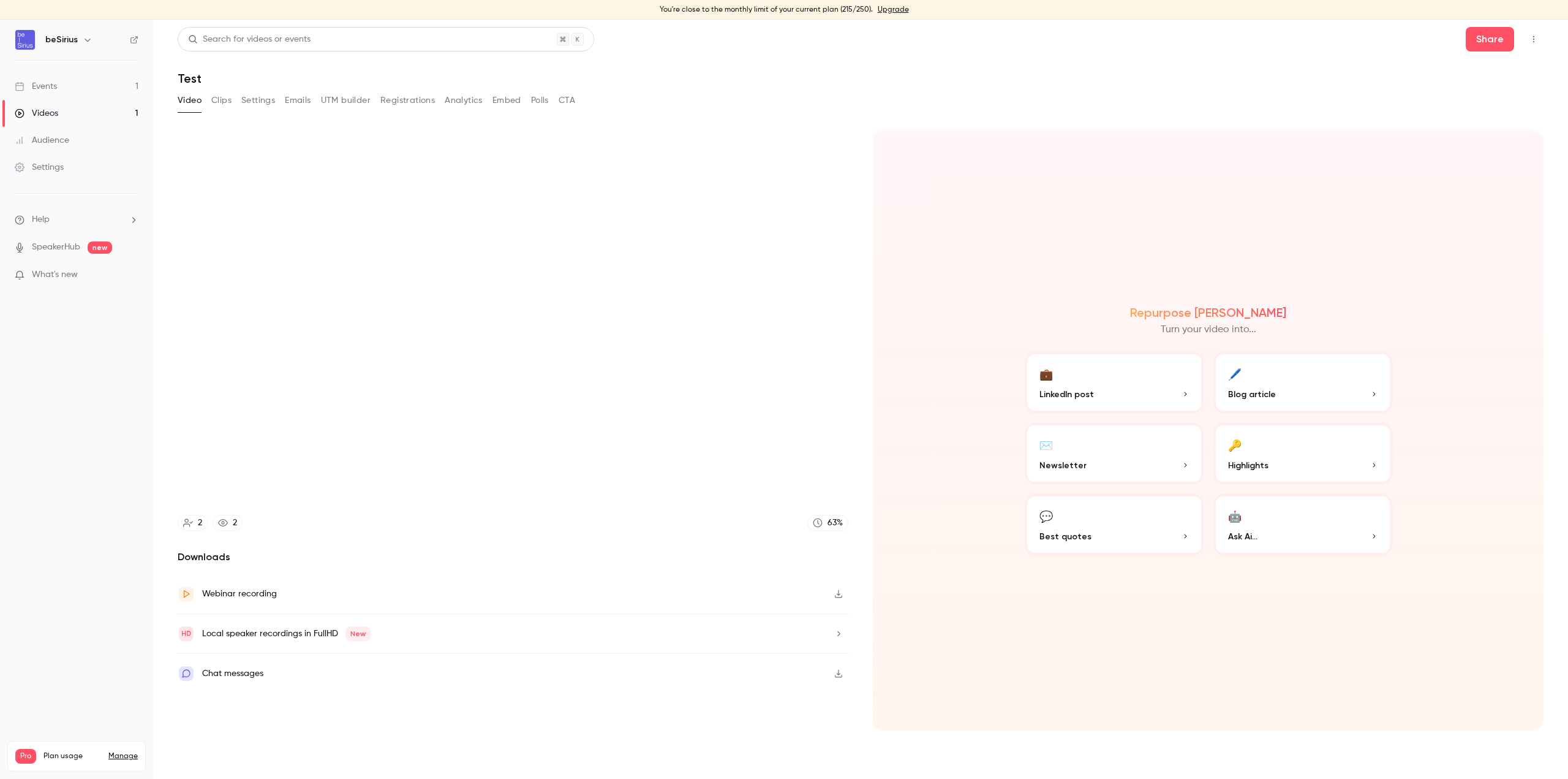
click at [1138, 543] on button "💬 Best quotes" at bounding box center [1114, 525] width 179 height 61
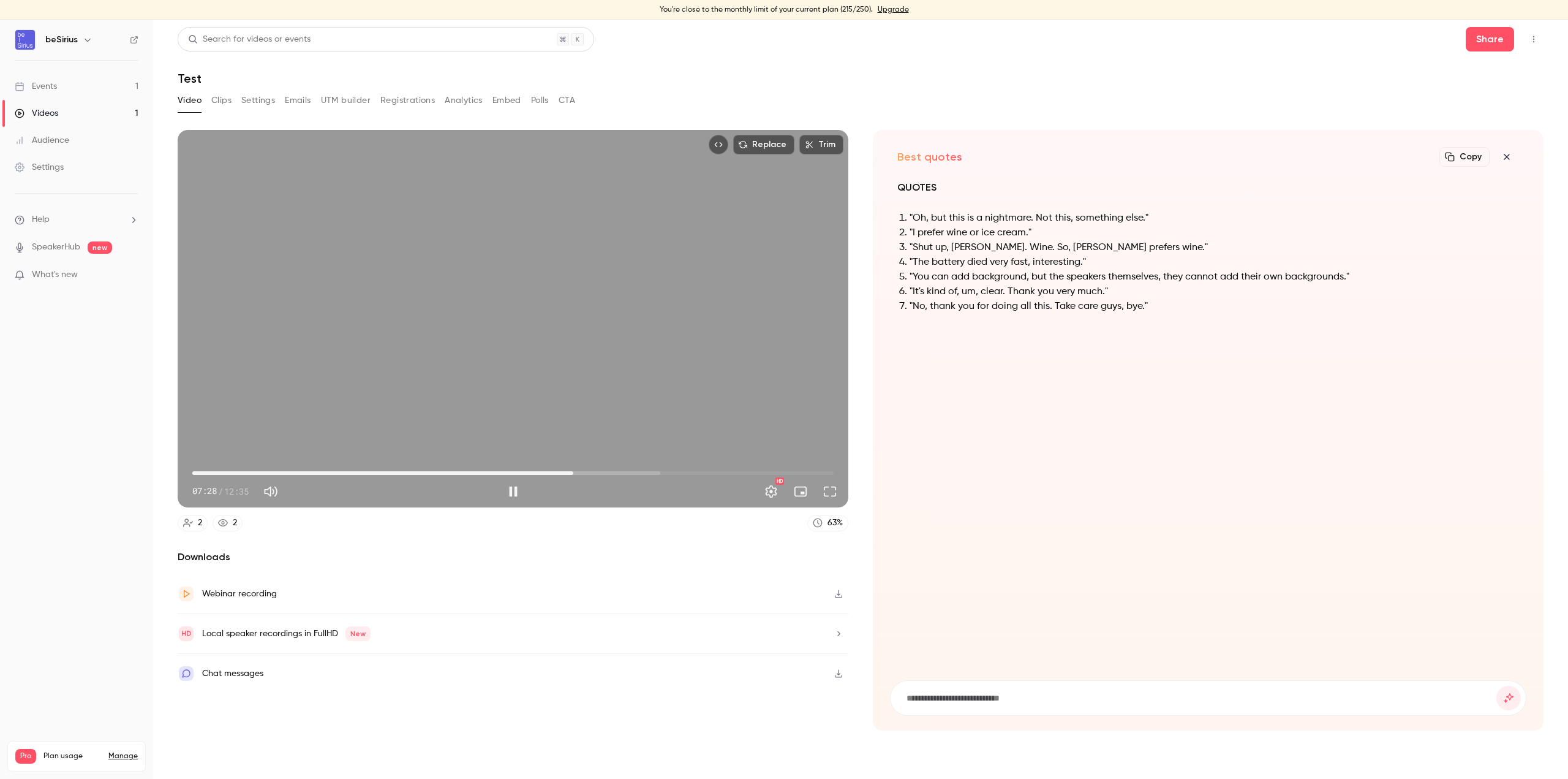
click at [582, 354] on div "Replace Trim 07:28 07:28 / 12:35 HD" at bounding box center [513, 318] width 670 height 377
click at [964, 249] on li ""Shut up, Luka. Wine. So, Polly prefers wine."" at bounding box center [1214, 247] width 609 height 14
copy ol ""Shut up, Luka. Wine. So, Polly prefers wine.""
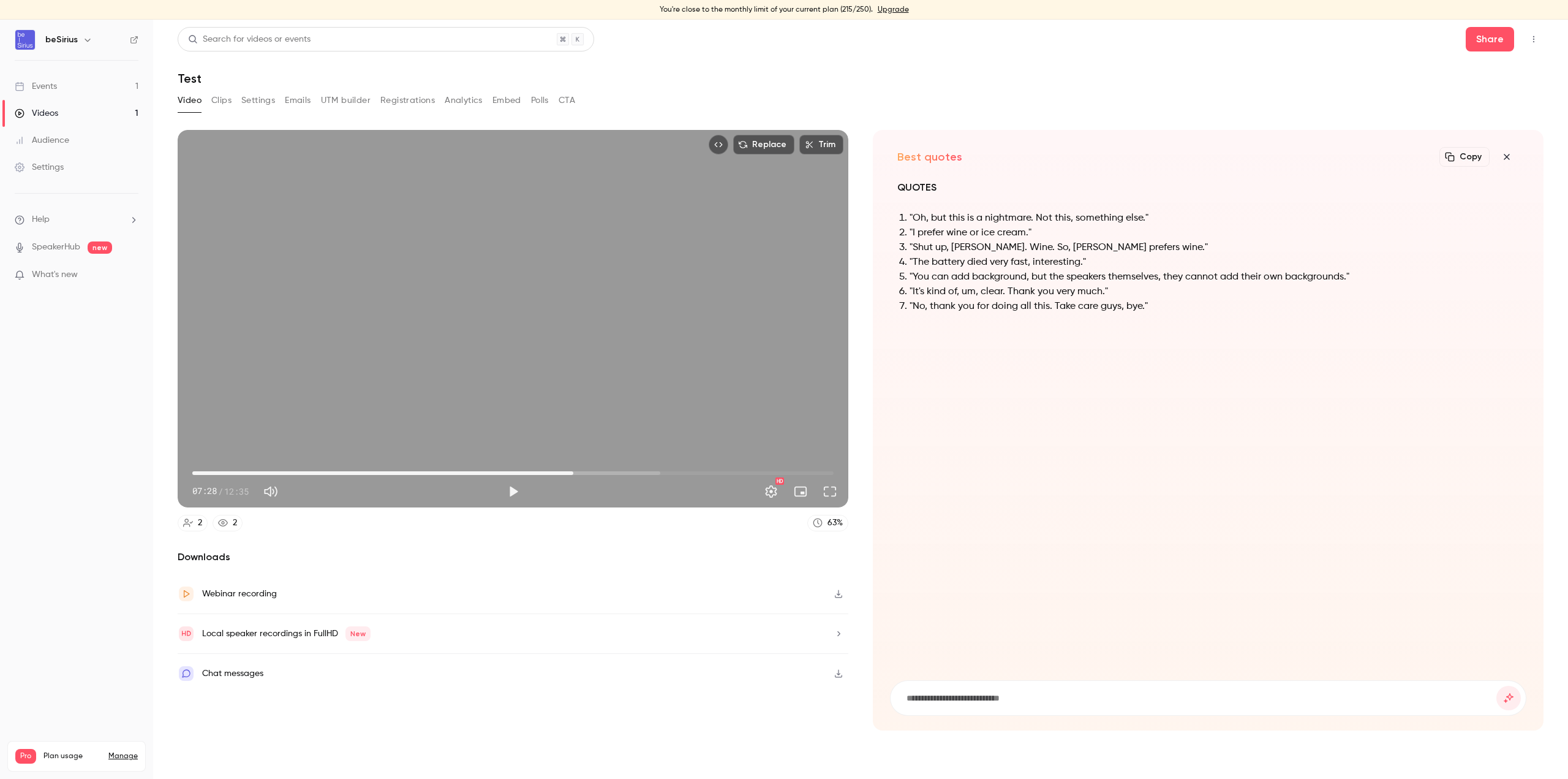
click at [987, 353] on div "QUOTES "Oh, but this is a nightmare. Not this, something else." "I prefer wine …" at bounding box center [1208, 422] width 636 height 487
click at [1011, 276] on li ""You can add background, but the speakers themselves, they cannot add their own…" at bounding box center [1214, 276] width 609 height 14
click at [1052, 322] on div "QUOTES "Oh, but this is a nightmare. Not this, something else." "I prefer wine …" at bounding box center [1208, 253] width 622 height 150
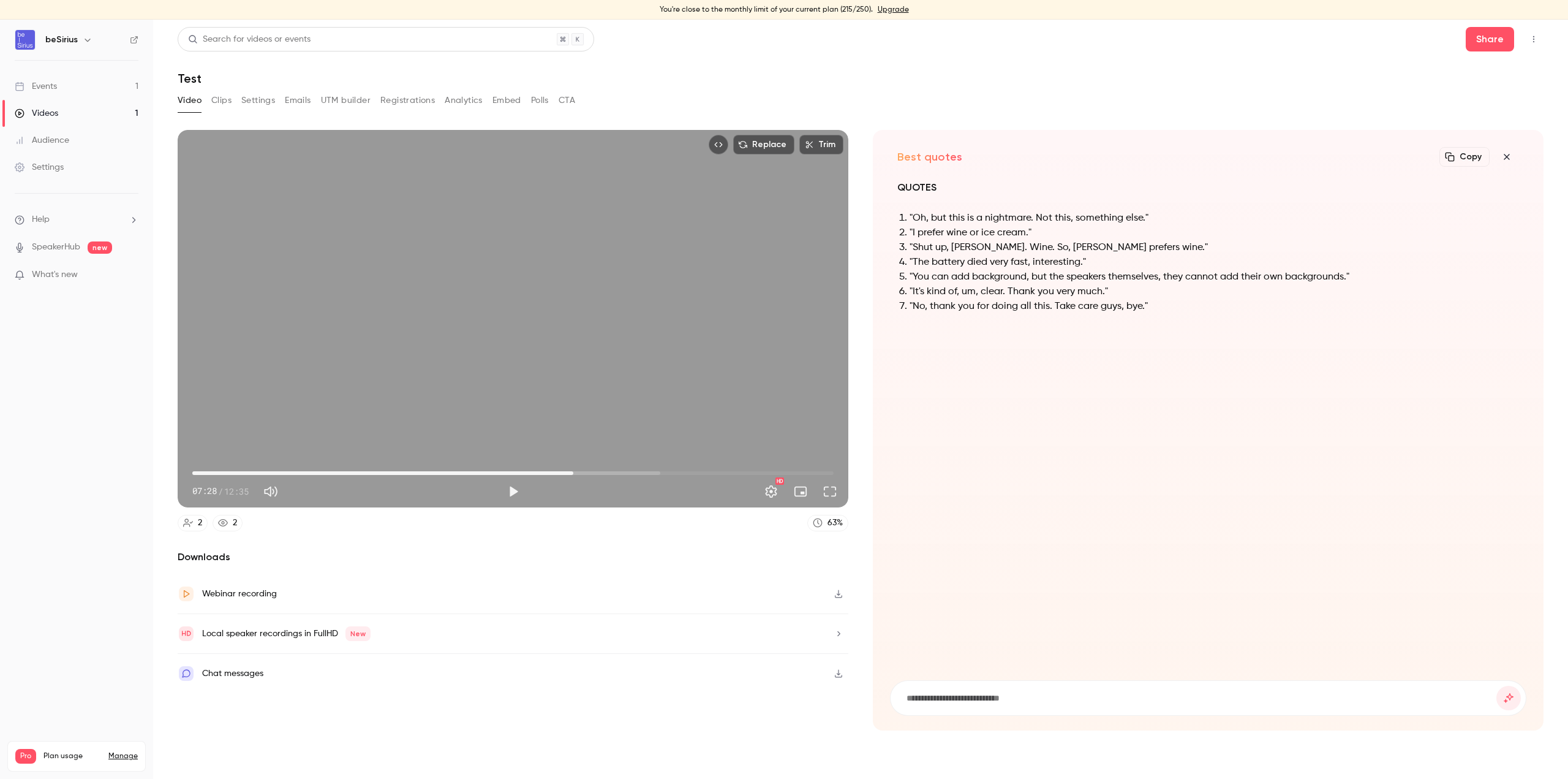
click at [951, 259] on li ""The battery died very fast, interesting."" at bounding box center [1214, 262] width 609 height 14
click at [951, 249] on li ""Shut up, Luka. Wine. So, Polly prefers wine."" at bounding box center [1214, 247] width 609 height 14
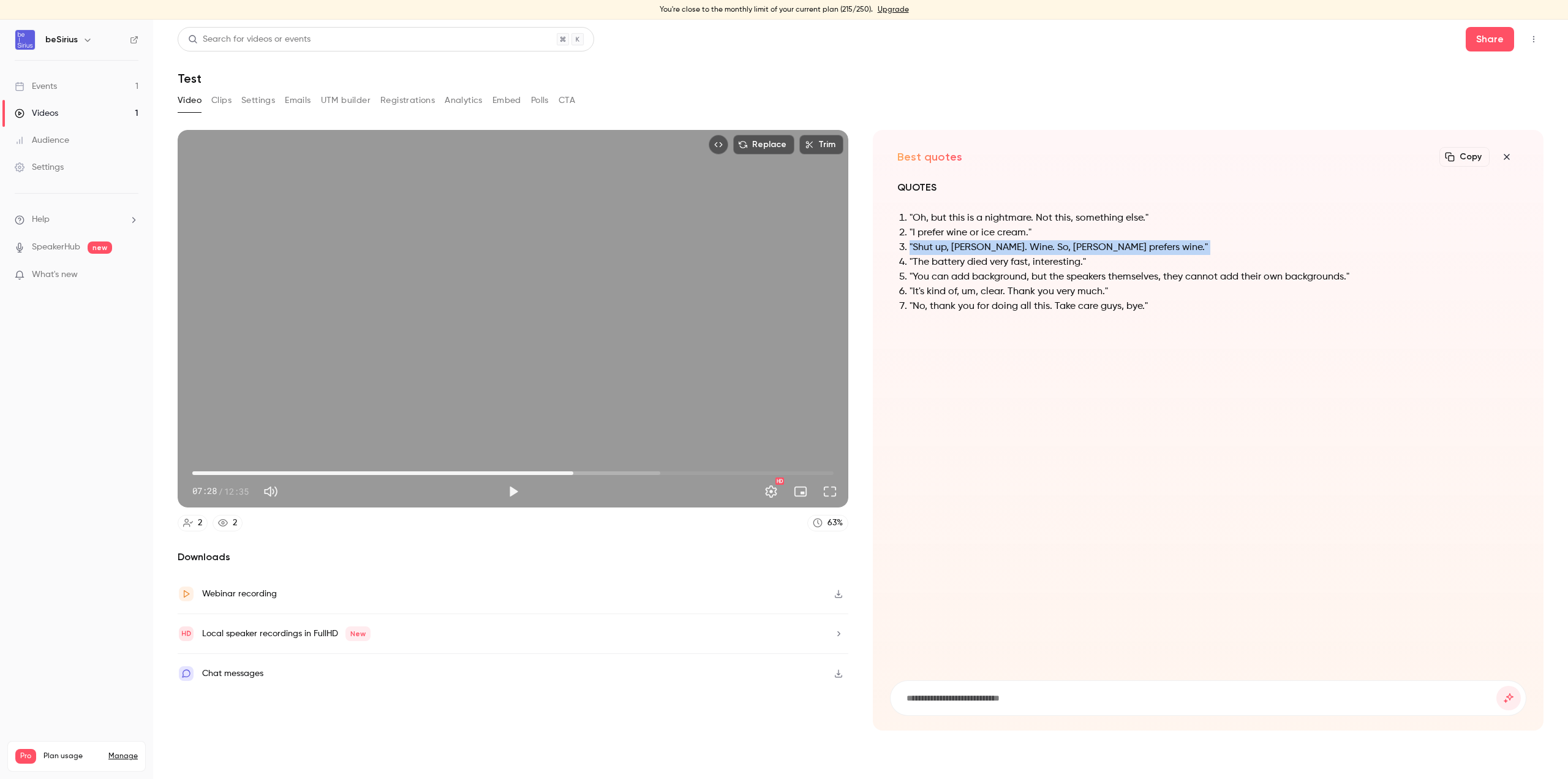
click at [951, 249] on li ""Shut up, Luka. Wine. So, Polly prefers wine."" at bounding box center [1214, 247] width 609 height 14
click at [1176, 160] on button "button" at bounding box center [1507, 157] width 25 height 25
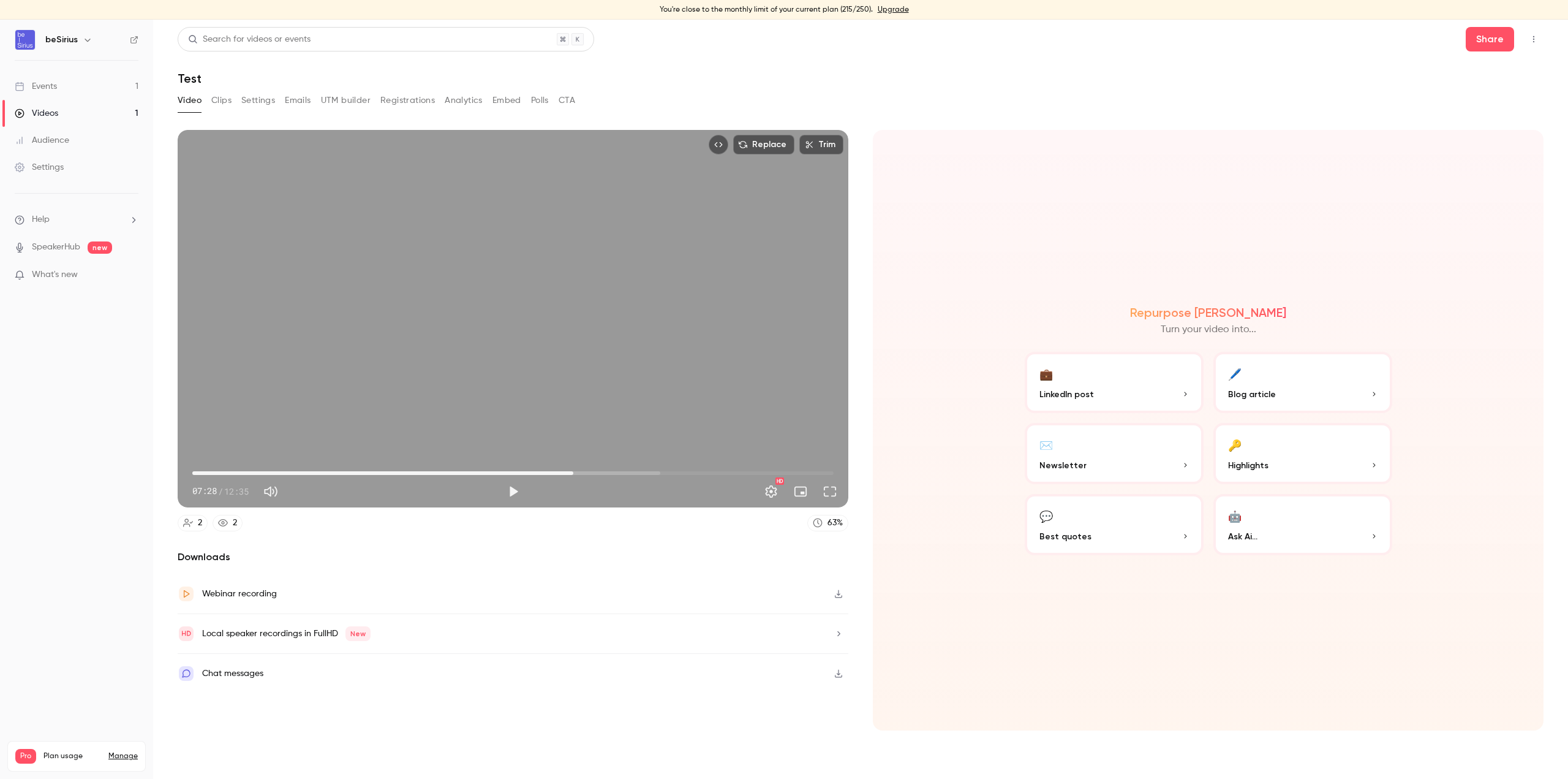
click at [1176, 360] on button "🖊️ Blog article" at bounding box center [1303, 382] width 179 height 61
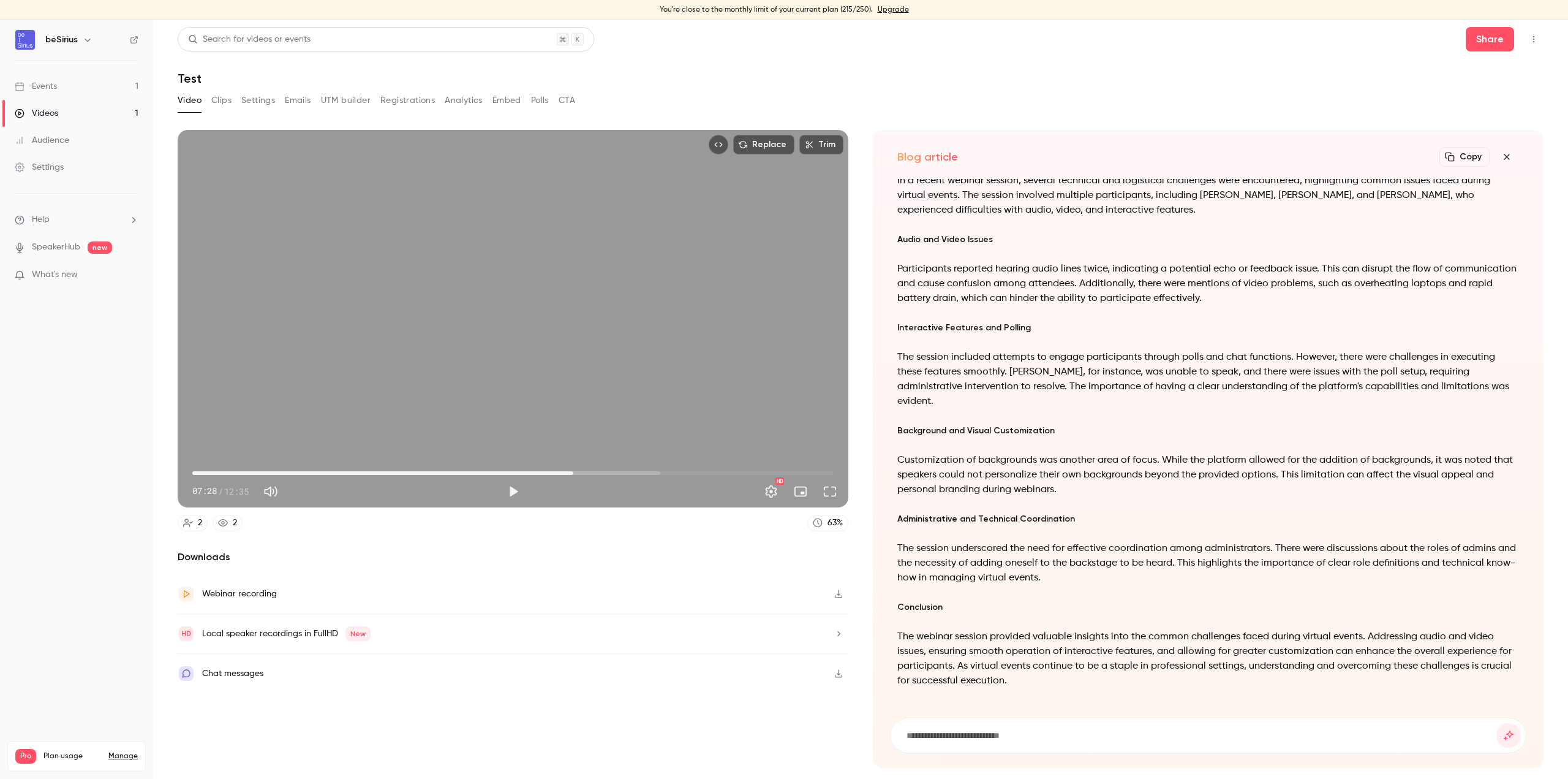
drag, startPoint x: 946, startPoint y: 731, endPoint x: 951, endPoint y: 738, distance: 8.6
click at [946, 631] on input at bounding box center [1201, 735] width 591 height 13
click at [1176, 631] on button "submit" at bounding box center [1509, 735] width 25 height 25
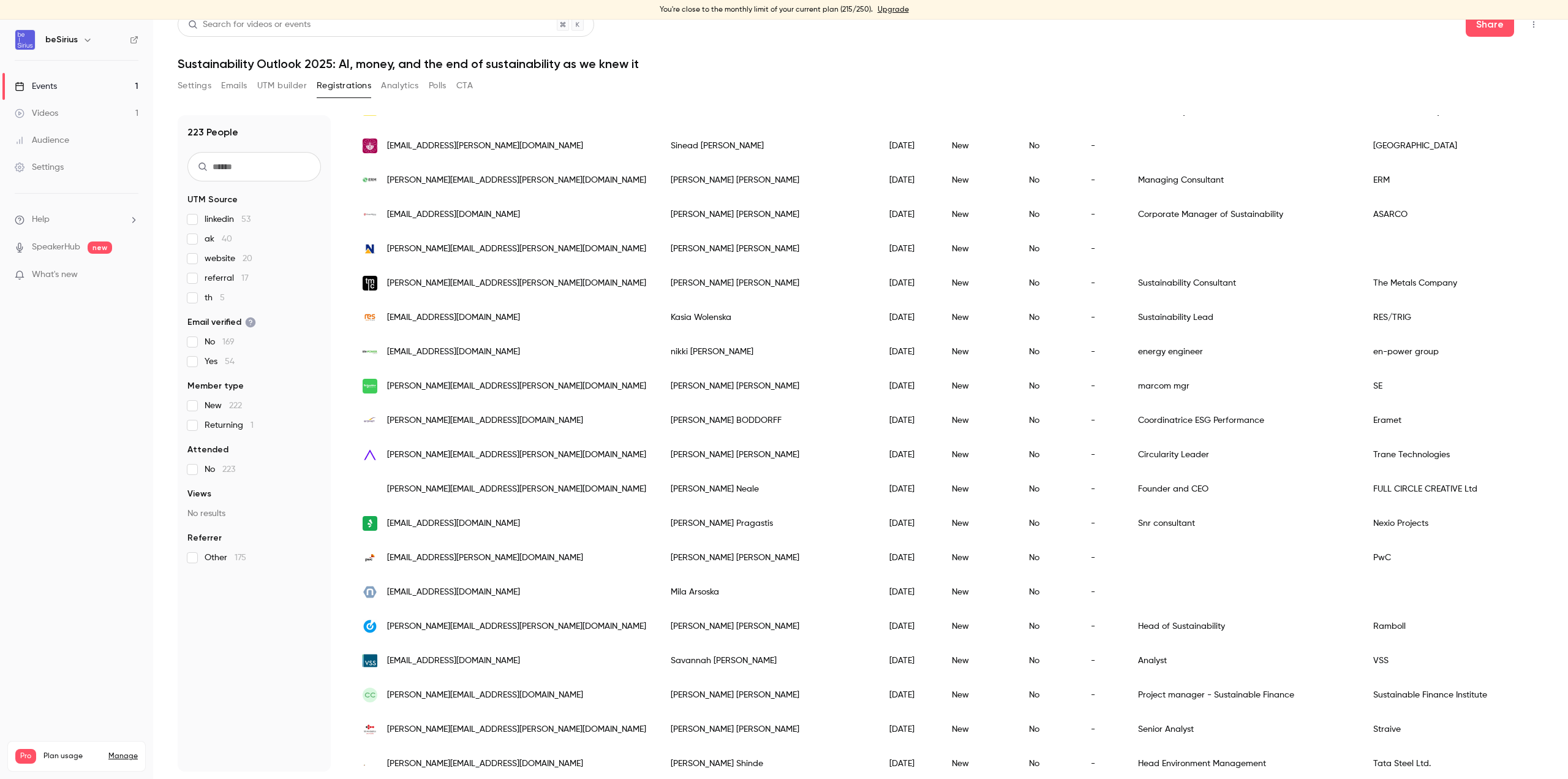
scroll to position [757, 0]
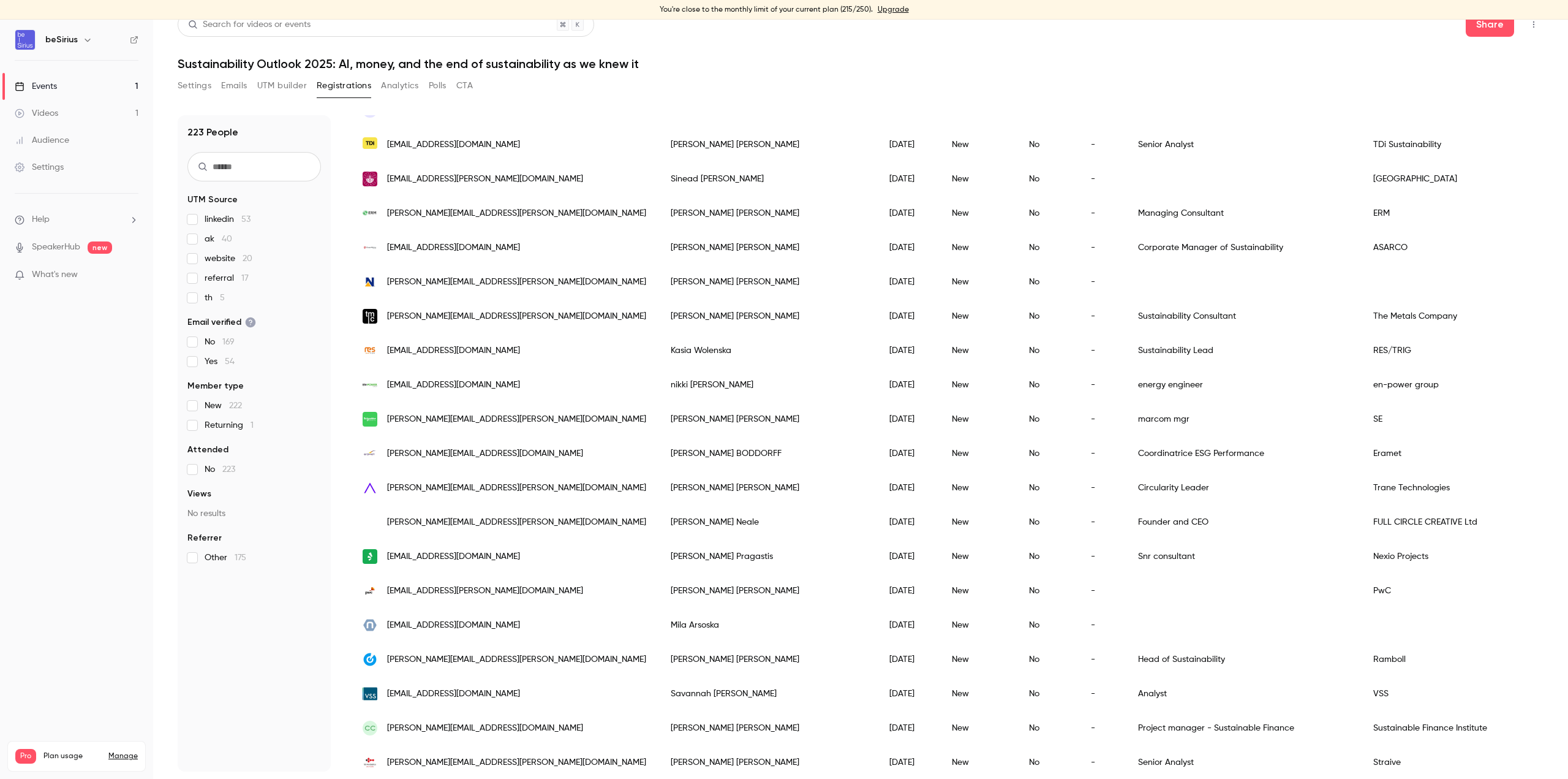
click at [298, 161] on input "text" at bounding box center [254, 167] width 133 height 30
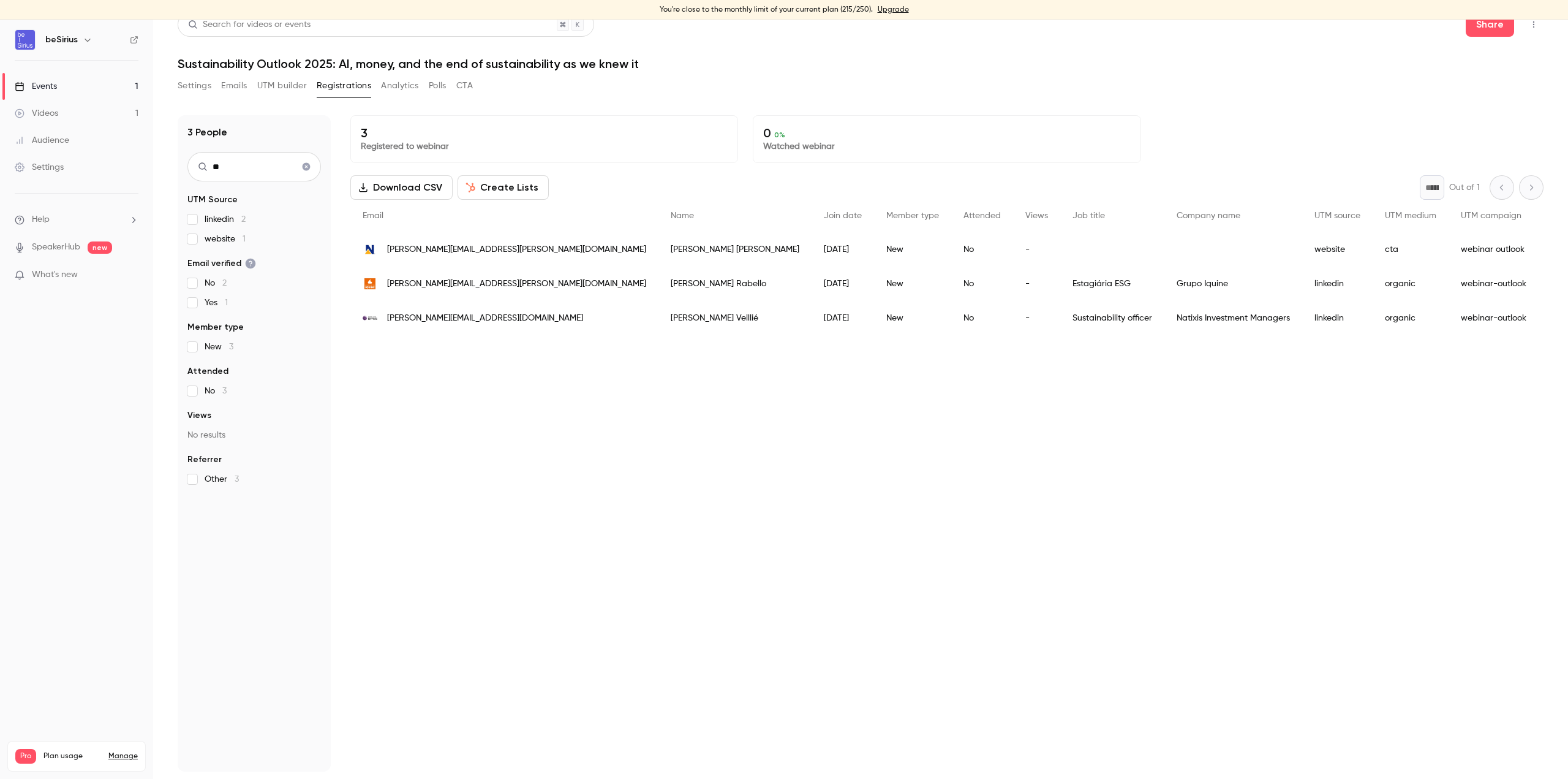
click at [242, 169] on input "**" at bounding box center [254, 167] width 133 height 30
type input "*"
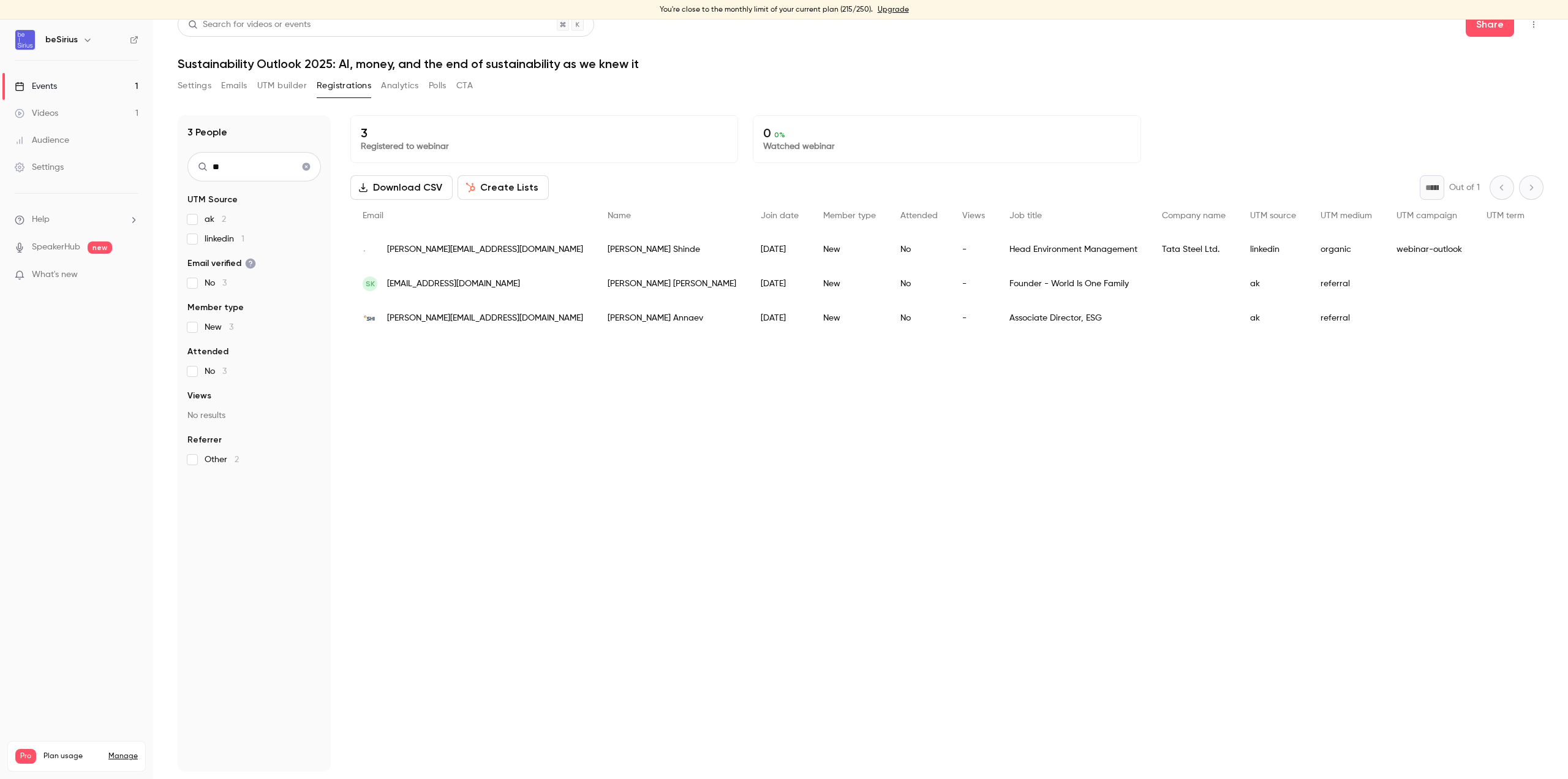
type input "*"
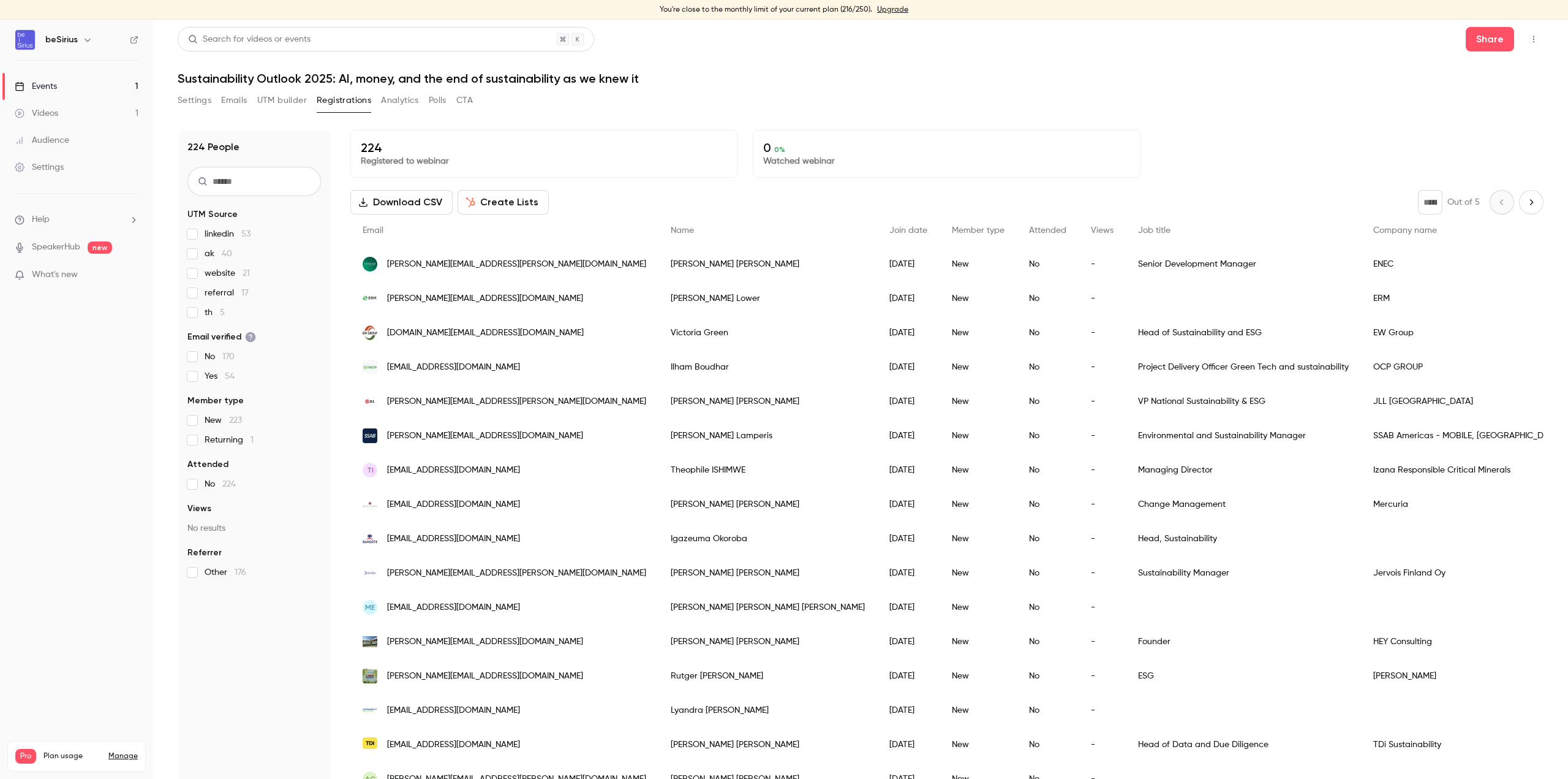
click at [73, 645] on nav "beSirius Events 1 Videos 1 Audience Settings Help SpeakerHub new What's new Pro…" at bounding box center [76, 399] width 153 height 759
click at [58, 217] on li "Help" at bounding box center [76, 220] width 124 height 13
click at [224, 245] on link "Help center" at bounding box center [226, 244] width 134 height 32
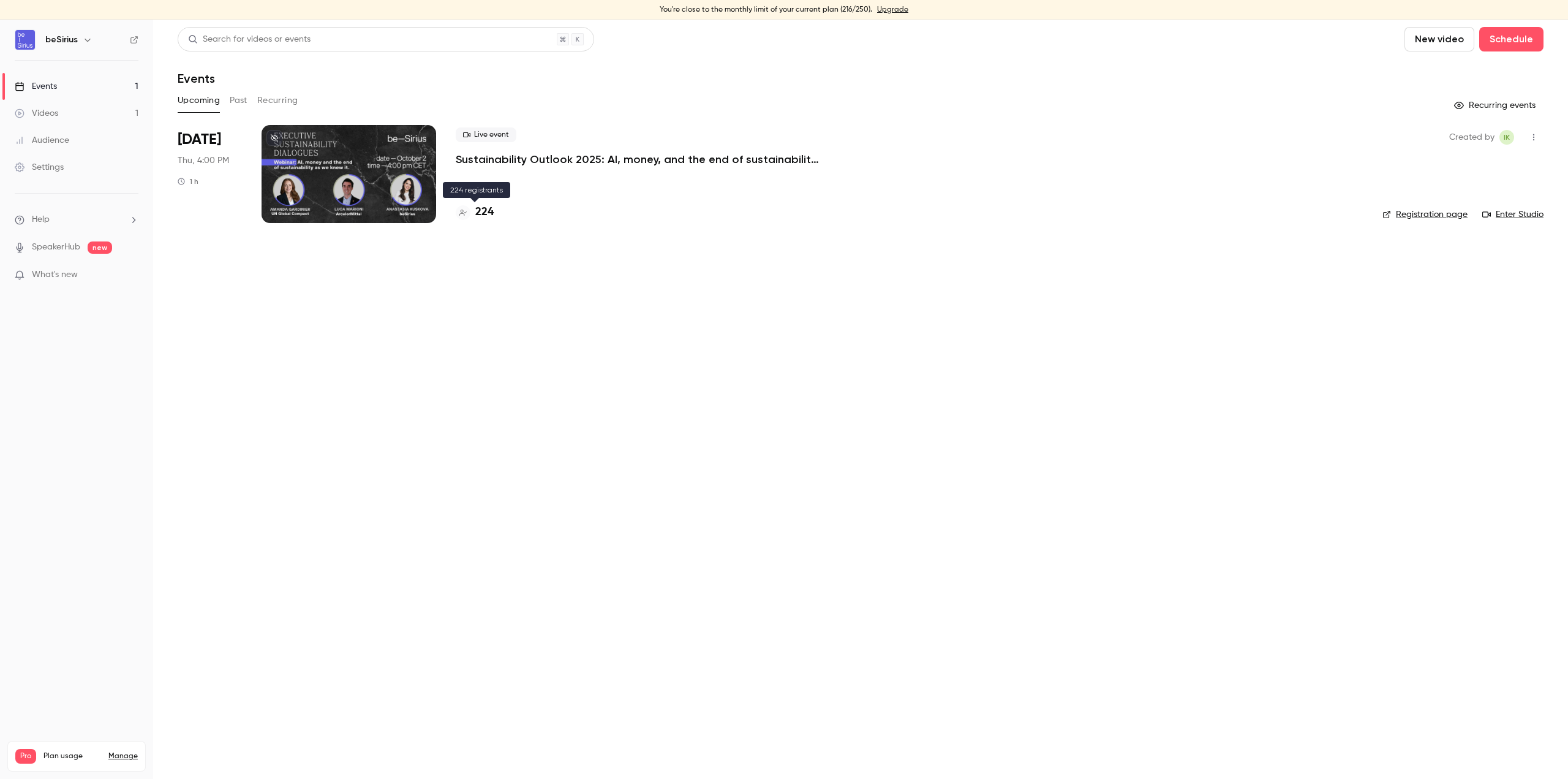
click at [491, 210] on h4 "224" at bounding box center [484, 211] width 18 height 16
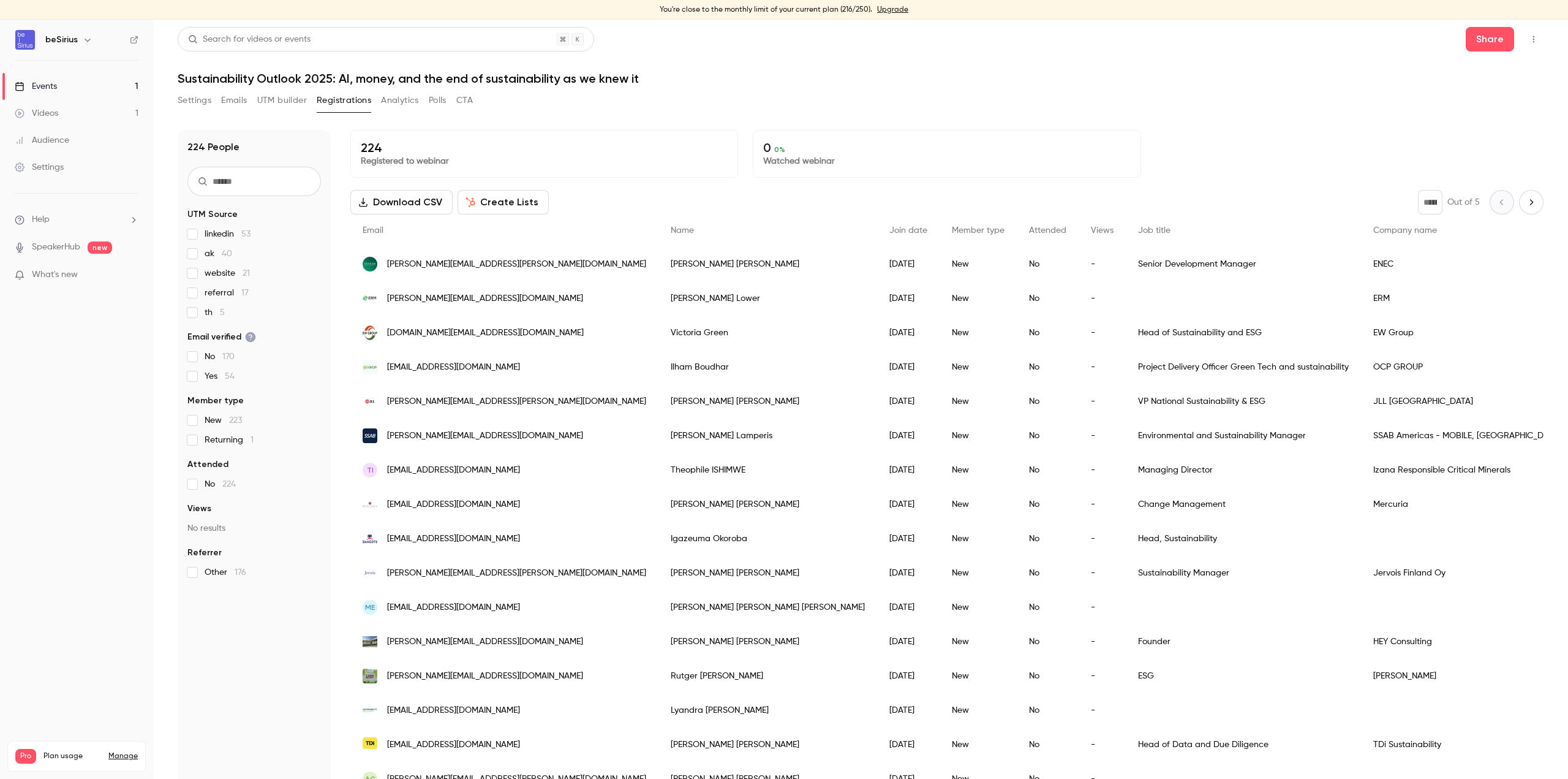
click at [128, 778] on p "216 / 250" at bounding box center [124, 795] width 29 height 11
click at [128, 751] on link "Manage" at bounding box center [123, 756] width 30 height 10
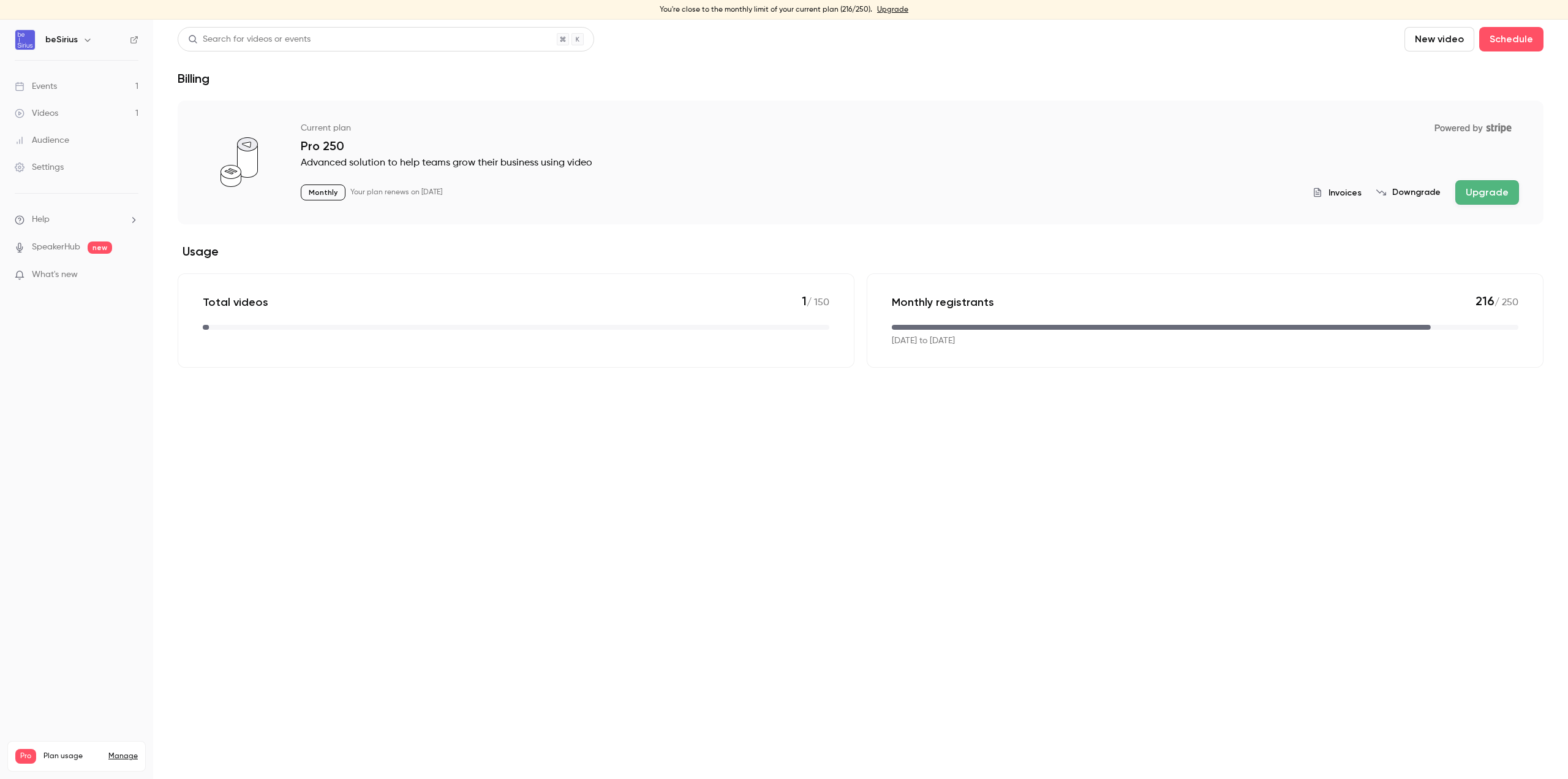
click at [137, 751] on link "Manage" at bounding box center [123, 756] width 30 height 10
click at [43, 79] on link "Events 1" at bounding box center [76, 87] width 153 height 27
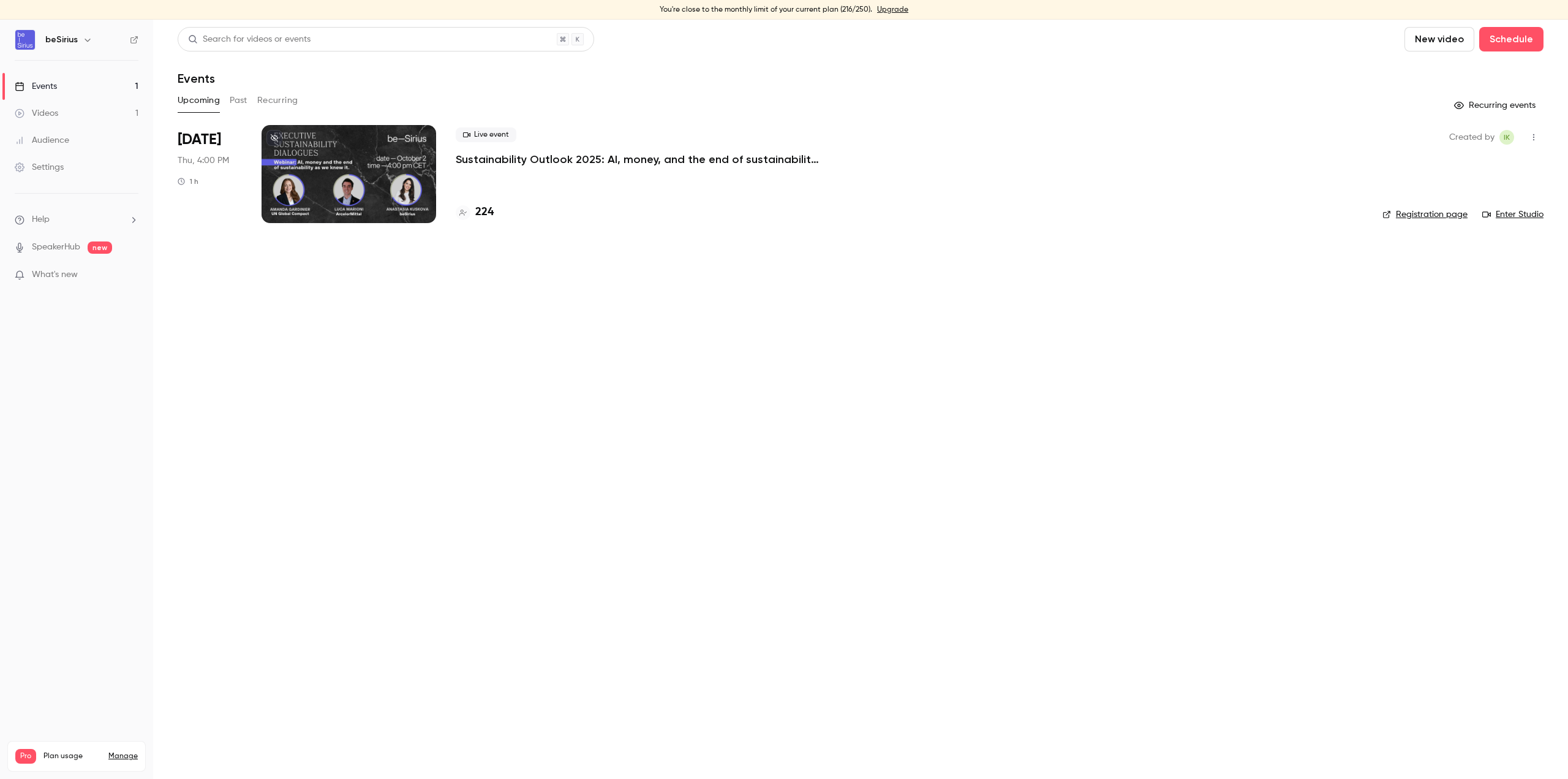
click at [412, 174] on div at bounding box center [348, 173] width 174 height 98
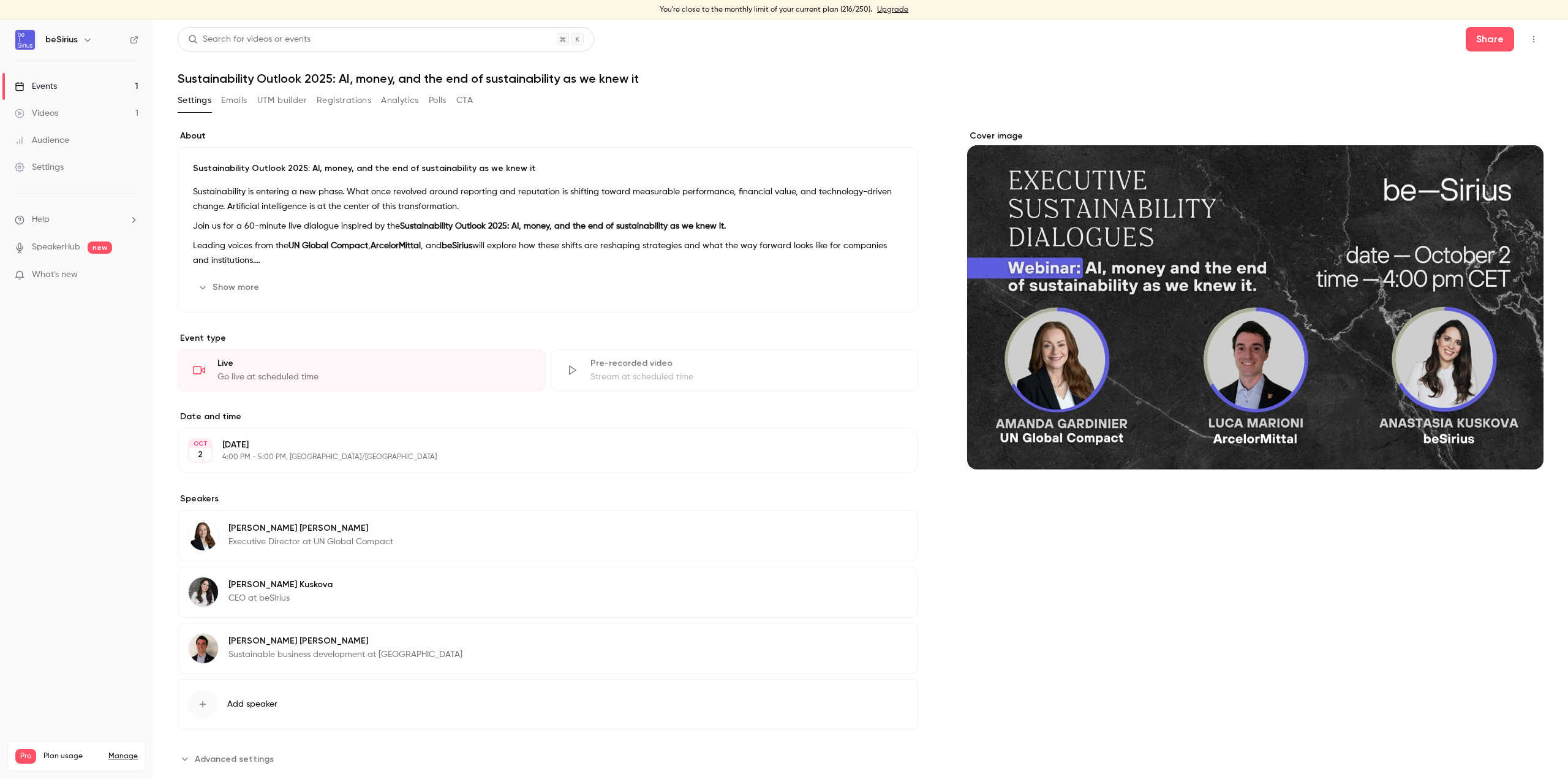
click at [236, 103] on button "Emails" at bounding box center [233, 100] width 26 height 20
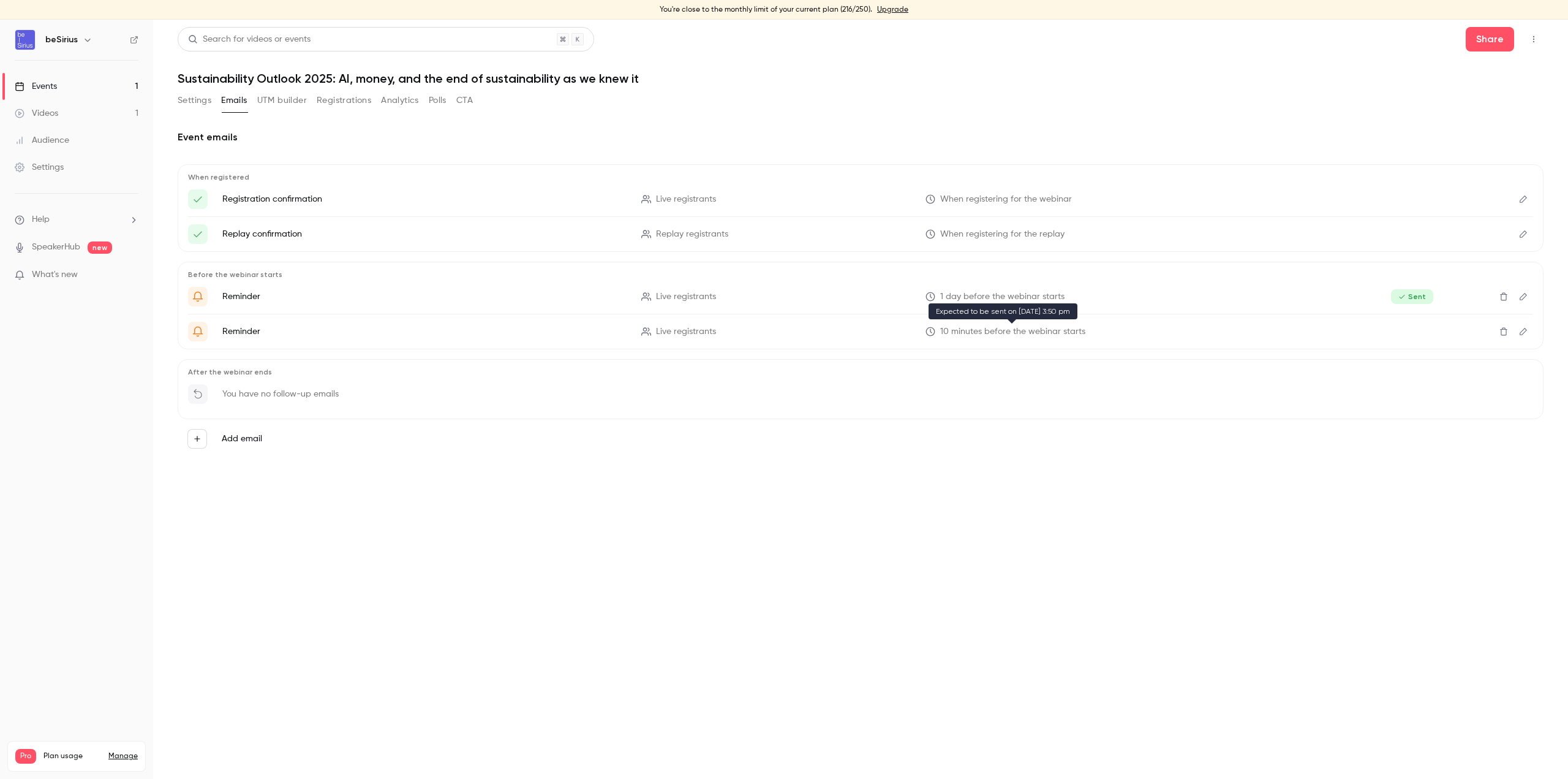
click at [986, 330] on span "10 minutes before the webinar starts" at bounding box center [1013, 332] width 145 height 13
click at [1514, 330] on button "Edit" at bounding box center [1523, 331] width 20 height 20
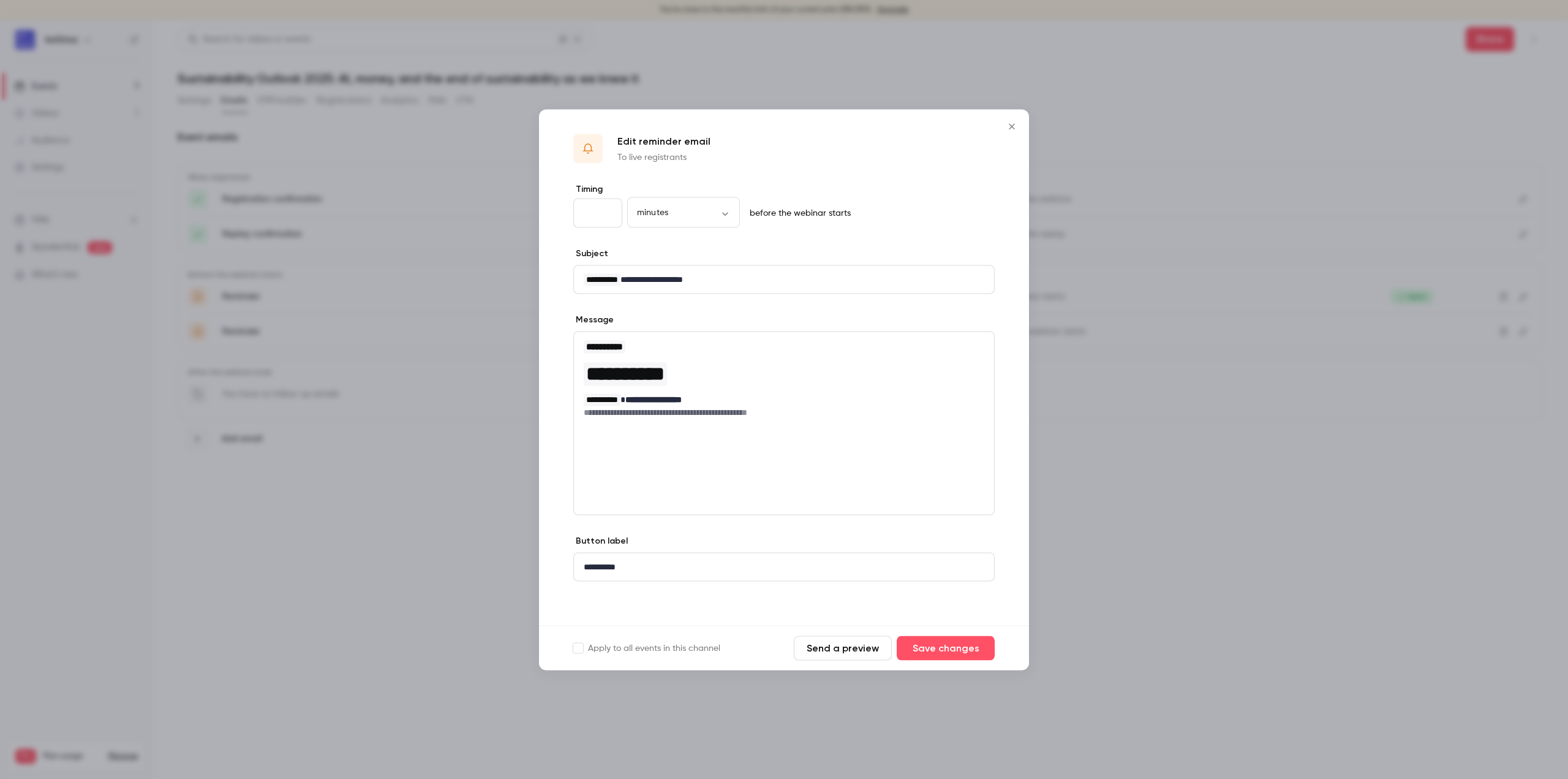
click at [1007, 125] on icon "Close" at bounding box center [1011, 126] width 14 height 10
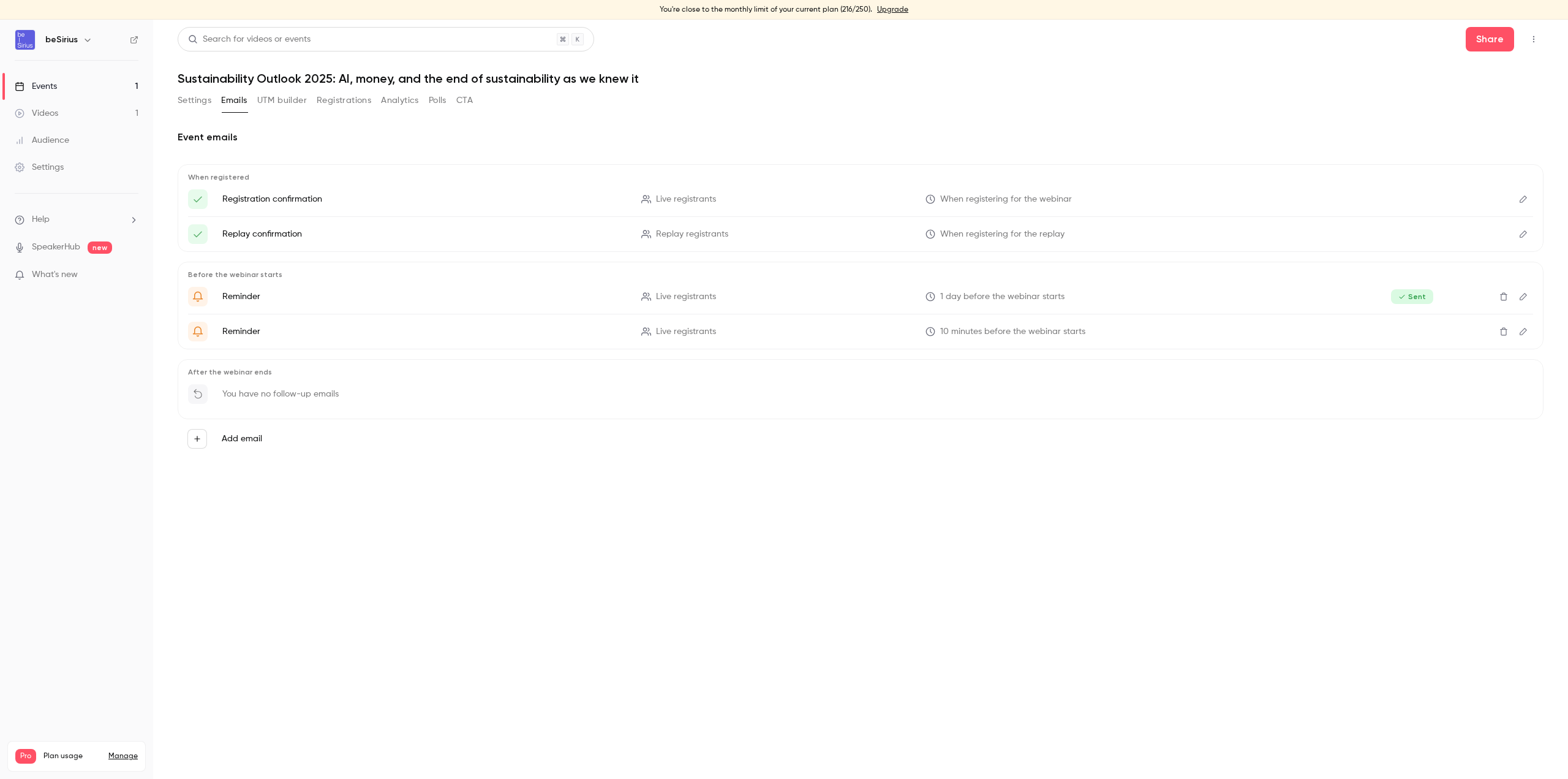
click at [438, 99] on button "Polls" at bounding box center [437, 100] width 18 height 20
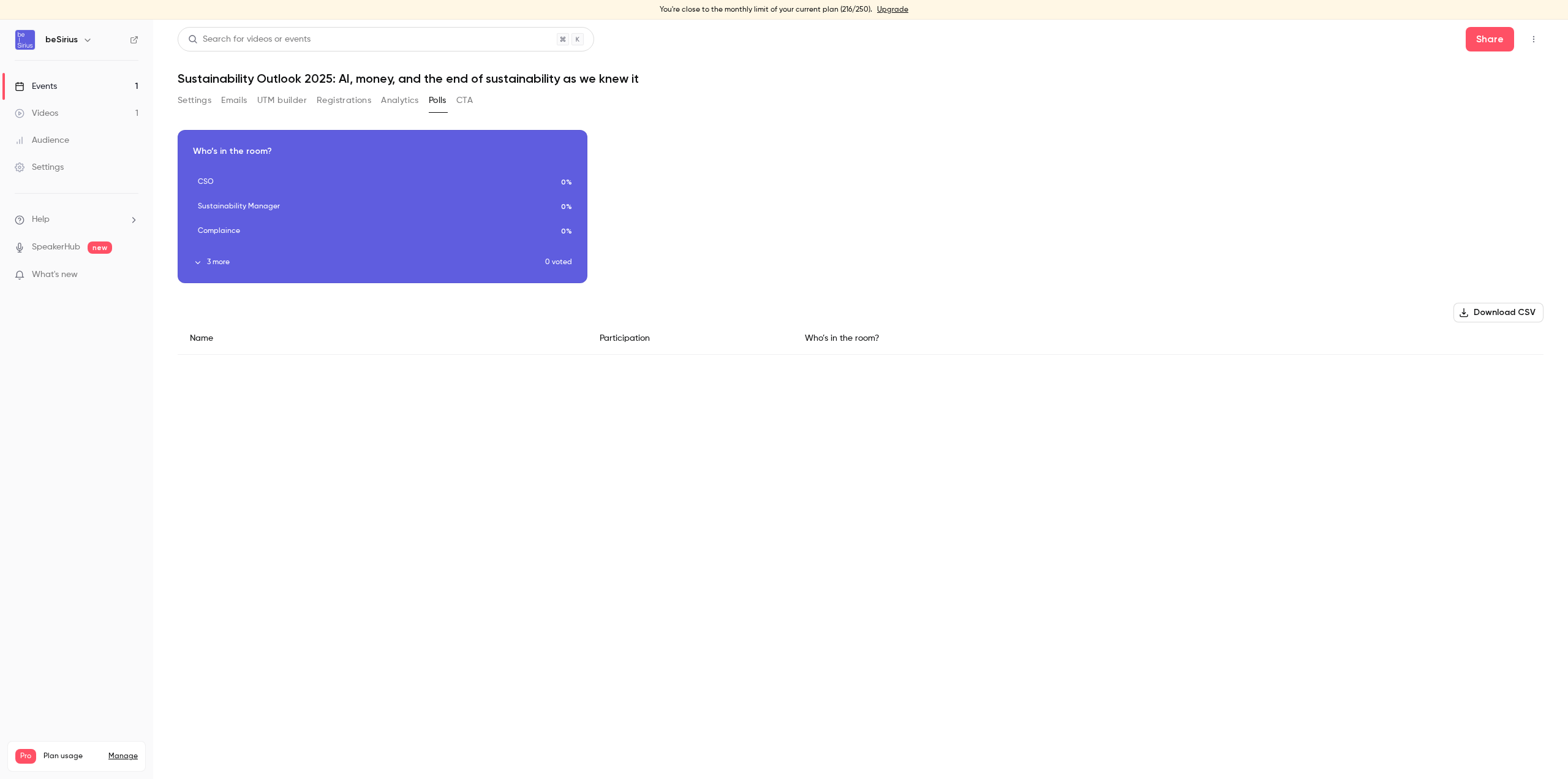
click at [470, 93] on button "CTA" at bounding box center [464, 100] width 16 height 20
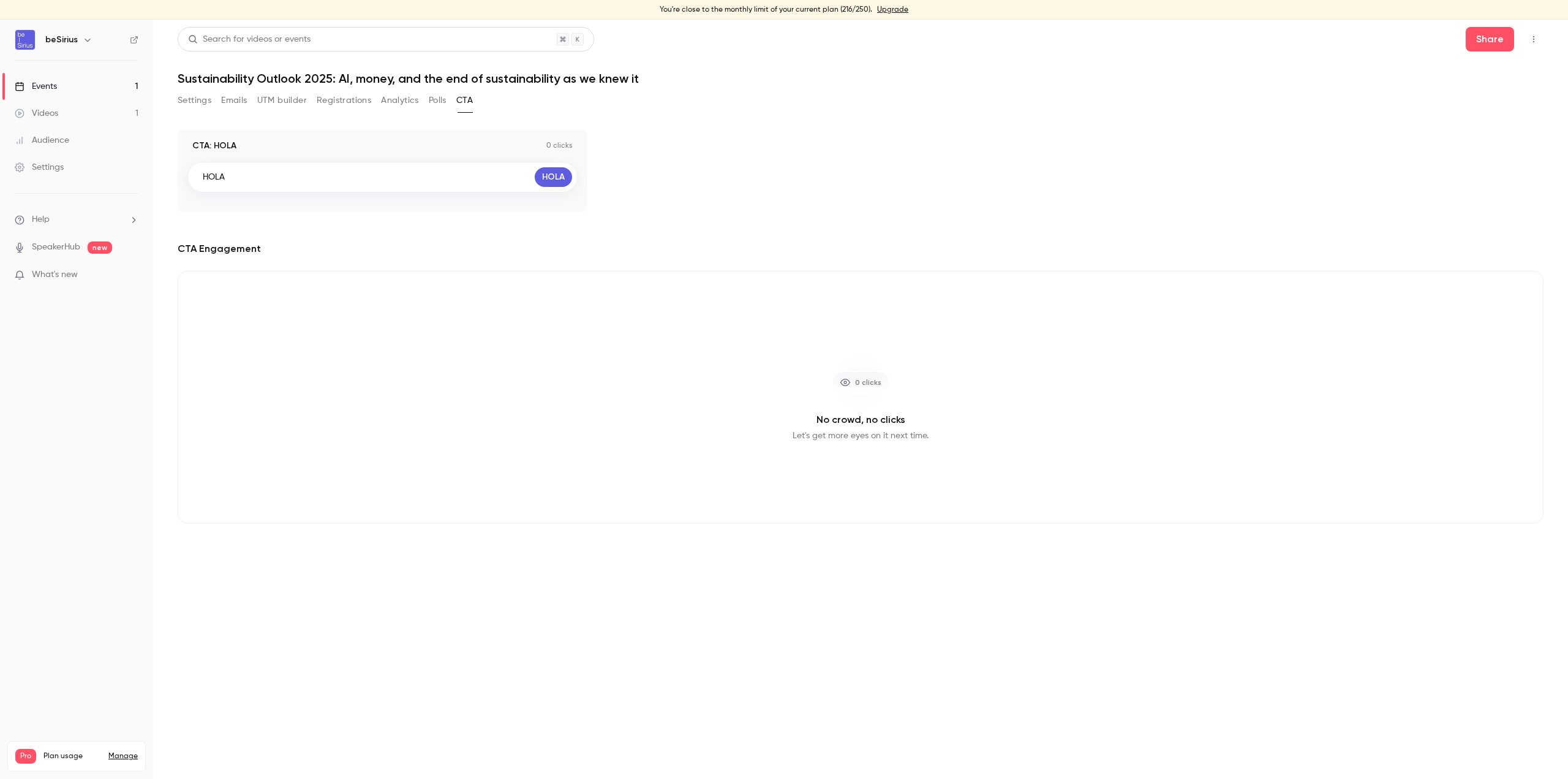
click at [189, 99] on button "Settings" at bounding box center [194, 100] width 33 height 20
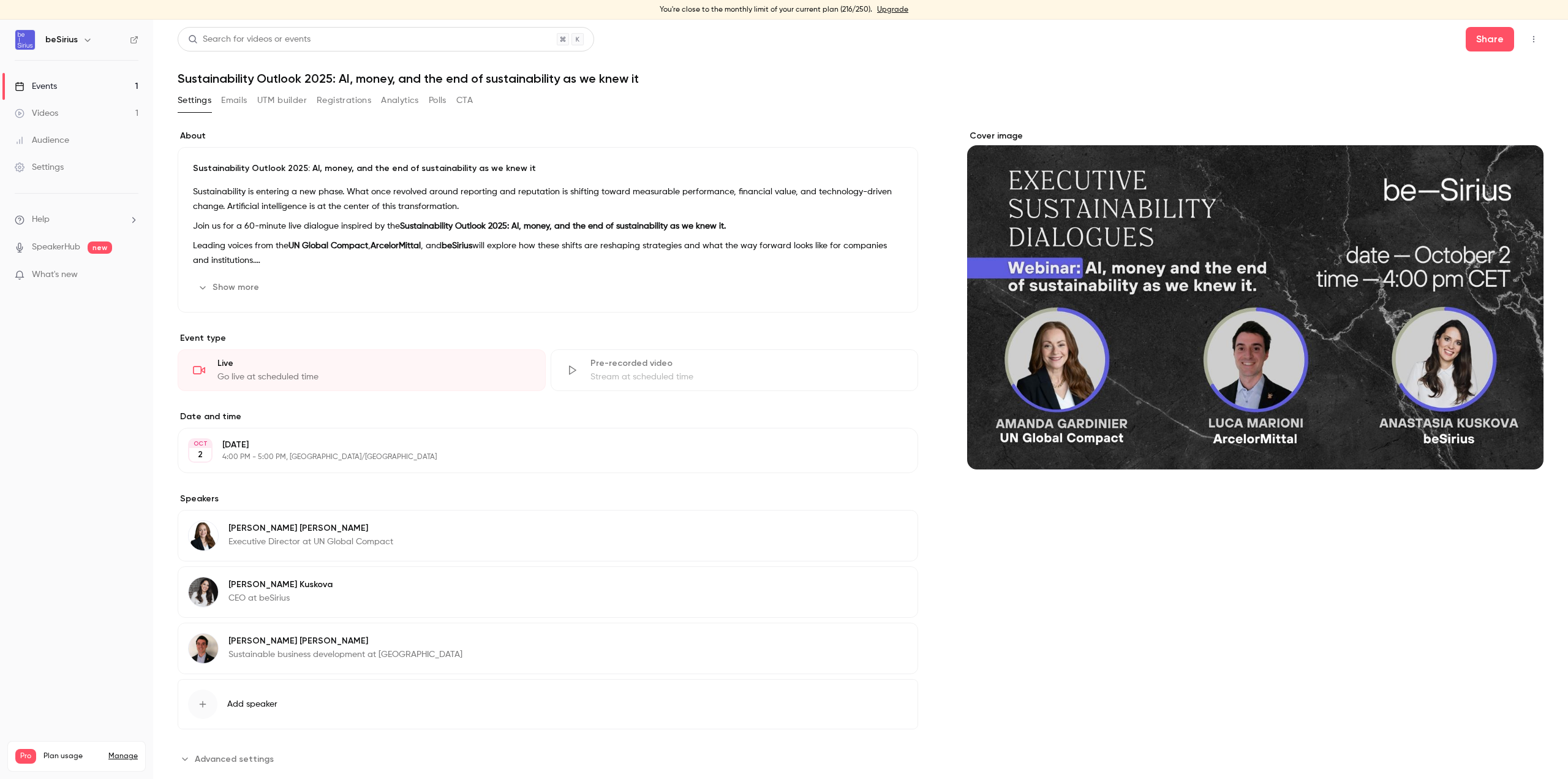
click at [528, 197] on p "Sustainability is entering a new phase. What once revolved around reporting and…" at bounding box center [548, 199] width 710 height 30
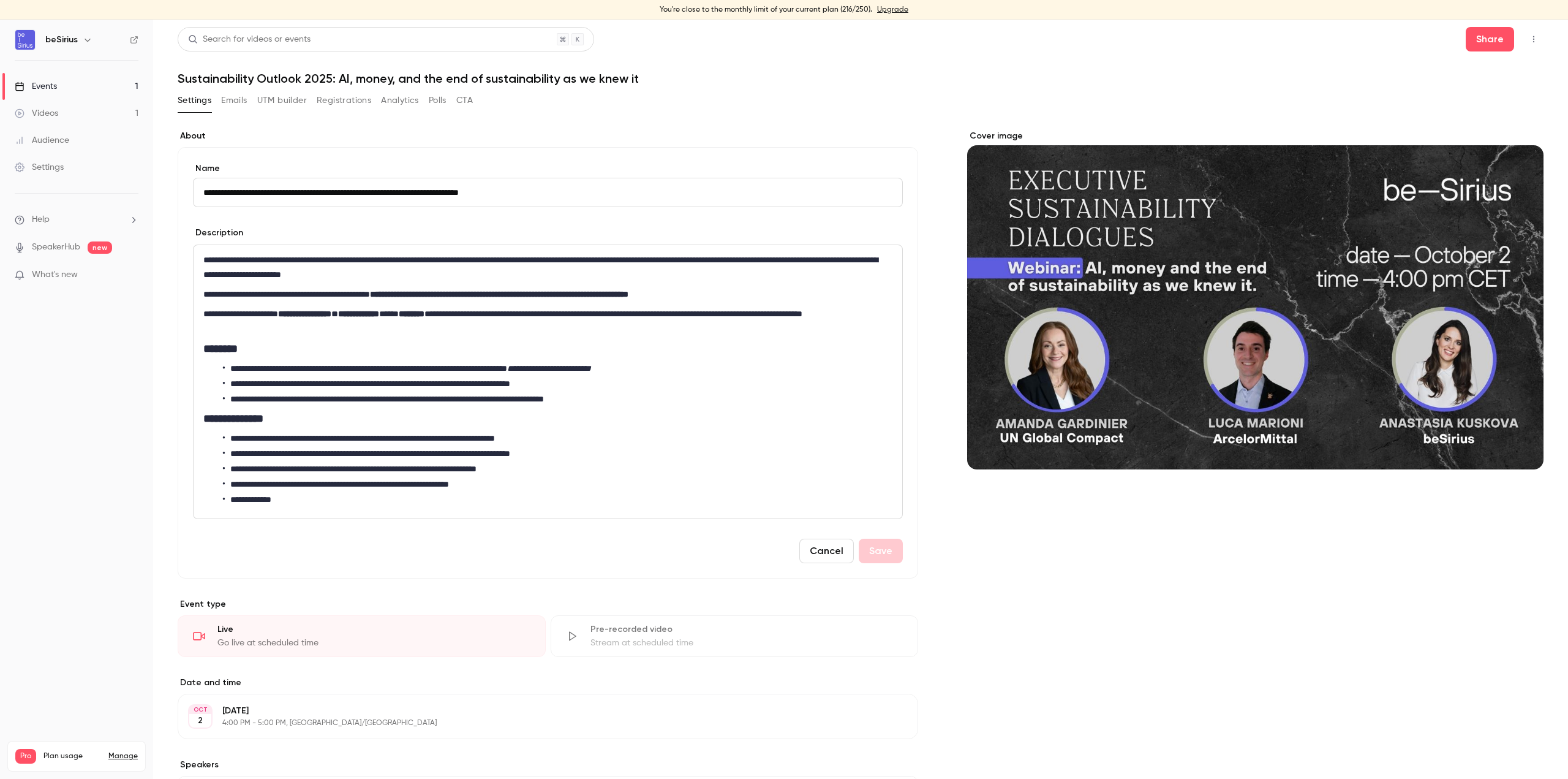
click at [57, 83] on link "Events 1" at bounding box center [76, 87] width 153 height 27
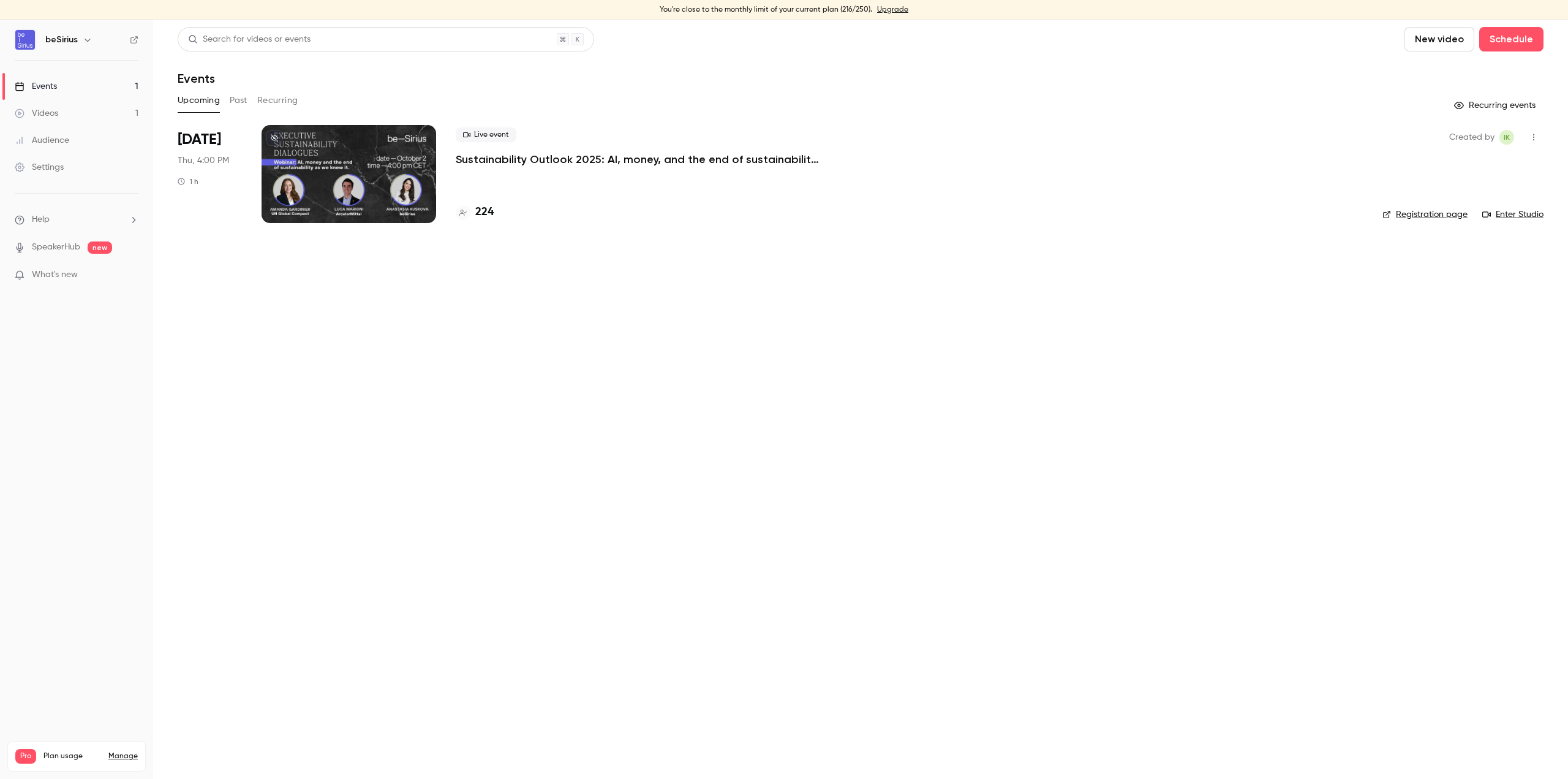
click at [375, 199] on div at bounding box center [348, 173] width 174 height 98
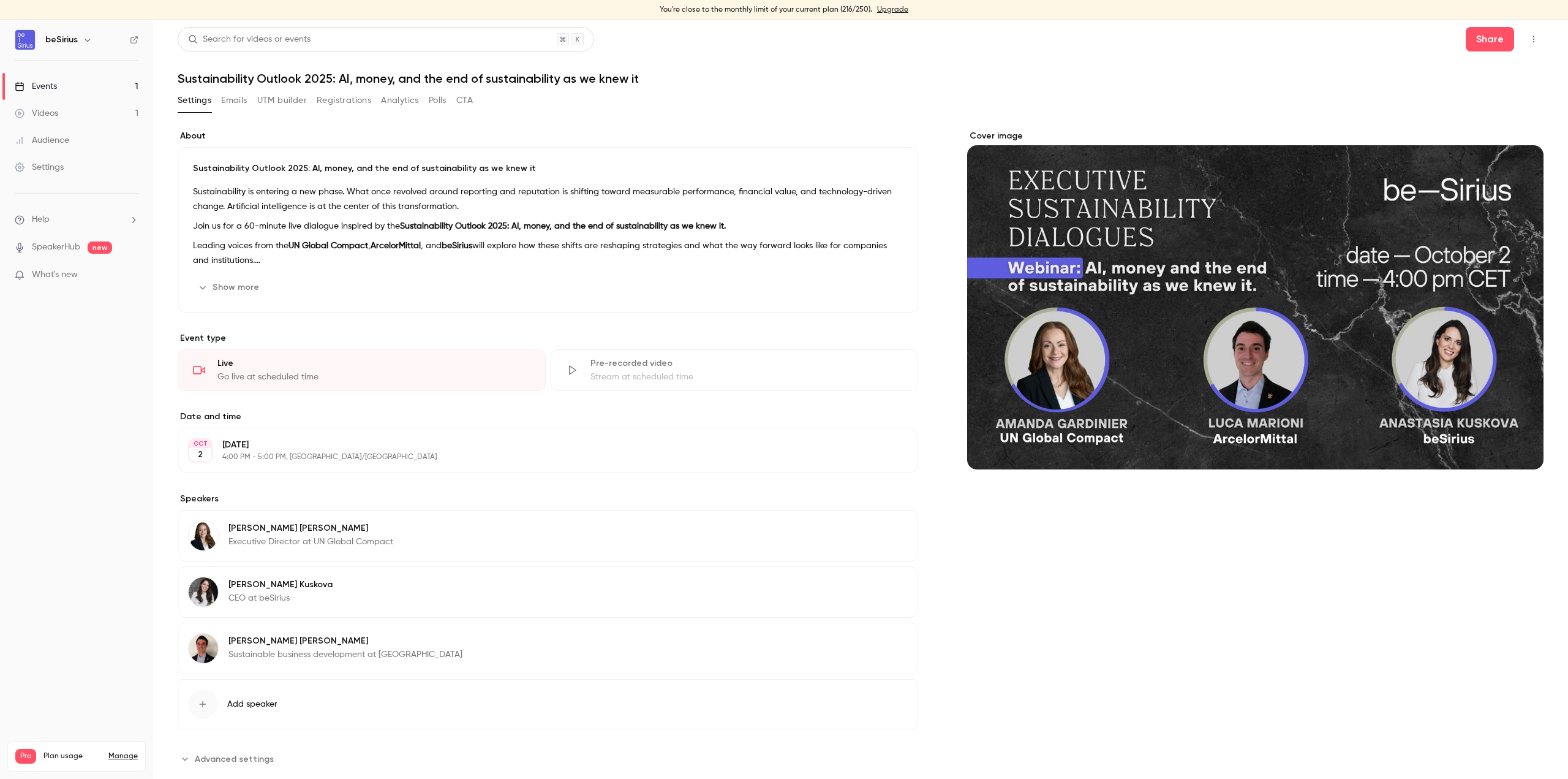
click at [235, 99] on button "Emails" at bounding box center [233, 100] width 26 height 20
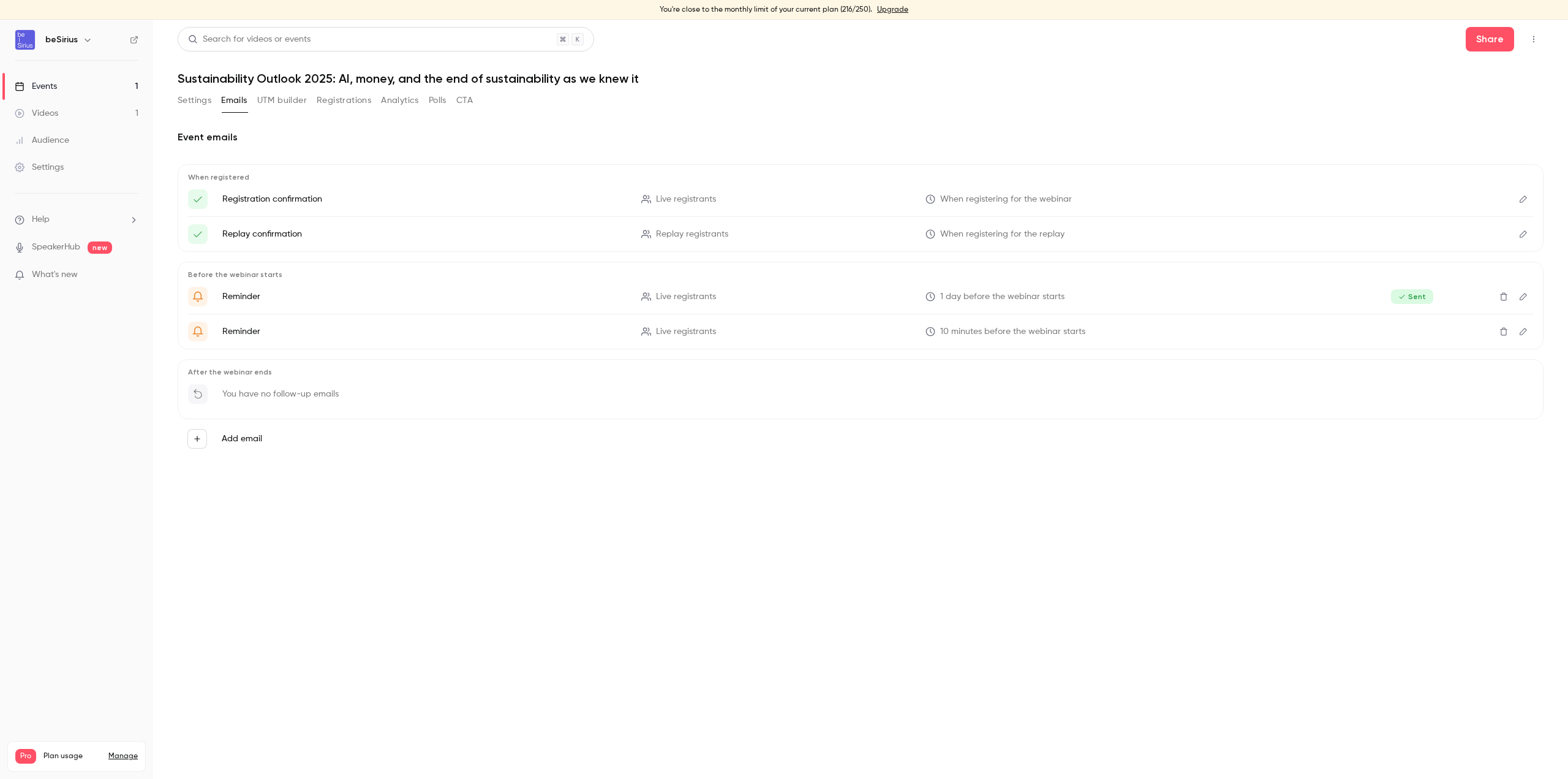
click at [271, 102] on button "UTM builder" at bounding box center [282, 100] width 50 height 20
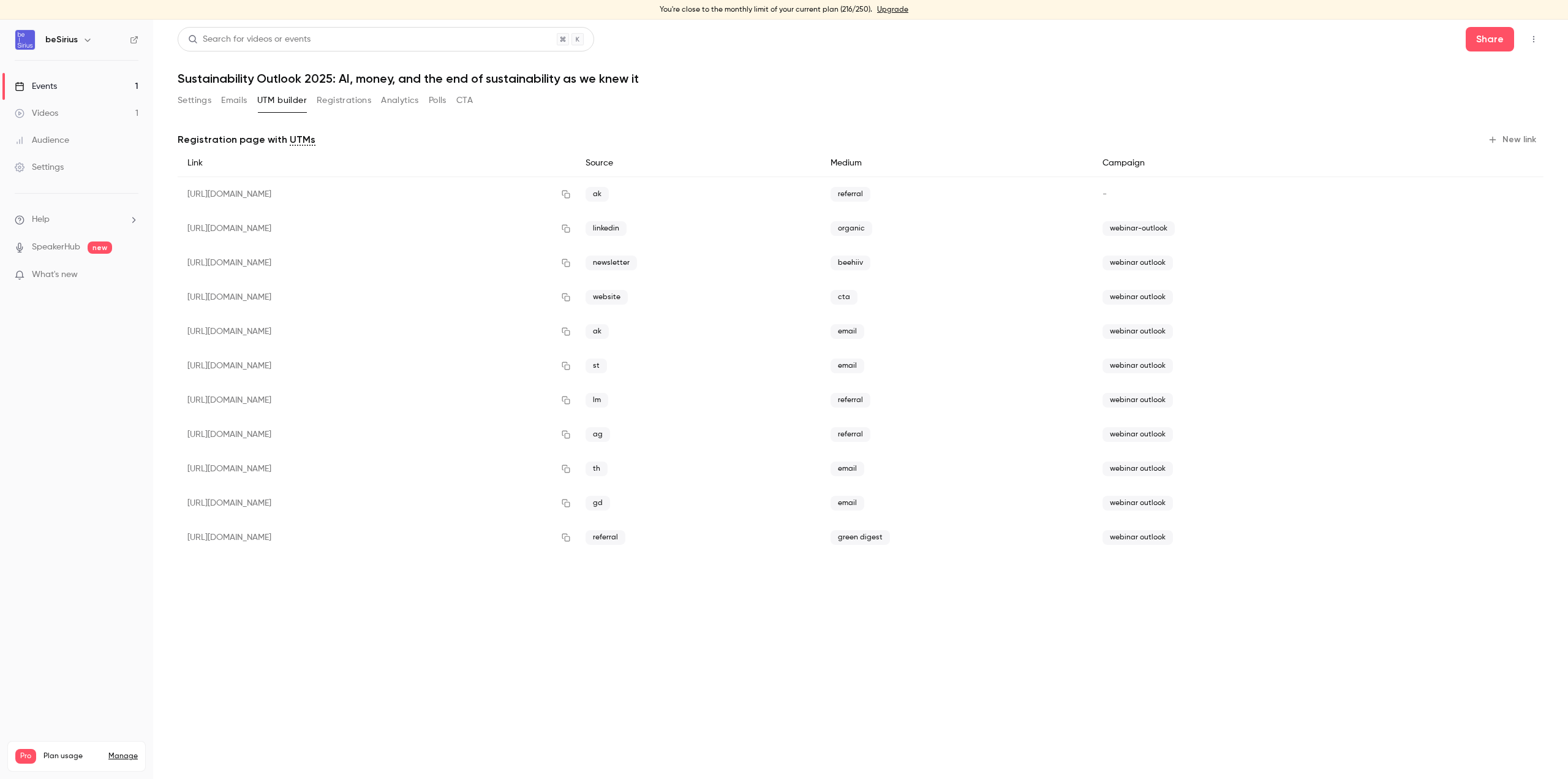
click at [358, 101] on button "Registrations" at bounding box center [344, 100] width 54 height 20
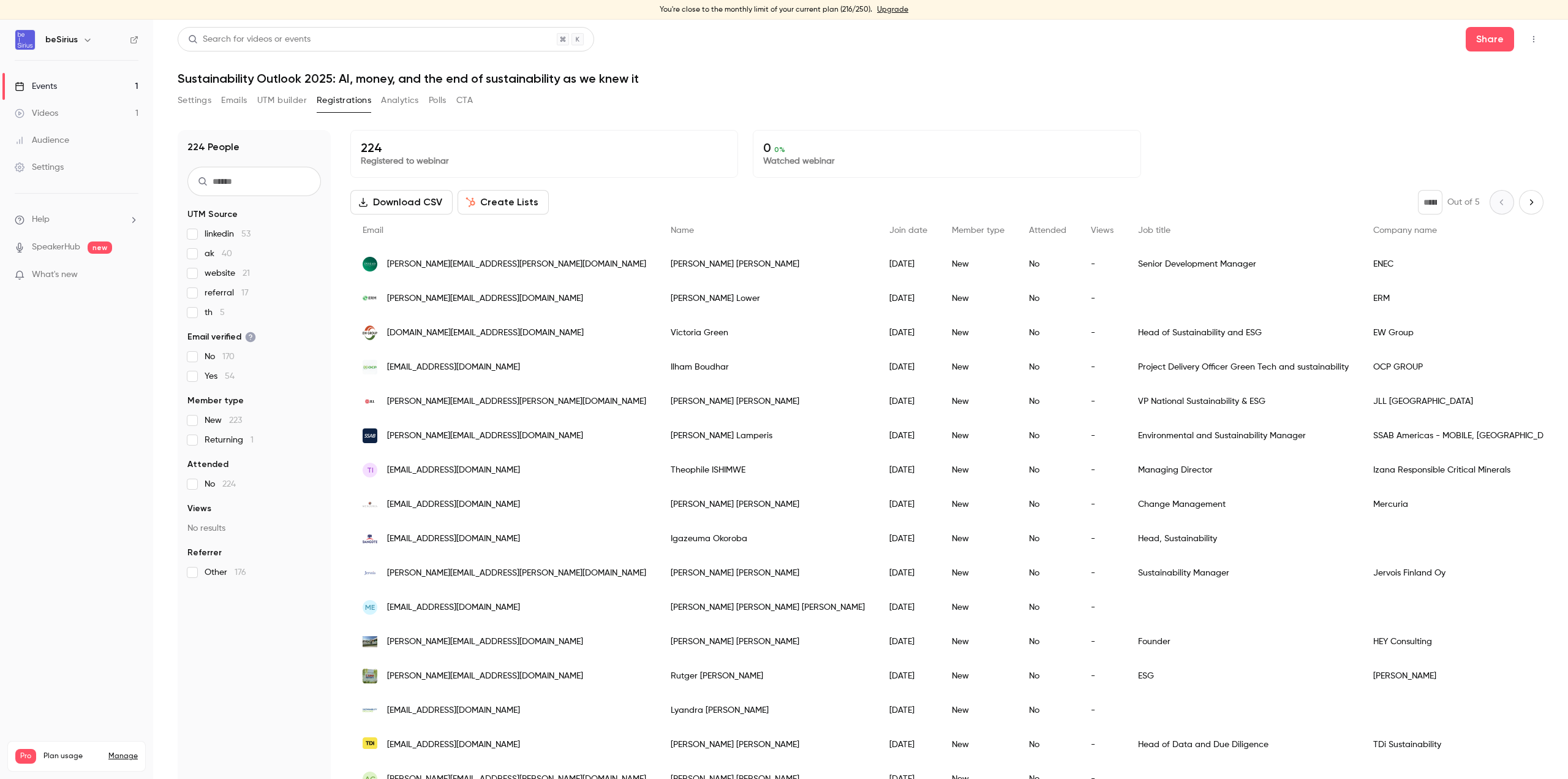
click at [497, 200] on button "Create Lists" at bounding box center [504, 202] width 91 height 25
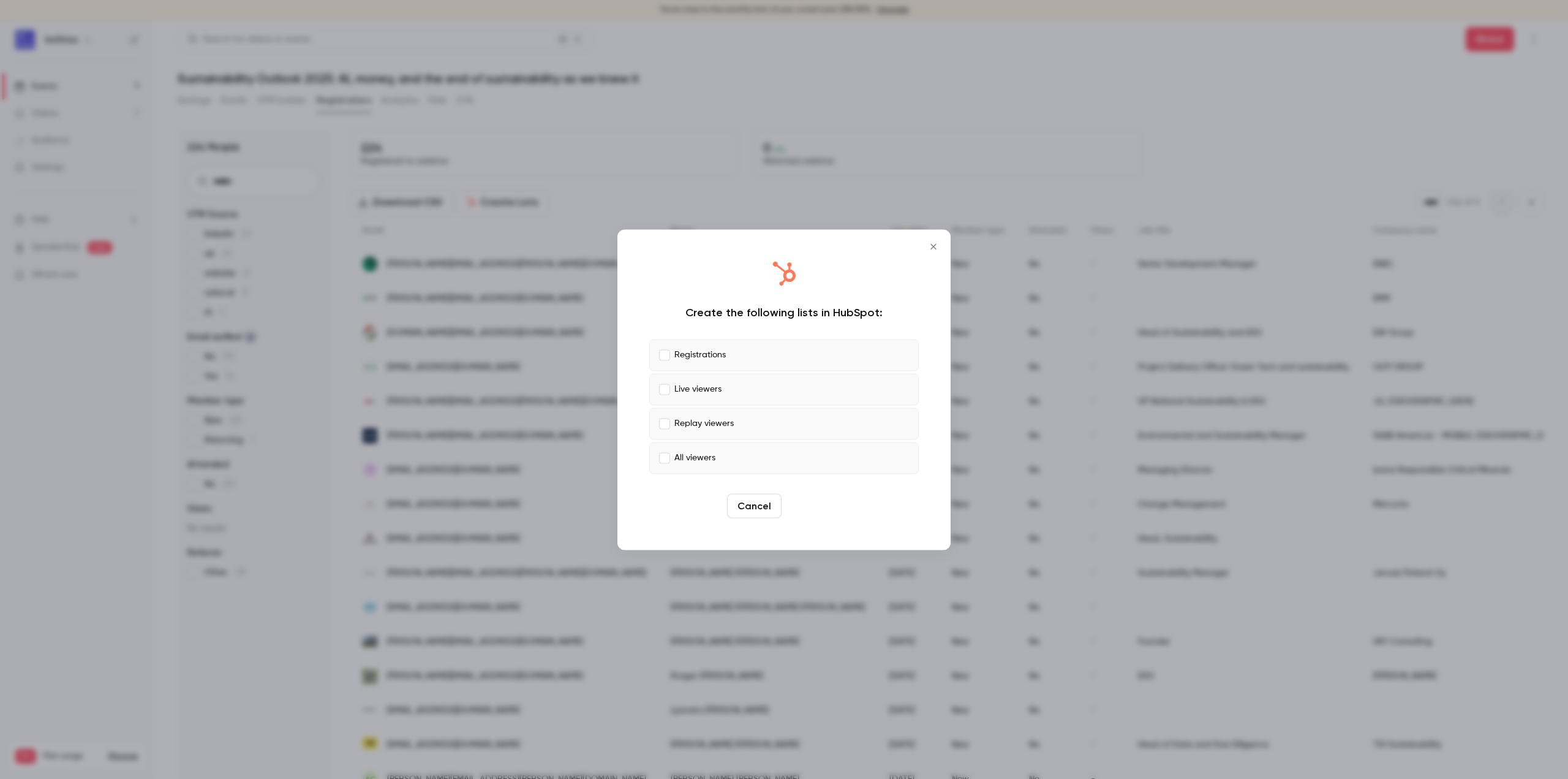
click at [818, 505] on button "Create" at bounding box center [814, 506] width 55 height 25
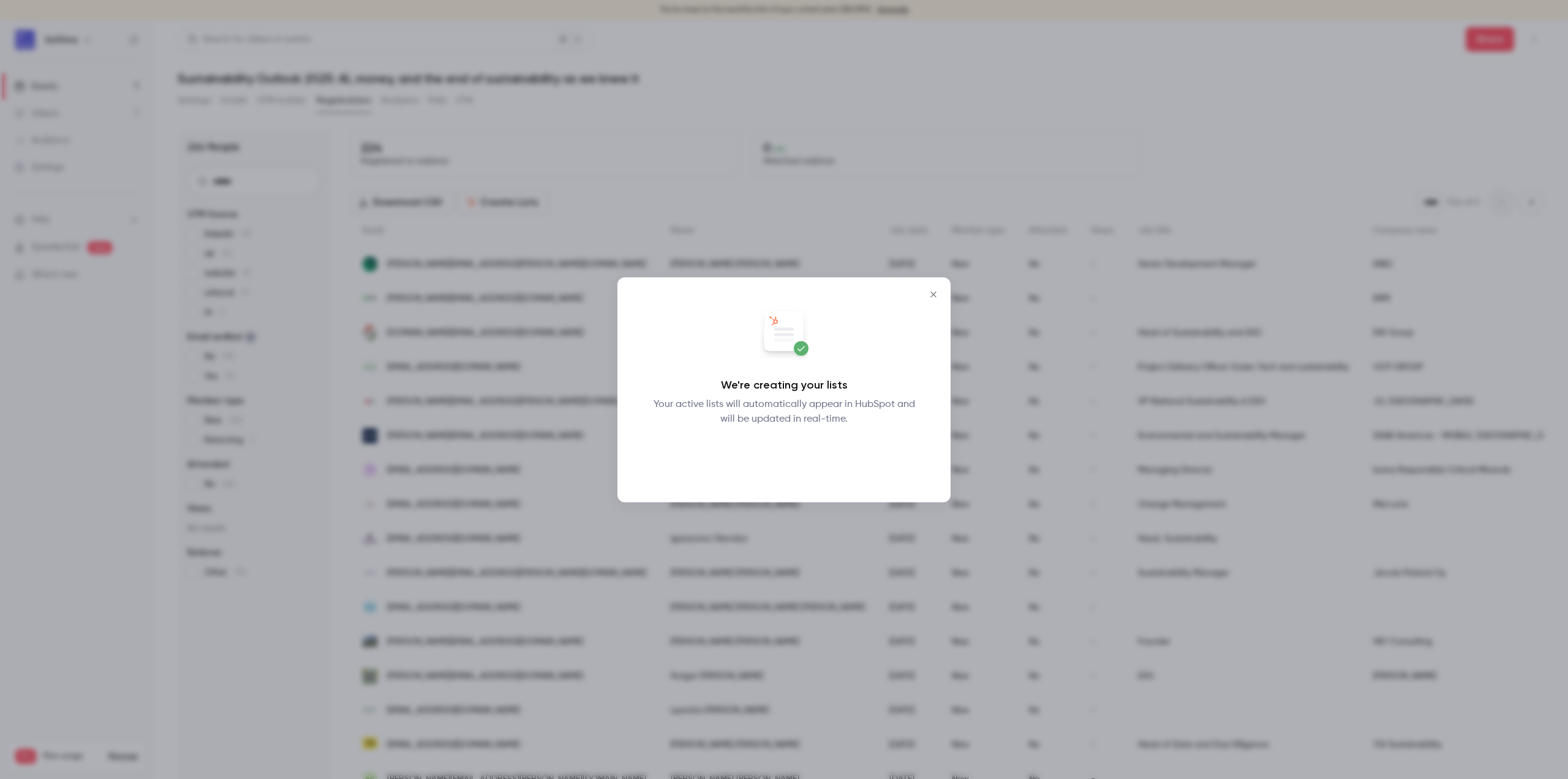
click at [789, 464] on button "Okay" at bounding box center [784, 458] width 45 height 25
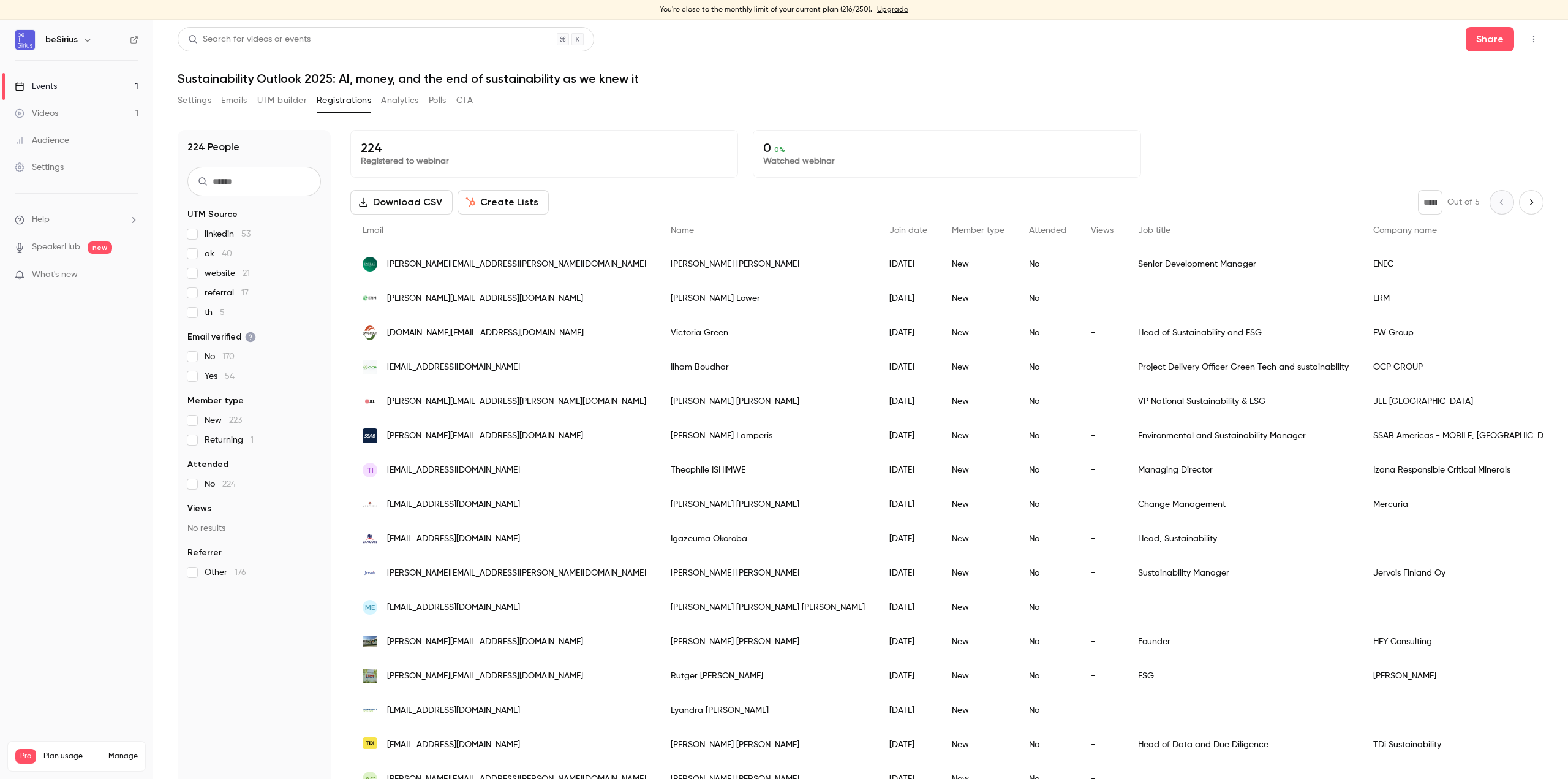
click at [471, 200] on icon "button" at bounding box center [470, 202] width 10 height 10
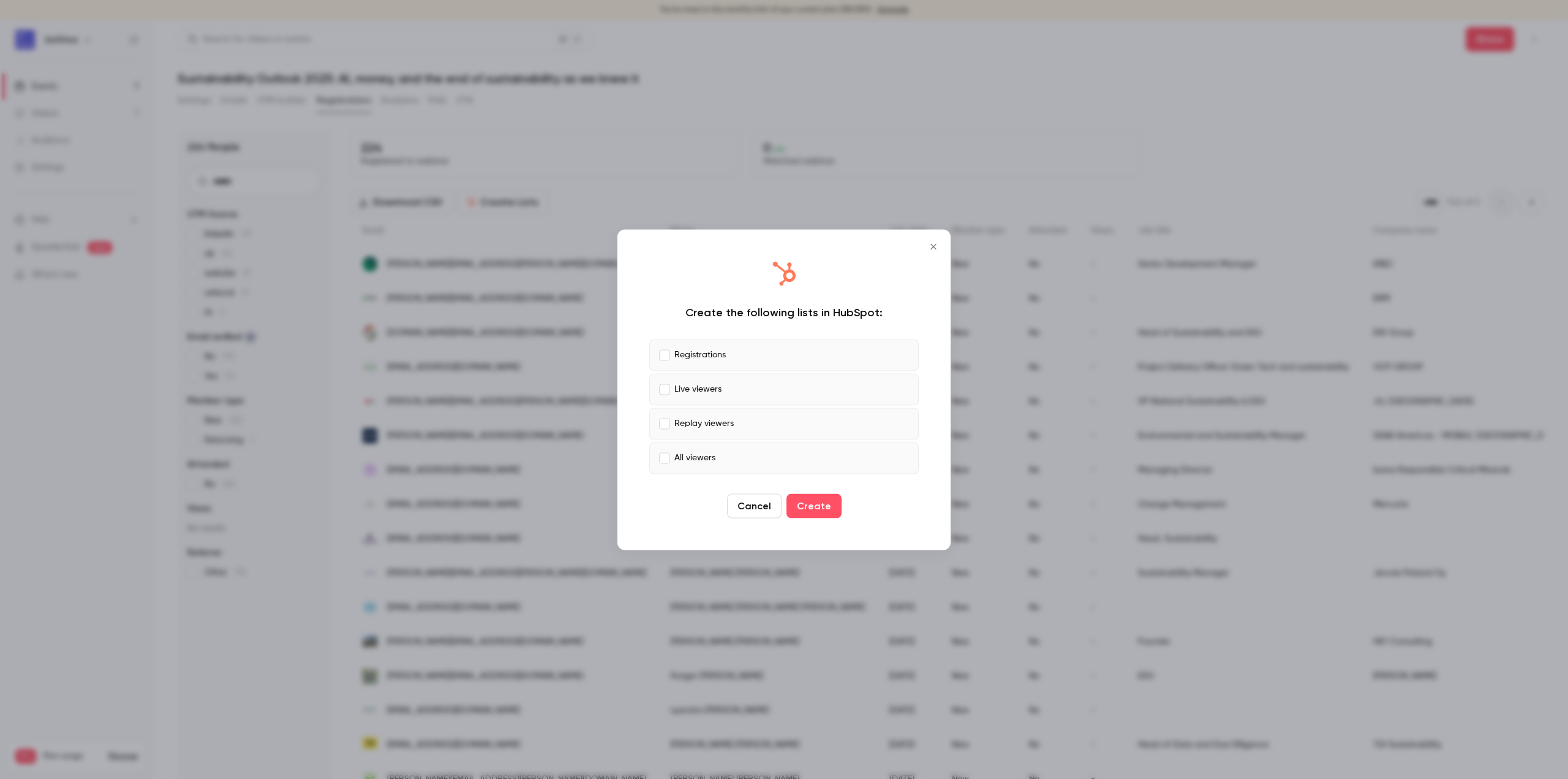
click at [930, 249] on icon "Close" at bounding box center [933, 246] width 14 height 10
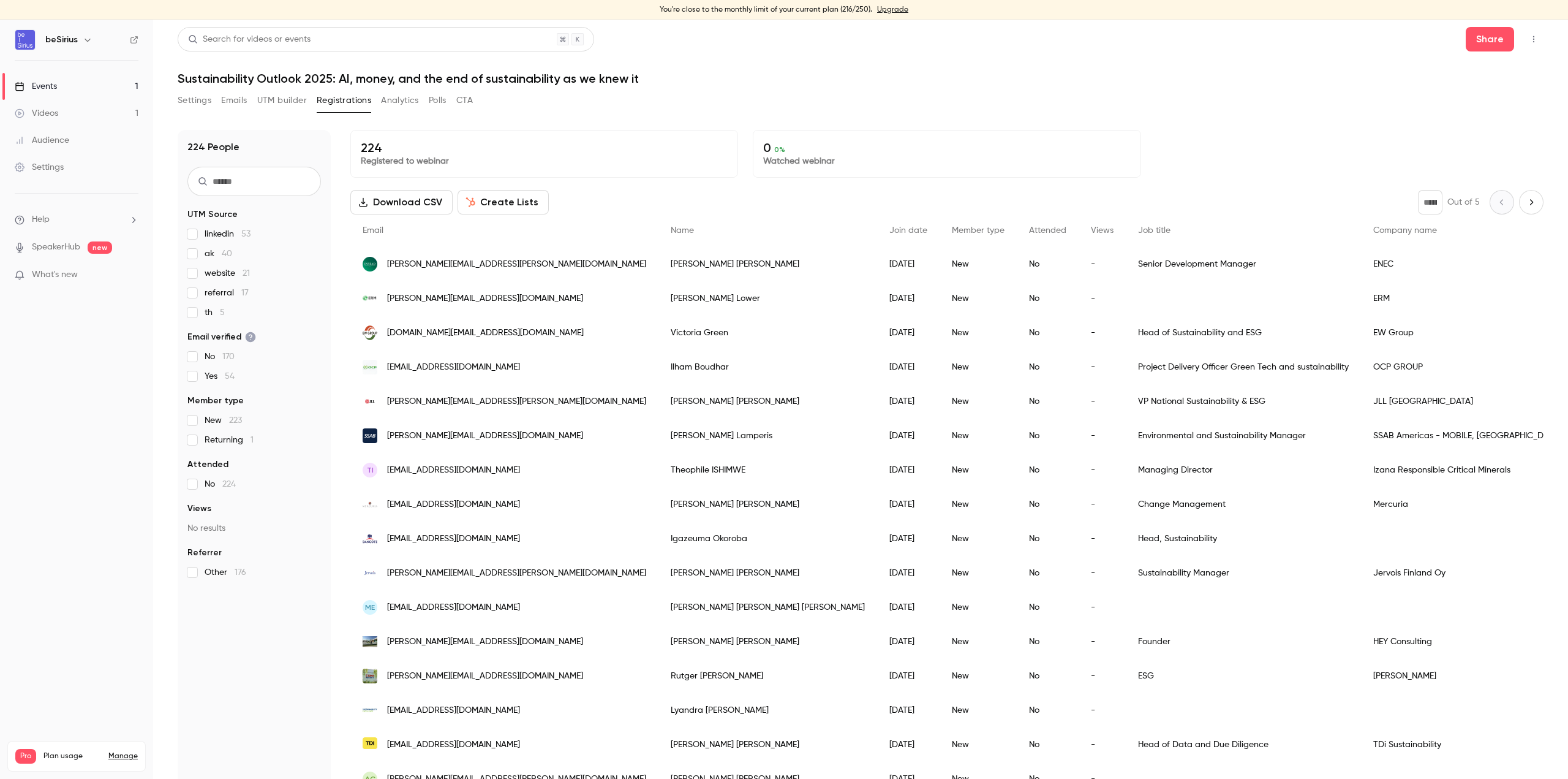
click at [413, 99] on button "Analytics" at bounding box center [400, 100] width 38 height 20
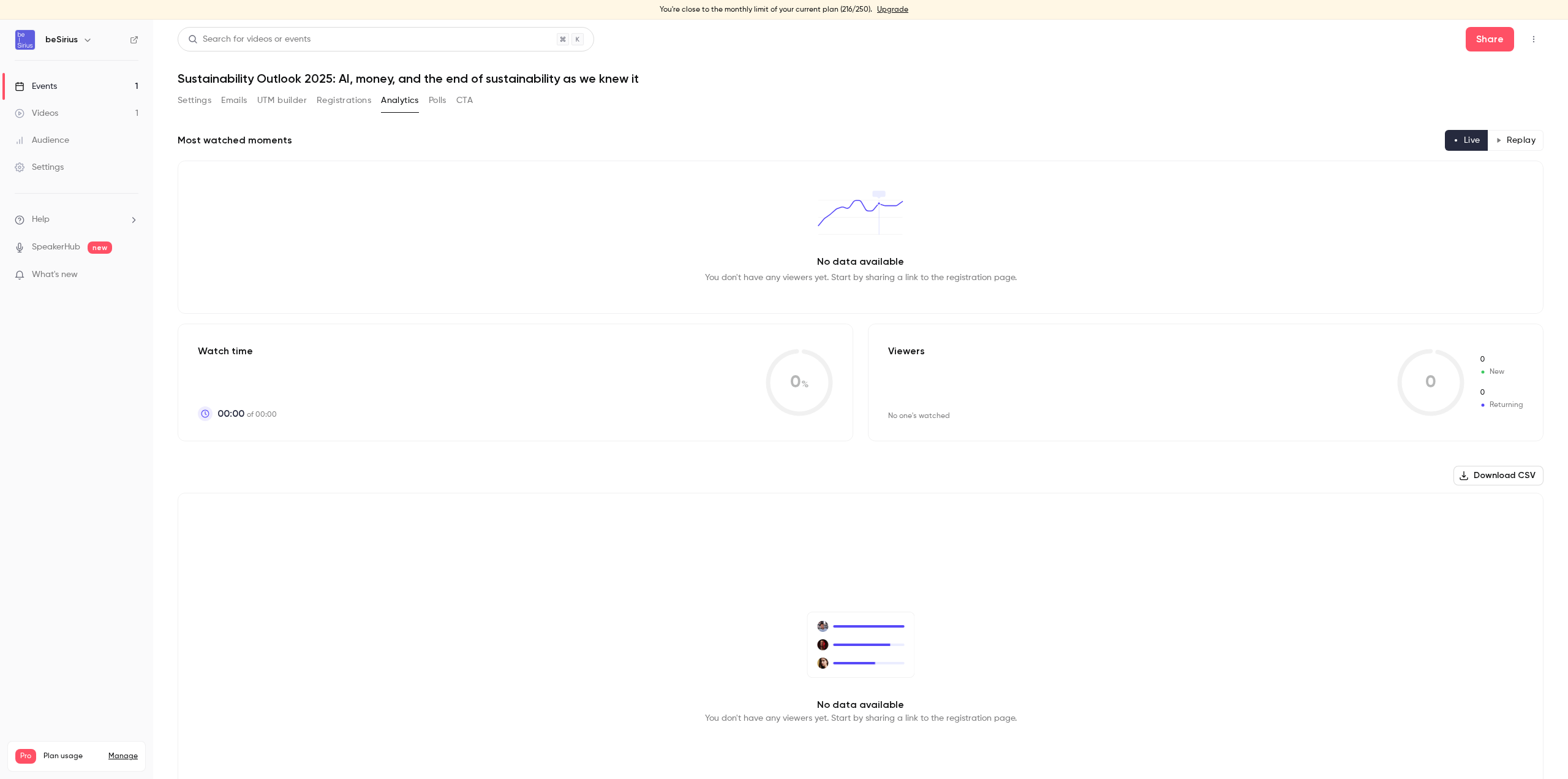
click at [353, 99] on button "Registrations" at bounding box center [344, 100] width 54 height 20
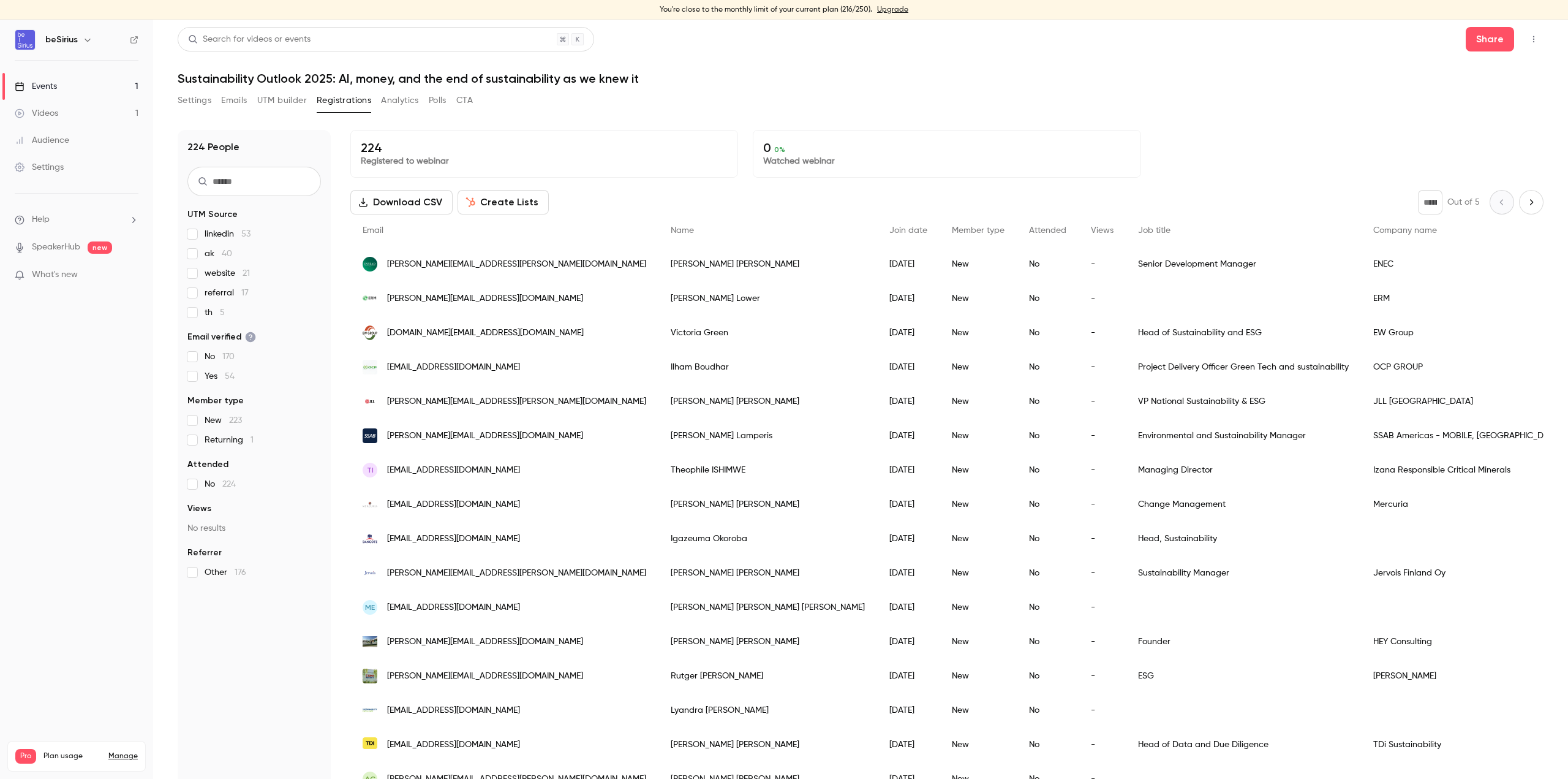
click at [281, 98] on button "UTM builder" at bounding box center [282, 100] width 50 height 20
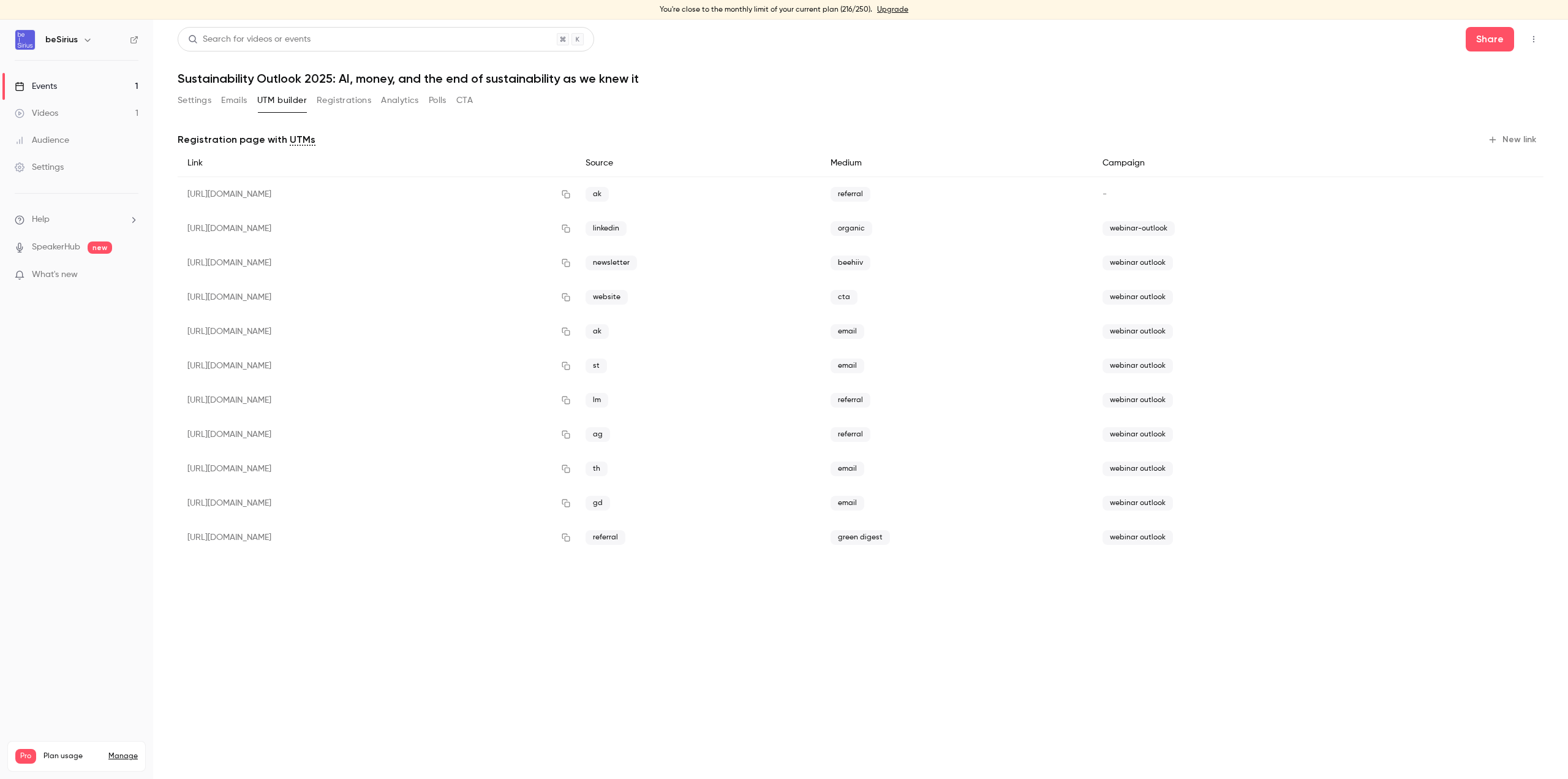
click at [234, 99] on button "Emails" at bounding box center [233, 100] width 26 height 20
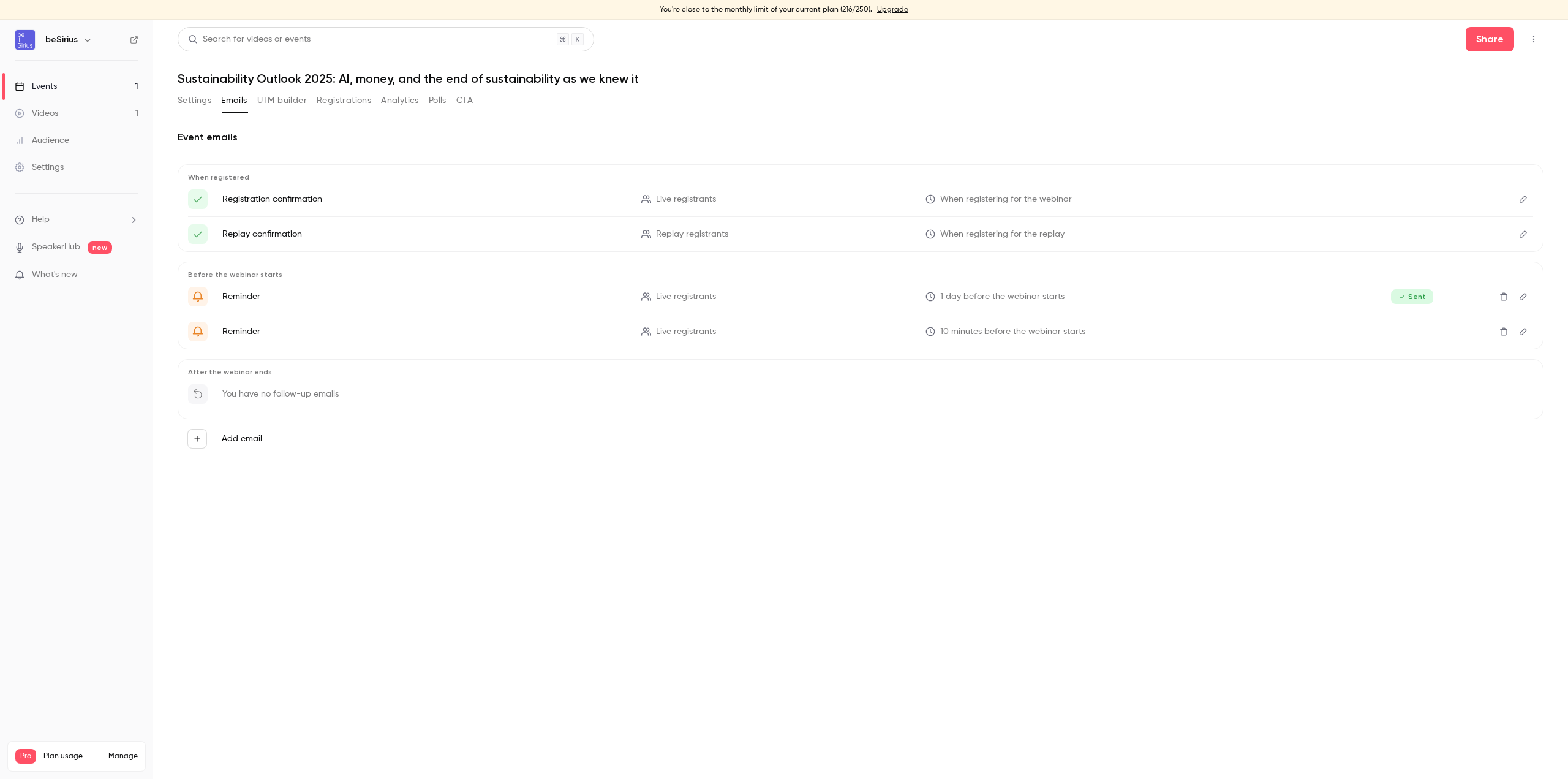
click at [189, 101] on button "Settings" at bounding box center [194, 100] width 33 height 20
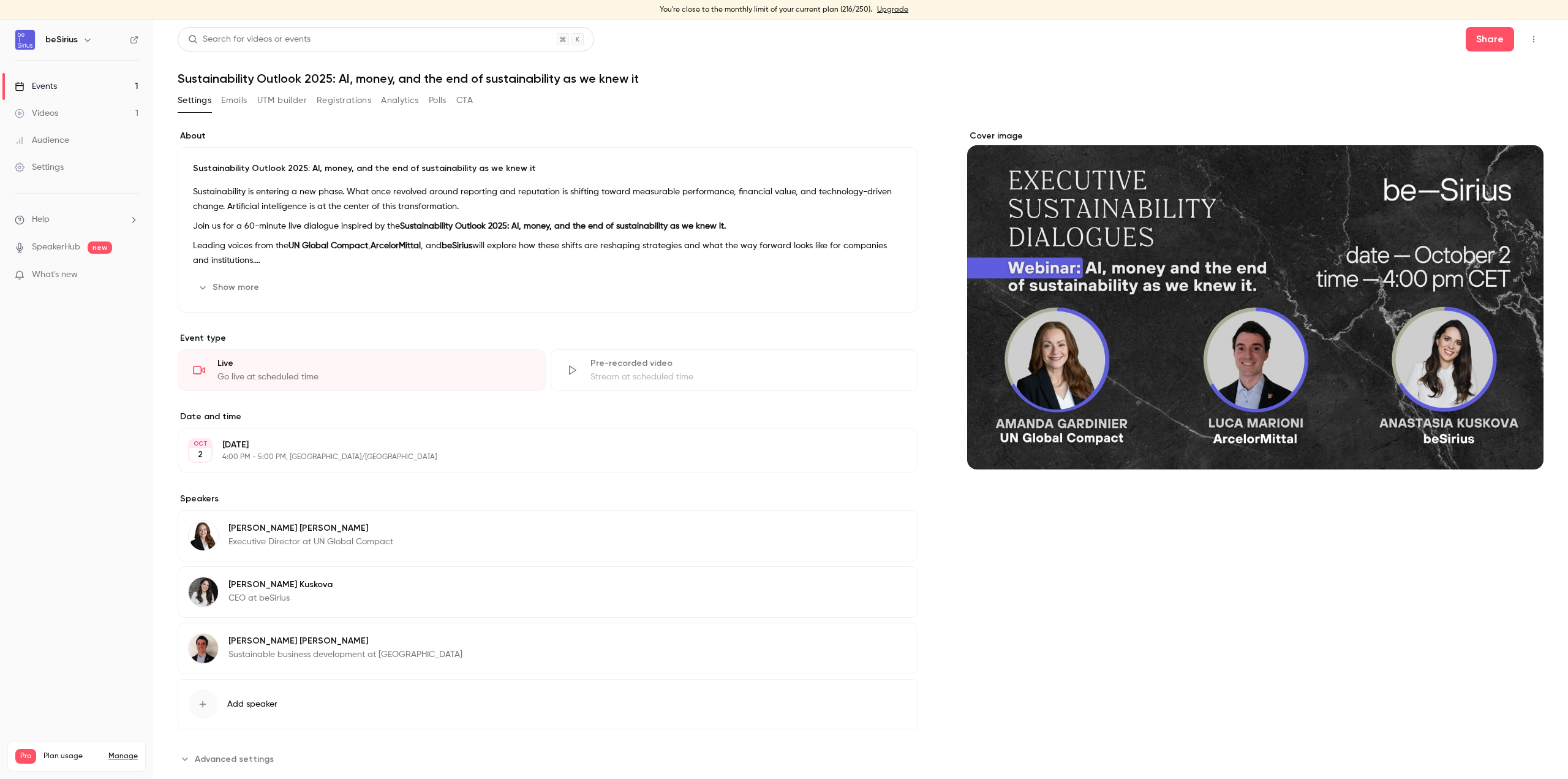
scroll to position [27, 0]
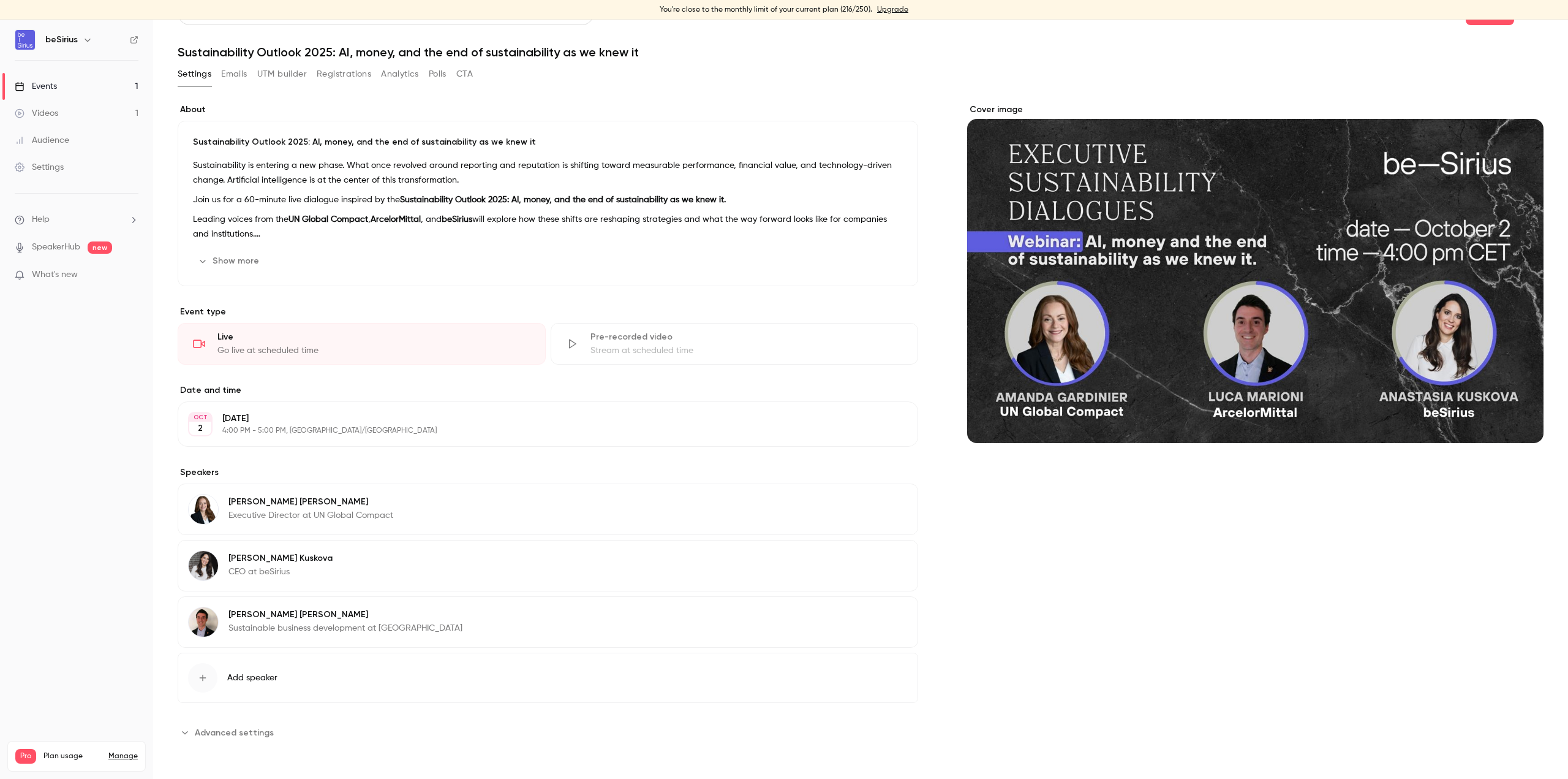
click at [243, 725] on button "Advanced settings" at bounding box center [229, 732] width 104 height 20
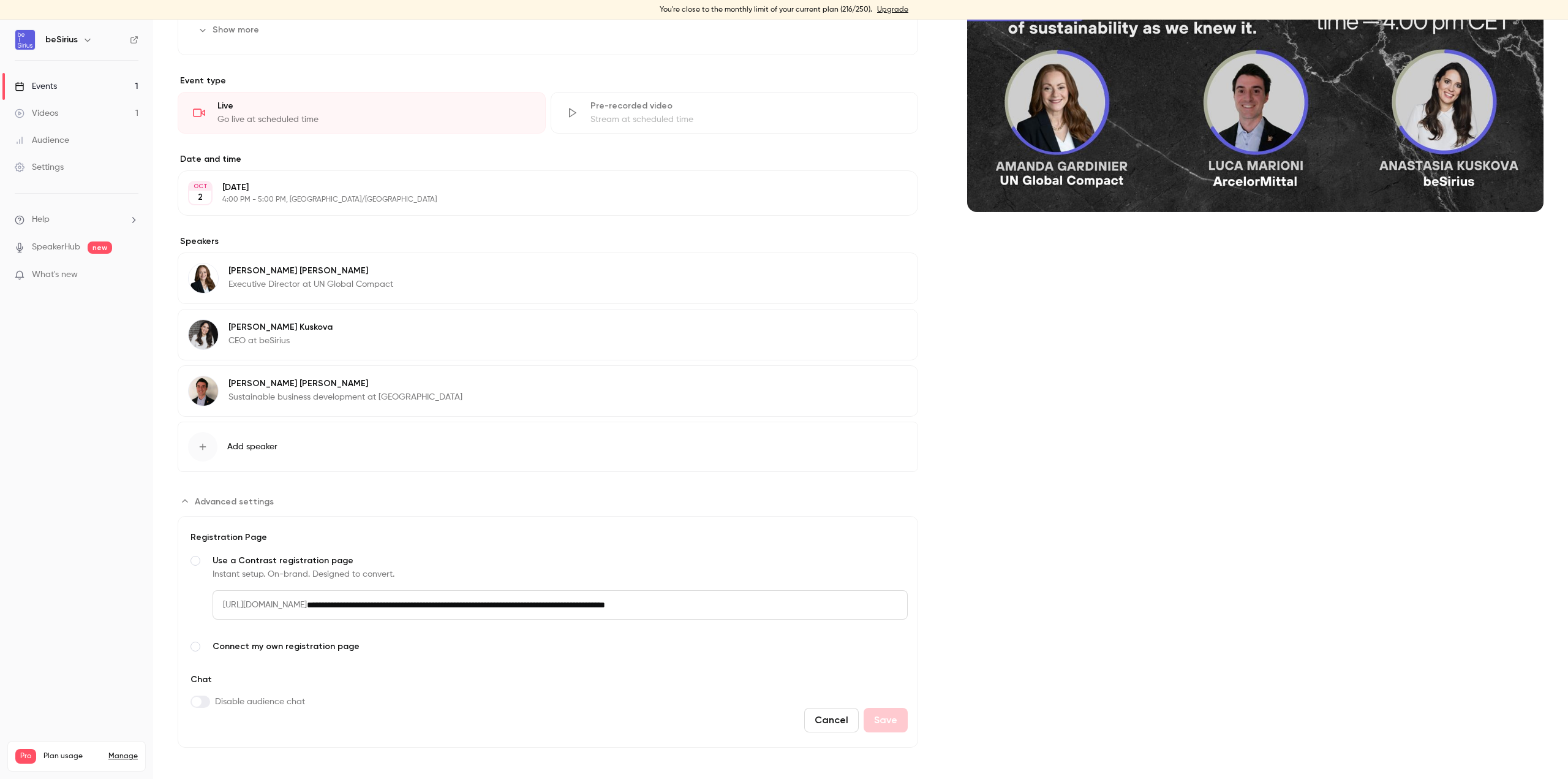
scroll to position [263, 0]
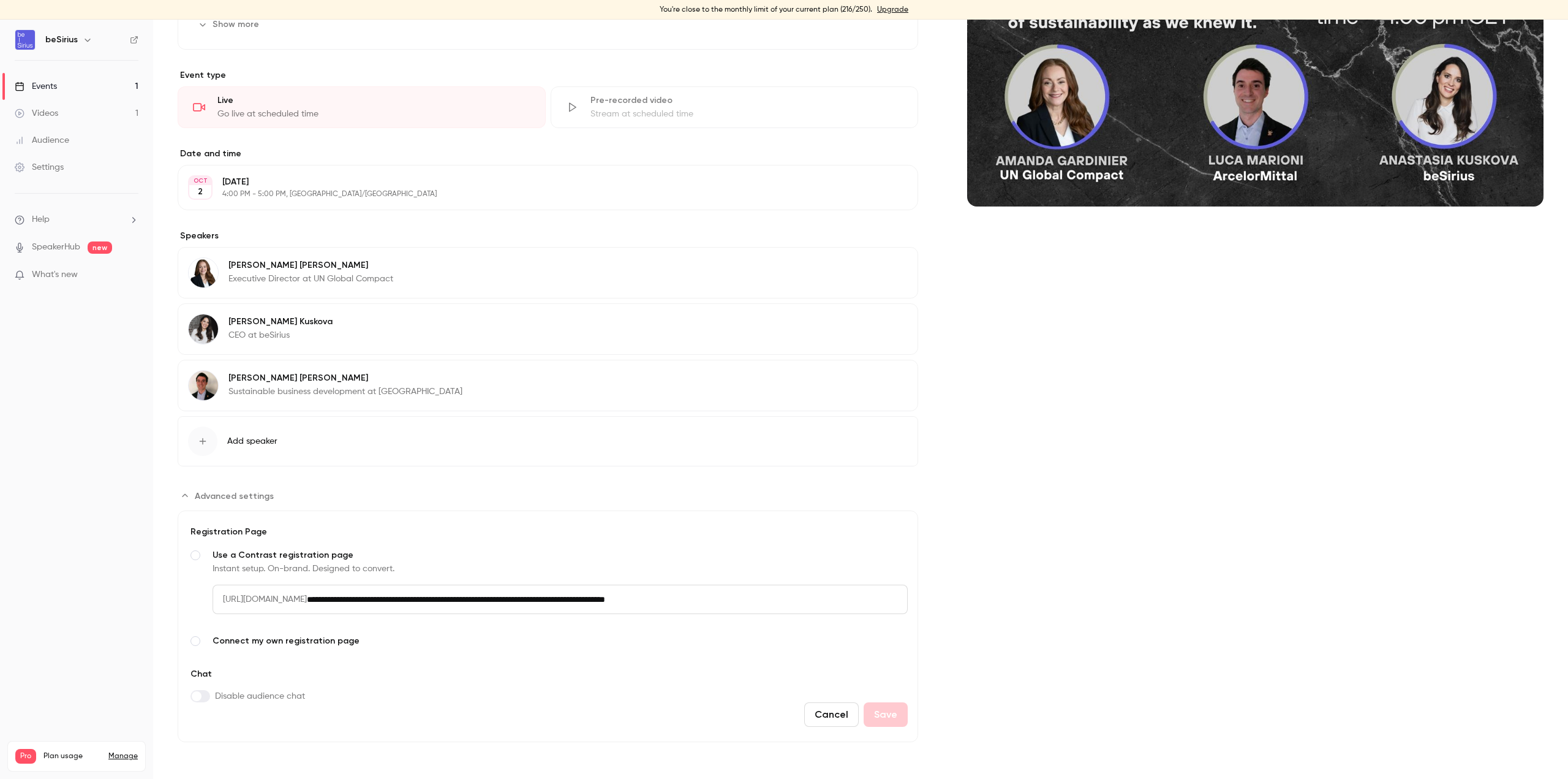
click at [281, 641] on span "Connect my own registration page" at bounding box center [560, 641] width 695 height 12
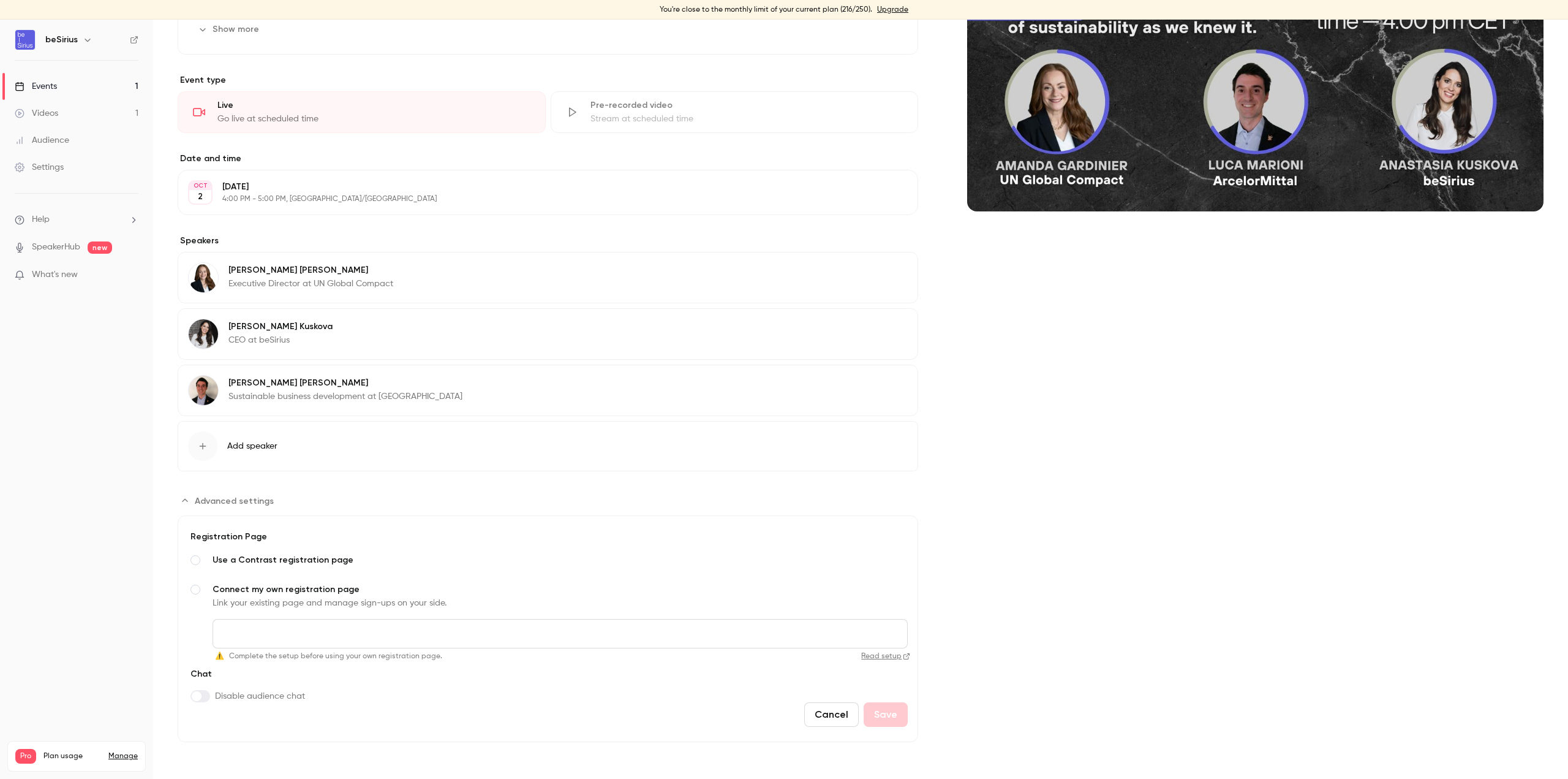
scroll to position [258, 0]
click at [264, 562] on span "Use a Contrast registration page" at bounding box center [560, 560] width 695 height 12
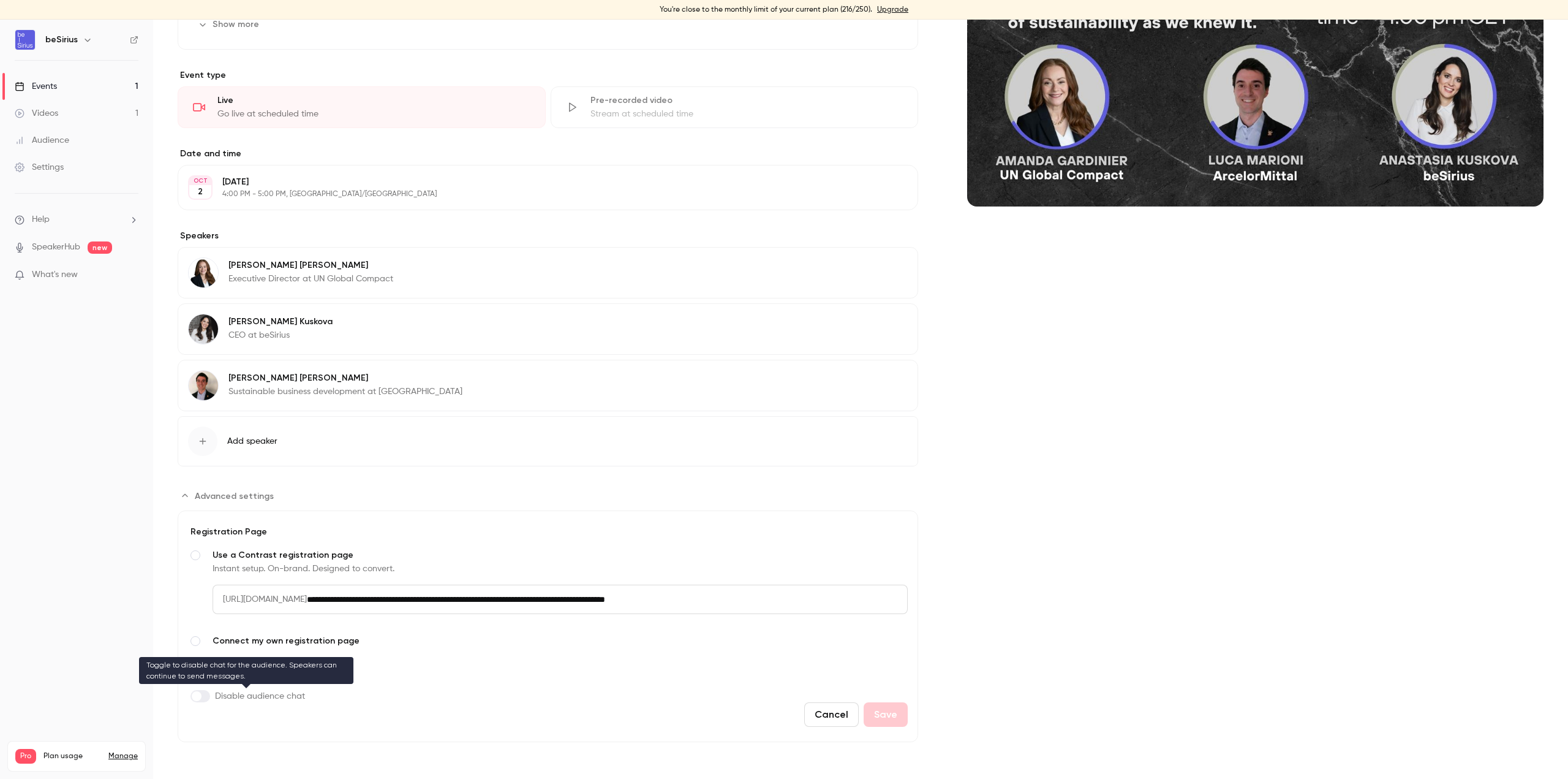
click at [204, 697] on label "Advanced settings" at bounding box center [200, 695] width 20 height 12
click at [192, 695] on label "Advanced settings" at bounding box center [200, 695] width 20 height 12
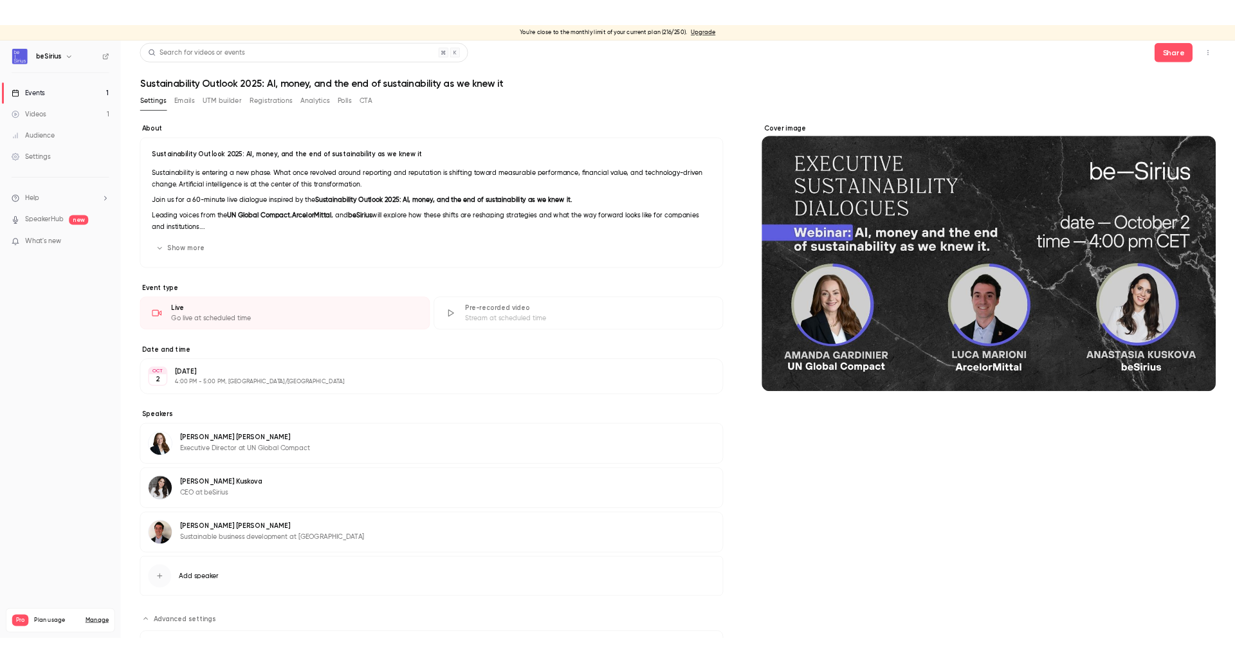
scroll to position [0, 0]
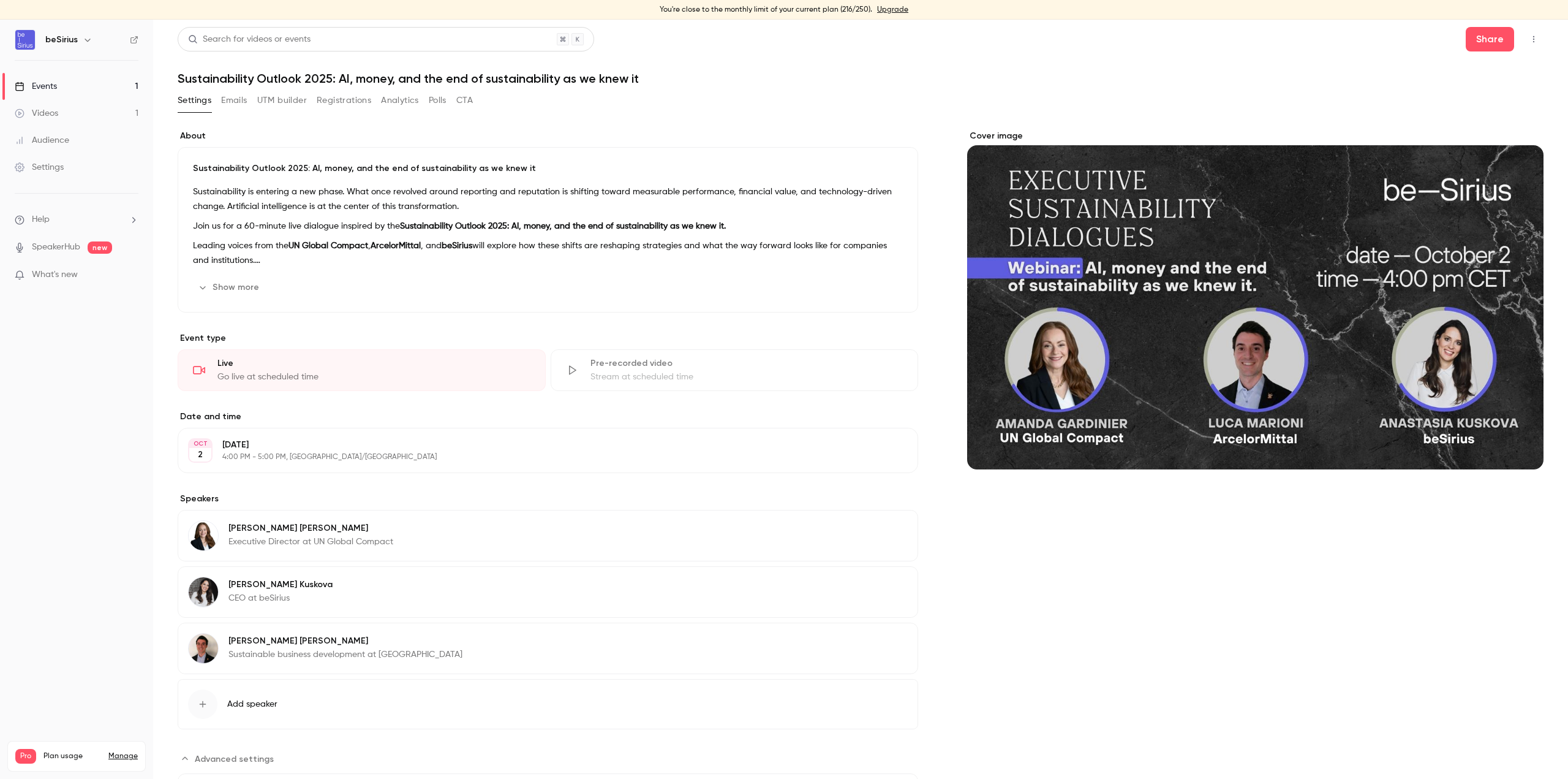
click at [446, 101] on button "Polls" at bounding box center [437, 100] width 18 height 20
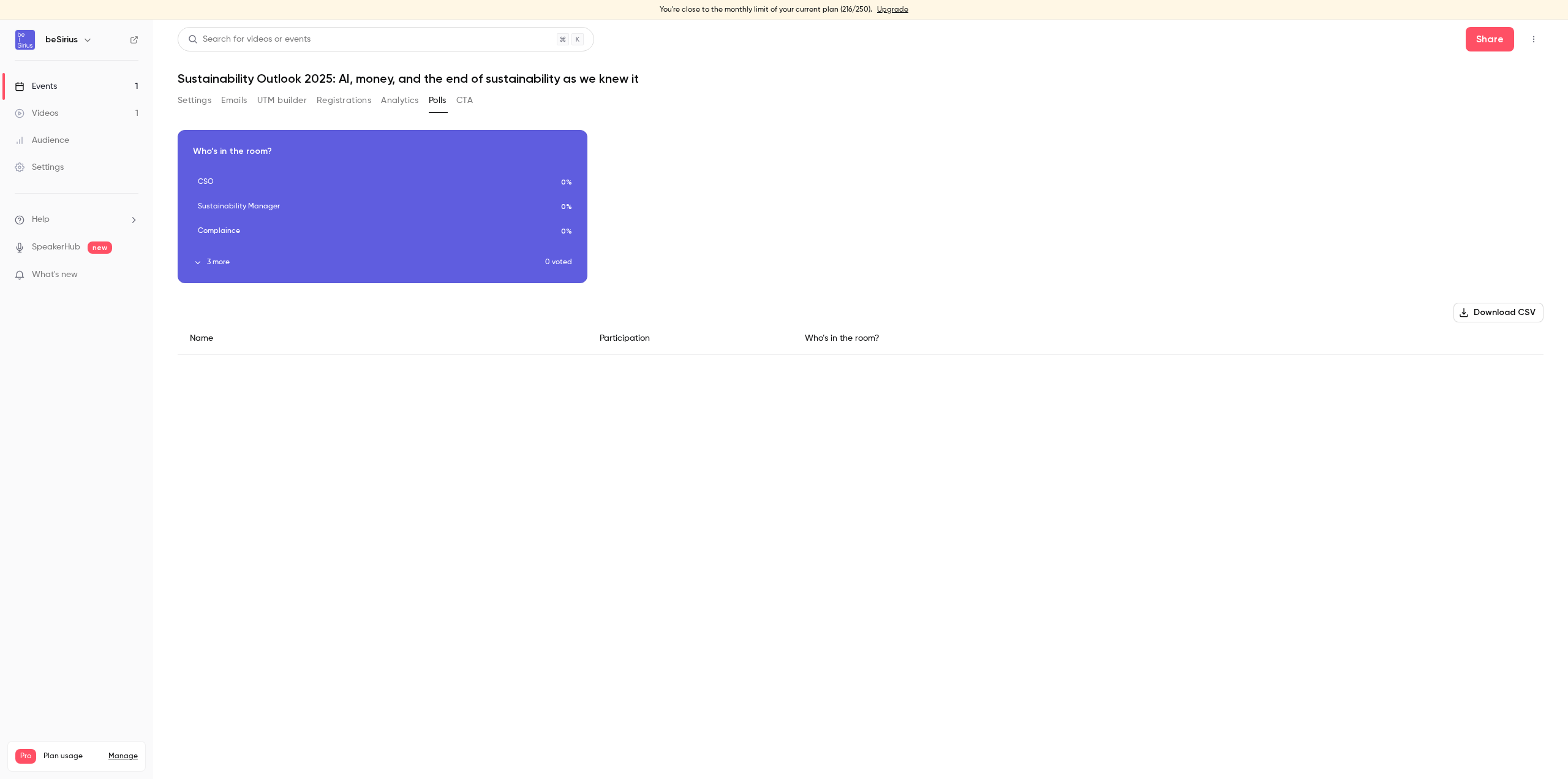
click at [506, 213] on div "Download image" at bounding box center [382, 207] width 408 height 152
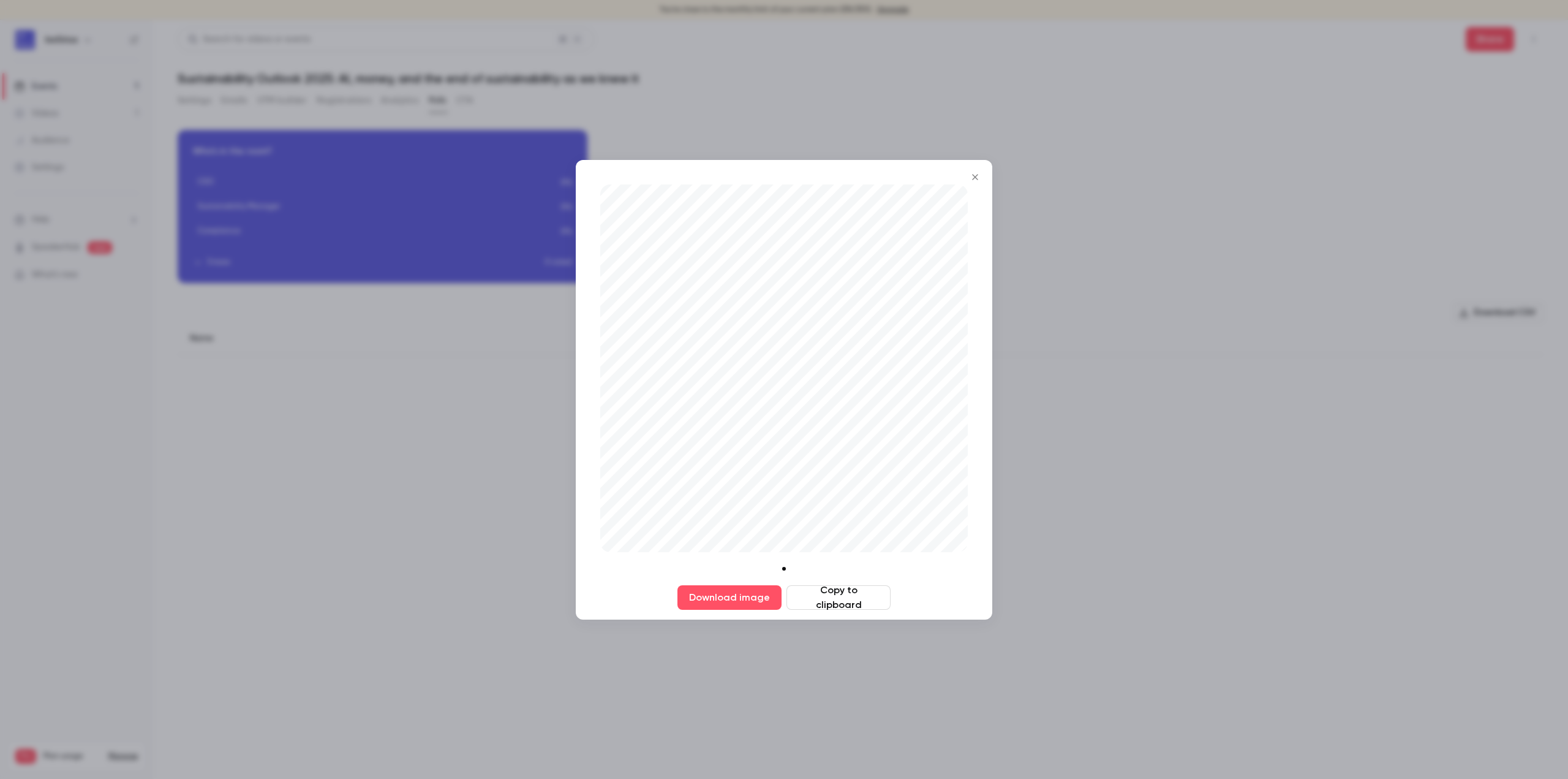
click at [977, 176] on icon "Close" at bounding box center [975, 177] width 14 height 10
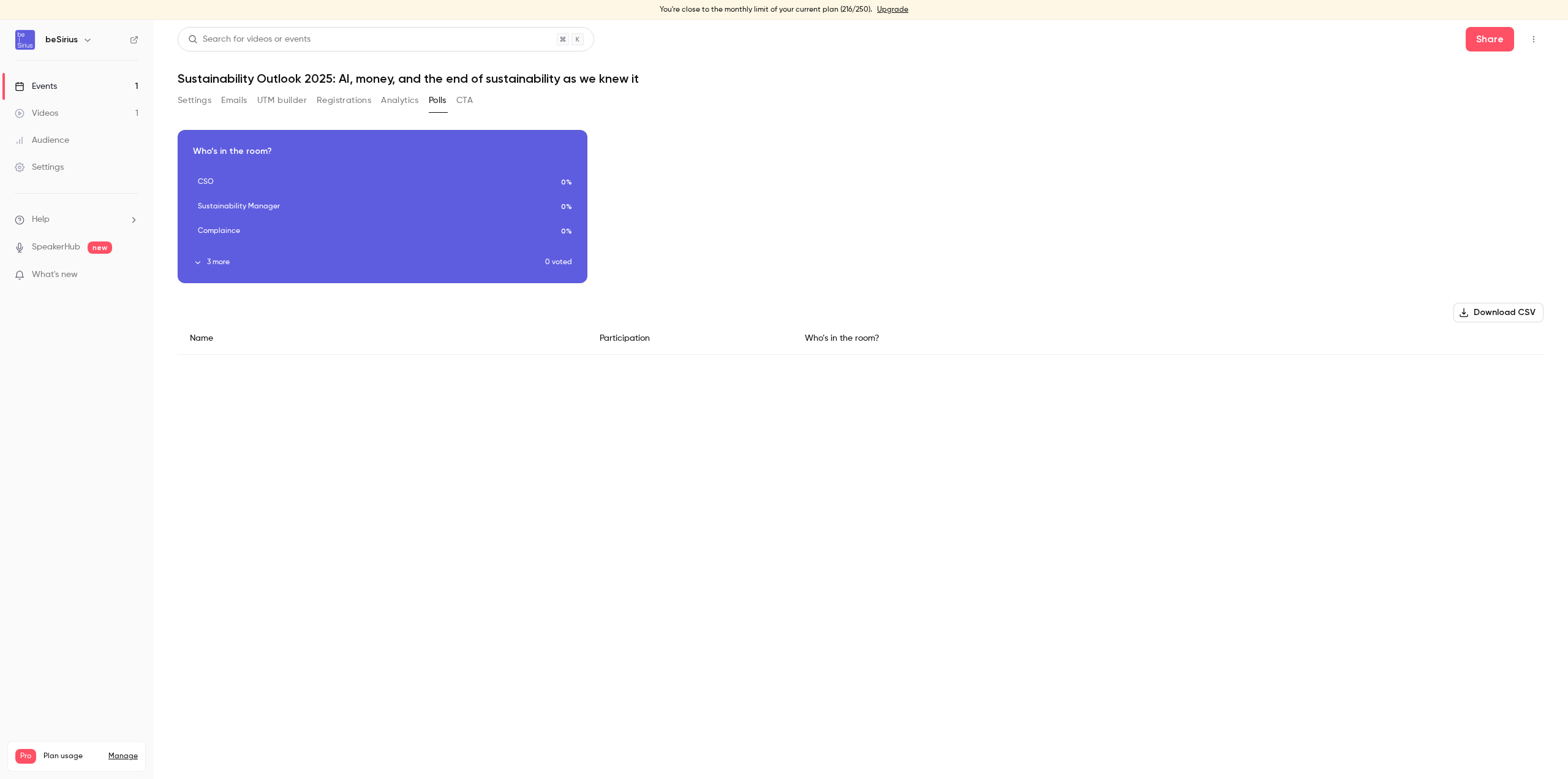
click at [187, 98] on button "Settings" at bounding box center [194, 100] width 33 height 20
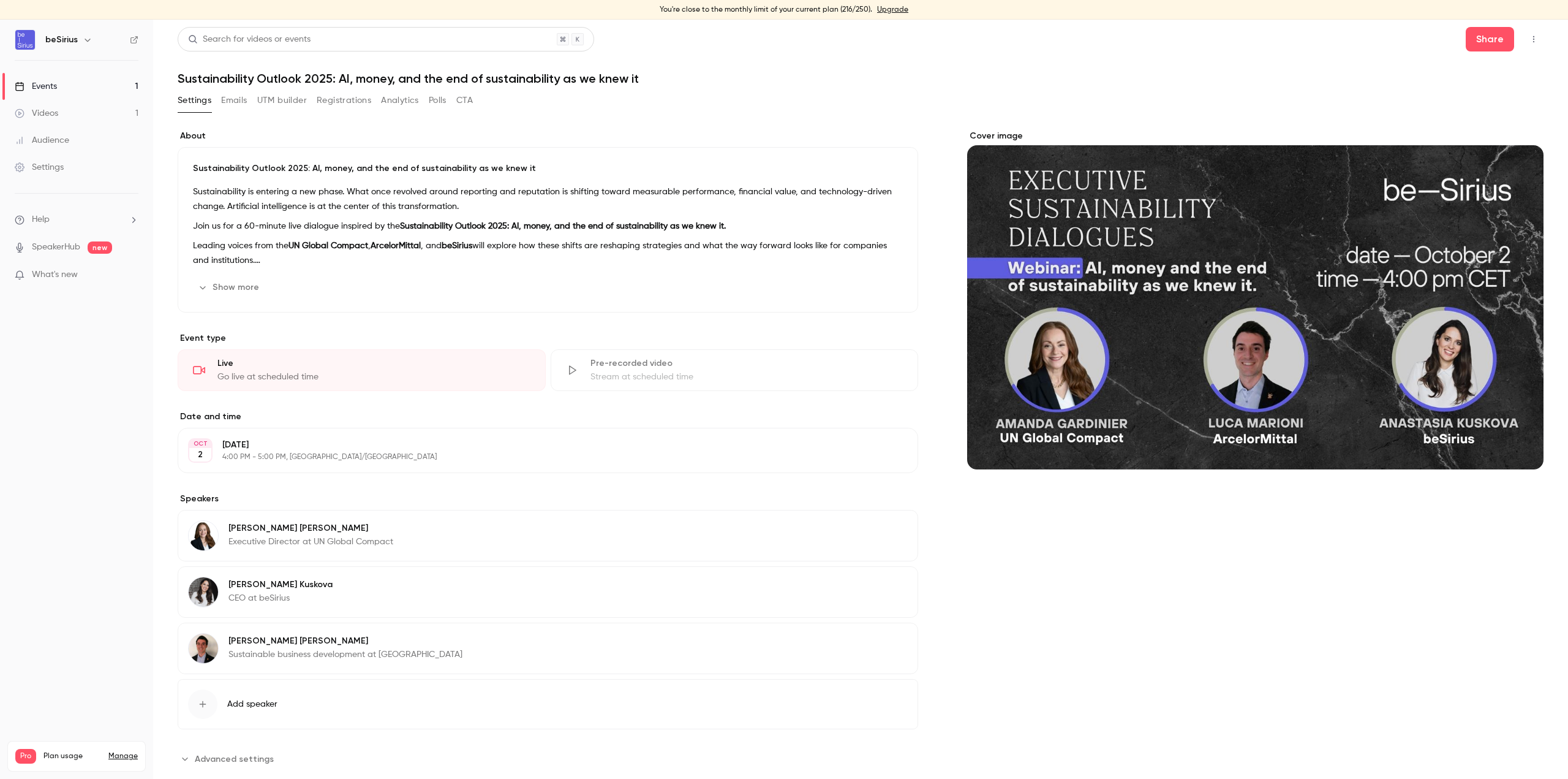
click at [1033, 309] on div "Cover image" at bounding box center [1255, 299] width 576 height 339
click at [0, 0] on input "Cover image" at bounding box center [0, 0] width 0 height 0
click at [44, 78] on link "Events 1" at bounding box center [76, 87] width 153 height 27
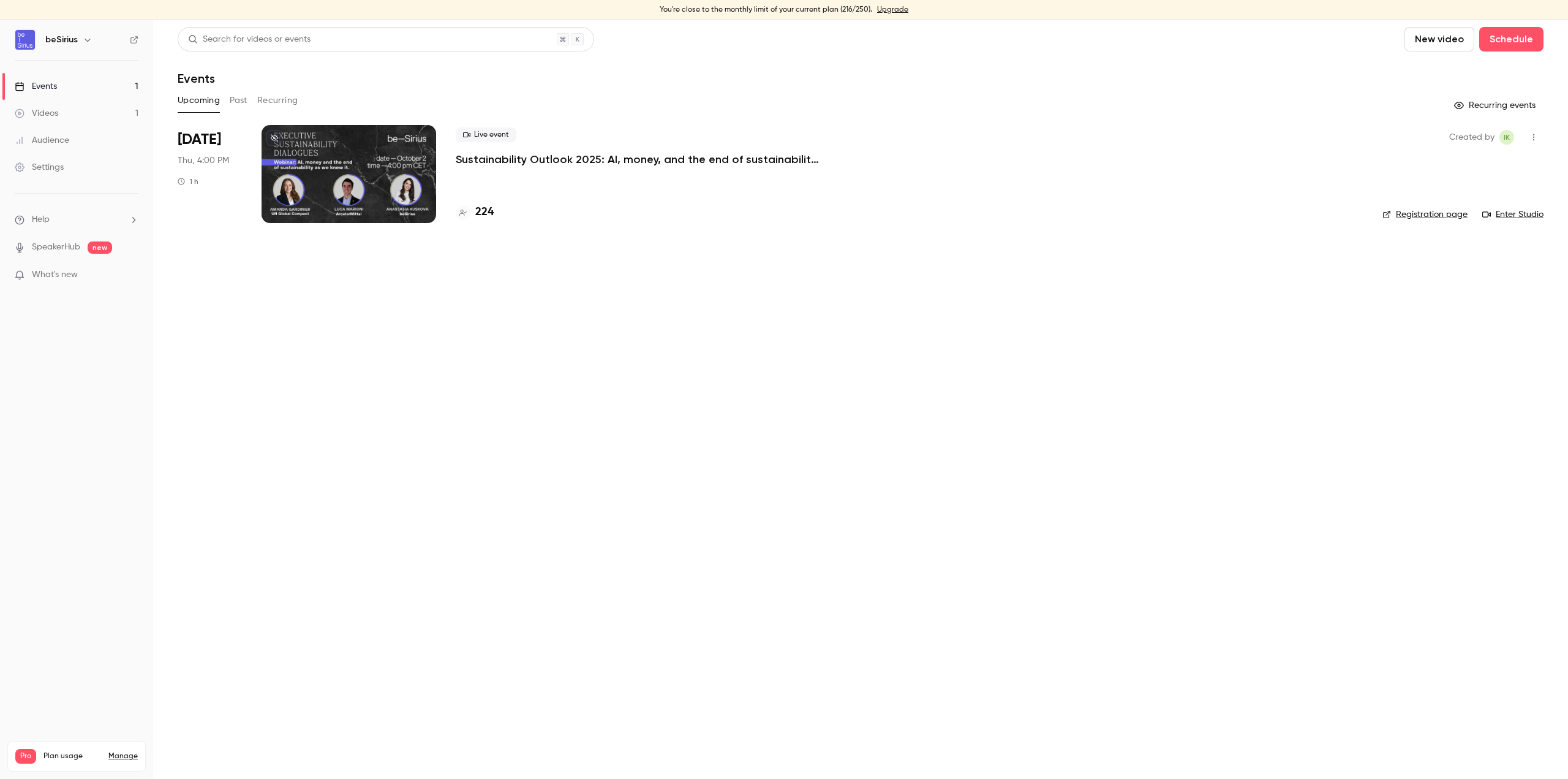
click at [1507, 215] on link "Enter Studio" at bounding box center [1513, 214] width 61 height 12
click at [903, 7] on link "Upgrade" at bounding box center [892, 10] width 31 height 10
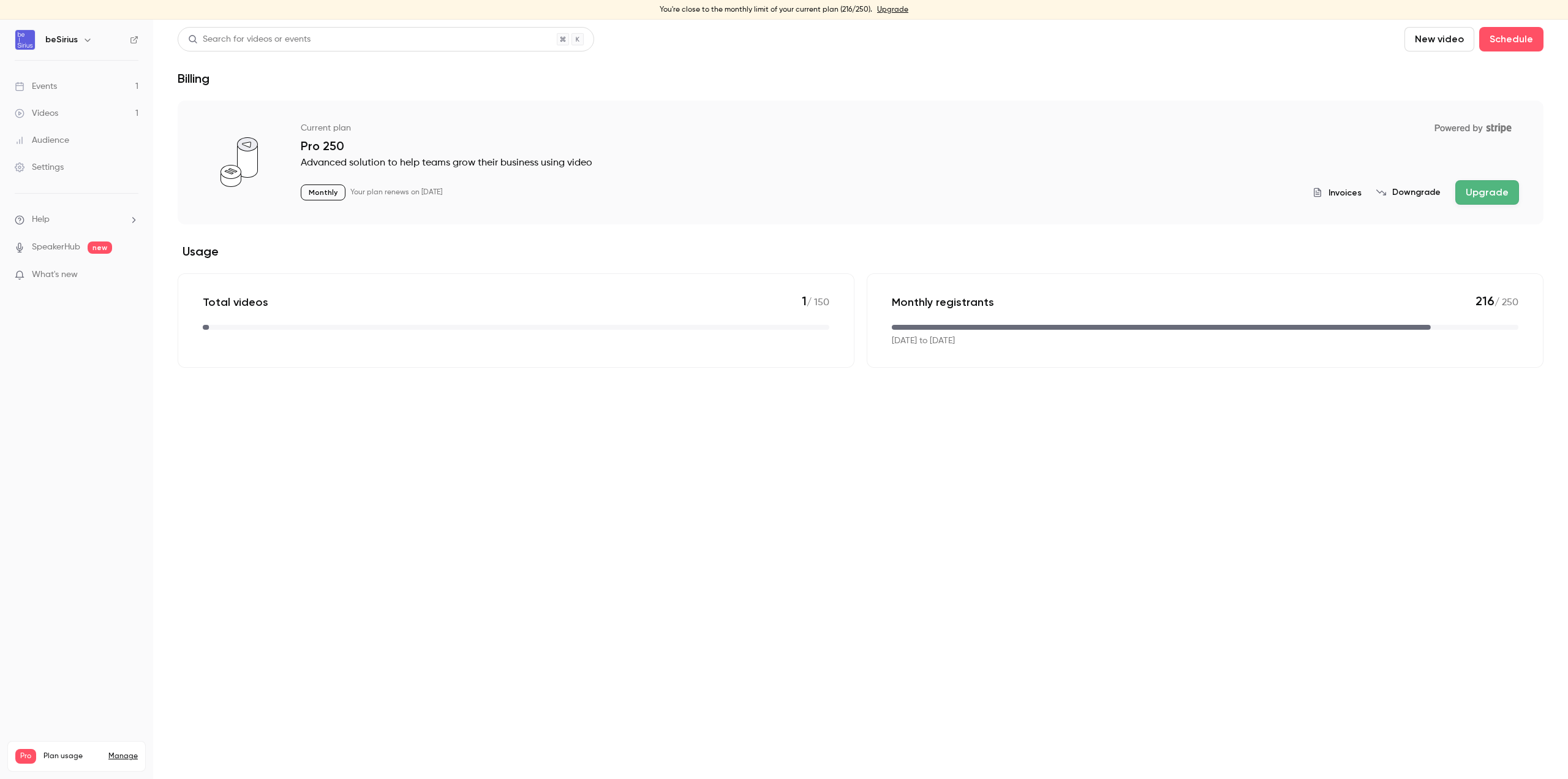
click at [751, 559] on main "Search for videos or events New video Schedule Billing Current plan Powered by …" at bounding box center [861, 399] width 1415 height 759
click at [125, 631] on link "Manage" at bounding box center [123, 756] width 30 height 10
click at [1176, 201] on button "Upgrade" at bounding box center [1487, 192] width 64 height 25
click at [33, 221] on span "Help" at bounding box center [40, 220] width 18 height 13
click at [53, 91] on div at bounding box center [784, 390] width 1568 height 779
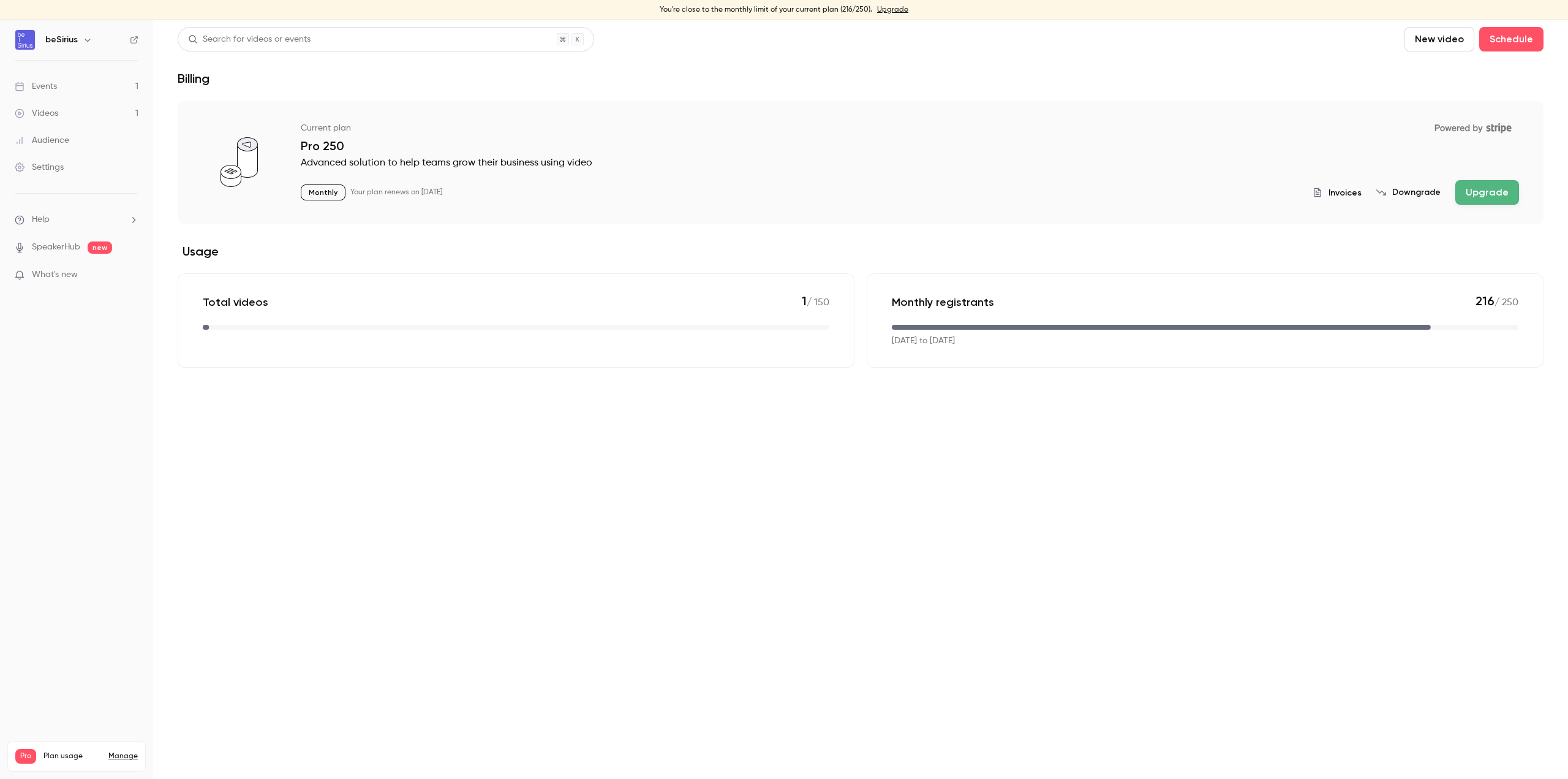
click at [53, 90] on div "Events" at bounding box center [35, 86] width 42 height 12
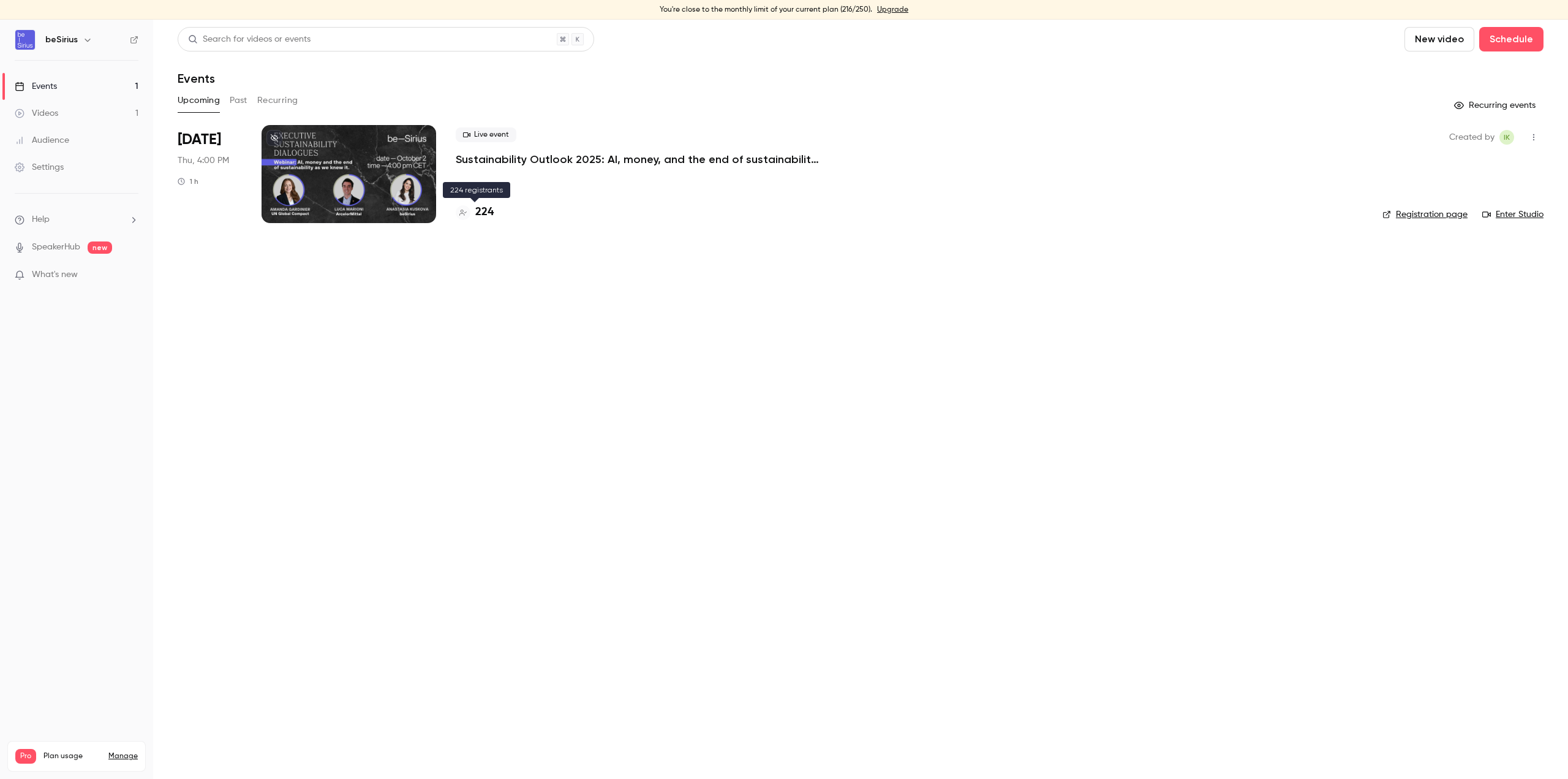
click at [477, 212] on h4 "224" at bounding box center [484, 211] width 18 height 16
